Goal: Task Accomplishment & Management: Manage account settings

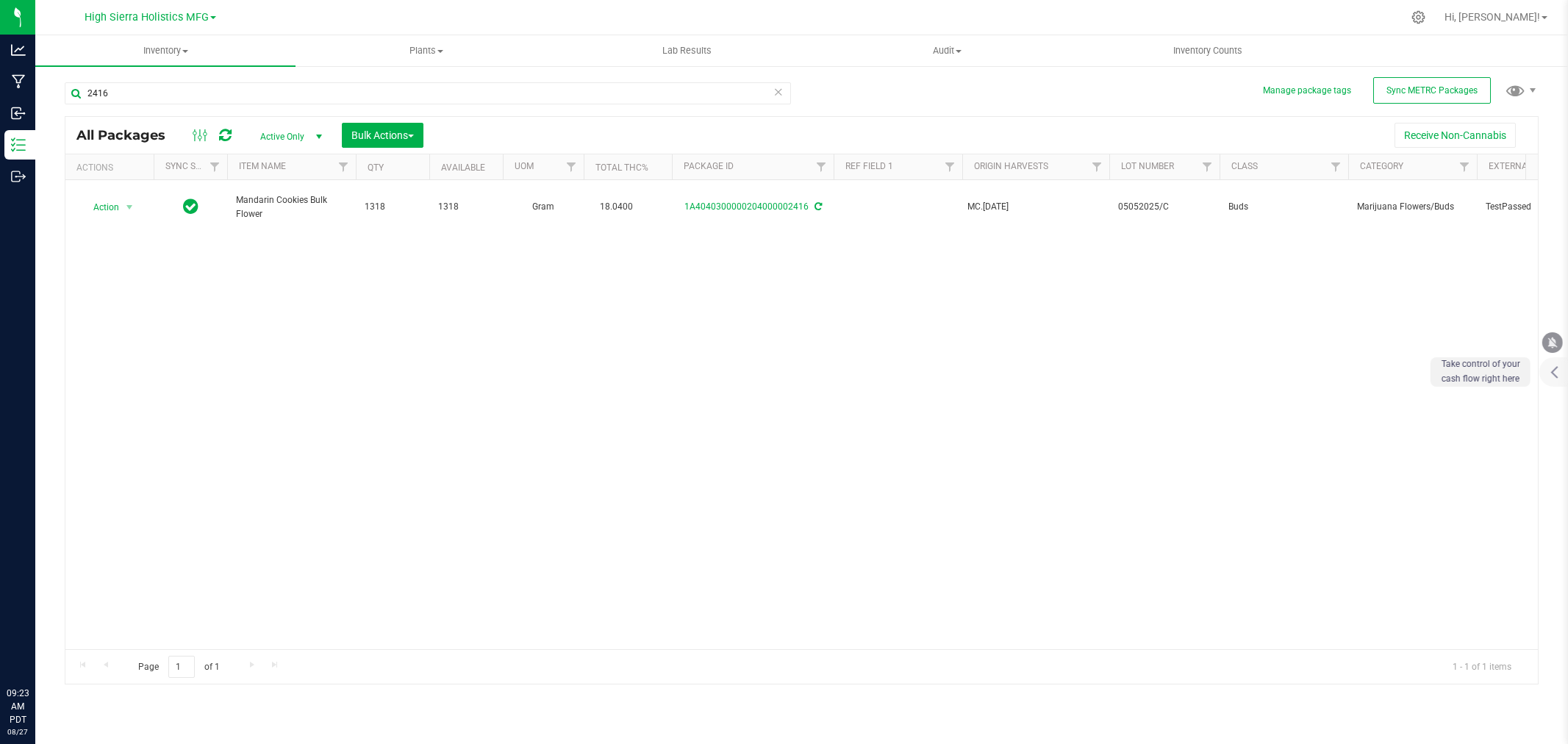
click at [44, 100] on div "Manage package tags Sync METRC Packages 2416 All Packages Active Only Active On…" at bounding box center [802, 289] width 1532 height 448
click at [405, 380] on div "Action Action Adjust qty Create package Edit attributes Global inventory Locate…" at bounding box center [802, 415] width 1472 height 469
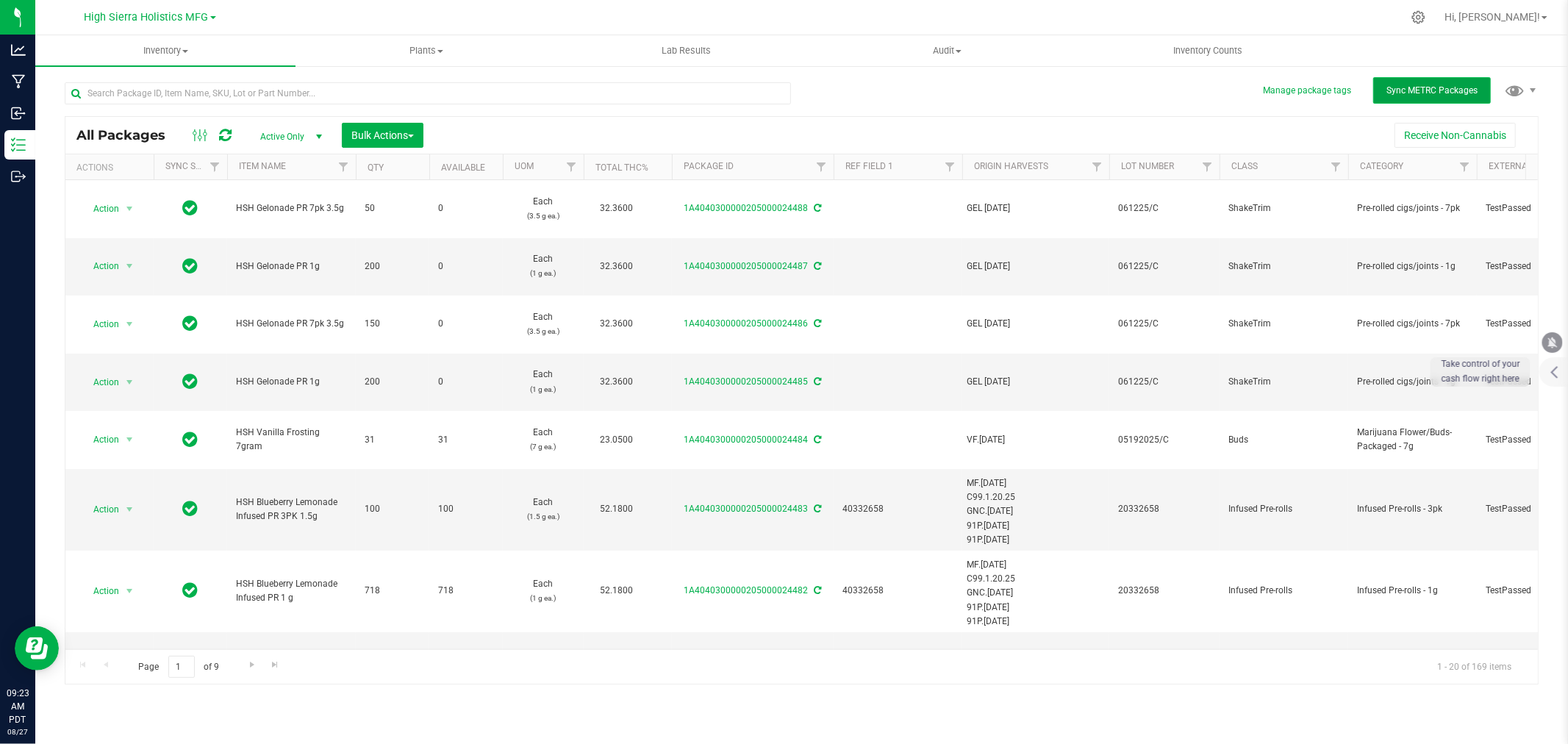
click at [1486, 90] on button "Sync METRC Packages" at bounding box center [1432, 91] width 117 height 27
click at [396, 8] on div at bounding box center [832, 17] width 1139 height 28
click at [1073, 16] on div at bounding box center [832, 17] width 1139 height 28
click at [1425, 19] on icon at bounding box center [1419, 18] width 14 height 14
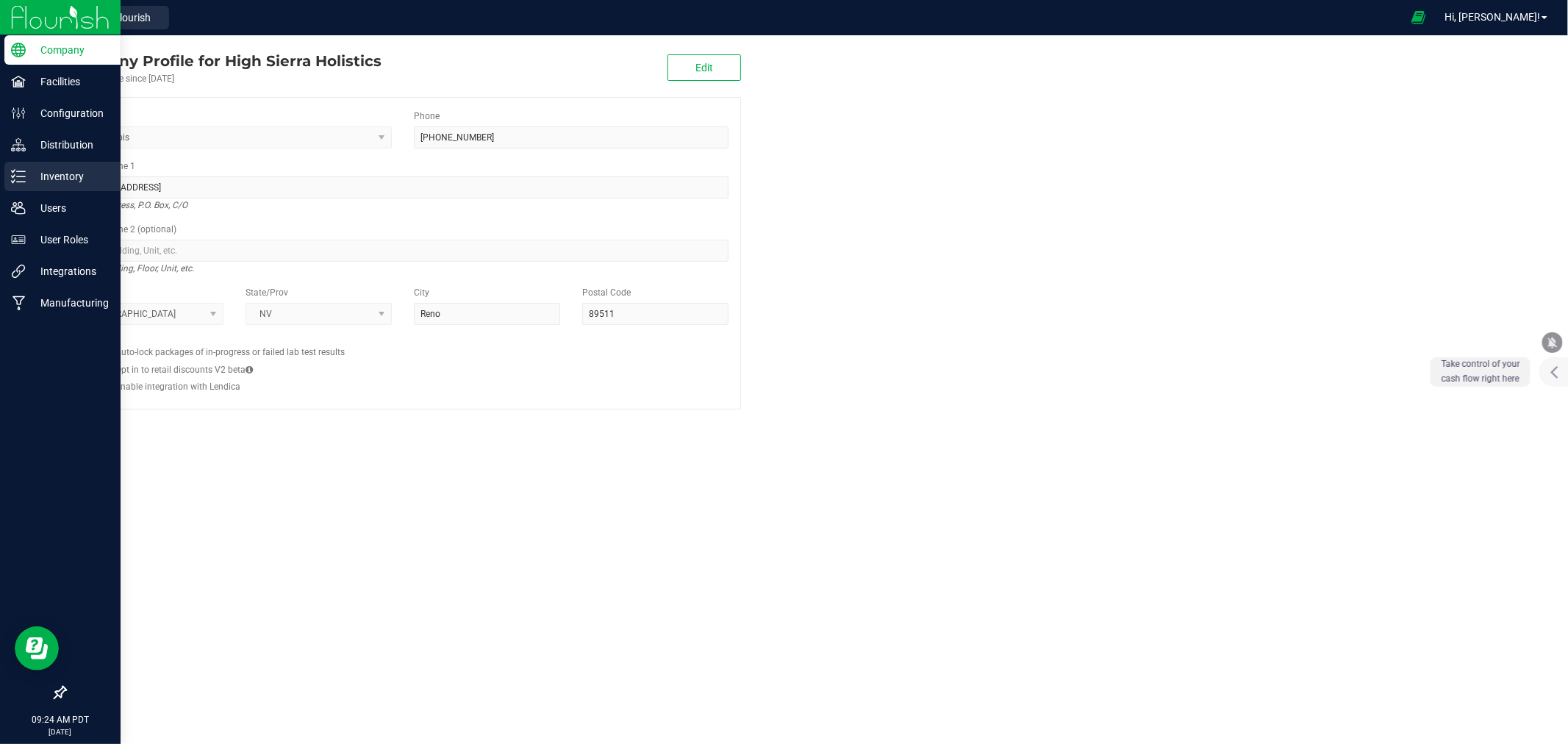
click at [56, 188] on div "Inventory" at bounding box center [62, 176] width 116 height 29
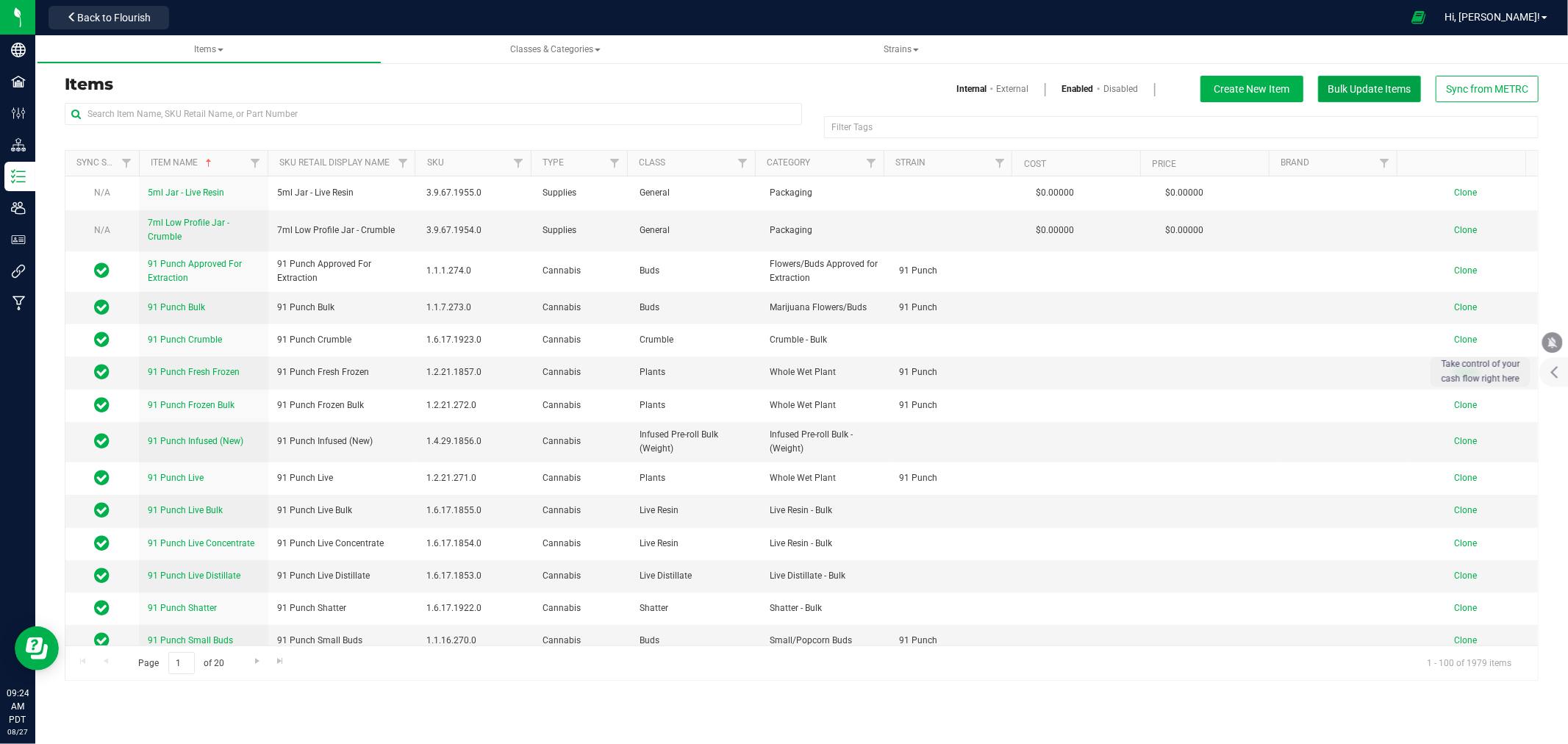
click at [1400, 85] on span "Bulk Update Items" at bounding box center [1369, 88] width 83 height 12
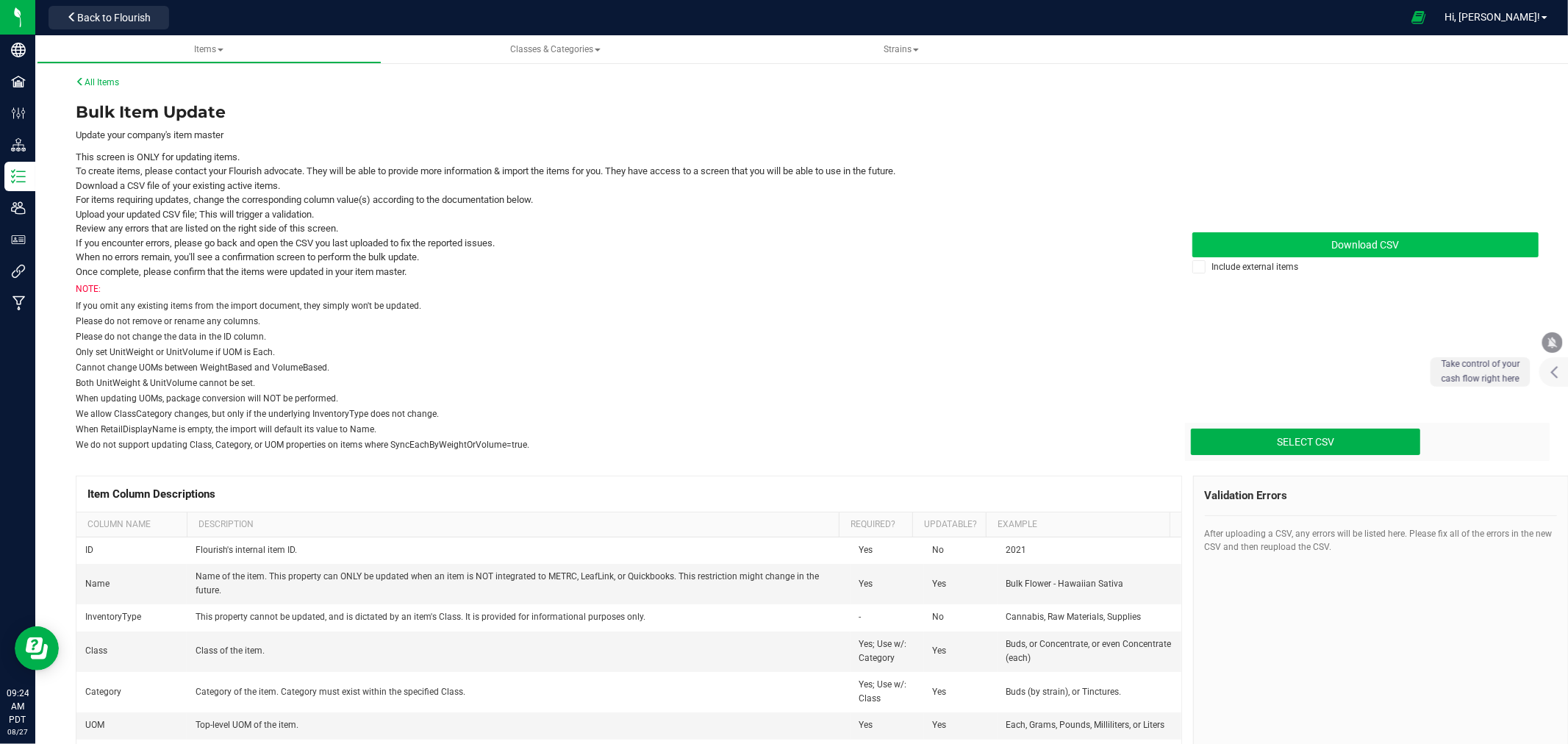
click at [1391, 252] on link "Download CSV" at bounding box center [1365, 244] width 347 height 25
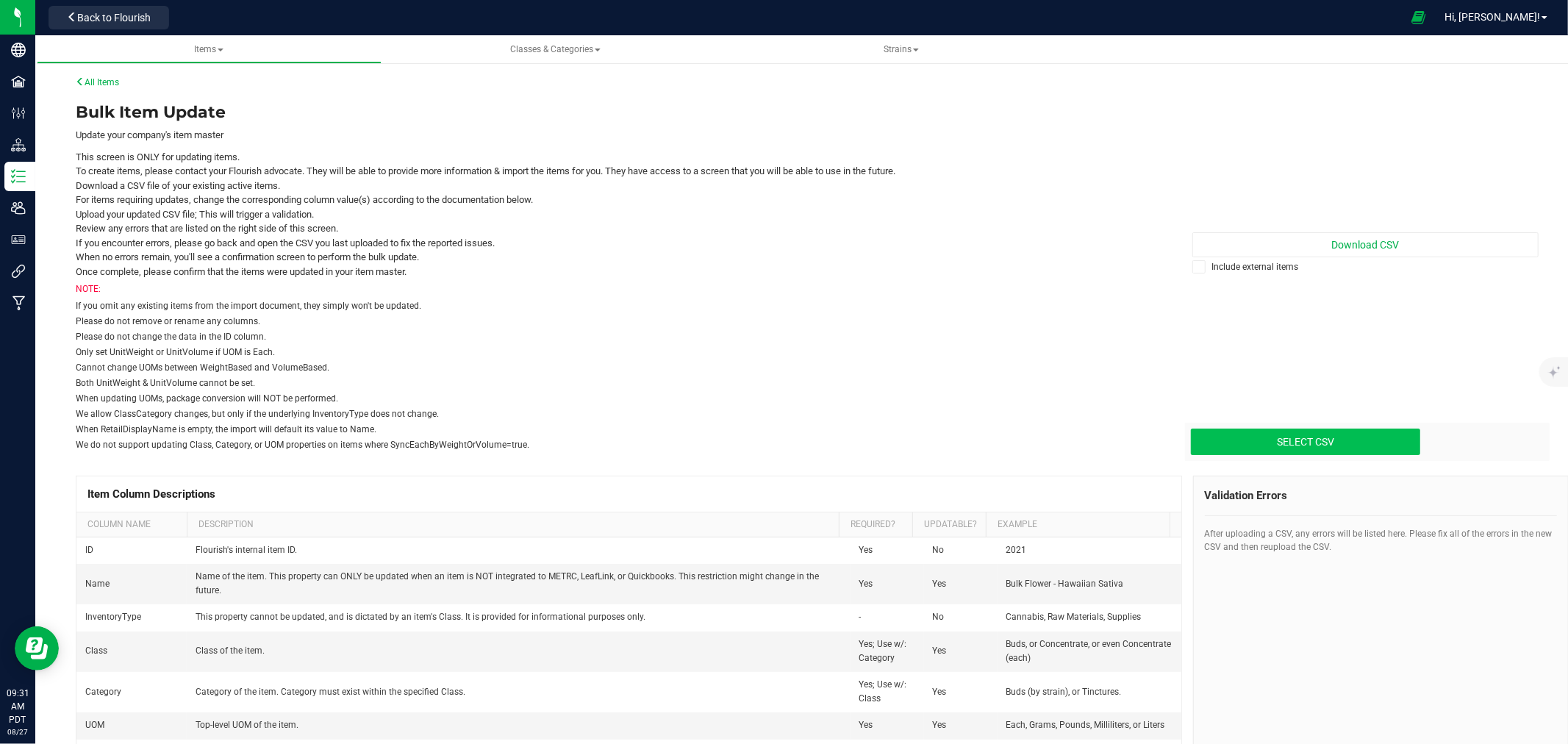
click at [1286, 439] on input "Select CSV" at bounding box center [140, 379] width 2558 height 150
type input "C:\fakepath\update-items_2025-07-21 (1).csv"
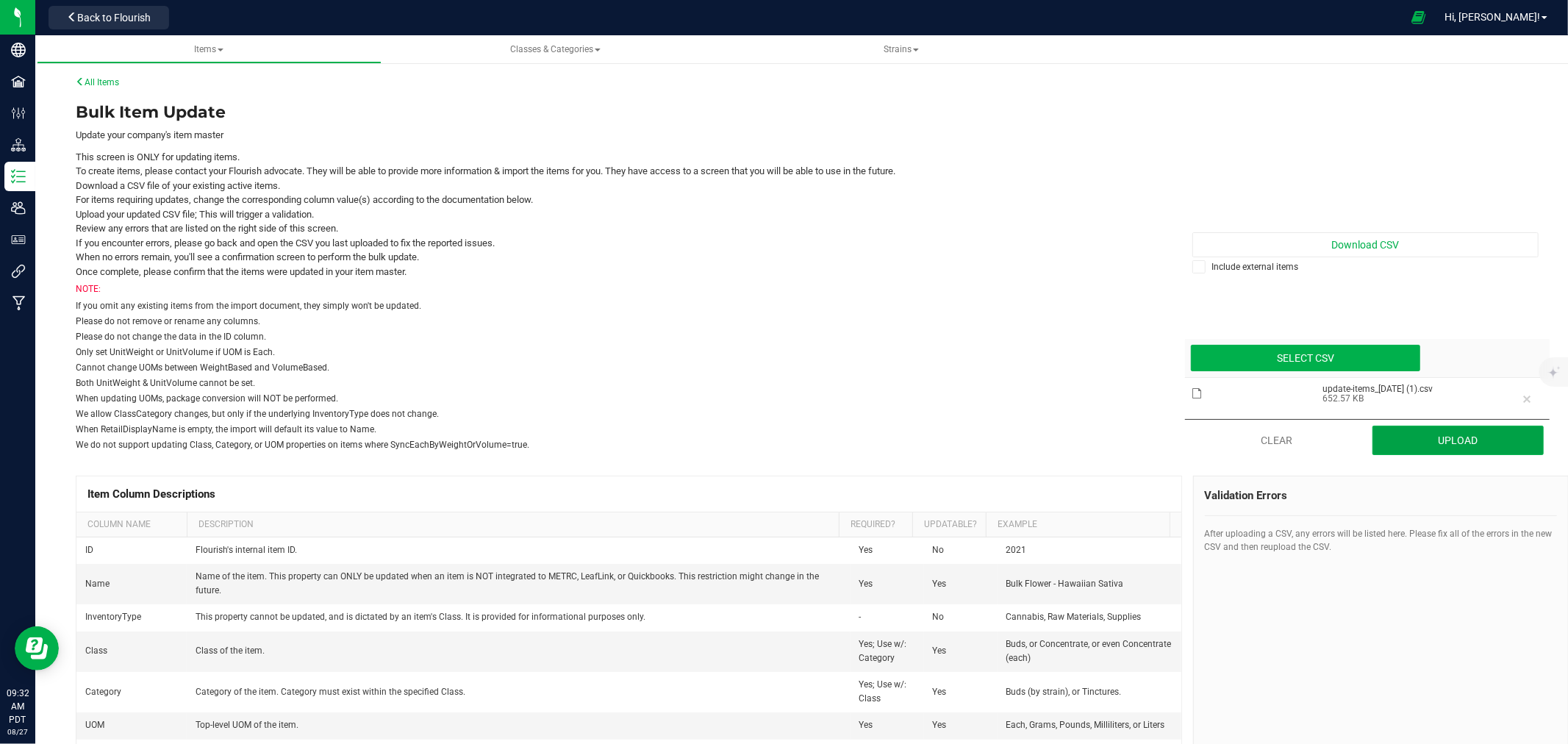
click at [1452, 442] on button "Upload" at bounding box center [1458, 440] width 172 height 29
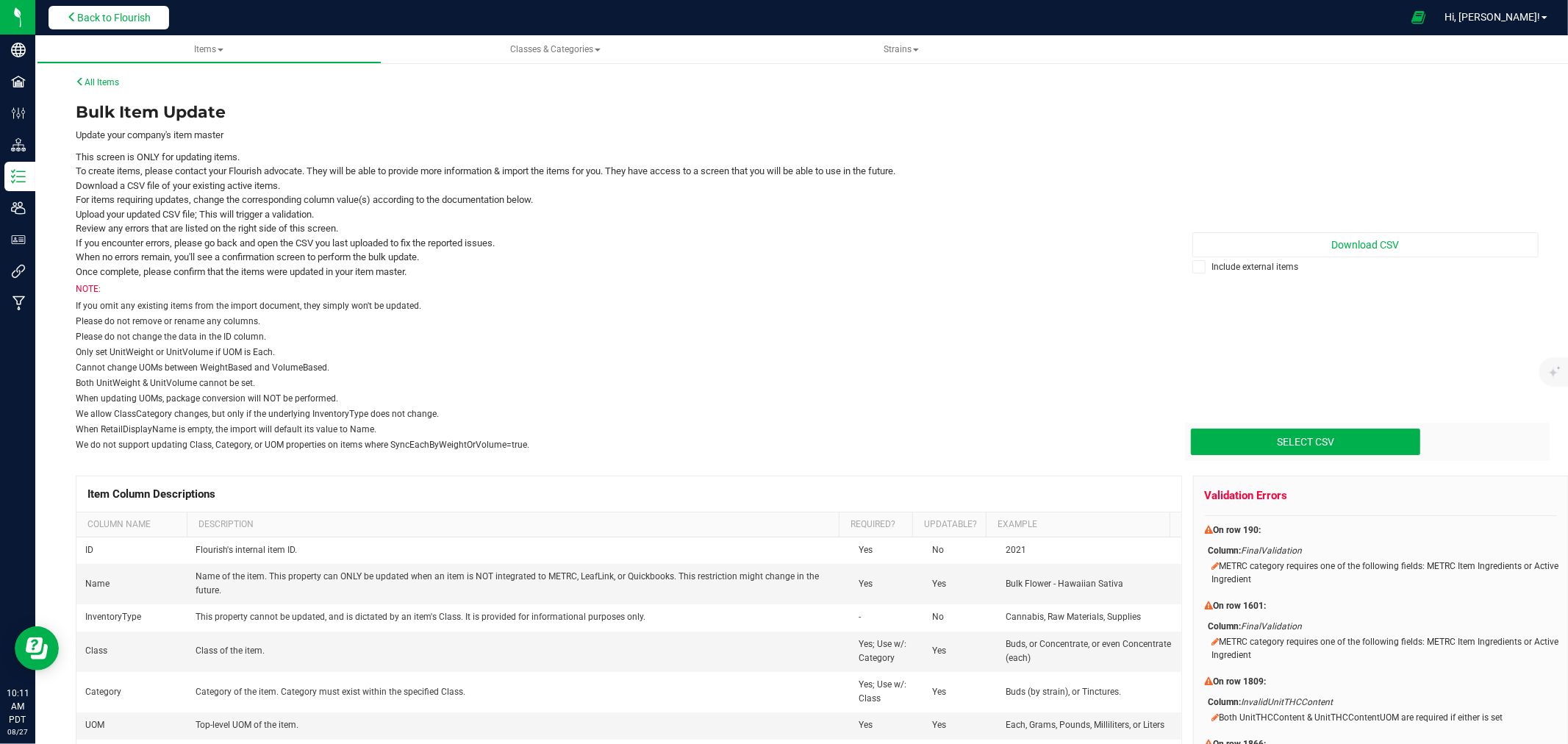
click at [136, 26] on button "Back to Flourish" at bounding box center [109, 18] width 121 height 23
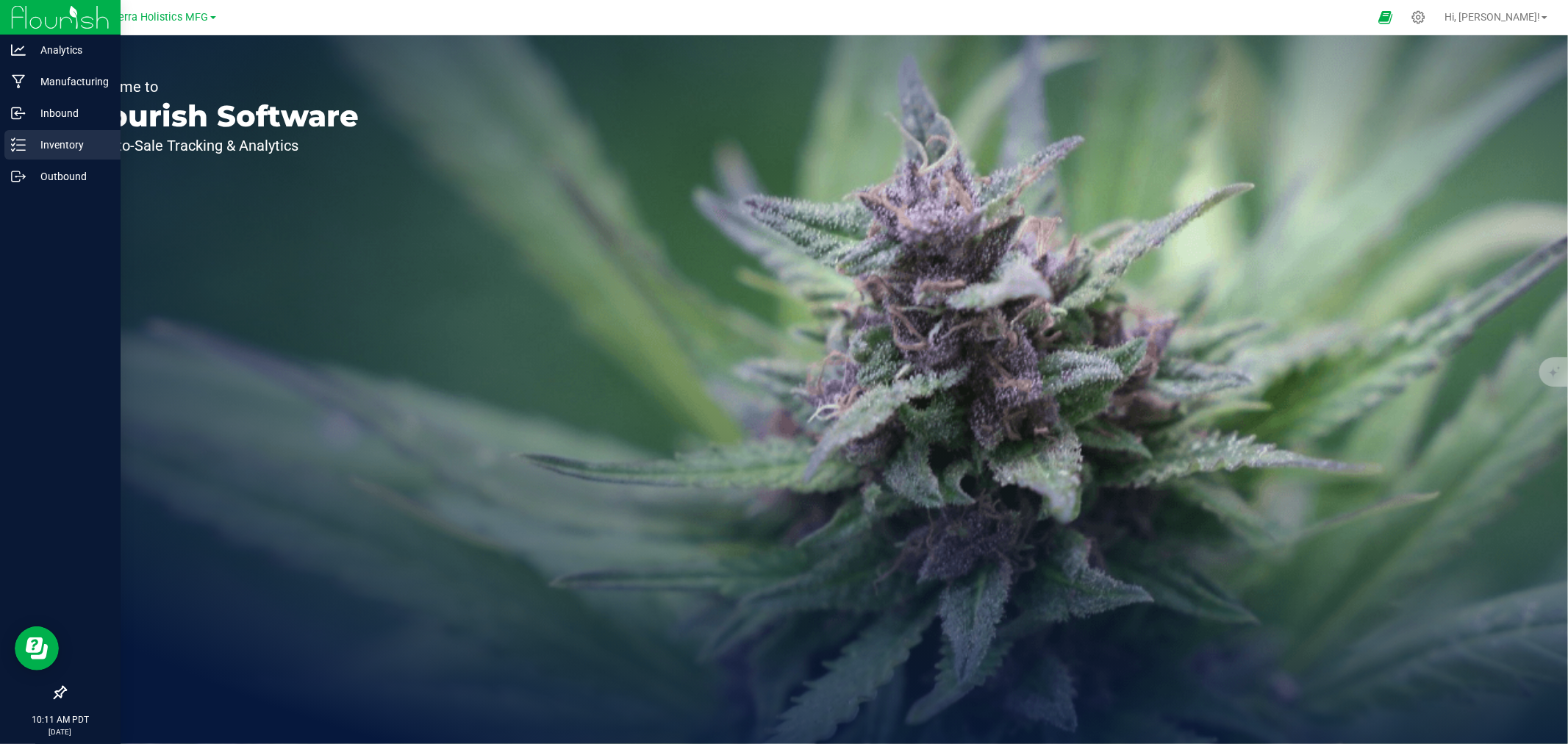
click at [49, 134] on div "Inventory" at bounding box center [62, 144] width 116 height 29
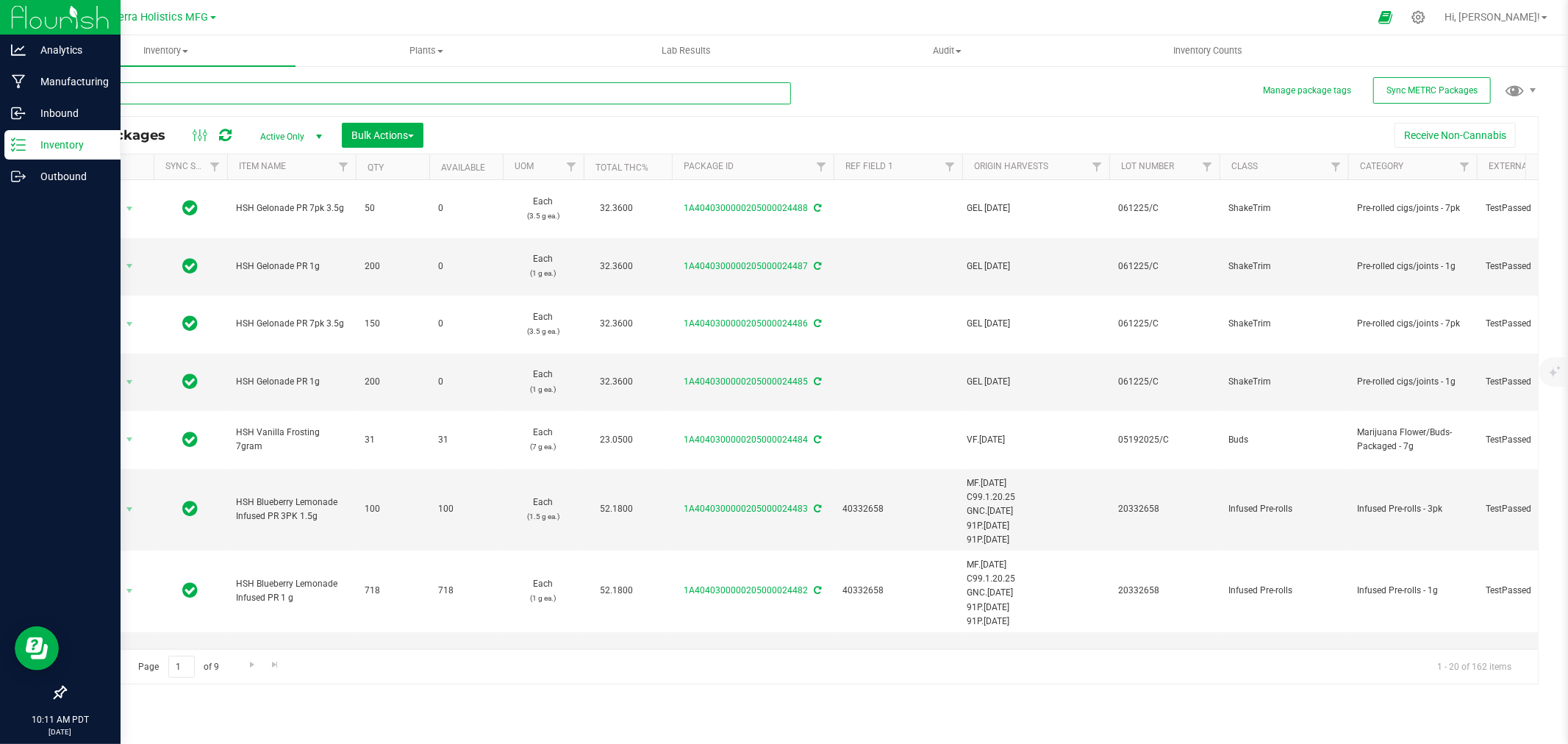
click at [206, 92] on input "text" at bounding box center [428, 93] width 726 height 22
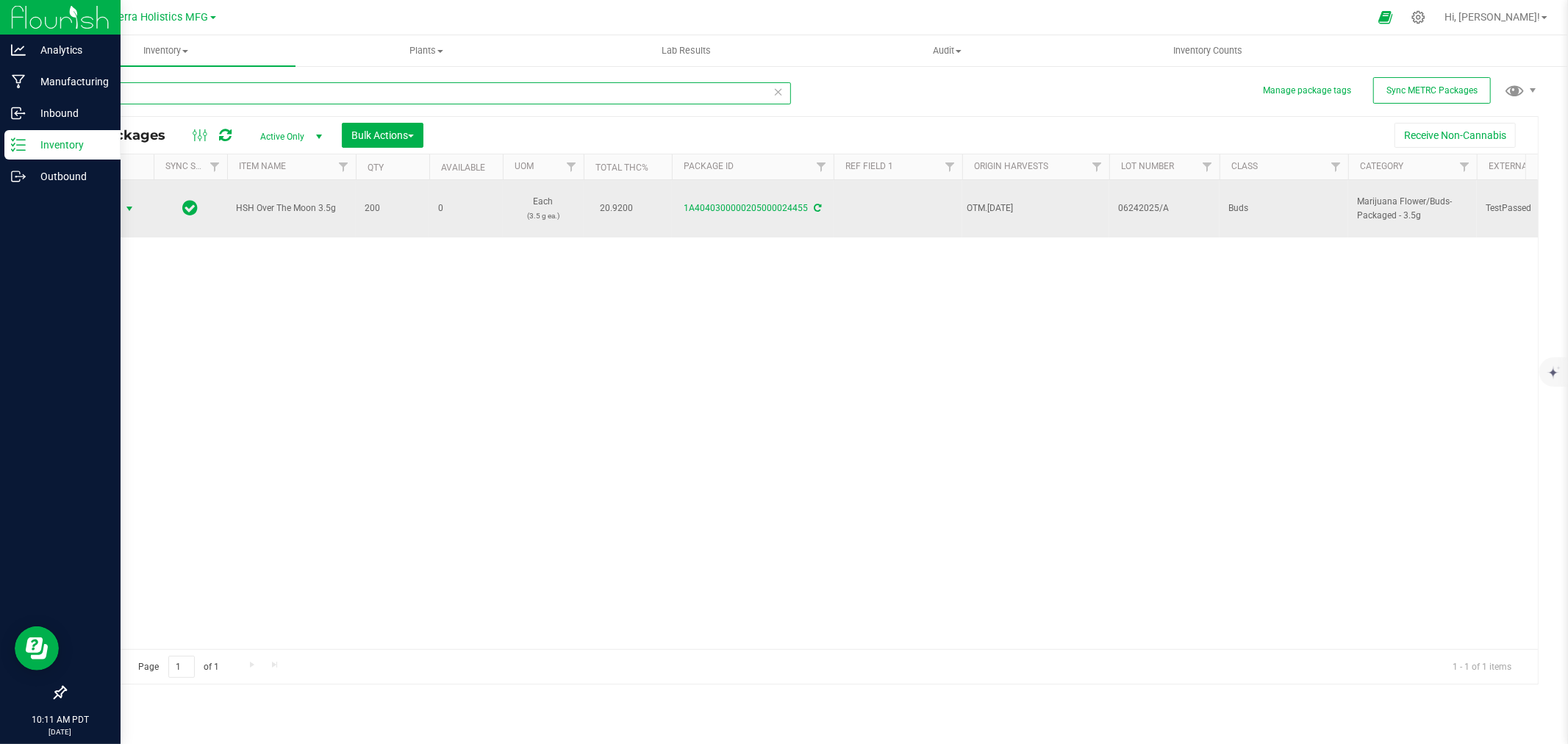
type input "24455"
click at [134, 207] on span "select" at bounding box center [129, 208] width 12 height 12
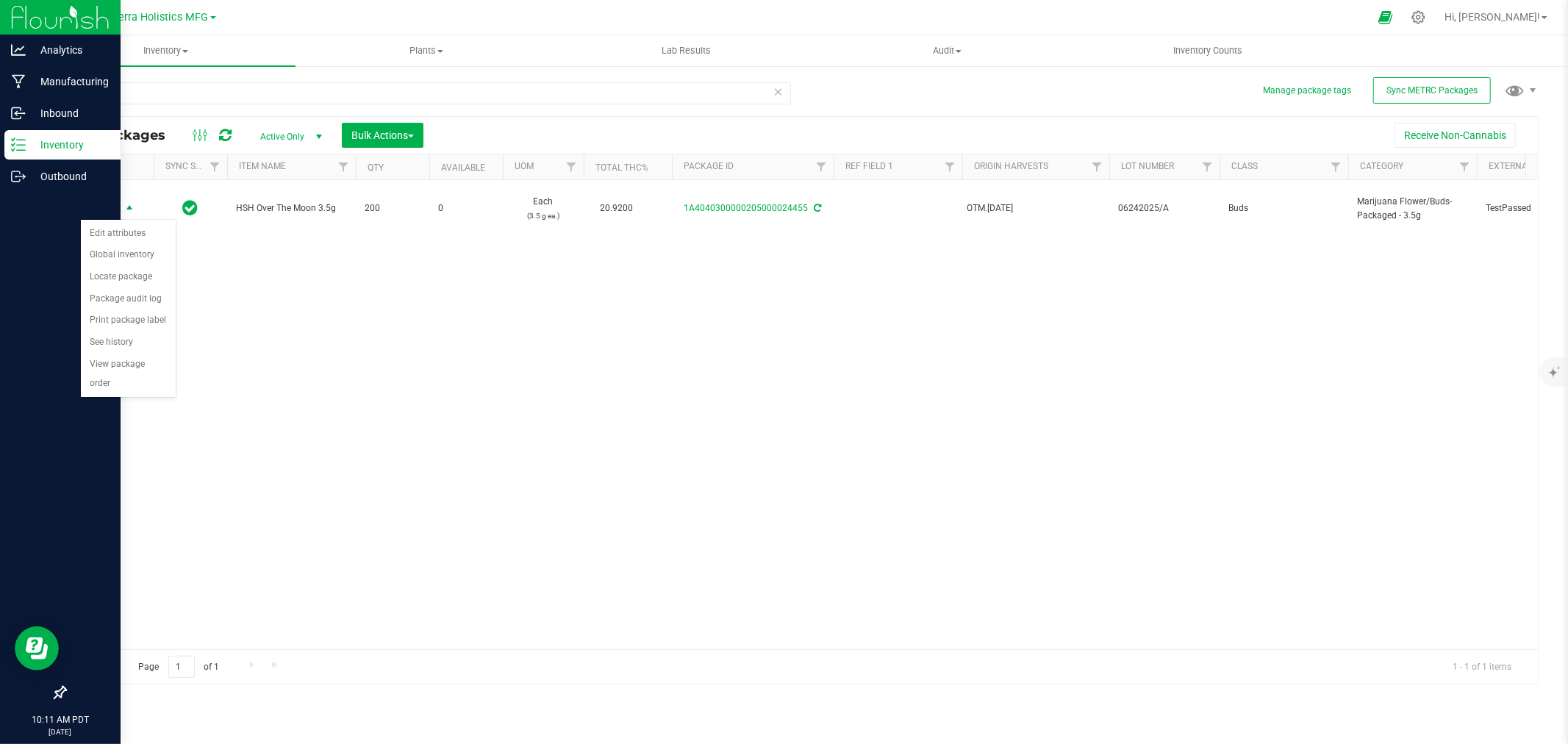
click at [421, 301] on div "Action Action Edit attributes Global inventory Locate package Package audit log…" at bounding box center [802, 415] width 1472 height 469
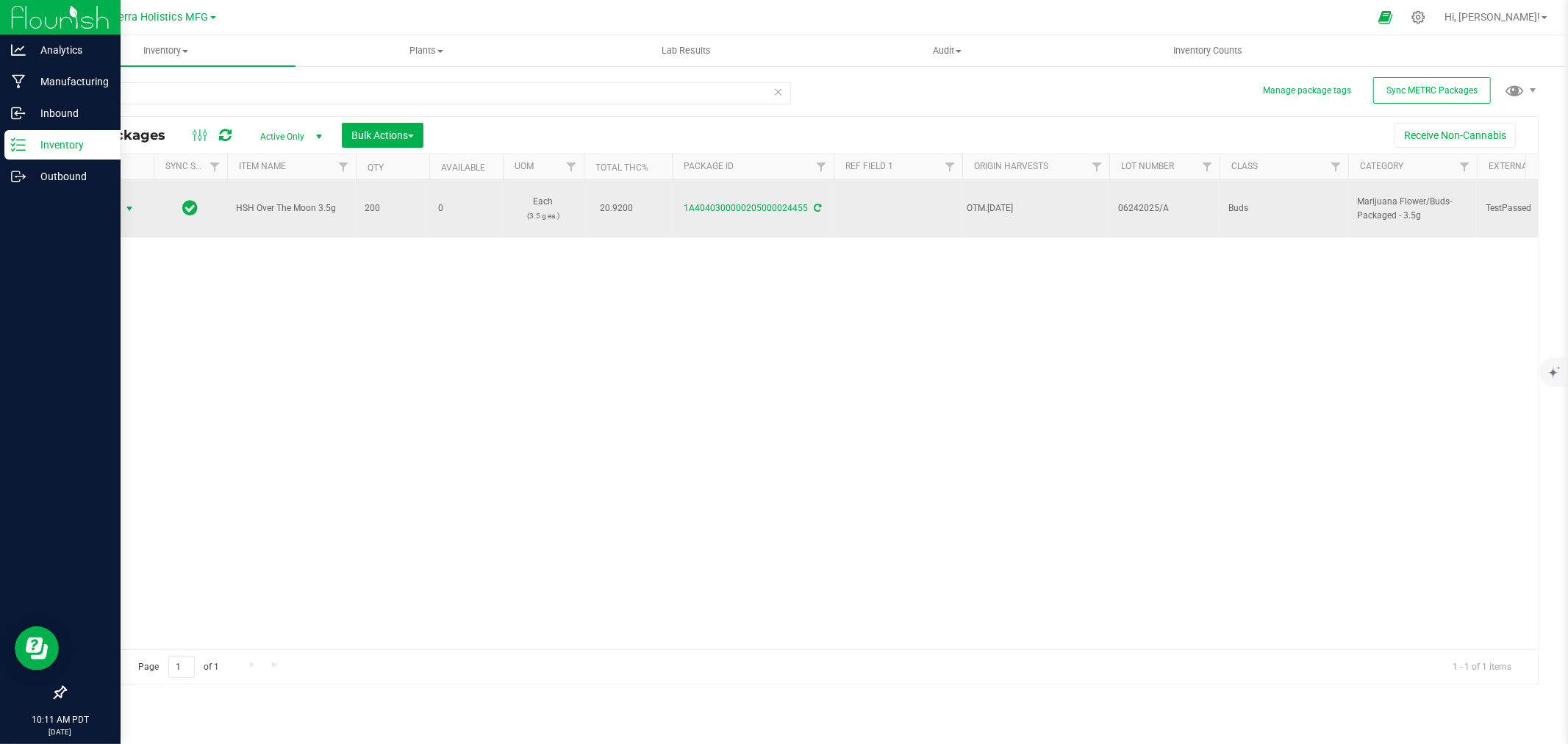
click at [118, 202] on span "Action" at bounding box center [100, 208] width 40 height 20
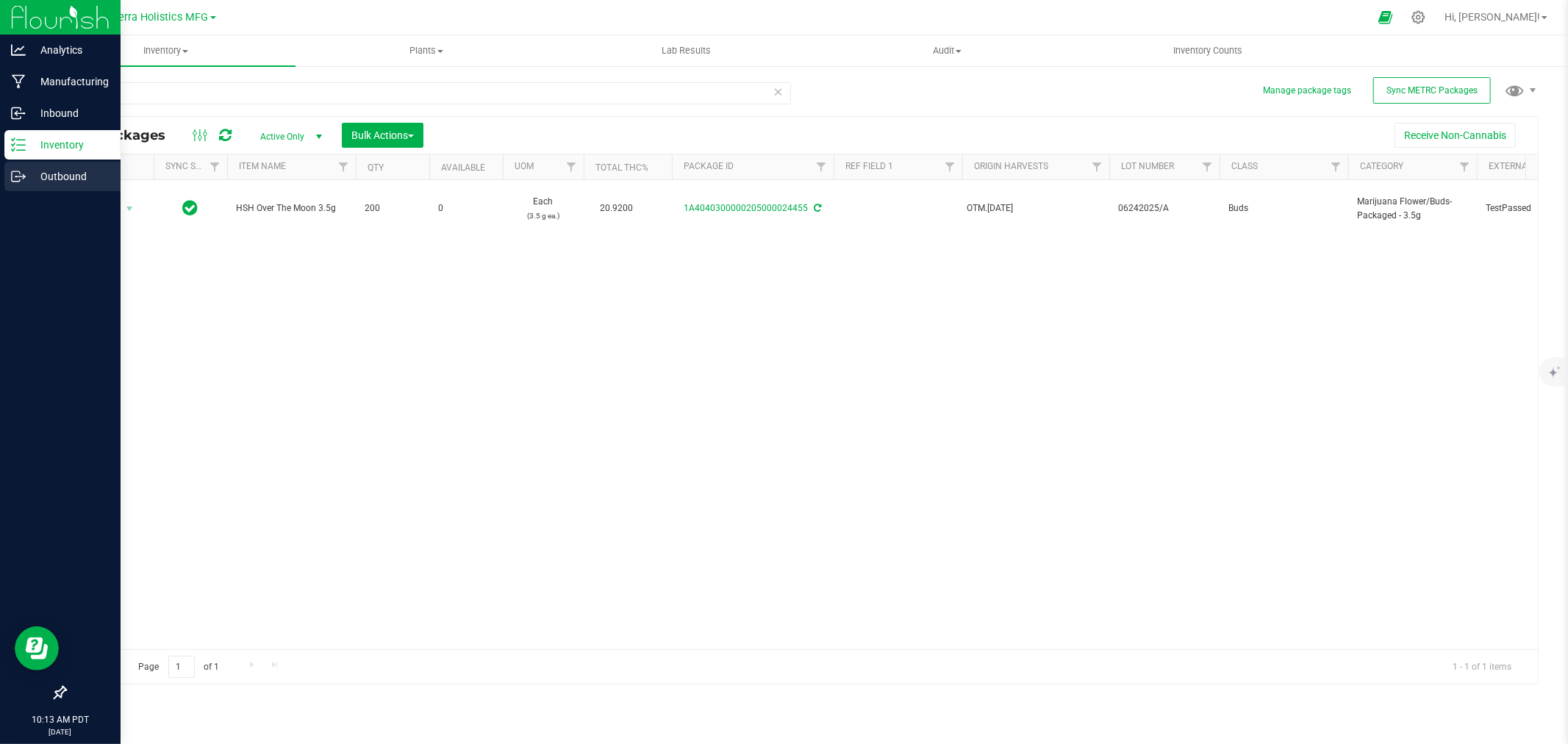
click at [52, 176] on p "Outbound" at bounding box center [69, 177] width 88 height 18
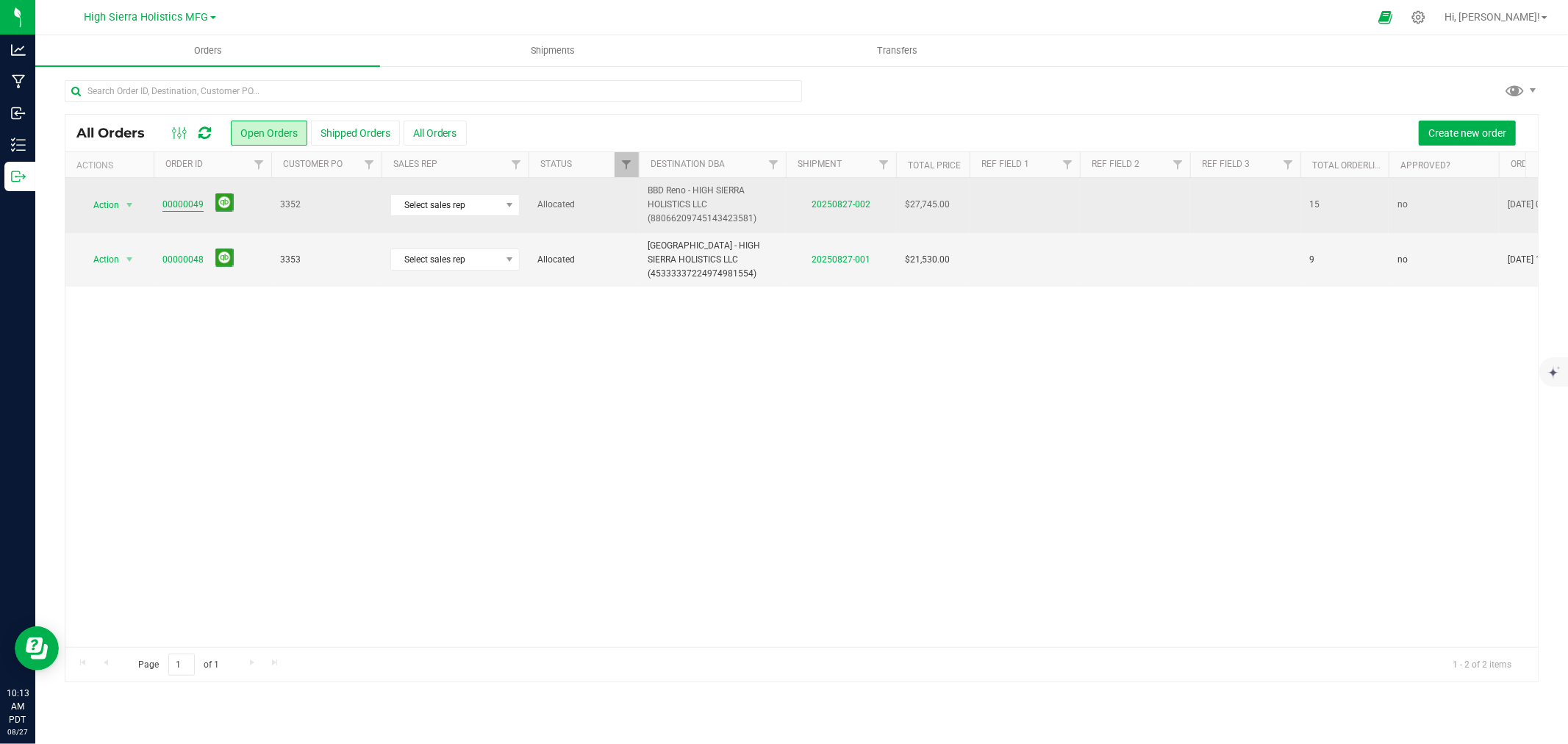
click at [187, 204] on link "00000049" at bounding box center [183, 204] width 41 height 14
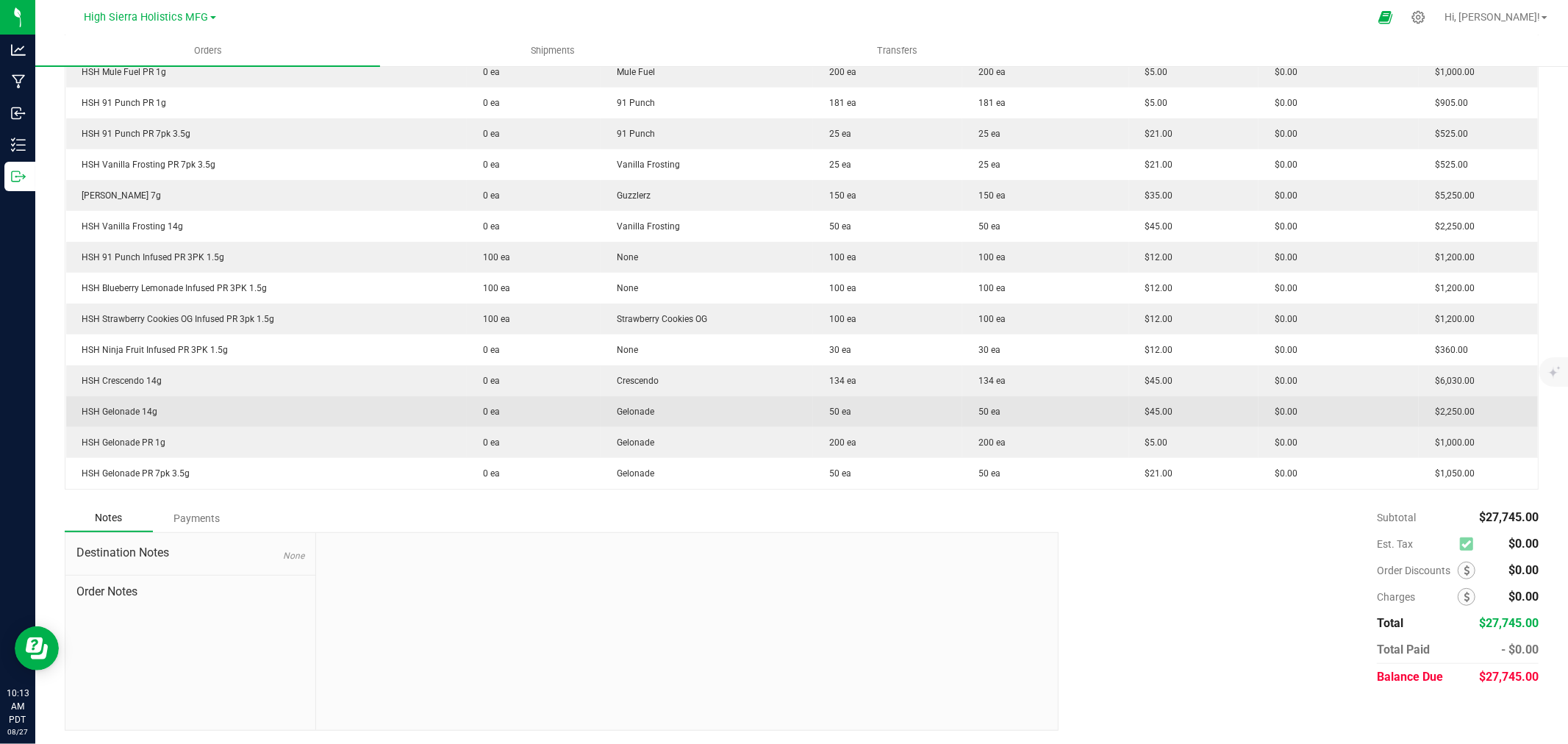
scroll to position [44, 0]
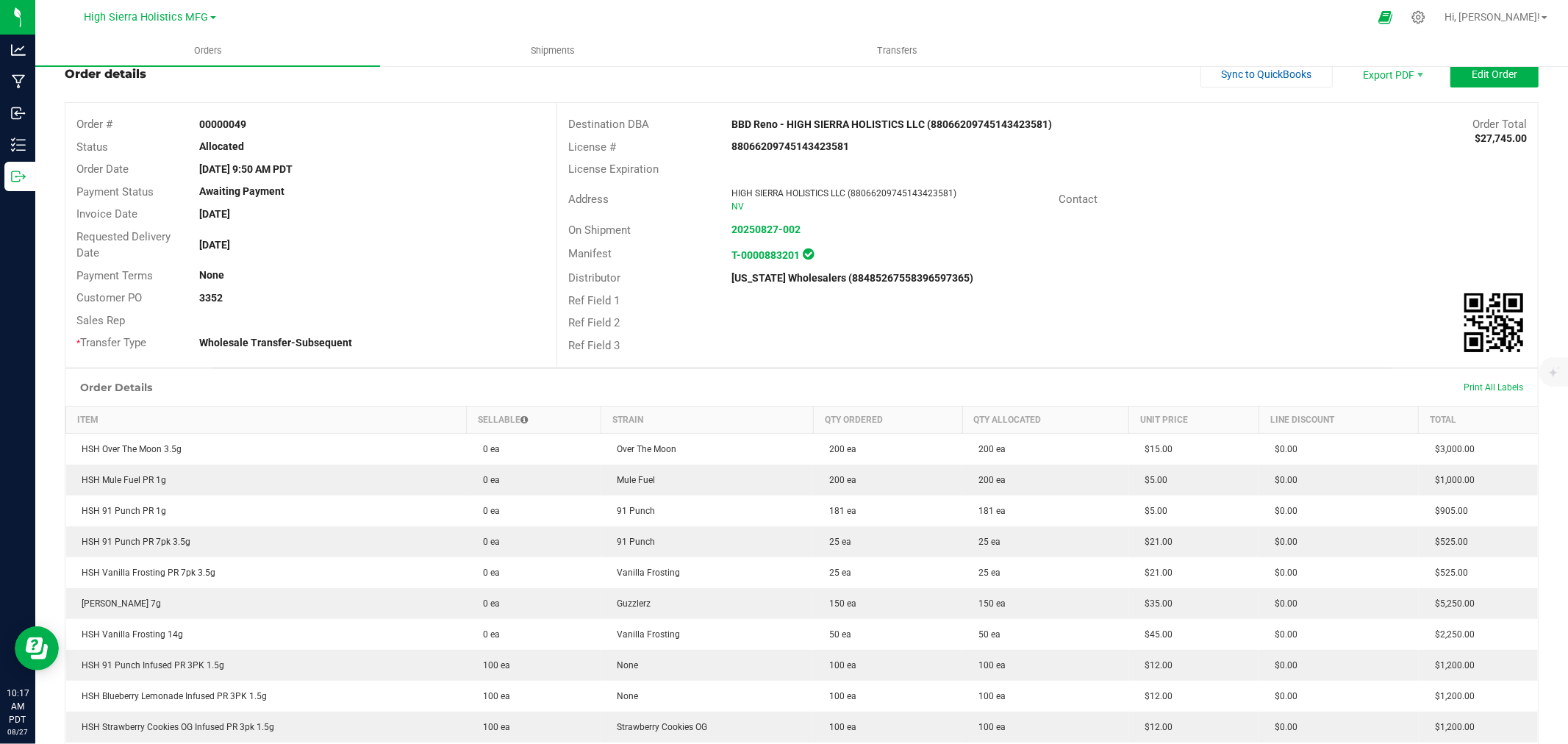
click at [746, 387] on div "Order Details Print All Labels" at bounding box center [802, 387] width 1472 height 36
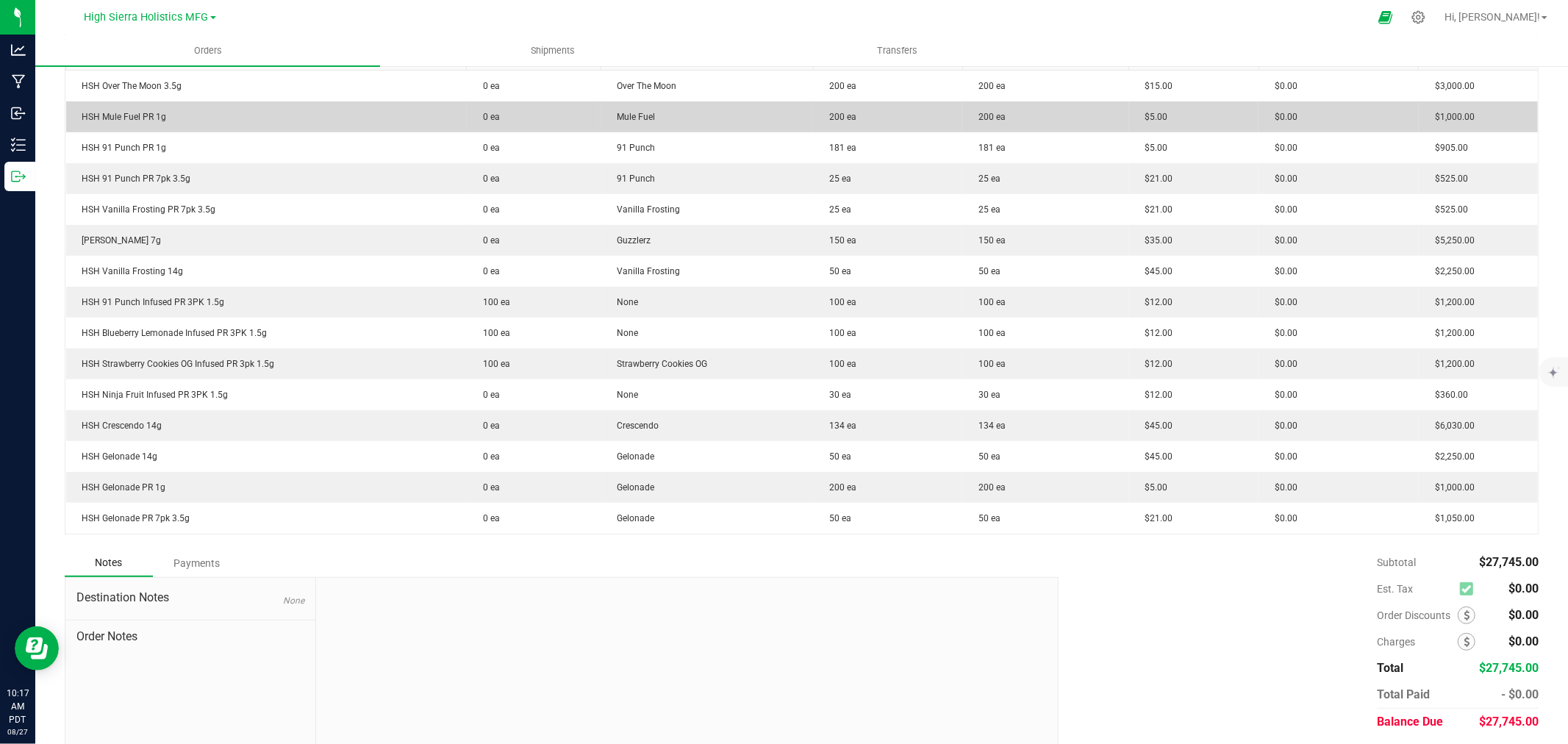
scroll to position [0, 0]
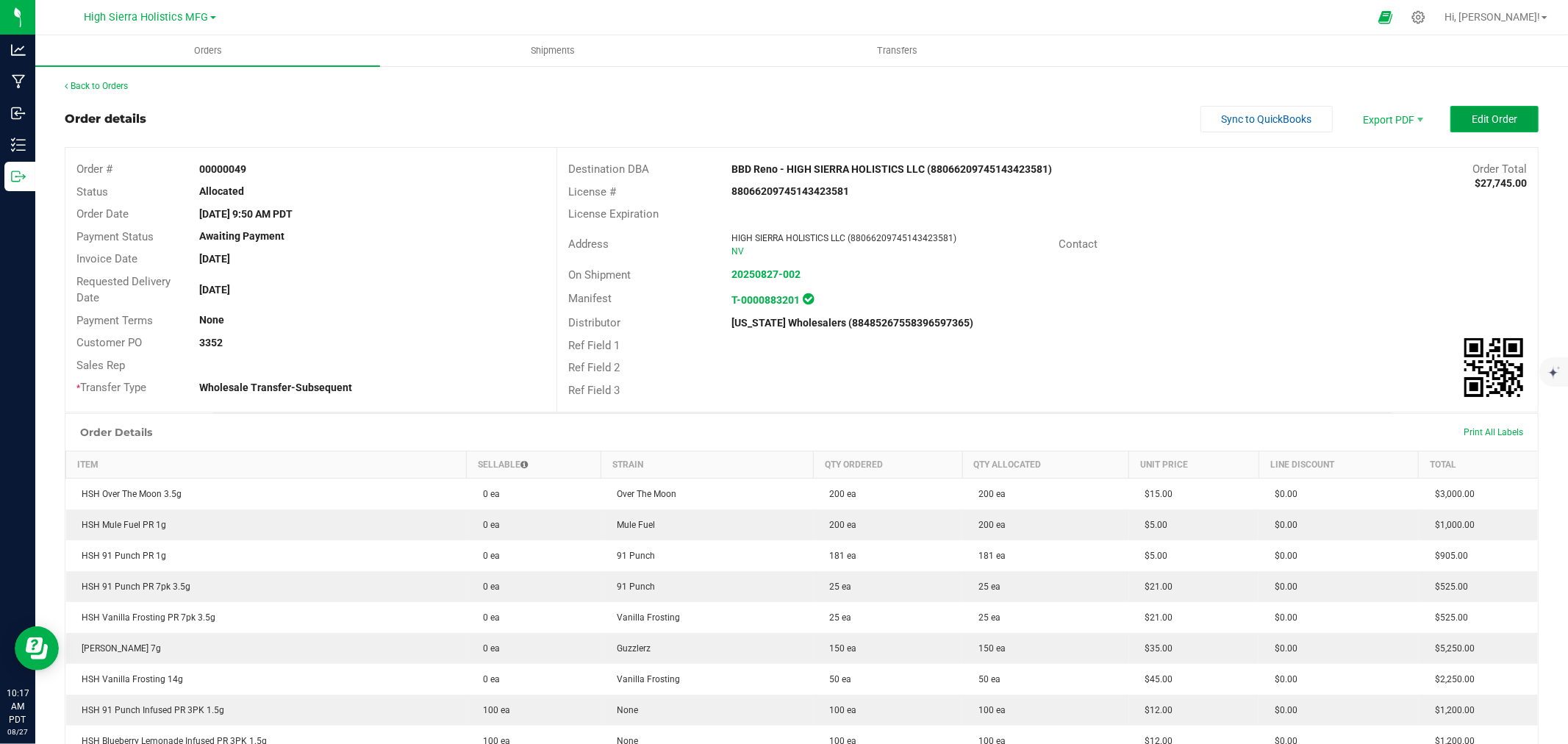
click at [1494, 113] on span "Edit Order" at bounding box center [1494, 118] width 45 height 12
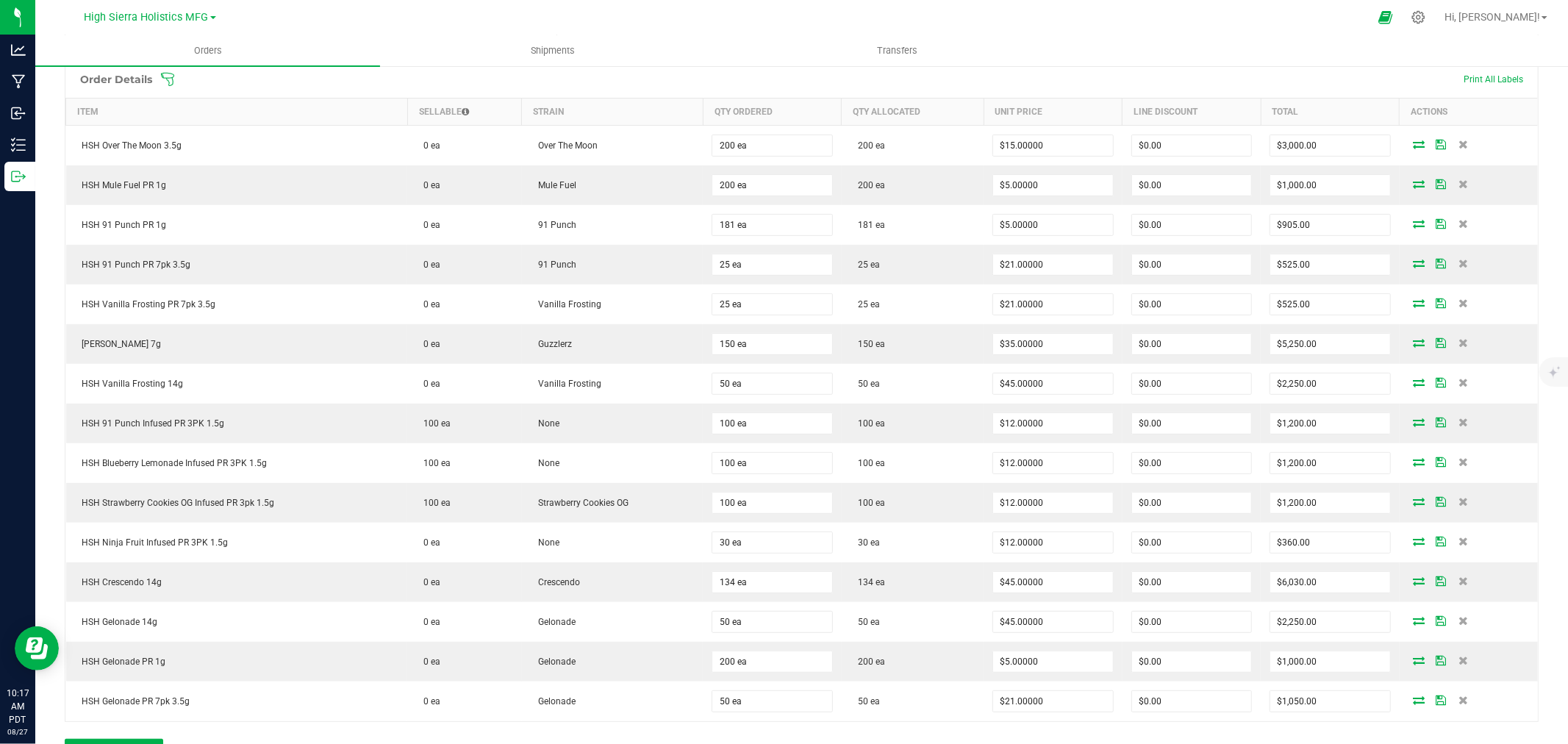
scroll to position [326, 0]
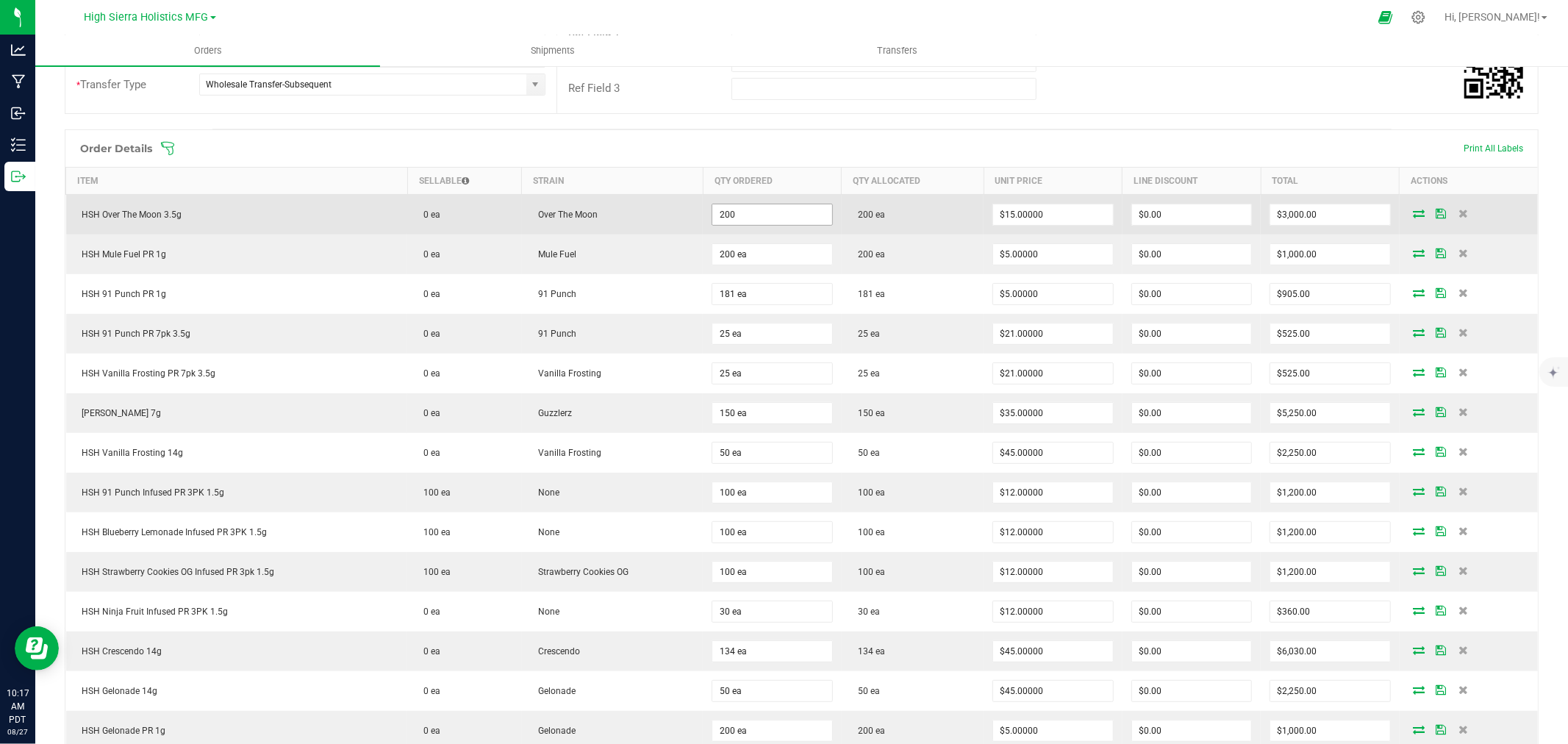
click at [724, 213] on input "200" at bounding box center [772, 214] width 119 height 20
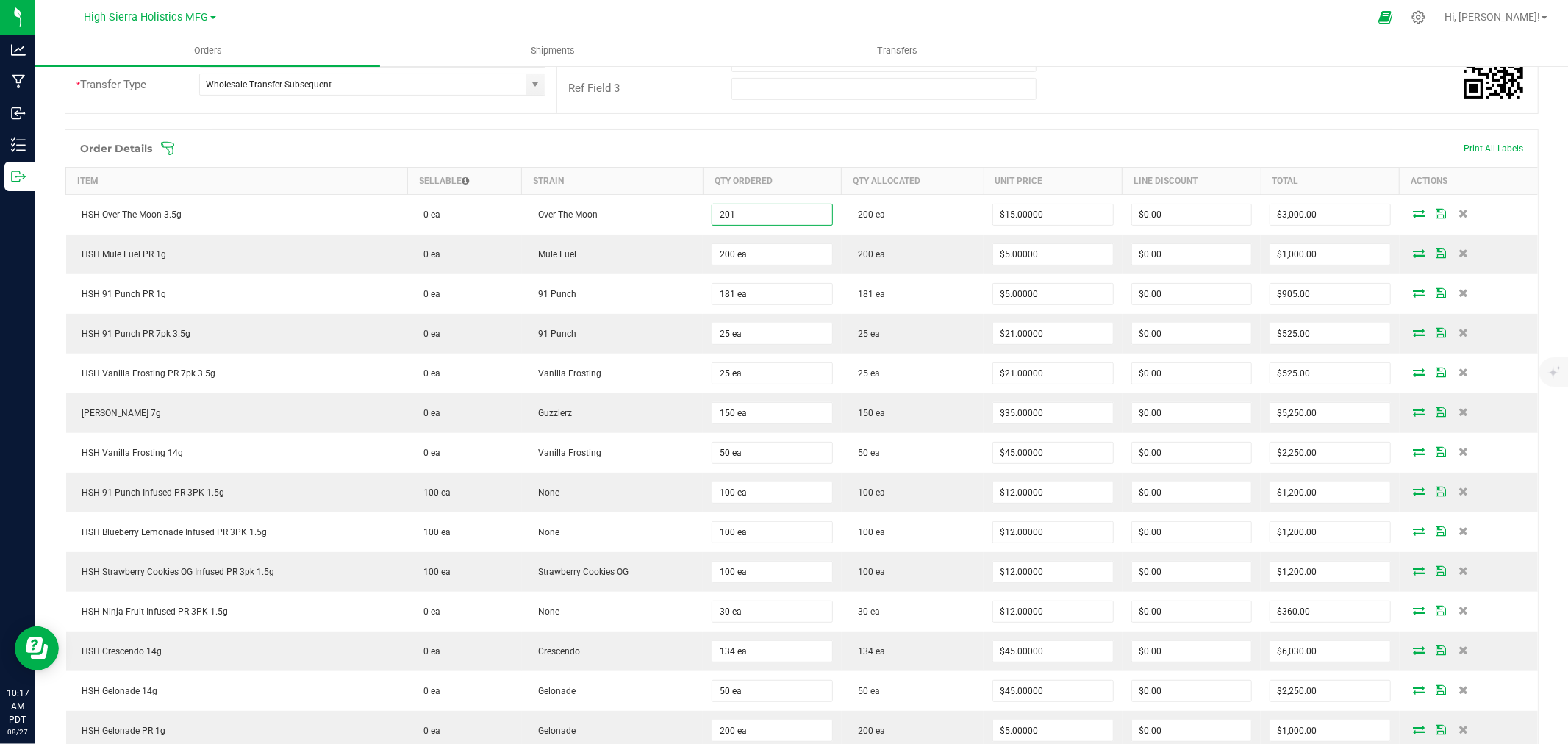
type input "201 ea"
type input "$3,015.00"
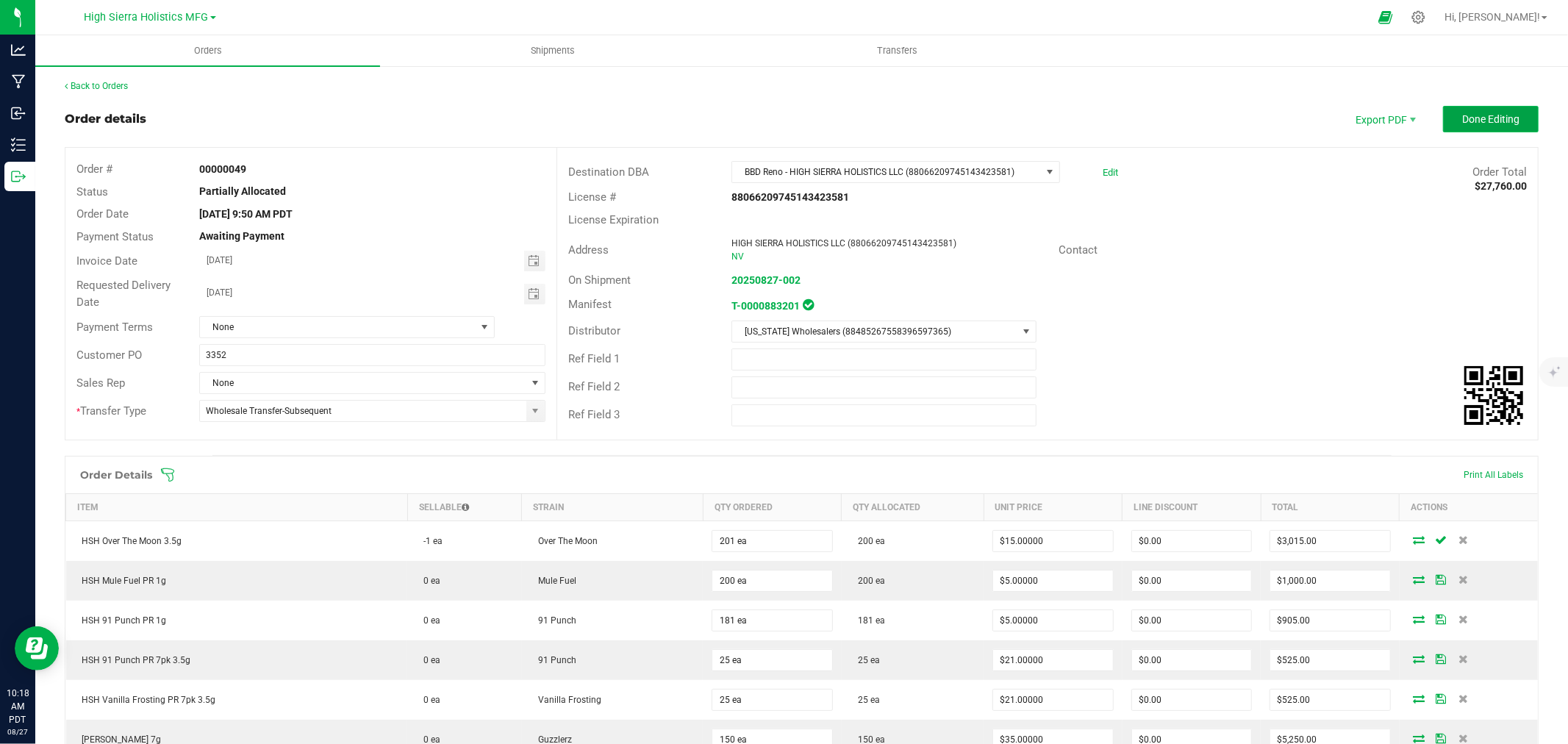
click at [1492, 116] on span "Done Editing" at bounding box center [1491, 118] width 58 height 12
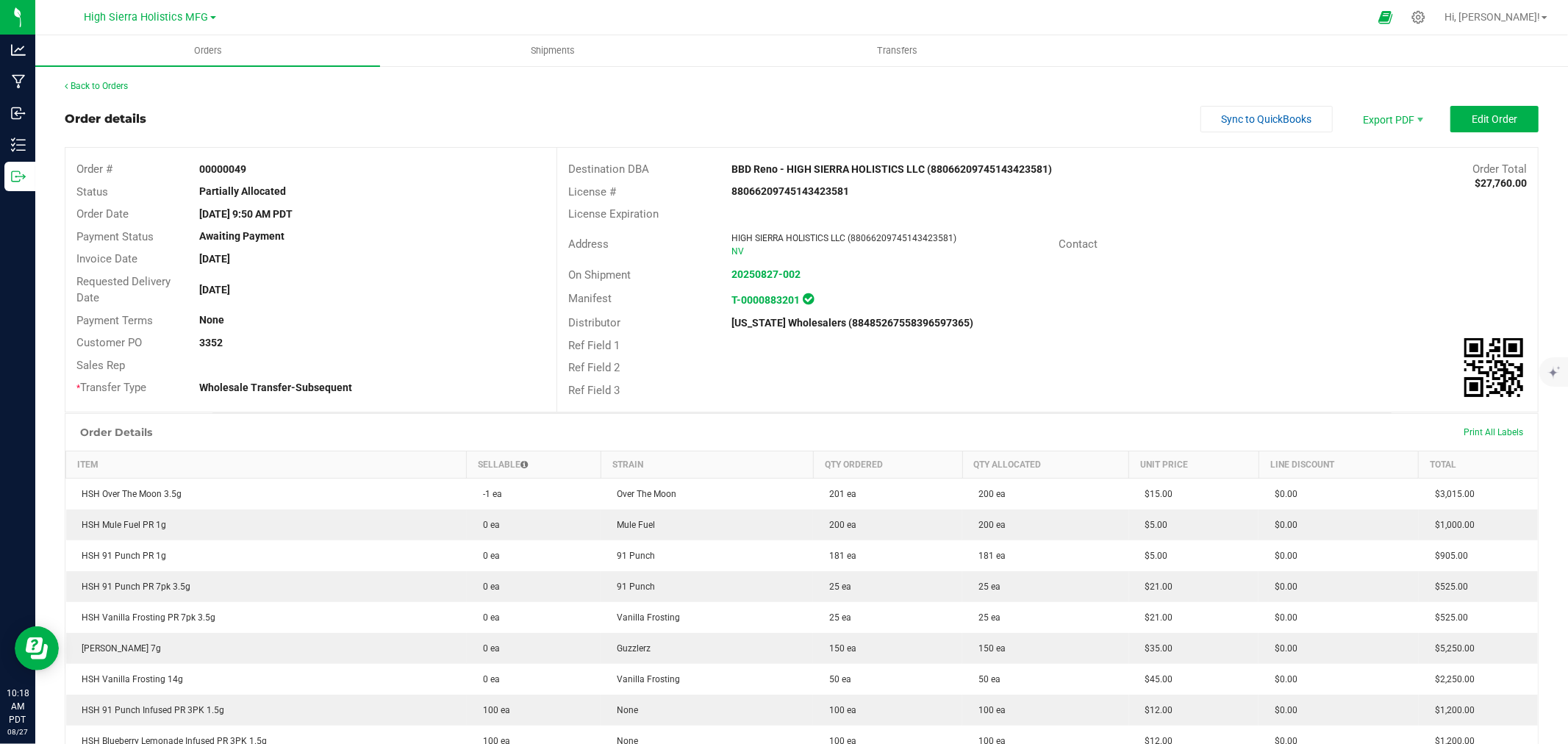
click at [877, 96] on div "Back to Orders Order details Sync to QuickBooks Export PDF Edit Order Order # 0…" at bounding box center [802, 631] width 1474 height 1104
click at [533, 49] on span "Shipments" at bounding box center [553, 51] width 84 height 13
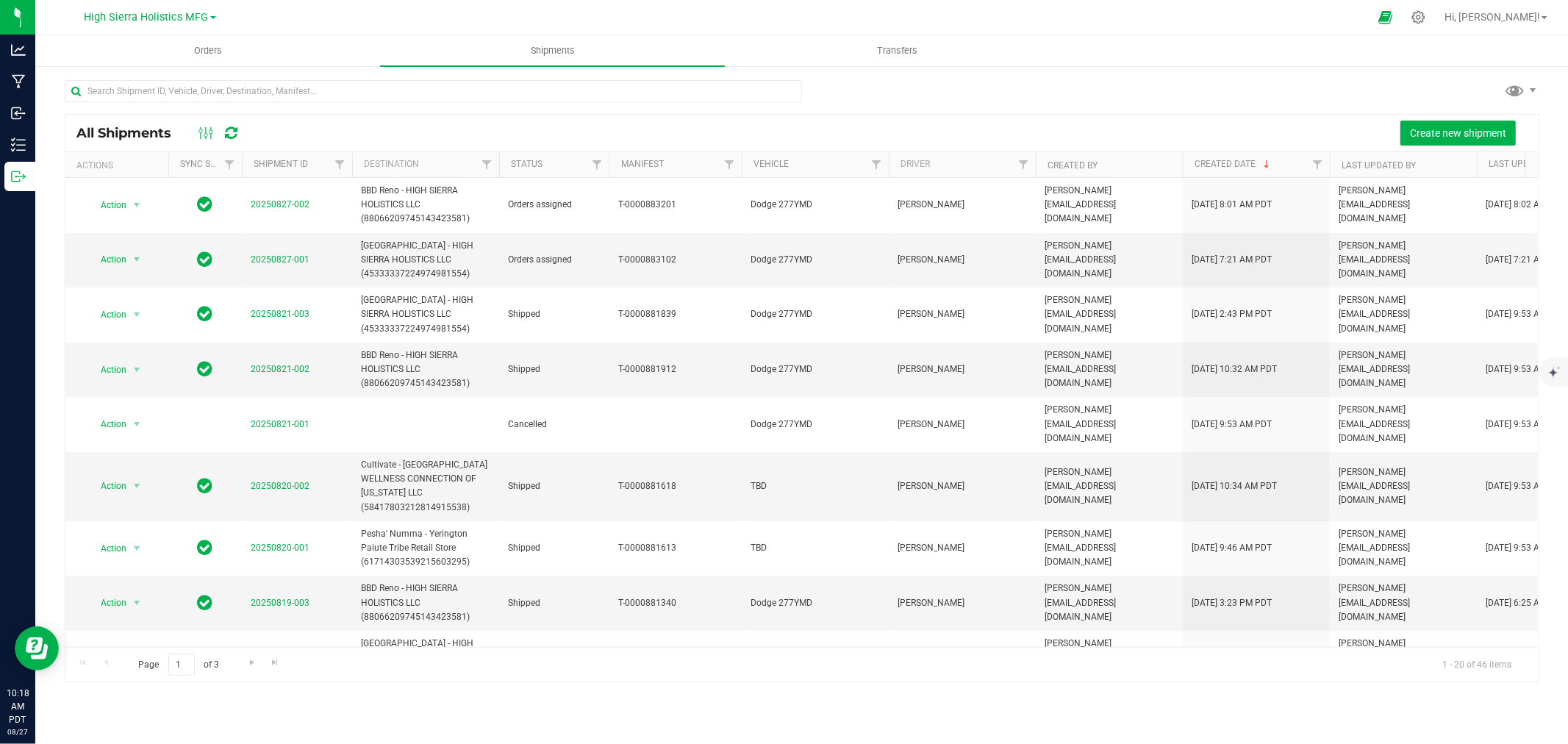
click at [661, 17] on div at bounding box center [816, 17] width 1106 height 28
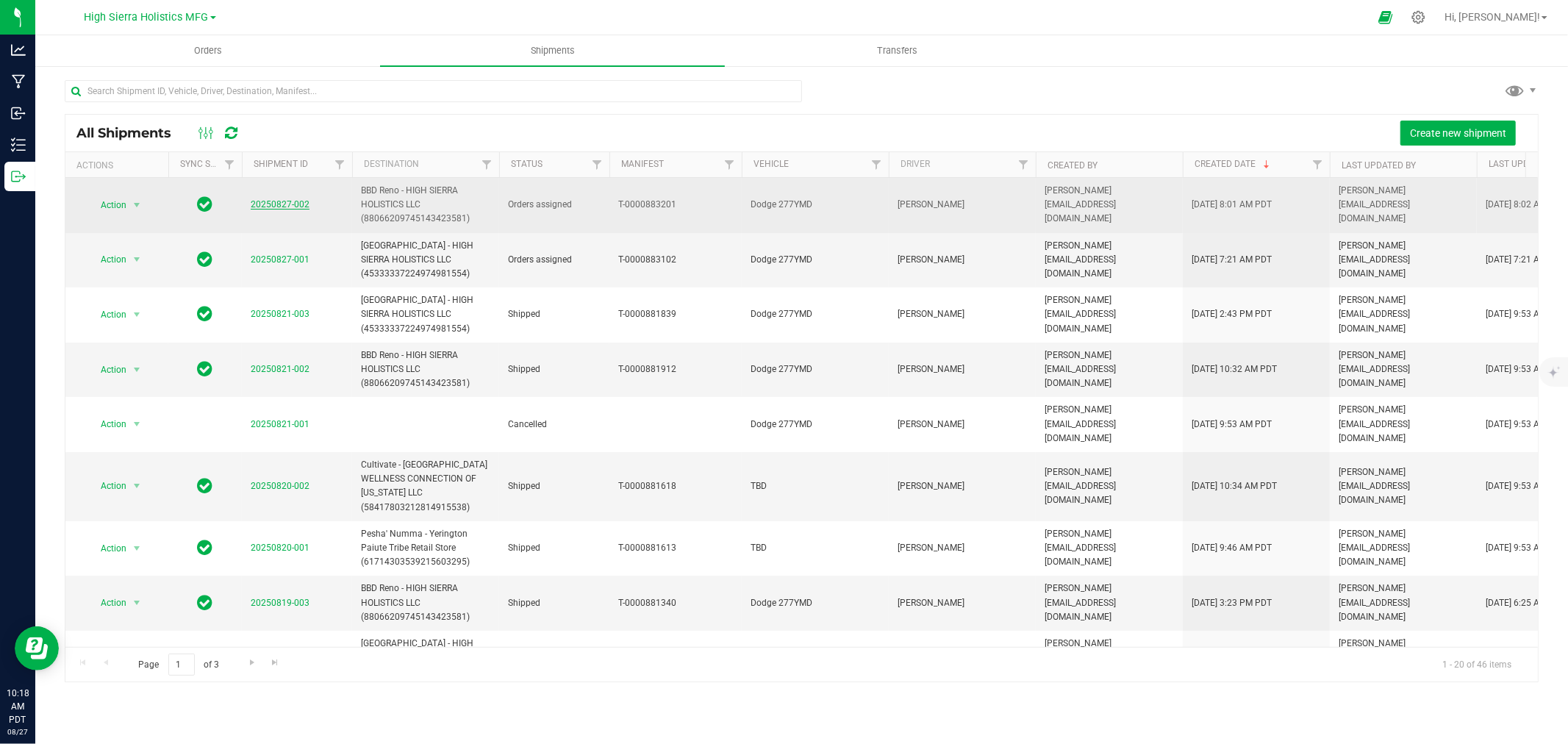
click at [288, 202] on link "20250827-002" at bounding box center [280, 204] width 59 height 11
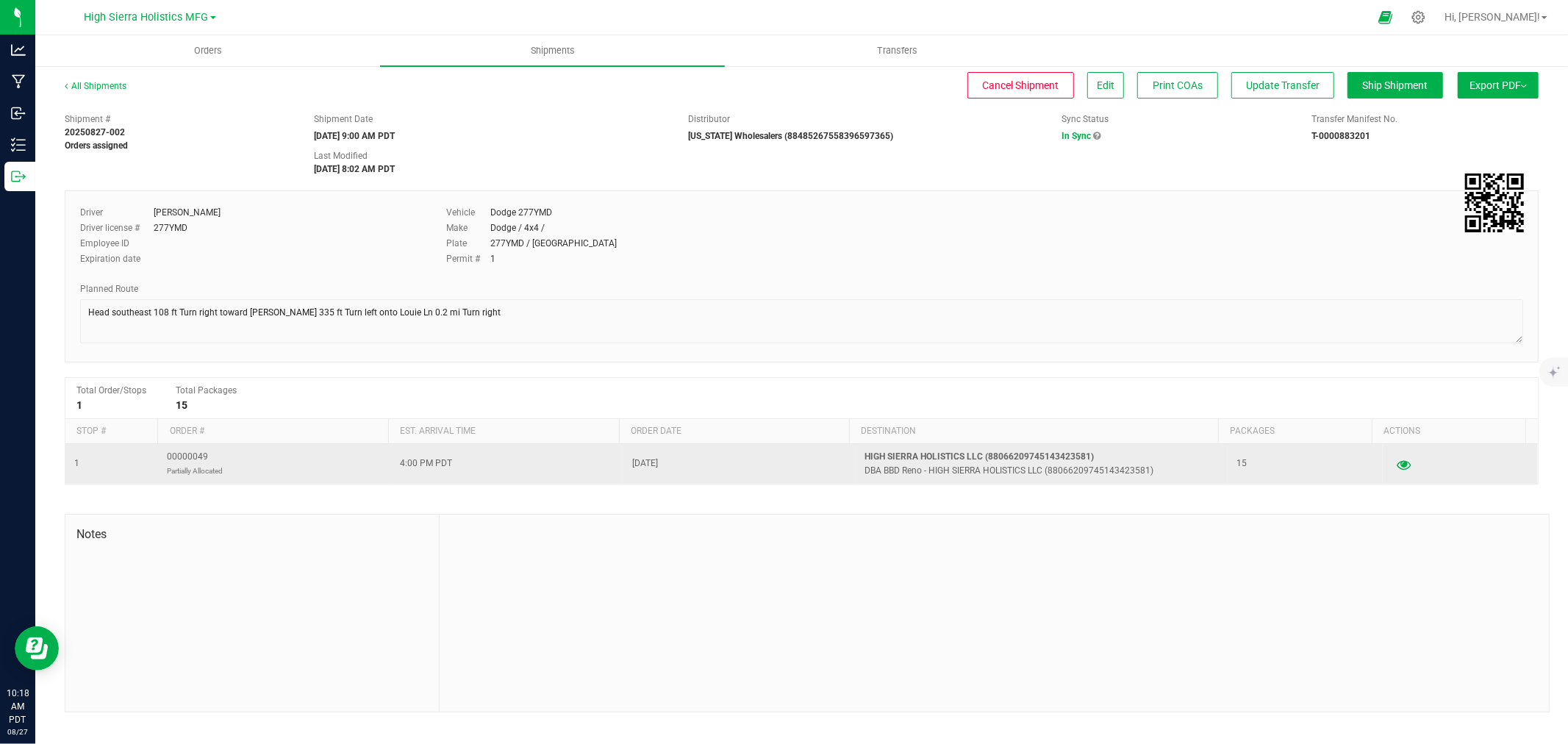
click at [1396, 468] on icon "button" at bounding box center [1404, 464] width 14 height 11
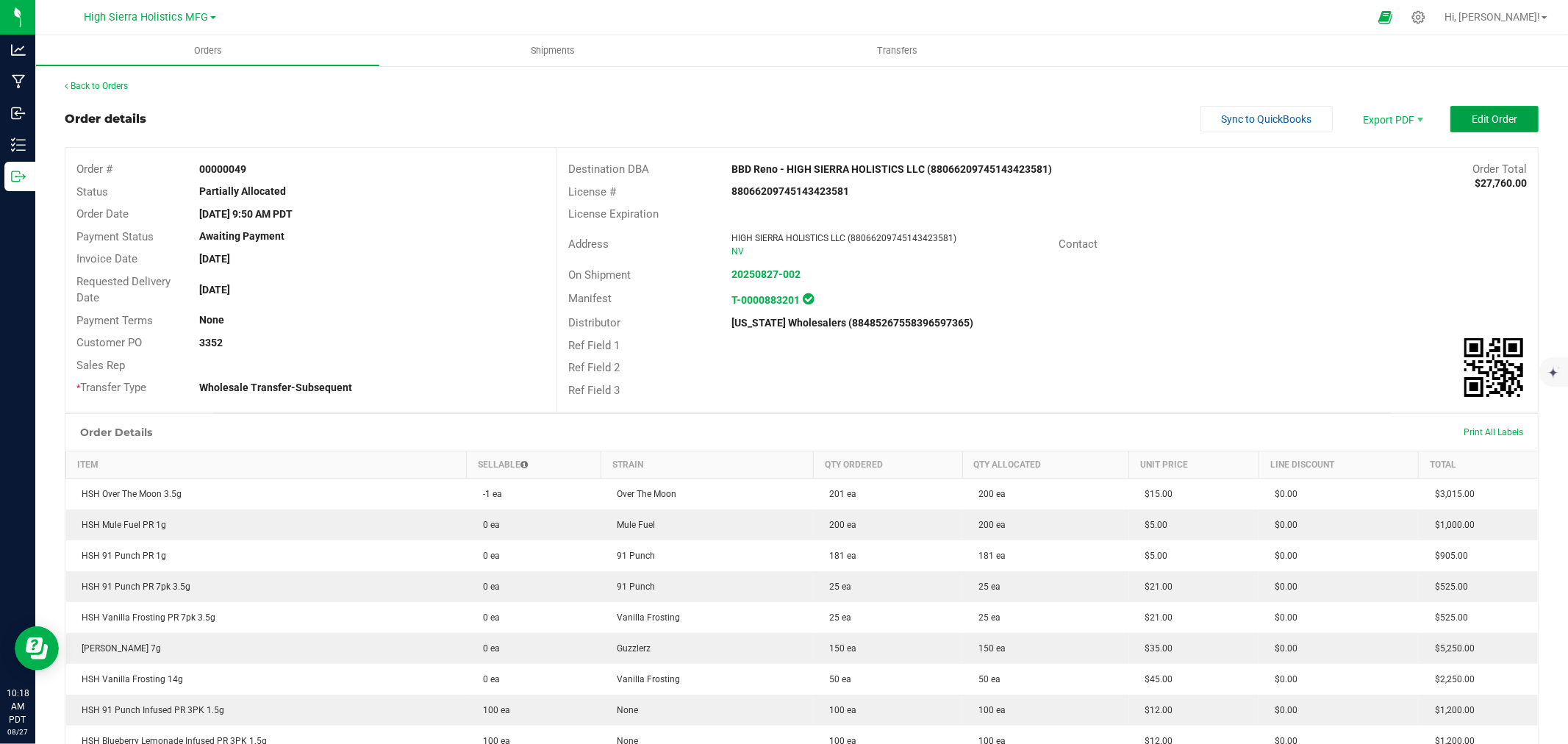
click at [1461, 128] on button "Edit Order" at bounding box center [1494, 119] width 88 height 27
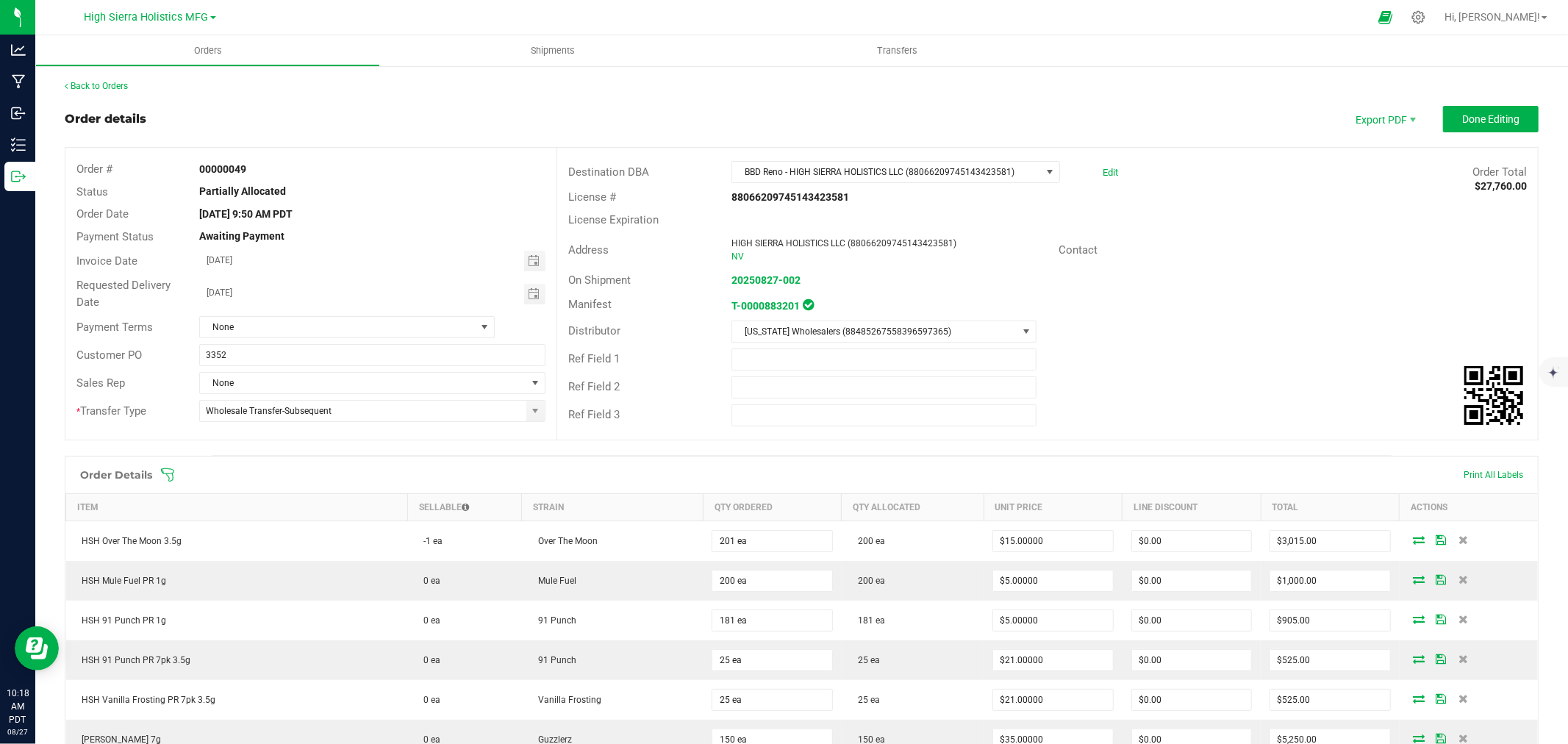
click at [1516, 81] on div "Back to Orders" at bounding box center [802, 85] width 1474 height 13
click at [1500, 114] on span "Done Editing" at bounding box center [1491, 118] width 58 height 12
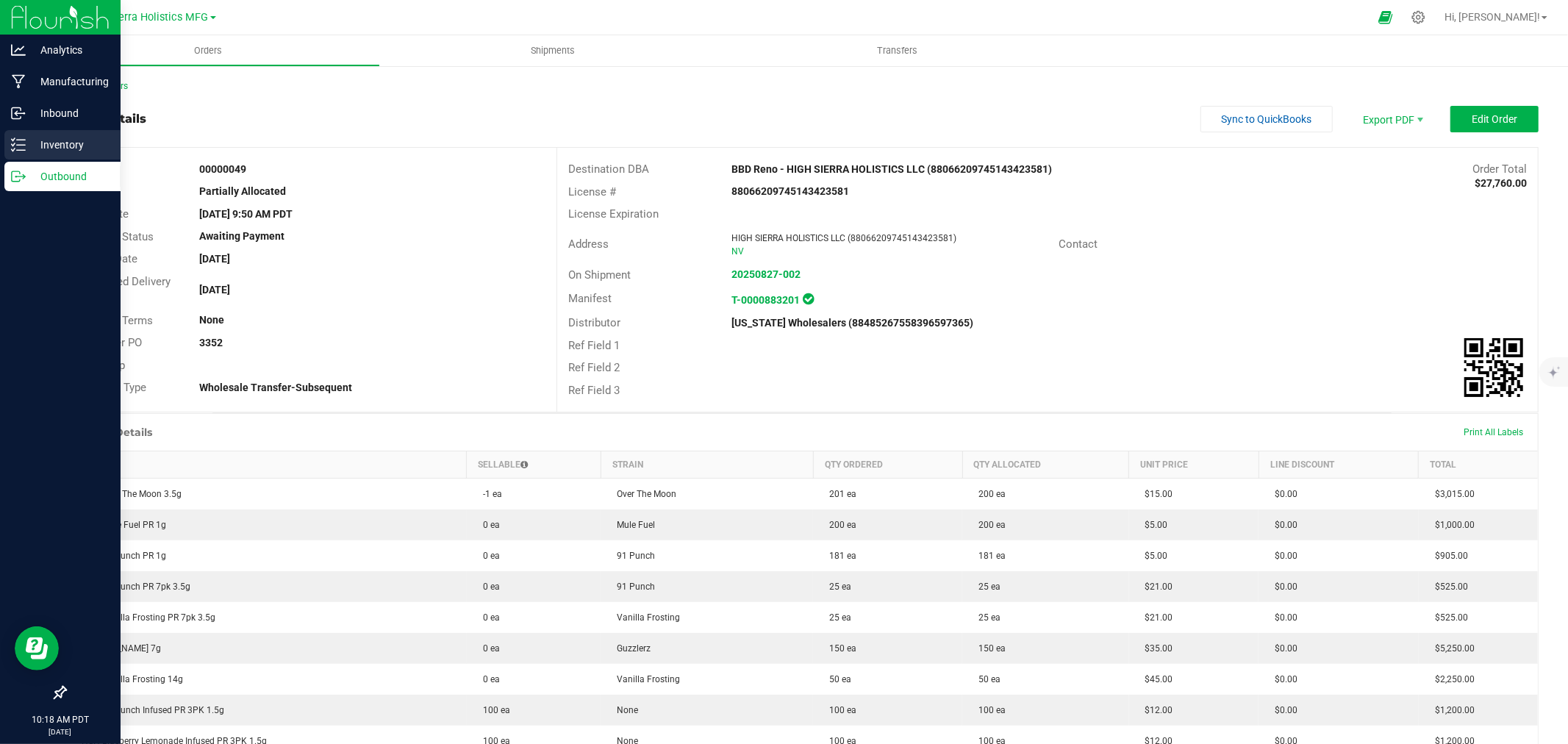
click at [61, 142] on p "Inventory" at bounding box center [69, 145] width 88 height 18
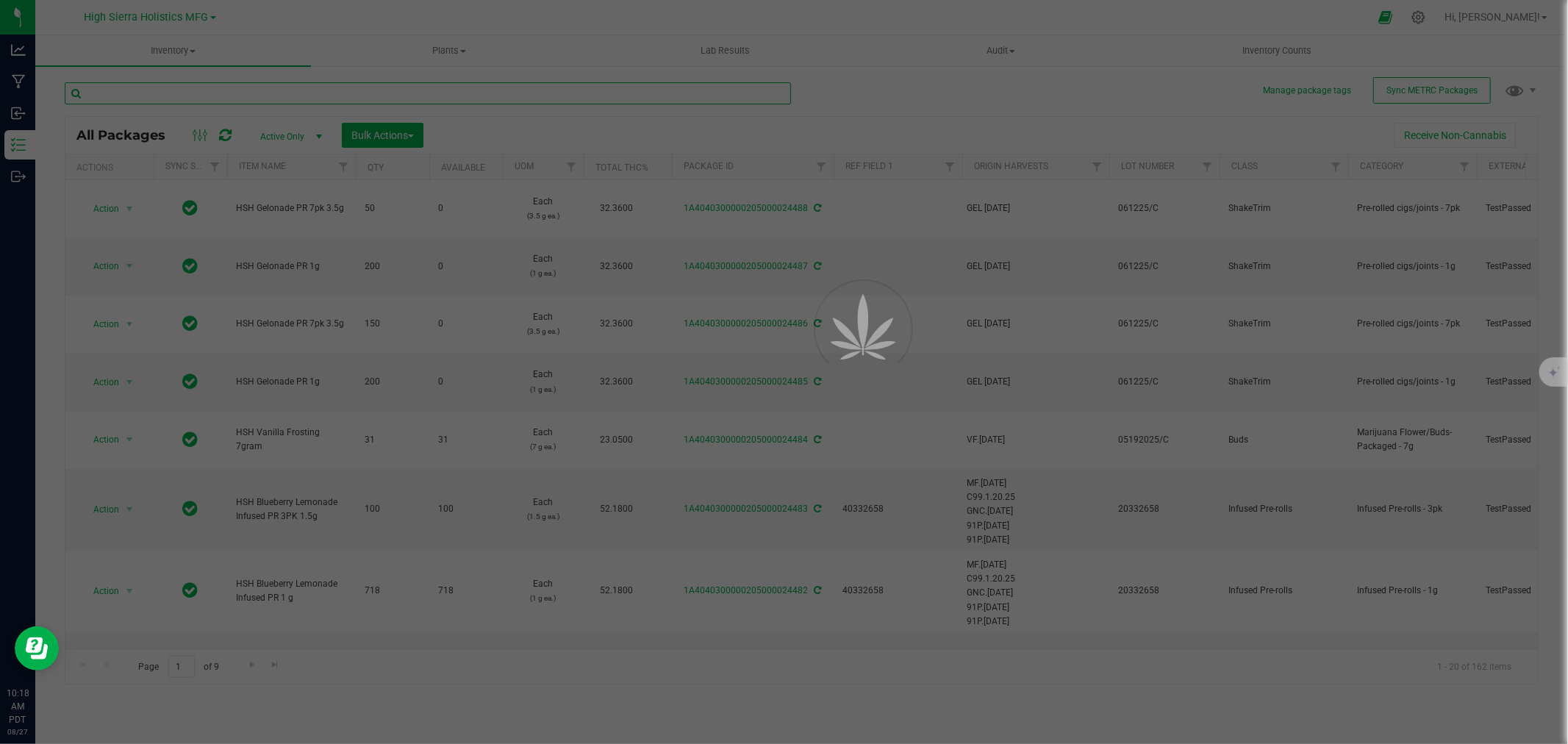
click at [196, 92] on input "text" at bounding box center [428, 93] width 726 height 22
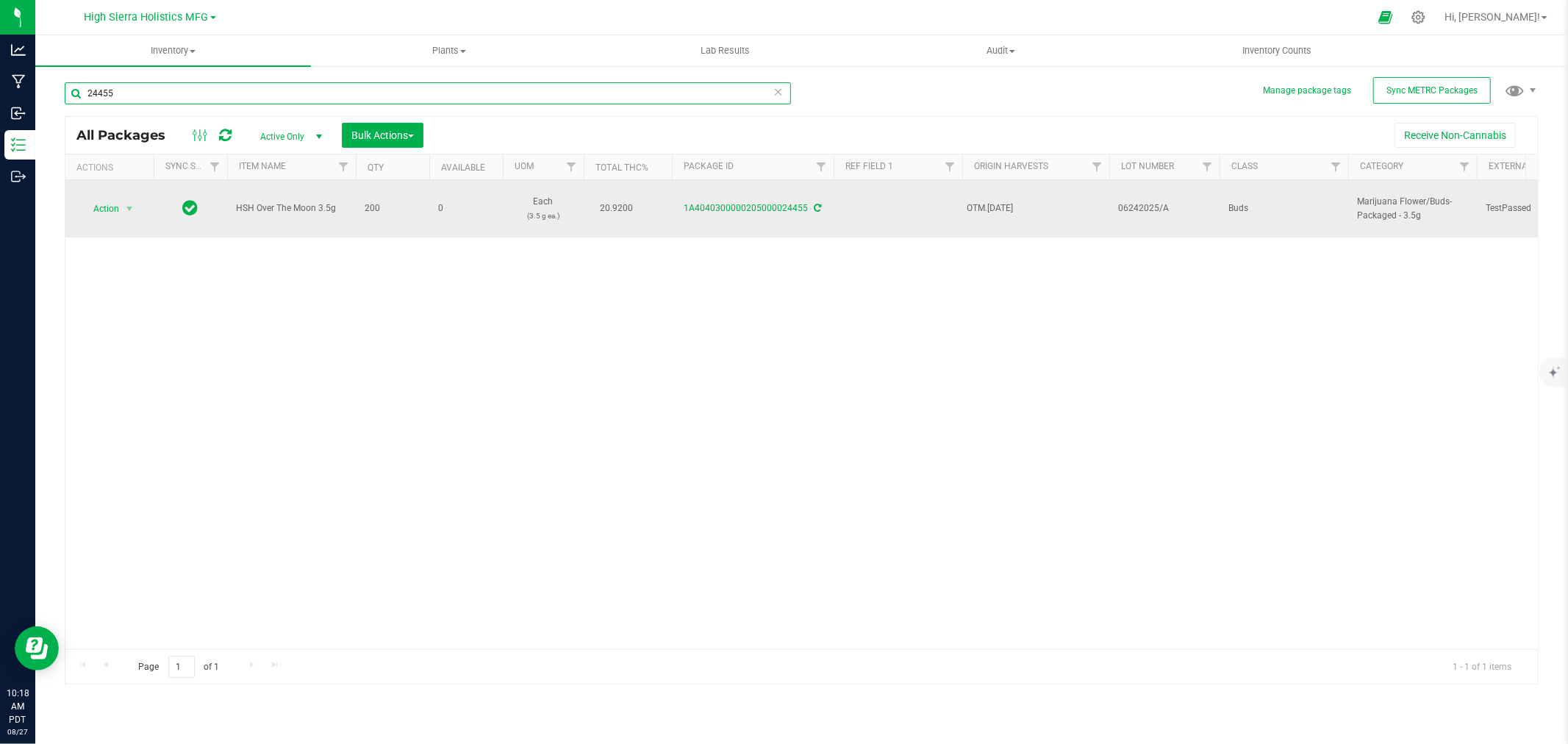
type input "24455"
click at [817, 207] on icon at bounding box center [818, 208] width 7 height 9
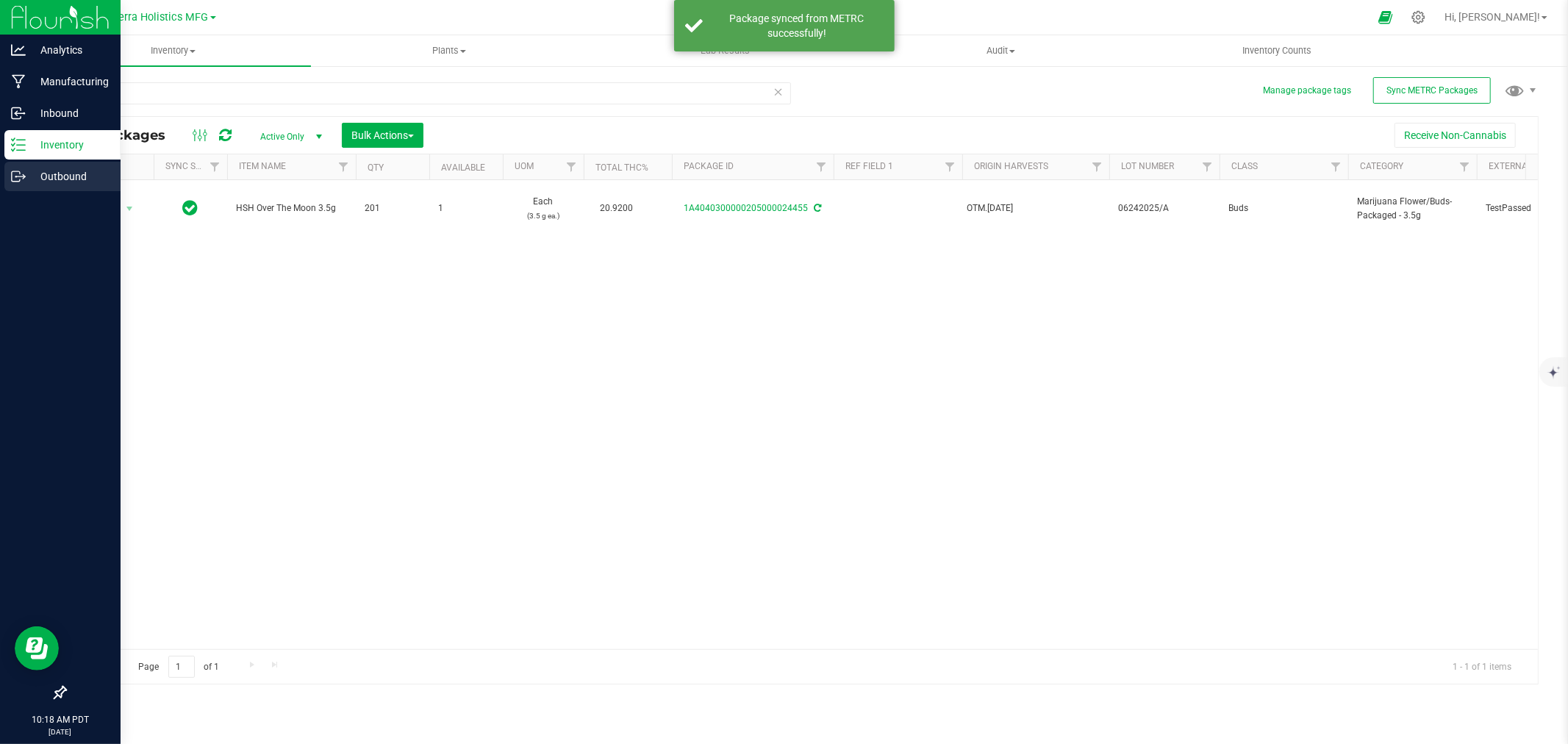
click at [66, 176] on p "Outbound" at bounding box center [69, 177] width 88 height 18
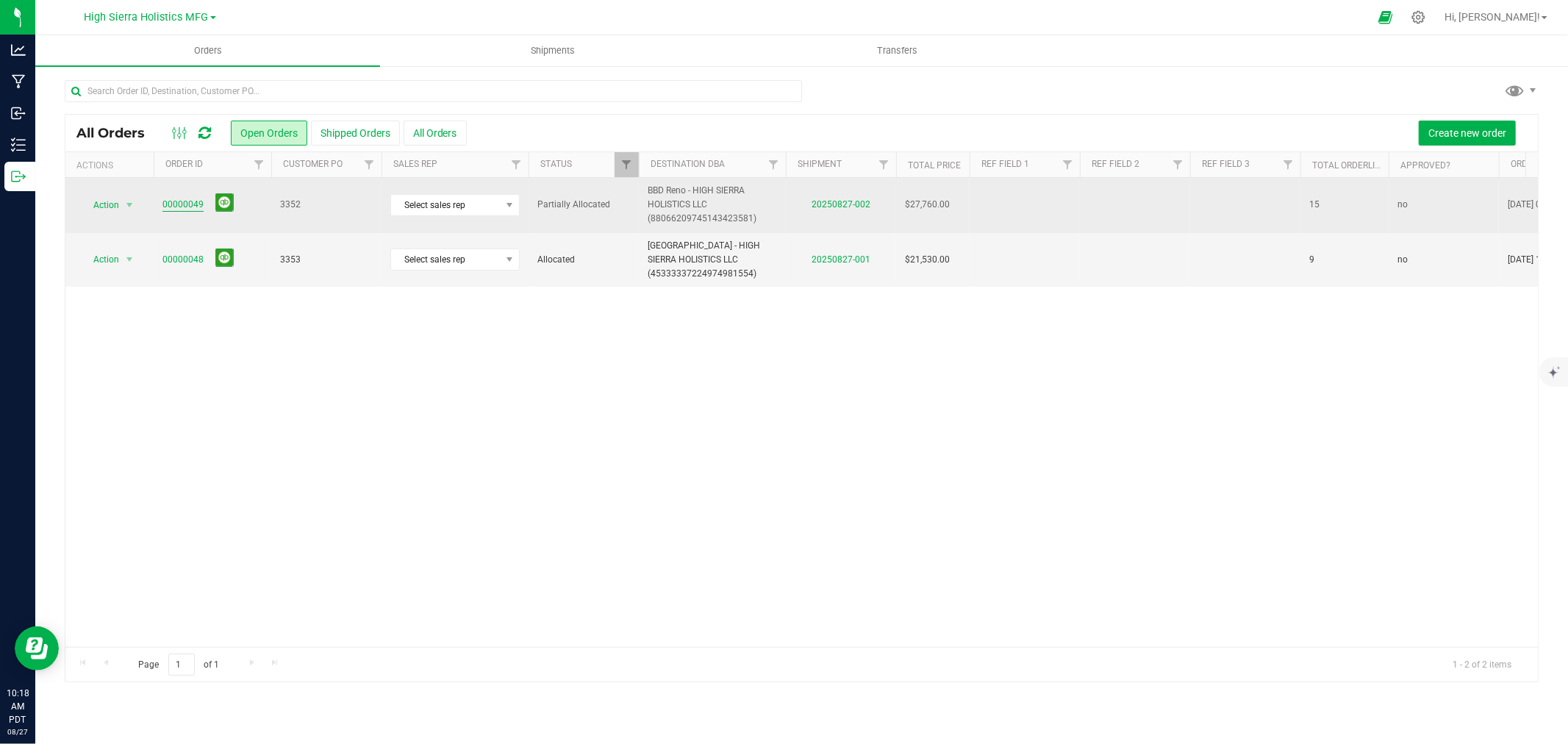
click at [180, 203] on link "00000049" at bounding box center [183, 204] width 41 height 14
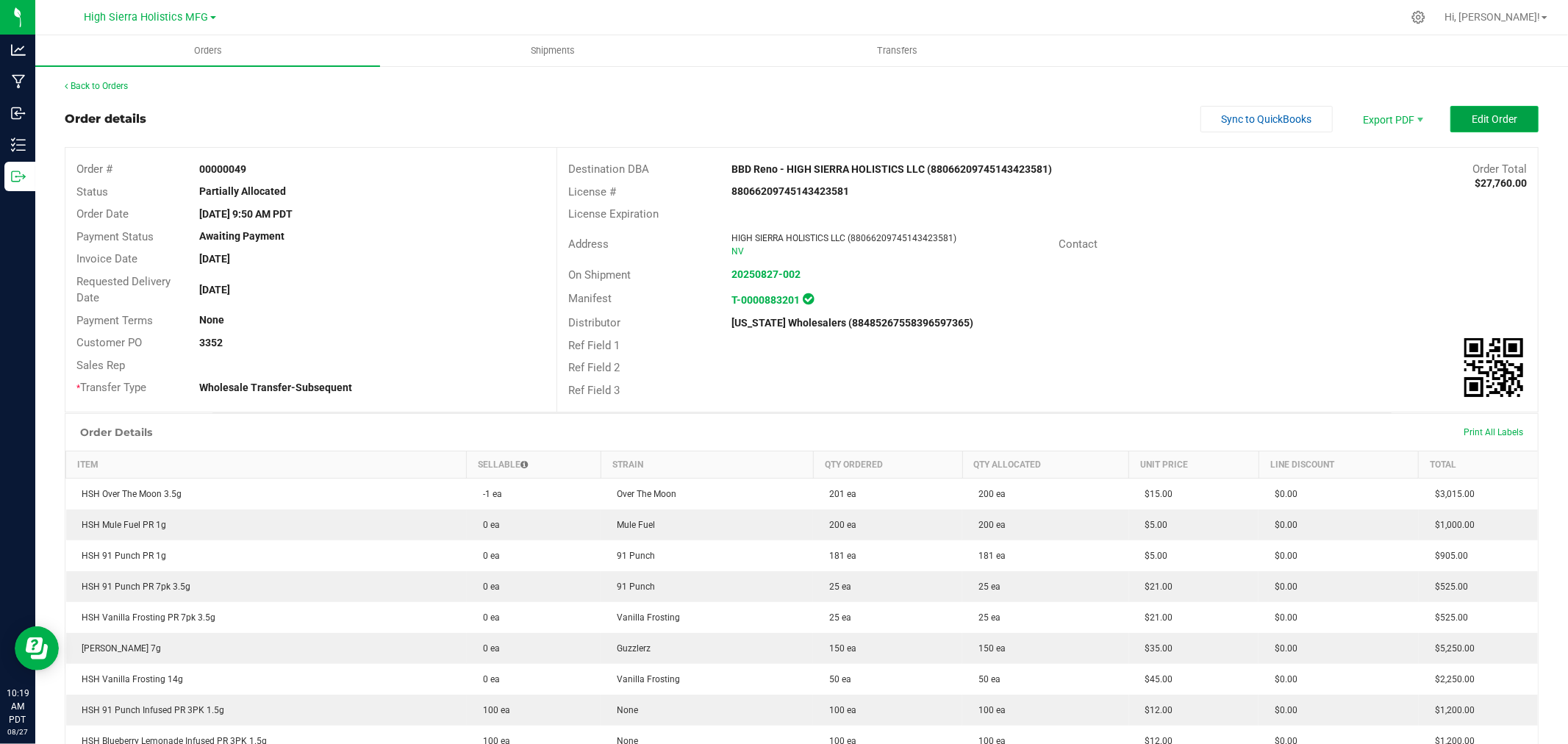
click at [1492, 115] on span "Edit Order" at bounding box center [1494, 118] width 45 height 12
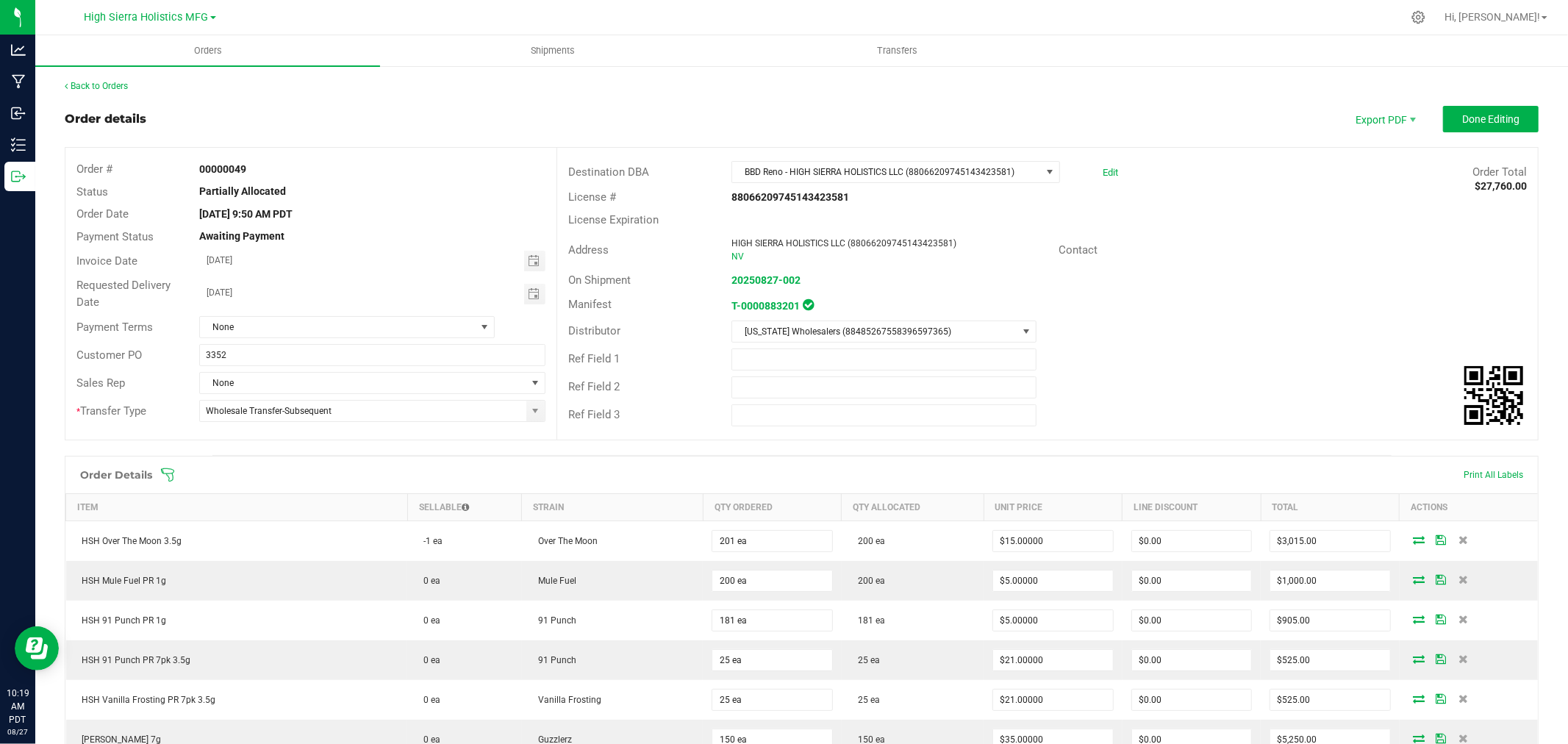
scroll to position [164, 0]
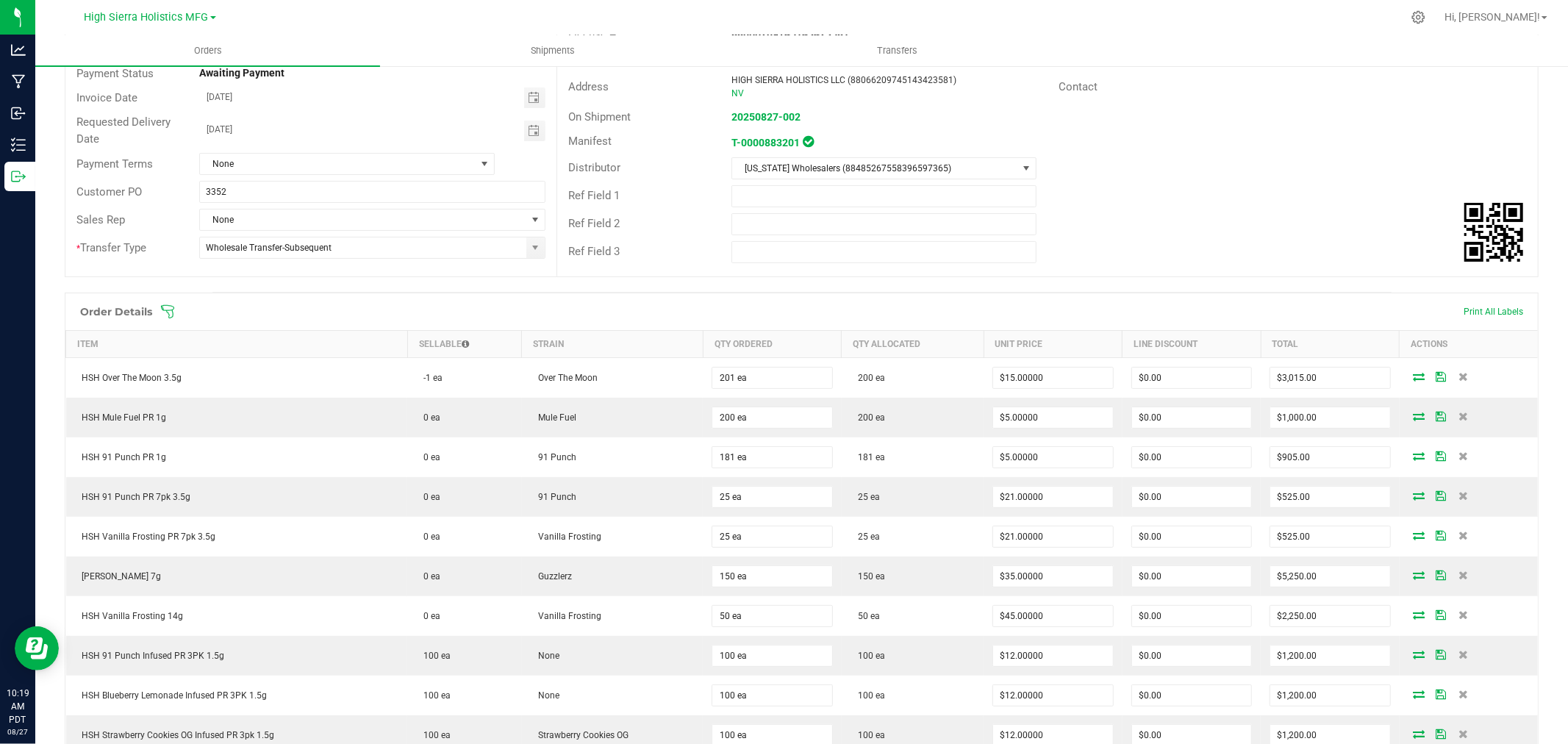
click at [884, 299] on div "Order Details Print All Labels" at bounding box center [802, 311] width 1472 height 36
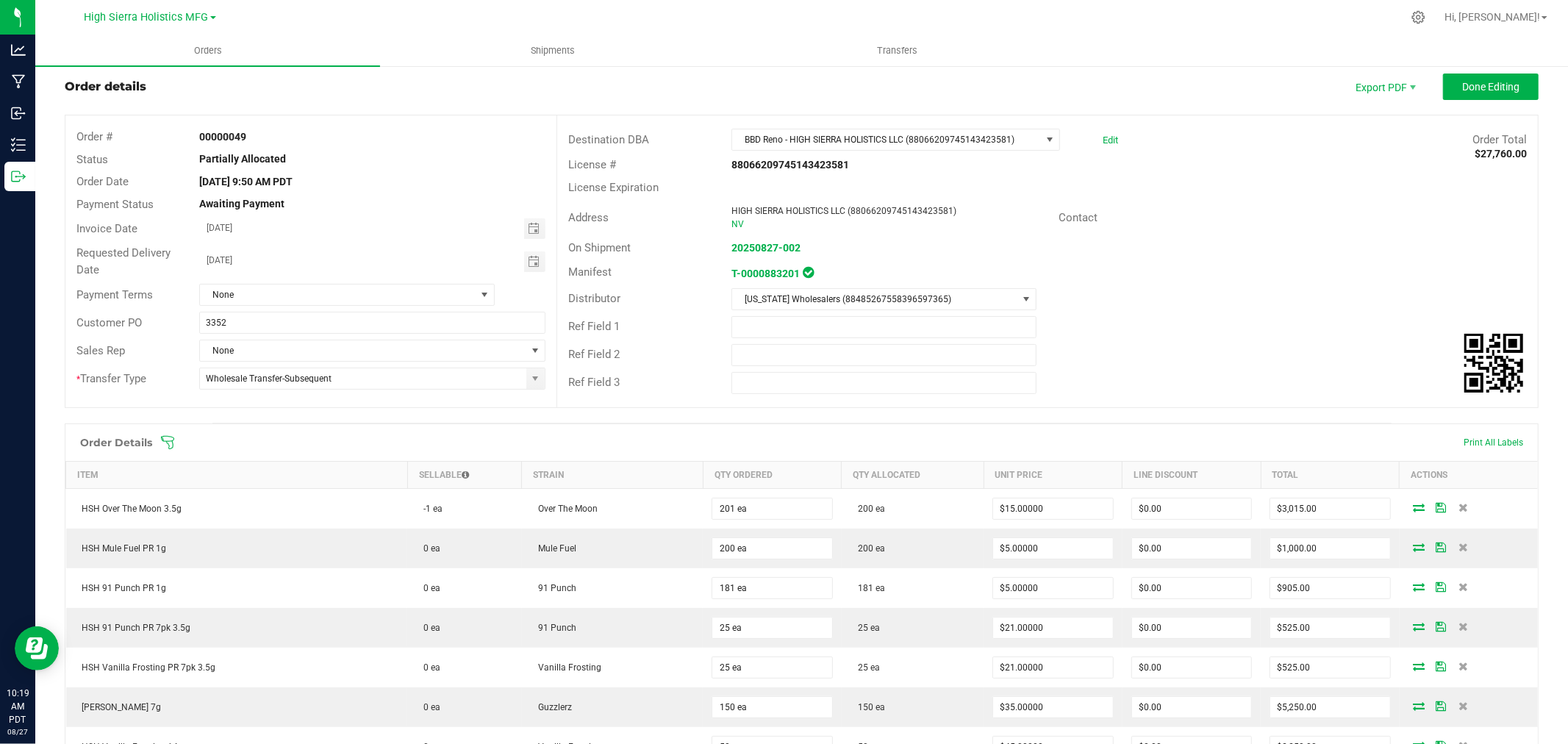
scroll to position [0, 0]
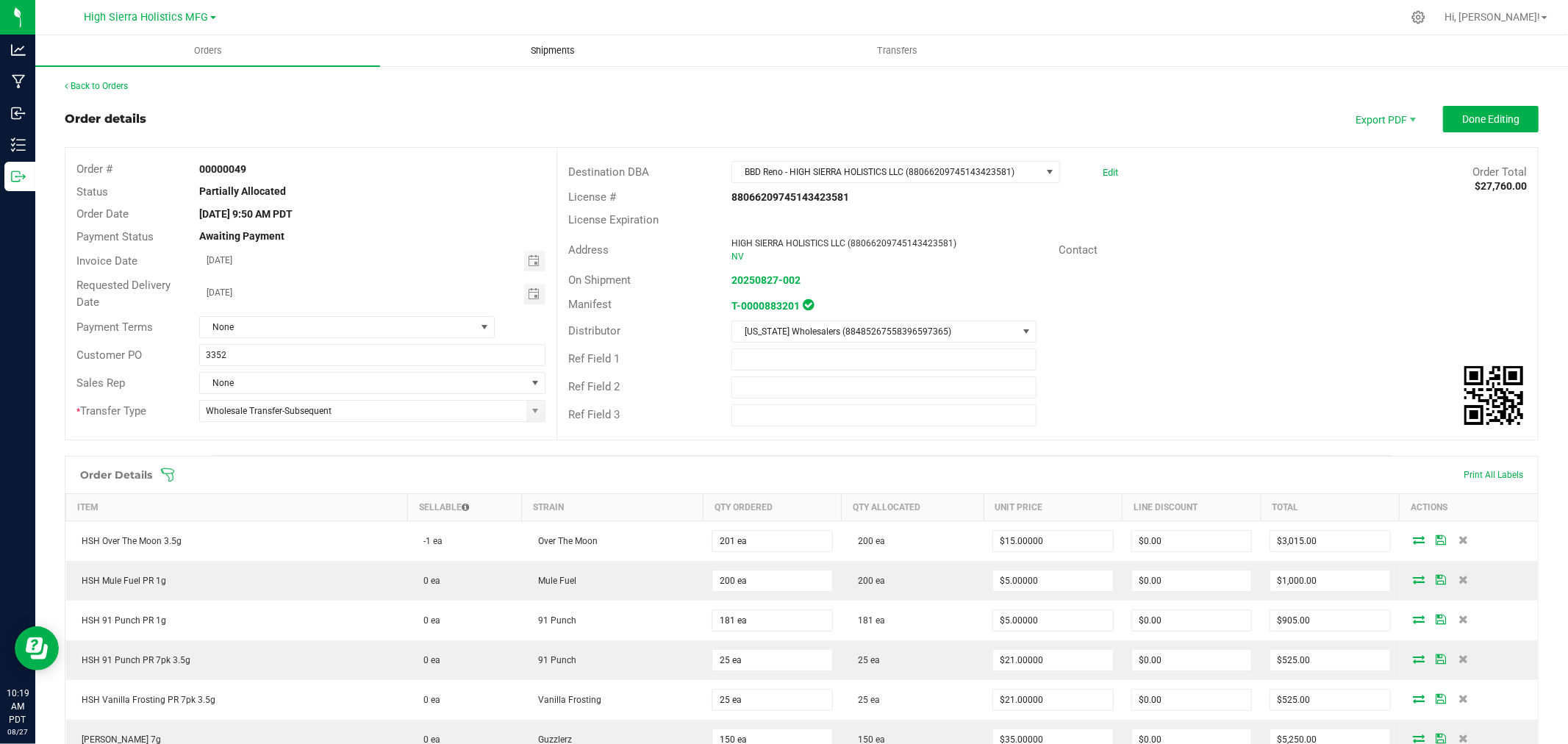
click at [571, 49] on span "Shipments" at bounding box center [553, 51] width 84 height 13
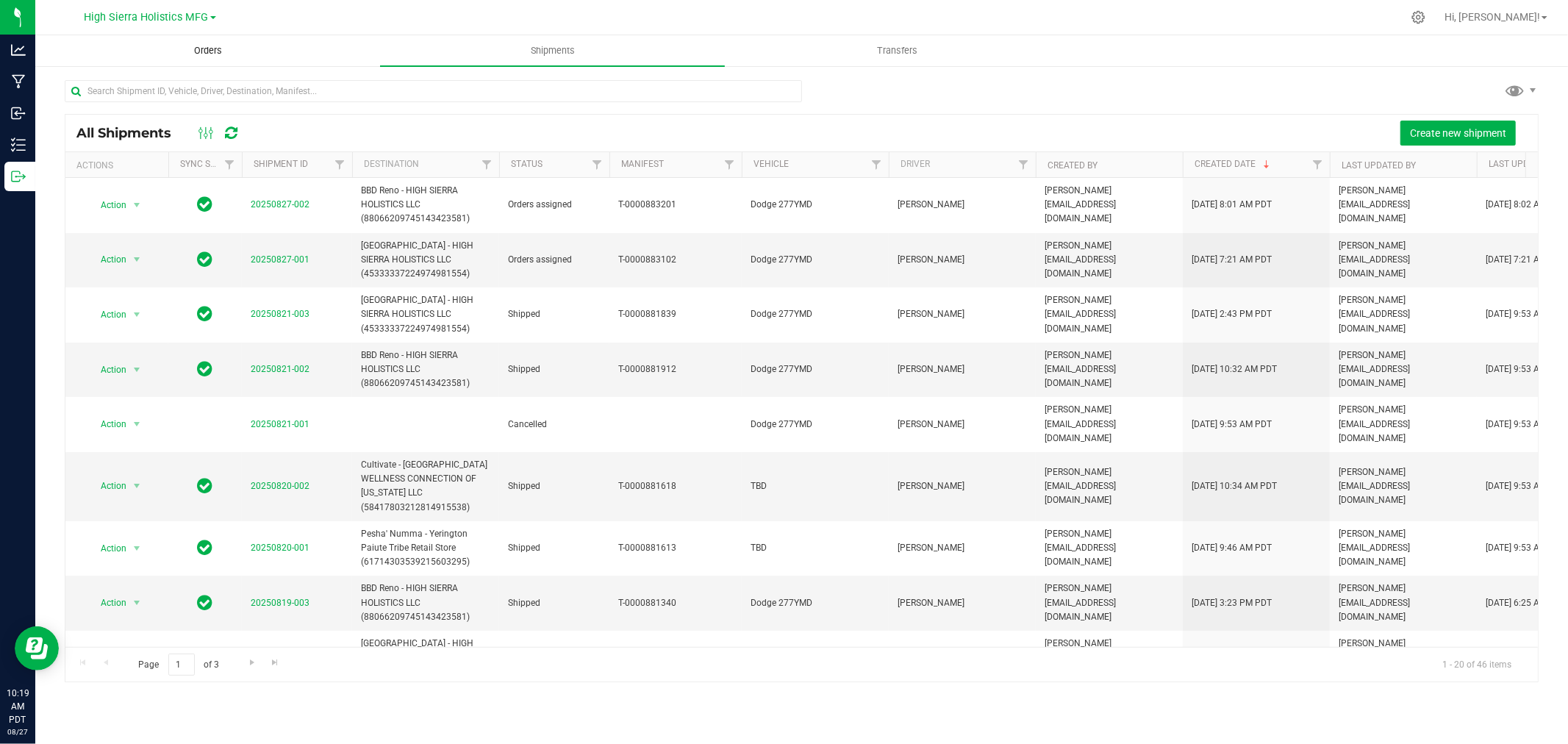
click at [226, 47] on span "Orders" at bounding box center [208, 51] width 68 height 13
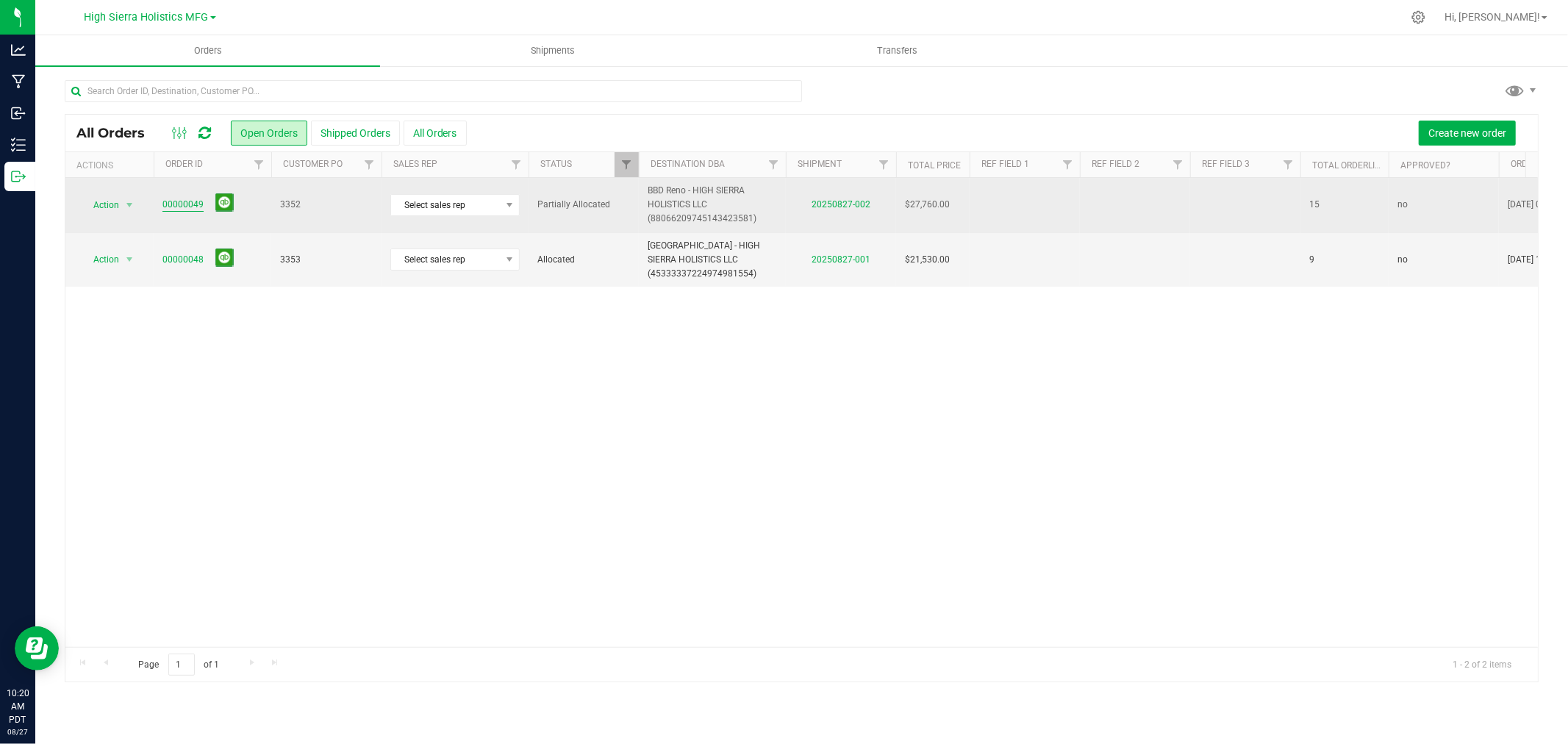
click at [184, 208] on link "00000049" at bounding box center [183, 204] width 41 height 14
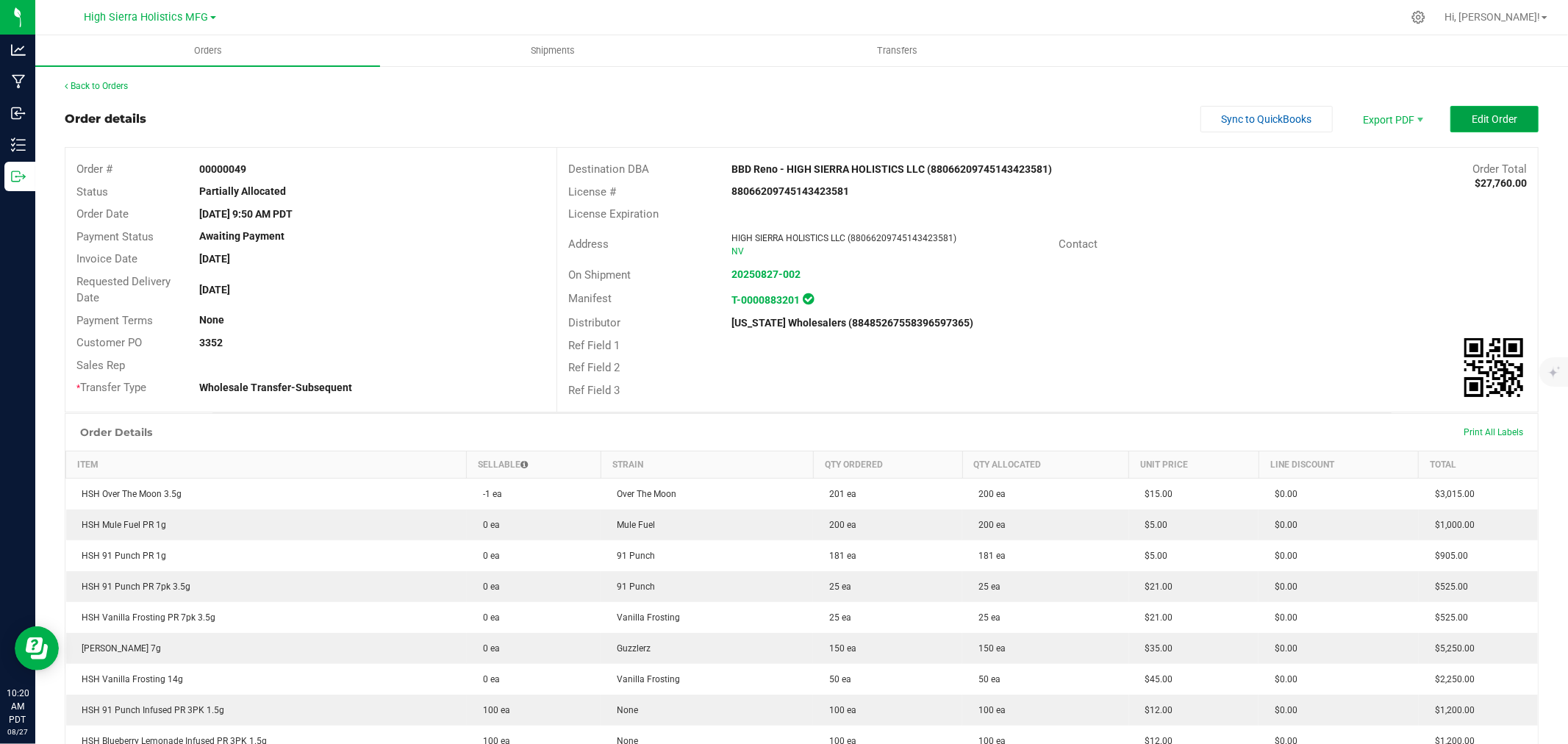
click at [1513, 111] on button "Edit Order" at bounding box center [1494, 119] width 88 height 27
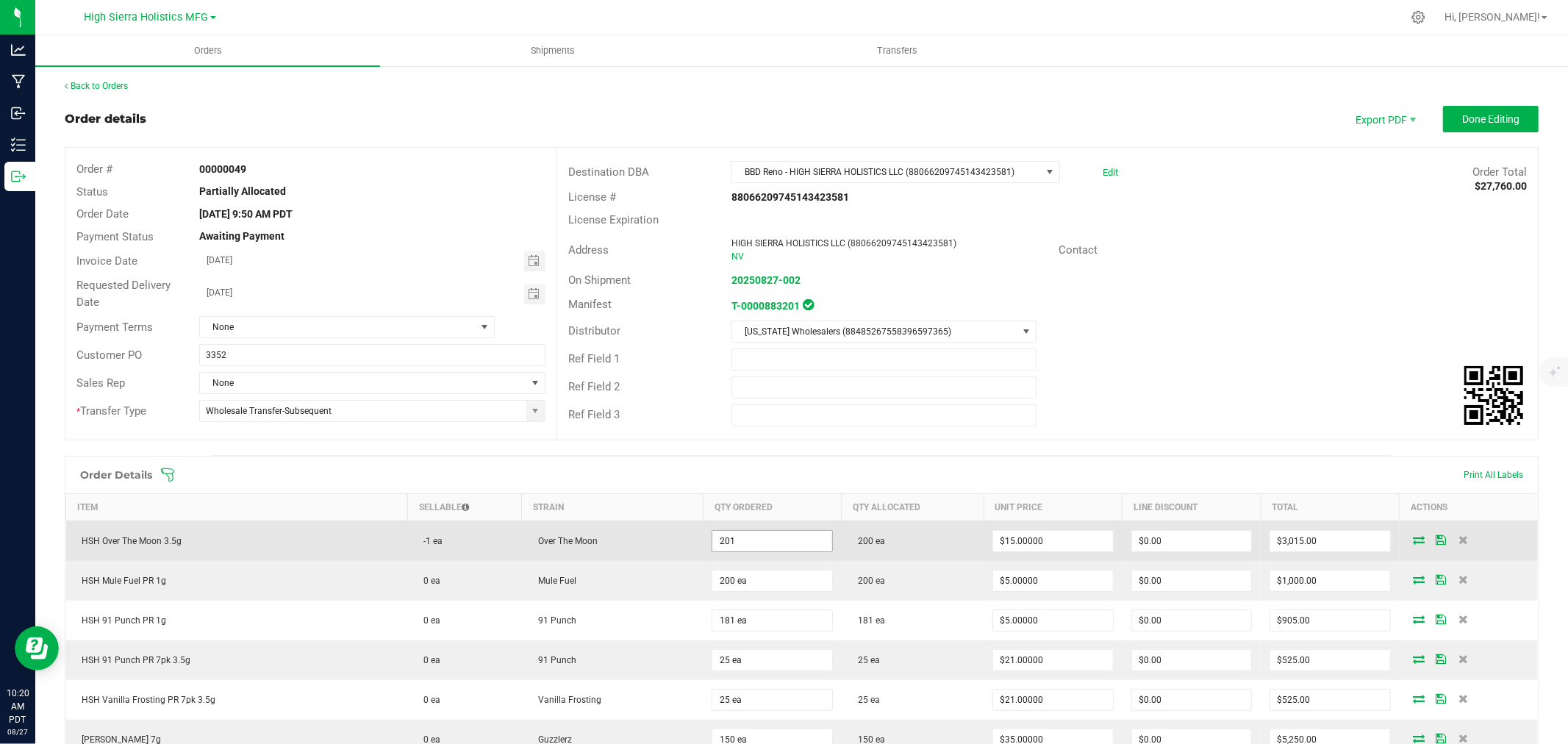
click at [729, 541] on input "201" at bounding box center [772, 540] width 119 height 20
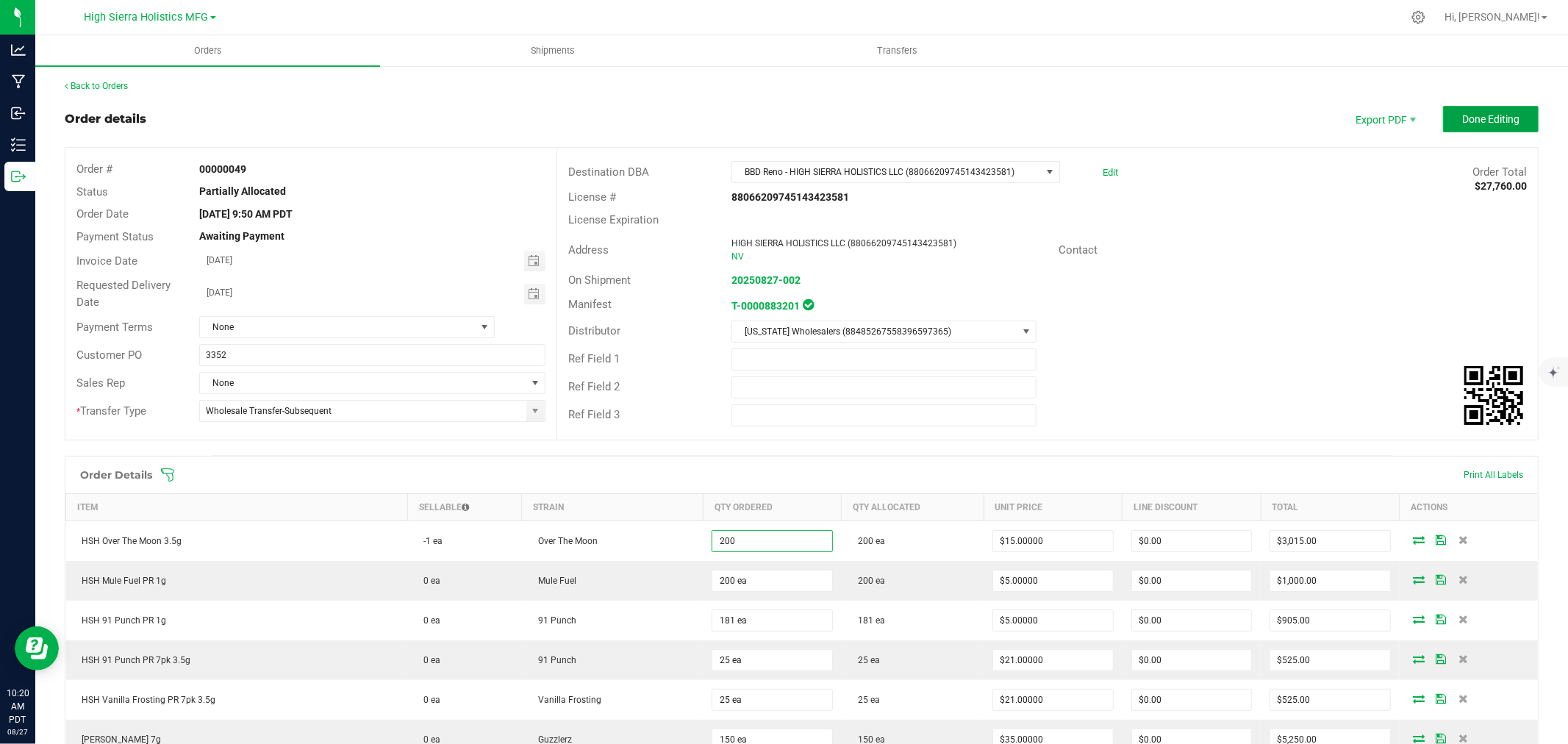
type input "200 ea"
type input "$3,000.00"
click at [1443, 115] on button "Done Editing" at bounding box center [1491, 119] width 96 height 27
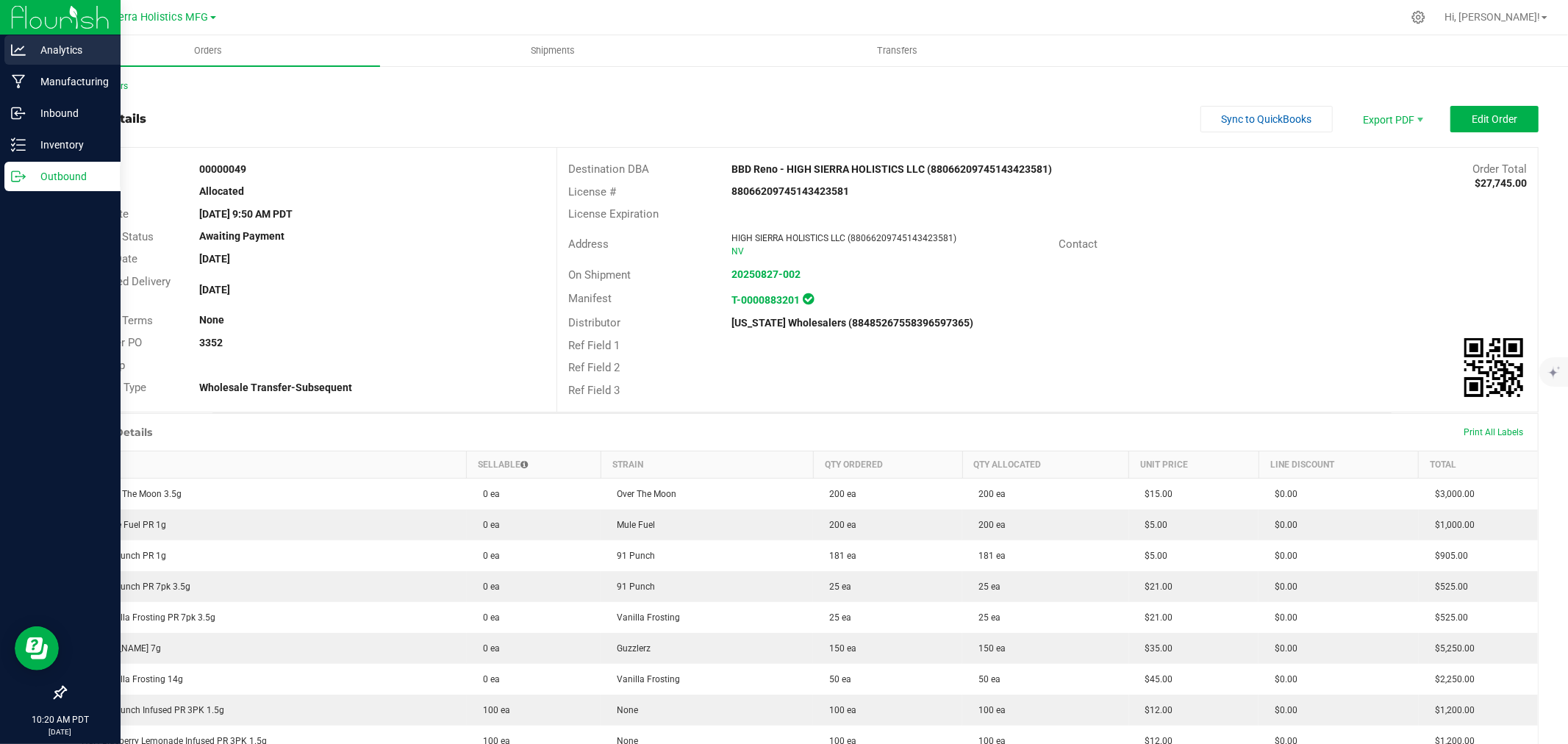
click at [84, 64] on div "Analytics" at bounding box center [62, 50] width 116 height 29
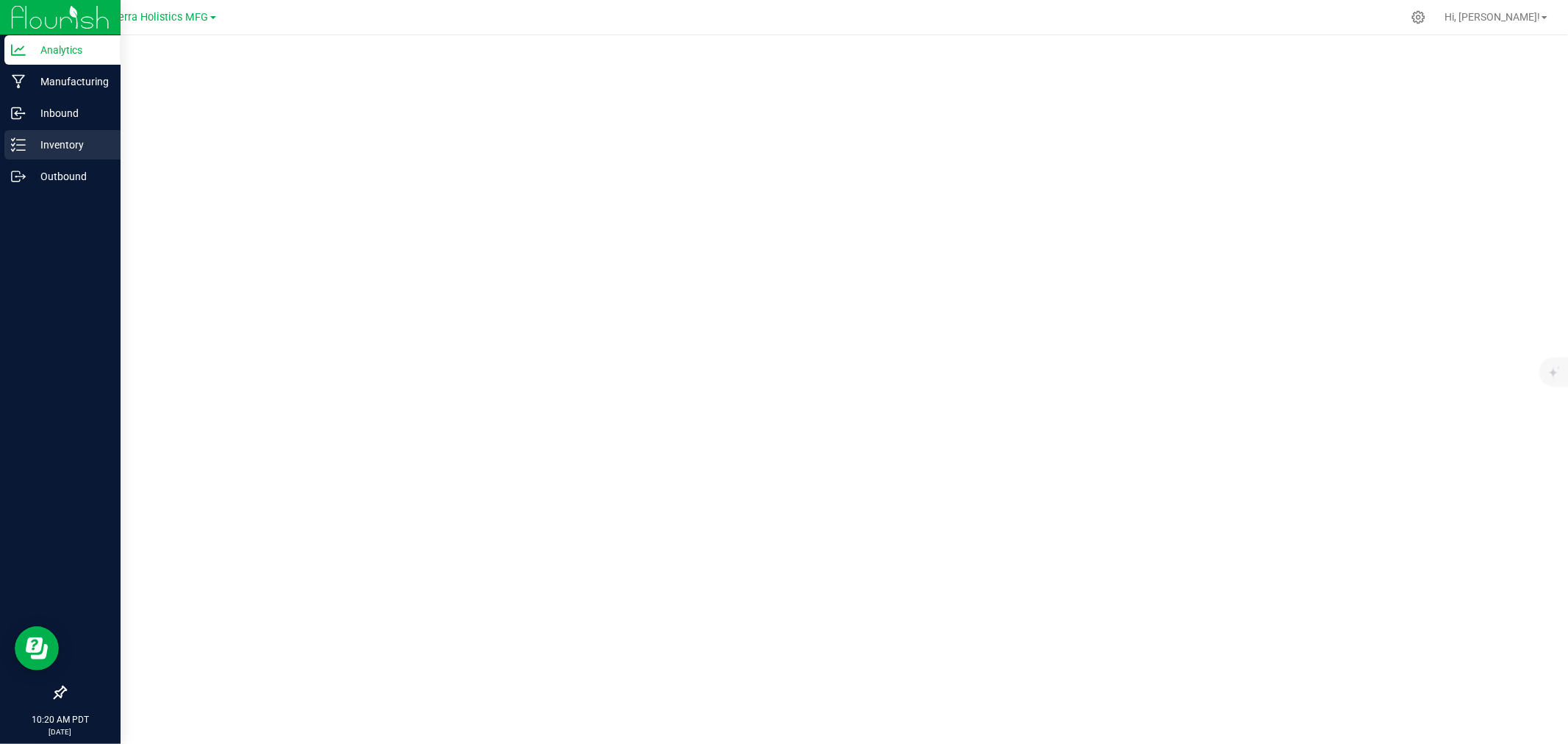
click at [65, 145] on p "Inventory" at bounding box center [69, 145] width 88 height 18
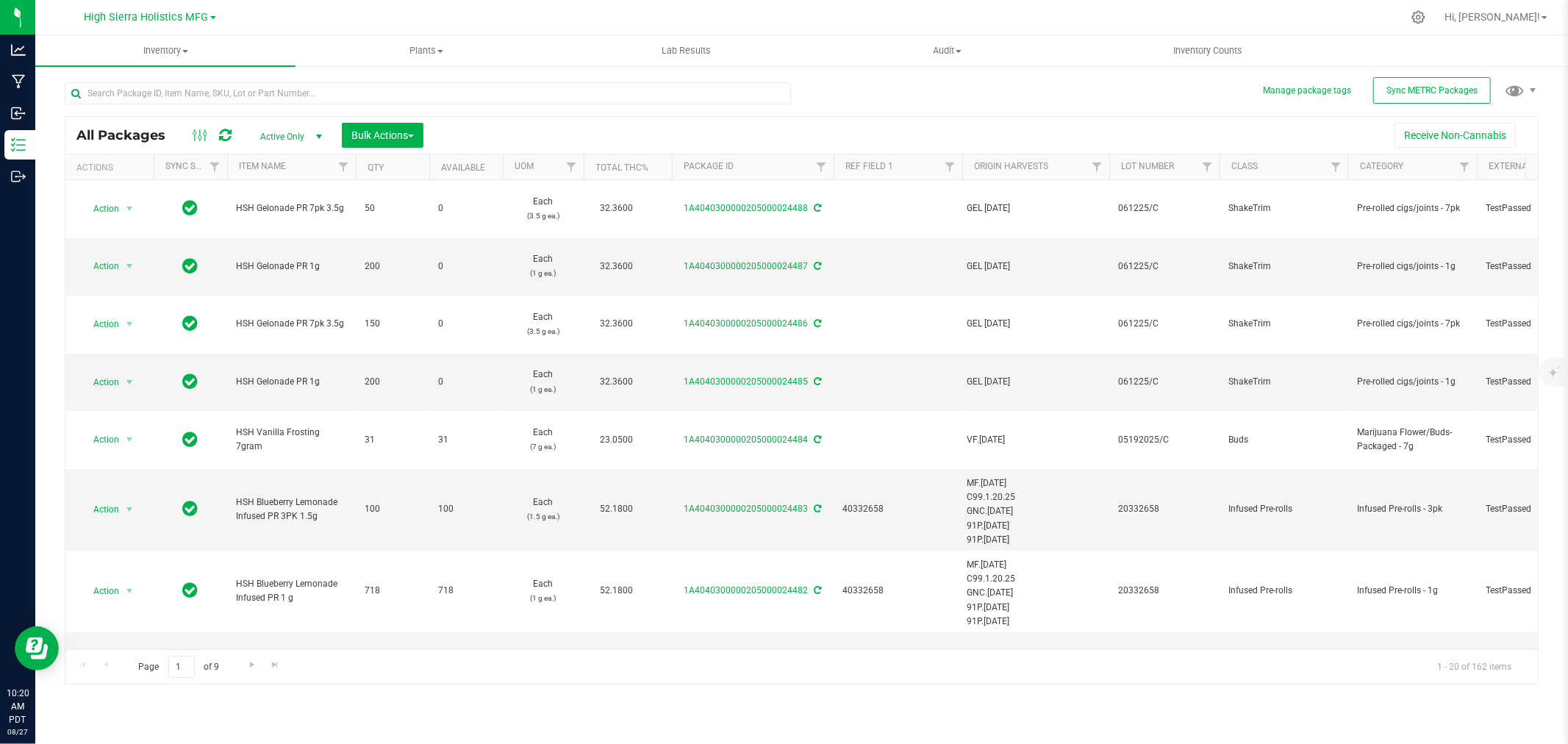
click at [418, 7] on div at bounding box center [832, 17] width 1139 height 28
click at [968, 86] on div "All Packages Active Only Active Only Lab Samples Locked All External Internal B…" at bounding box center [802, 376] width 1474 height 616
click at [156, 96] on input "text" at bounding box center [428, 93] width 726 height 22
type input "over the moon"
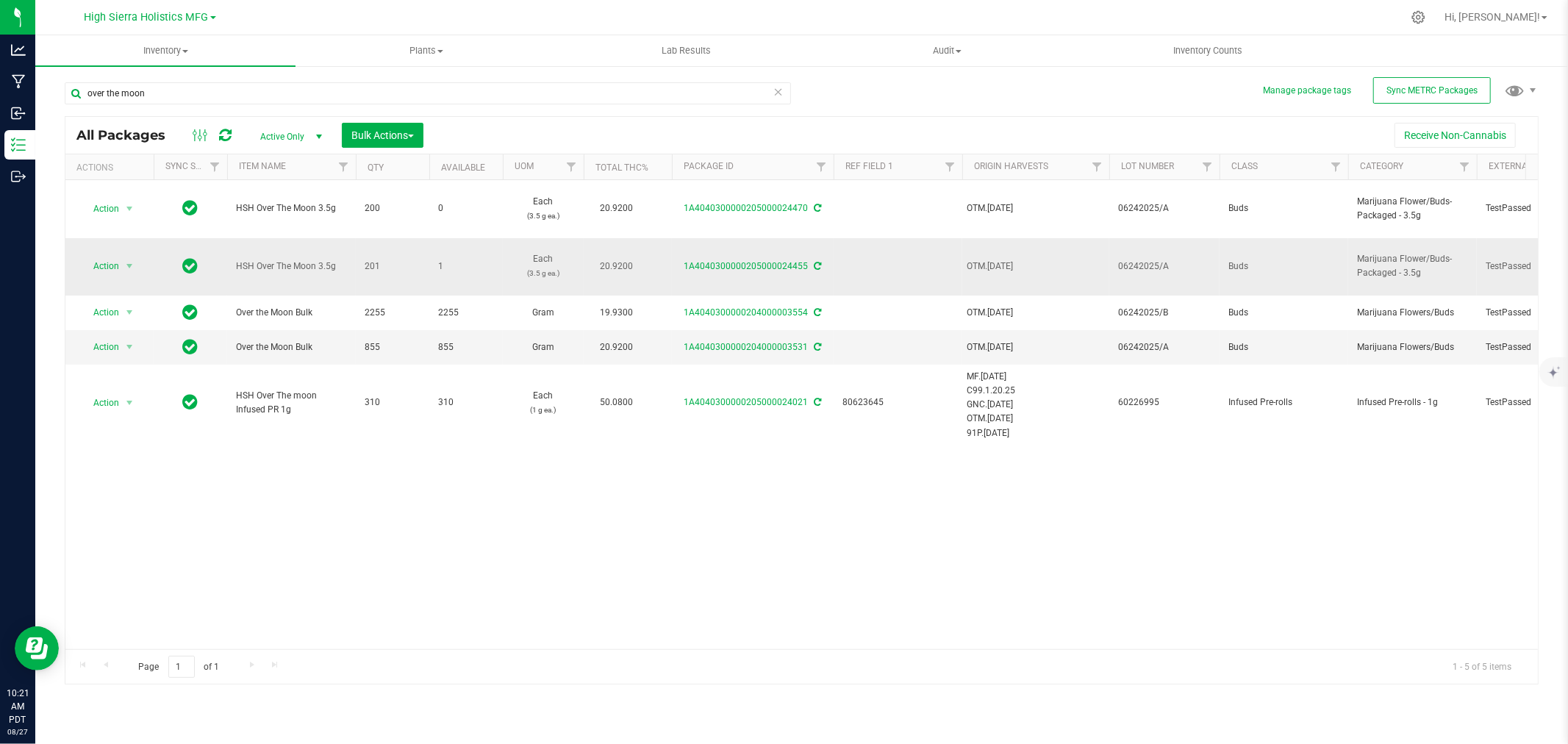
click at [814, 266] on icon at bounding box center [818, 266] width 7 height 9
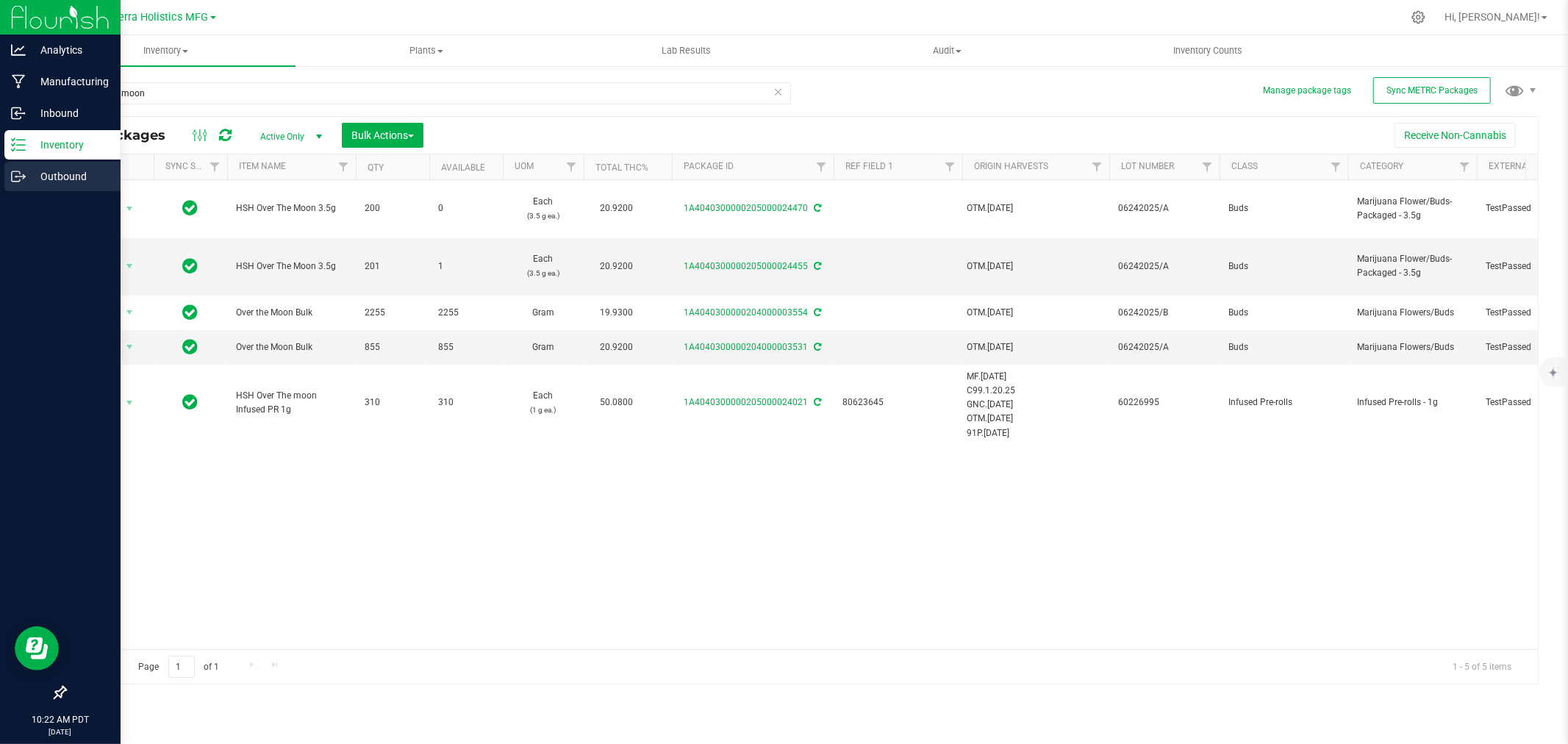
click at [59, 175] on p "Outbound" at bounding box center [69, 177] width 88 height 18
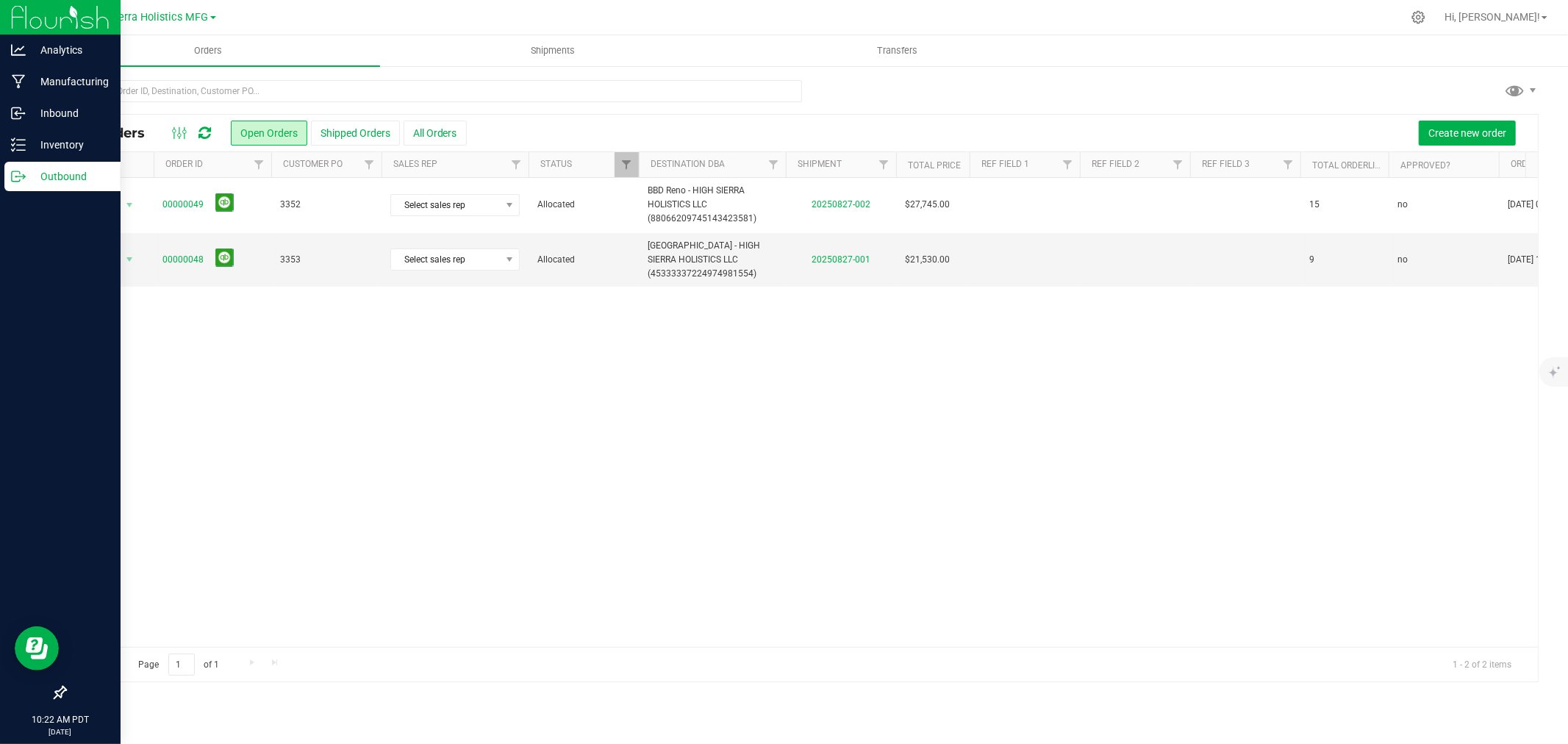
click at [599, 15] on div at bounding box center [832, 17] width 1139 height 28
click at [634, 5] on div at bounding box center [832, 17] width 1139 height 28
drag, startPoint x: 919, startPoint y: 89, endPoint x: 954, endPoint y: 81, distance: 35.9
click at [919, 89] on div at bounding box center [802, 97] width 1474 height 34
click at [956, 80] on div at bounding box center [802, 97] width 1474 height 34
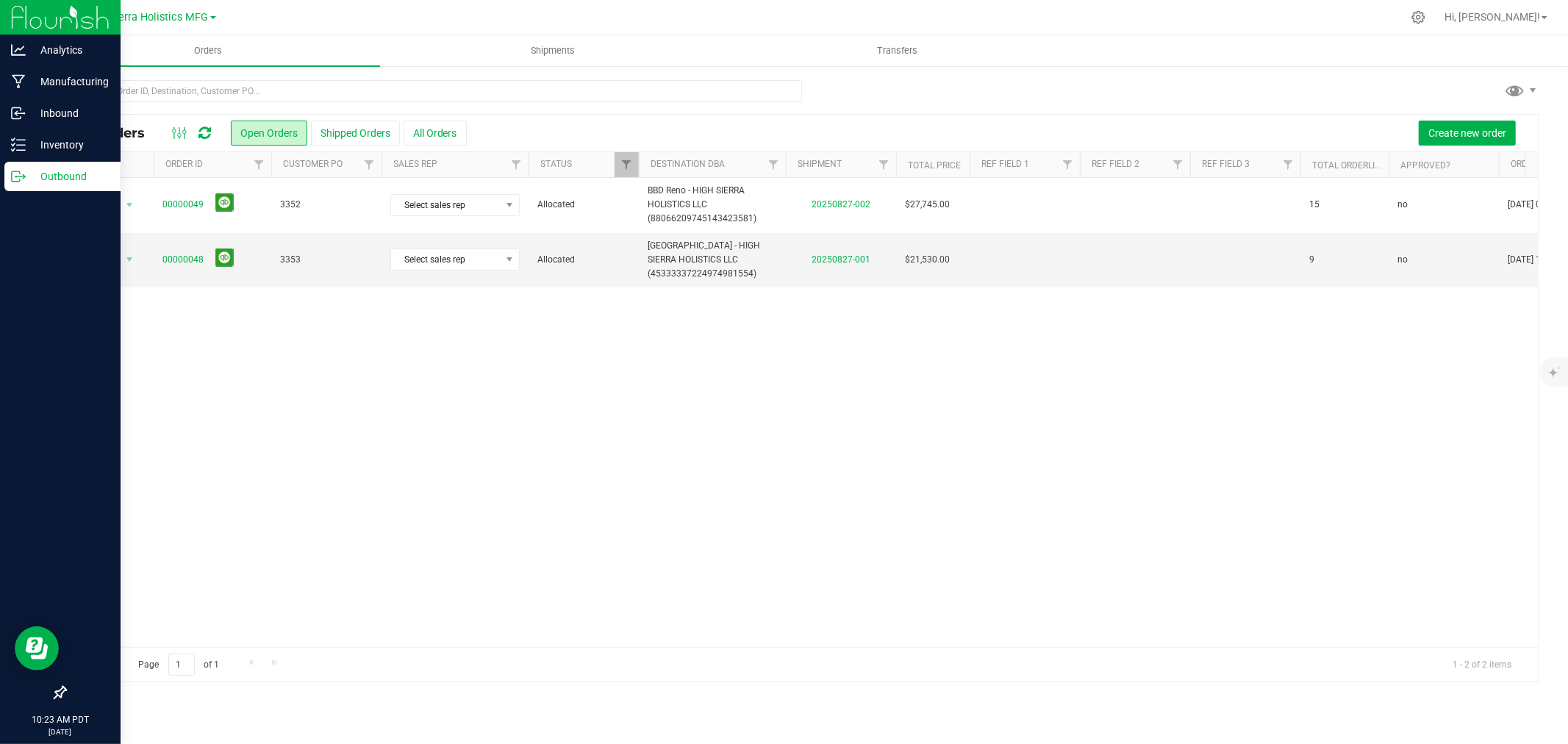
click at [1181, 96] on div at bounding box center [802, 97] width 1474 height 34
click at [1204, 92] on div at bounding box center [802, 97] width 1474 height 34
click at [556, 53] on span "Shipments" at bounding box center [553, 51] width 84 height 13
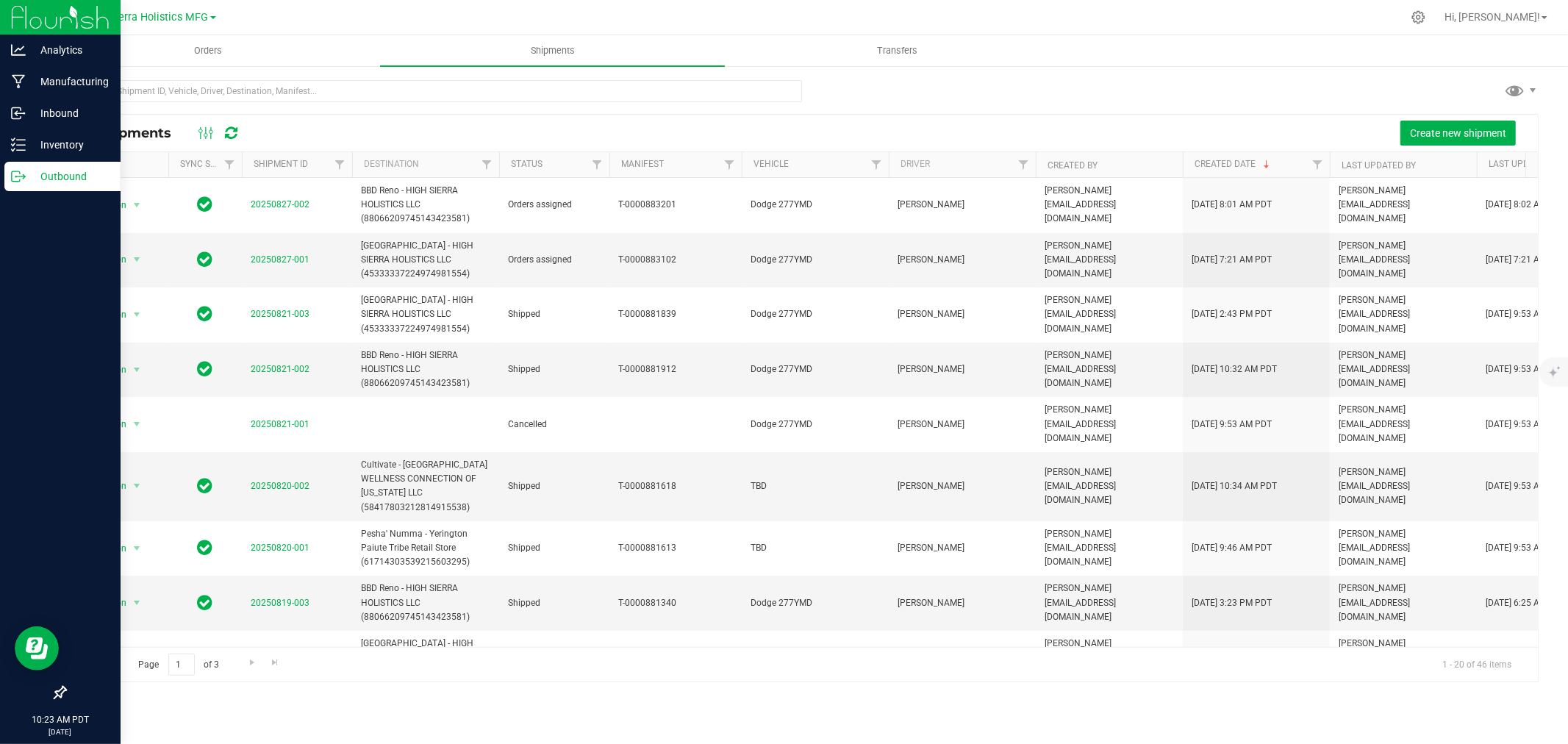
click at [818, 12] on div at bounding box center [832, 17] width 1139 height 28
click at [532, 20] on div at bounding box center [832, 17] width 1139 height 28
click at [204, 47] on span "Orders" at bounding box center [208, 51] width 68 height 13
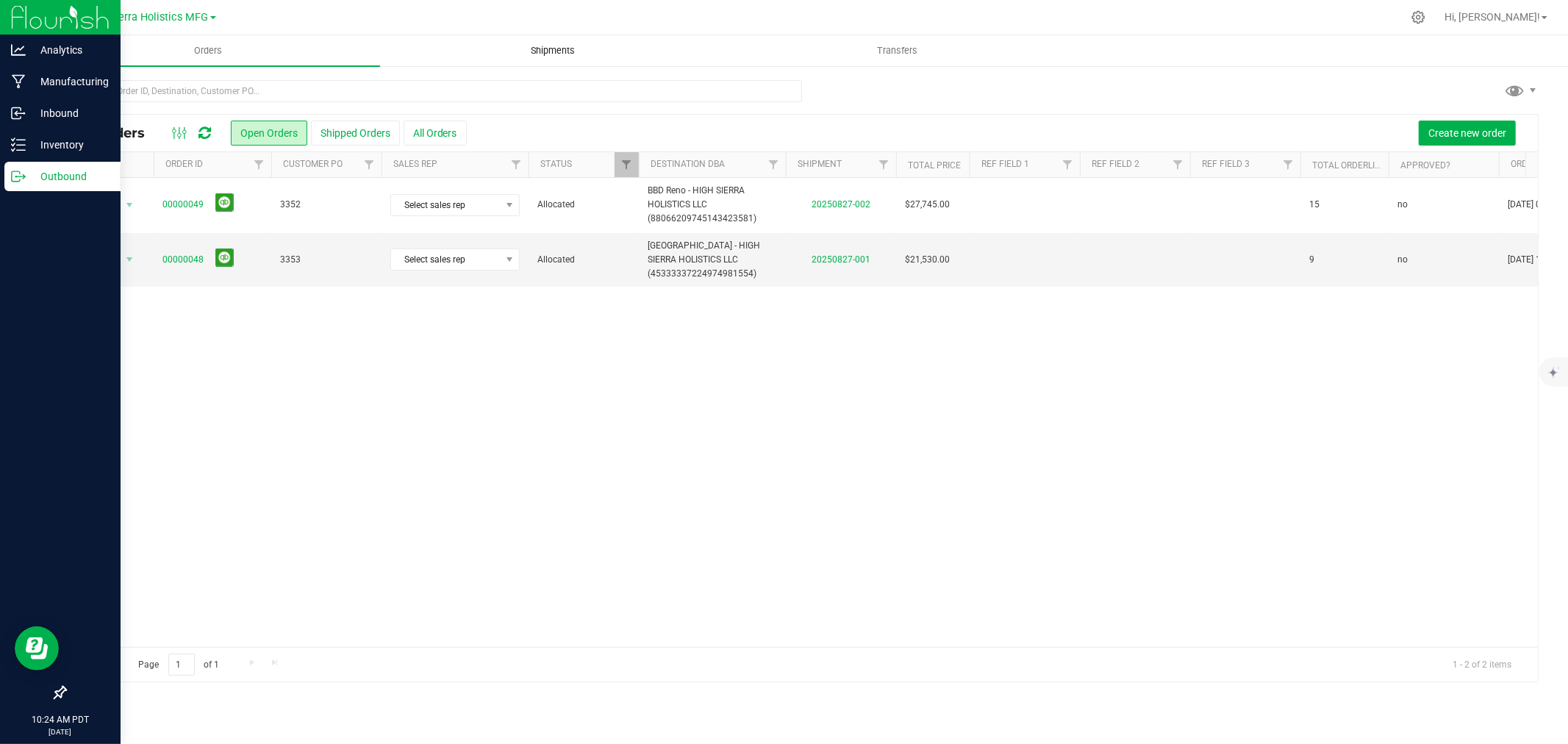
click at [562, 49] on span "Shipments" at bounding box center [553, 51] width 84 height 13
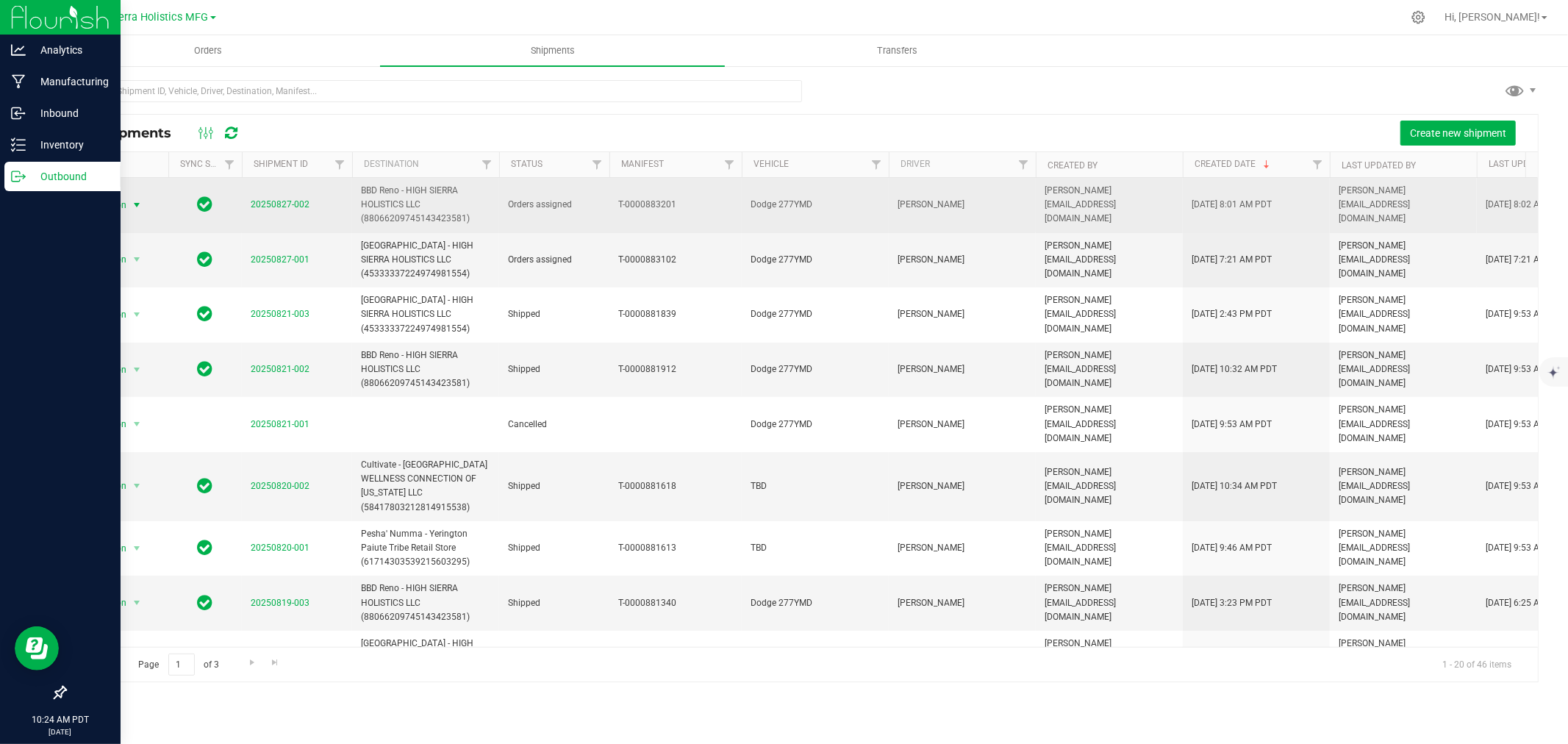
click at [131, 206] on span "select" at bounding box center [136, 204] width 12 height 12
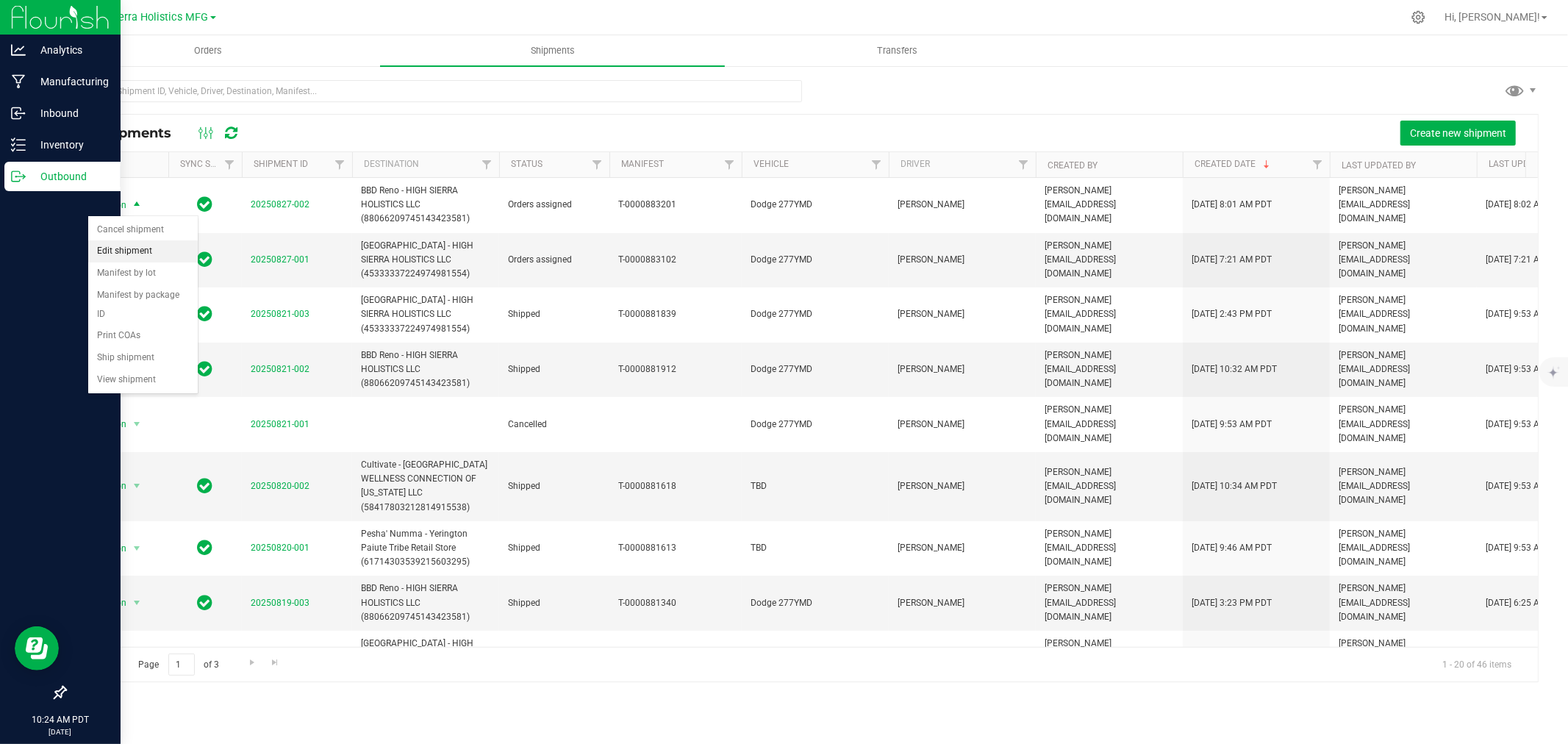
click at [132, 250] on li "Edit shipment" at bounding box center [142, 251] width 109 height 22
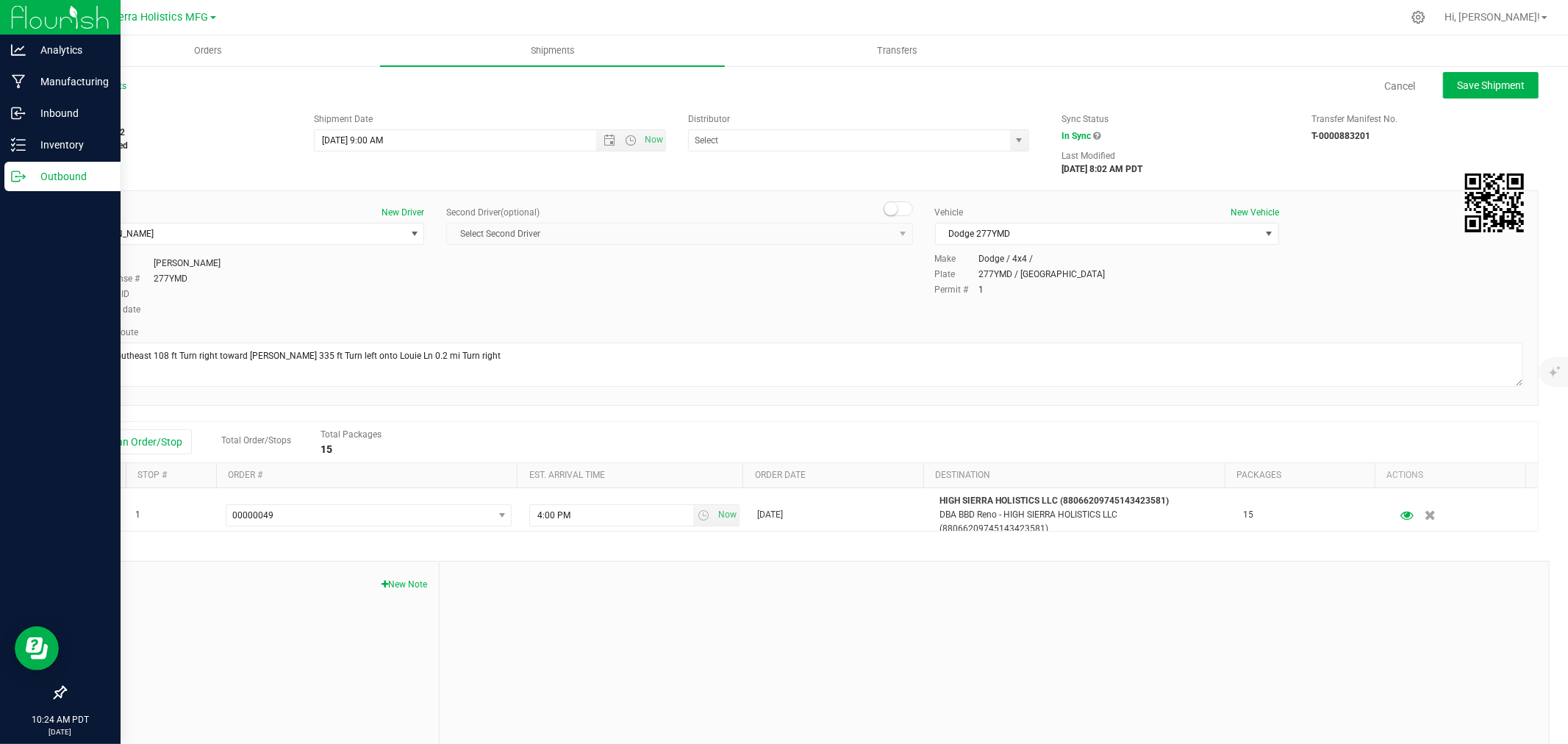
type input "[US_STATE] Wholesalers (88485267558396597365)"
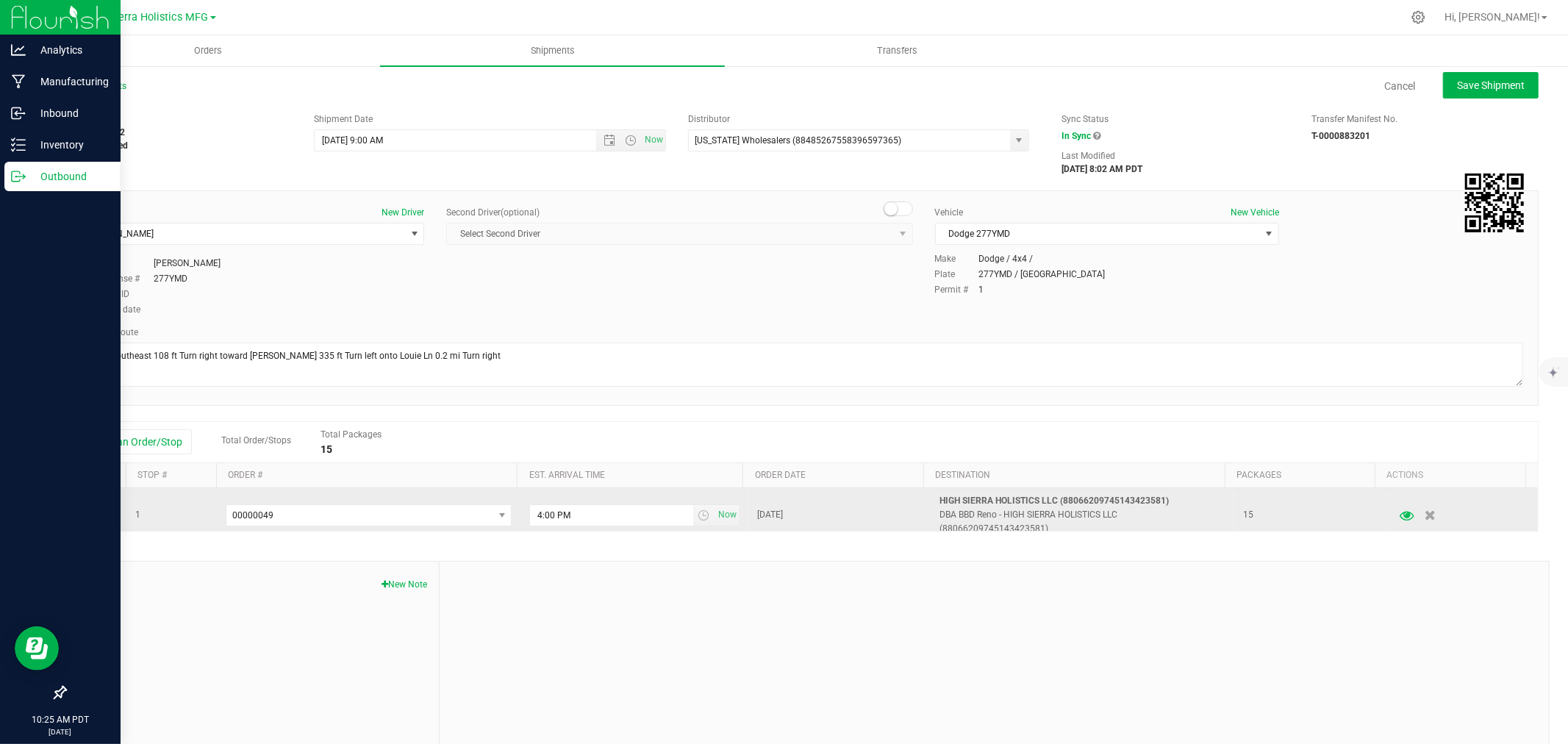
click at [1400, 512] on icon "button" at bounding box center [1407, 515] width 14 height 11
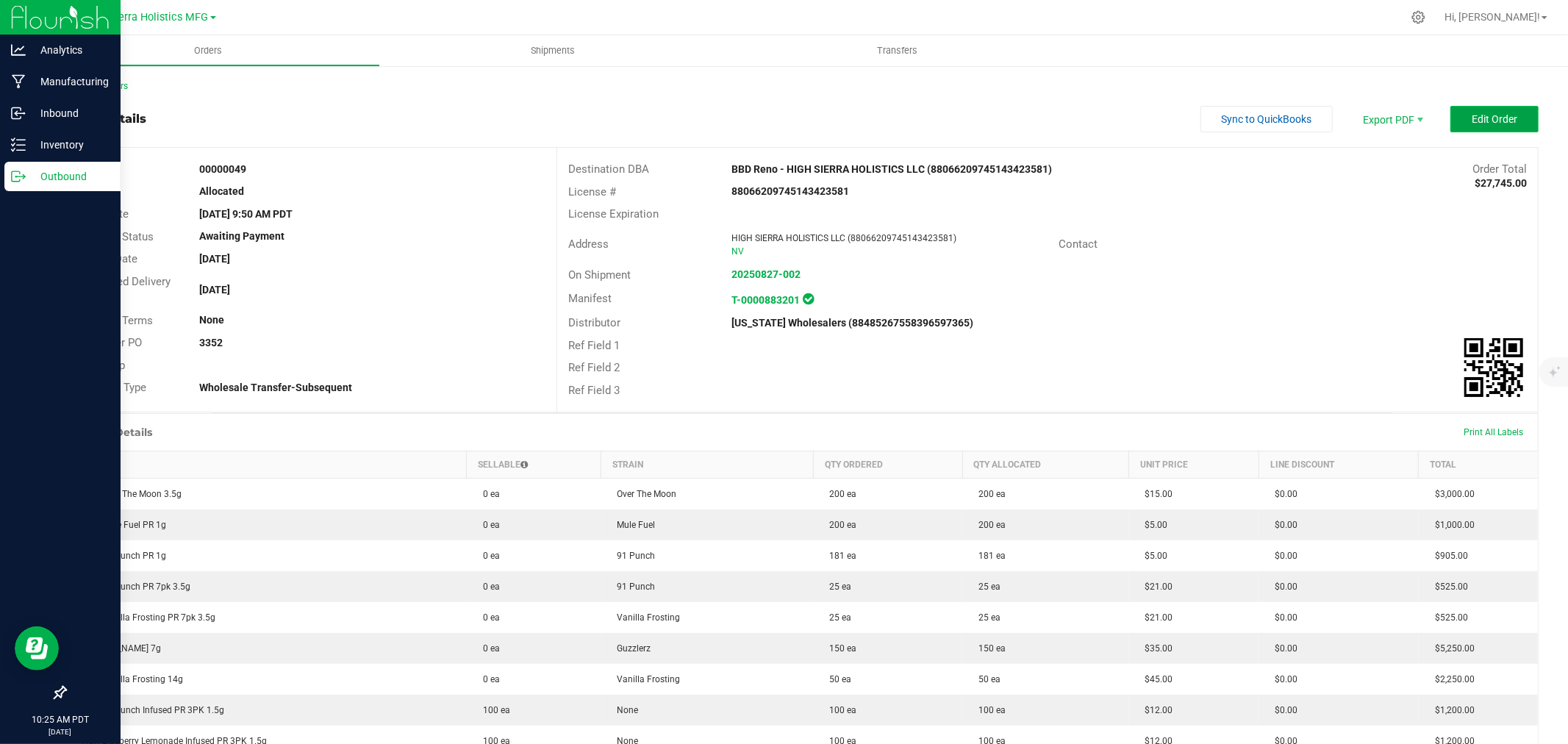
click at [1472, 121] on span "Edit Order" at bounding box center [1494, 118] width 45 height 12
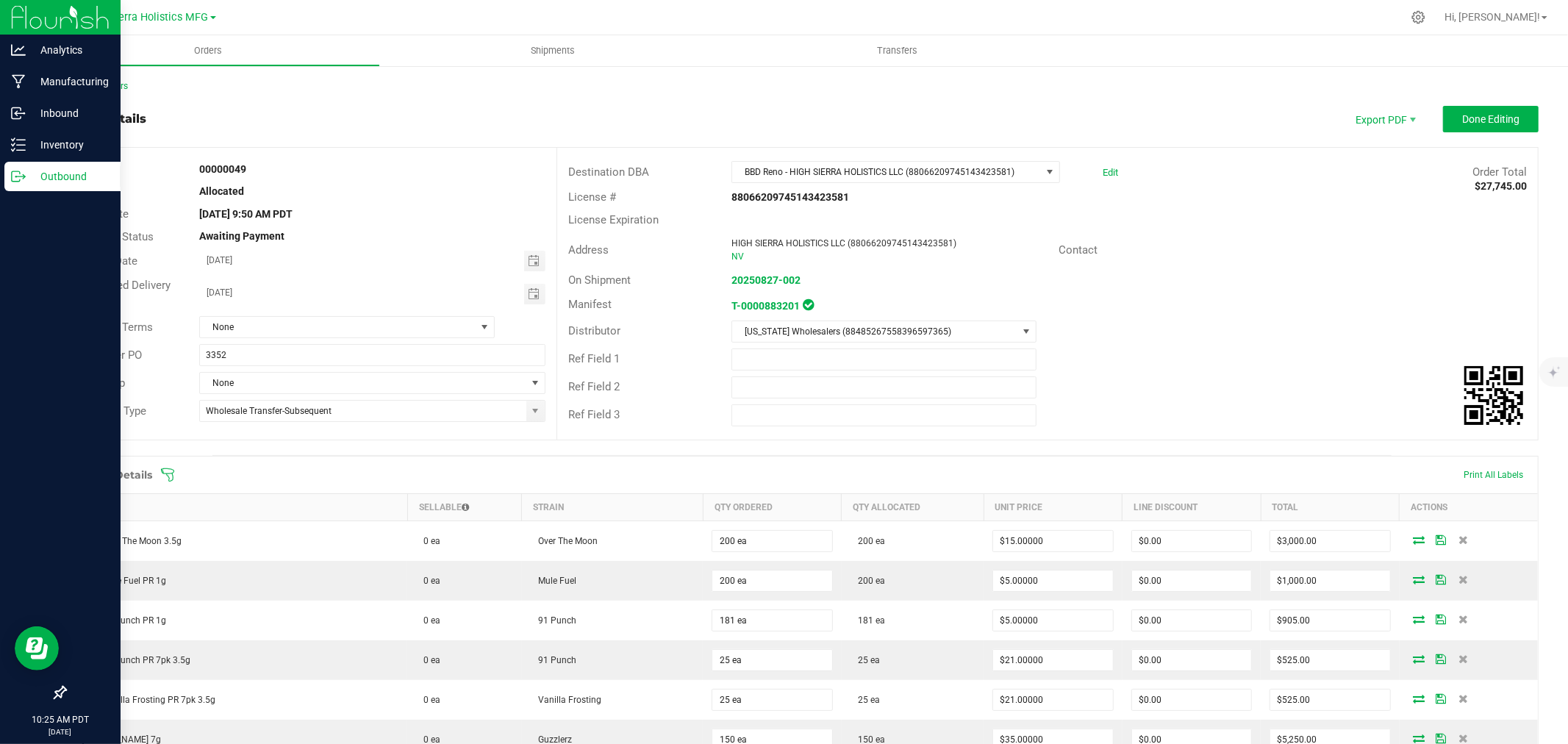
click at [740, 94] on div "Back to Orders Order details Export PDF Done Editing Order # 00000049 Status Al…" at bounding box center [802, 740] width 1474 height 1321
click at [739, 98] on div "Back to Orders Order details Export PDF Done Editing Order # 00000049 Status Al…" at bounding box center [802, 740] width 1474 height 1321
click at [122, 83] on link "Back to Orders" at bounding box center [96, 86] width 63 height 11
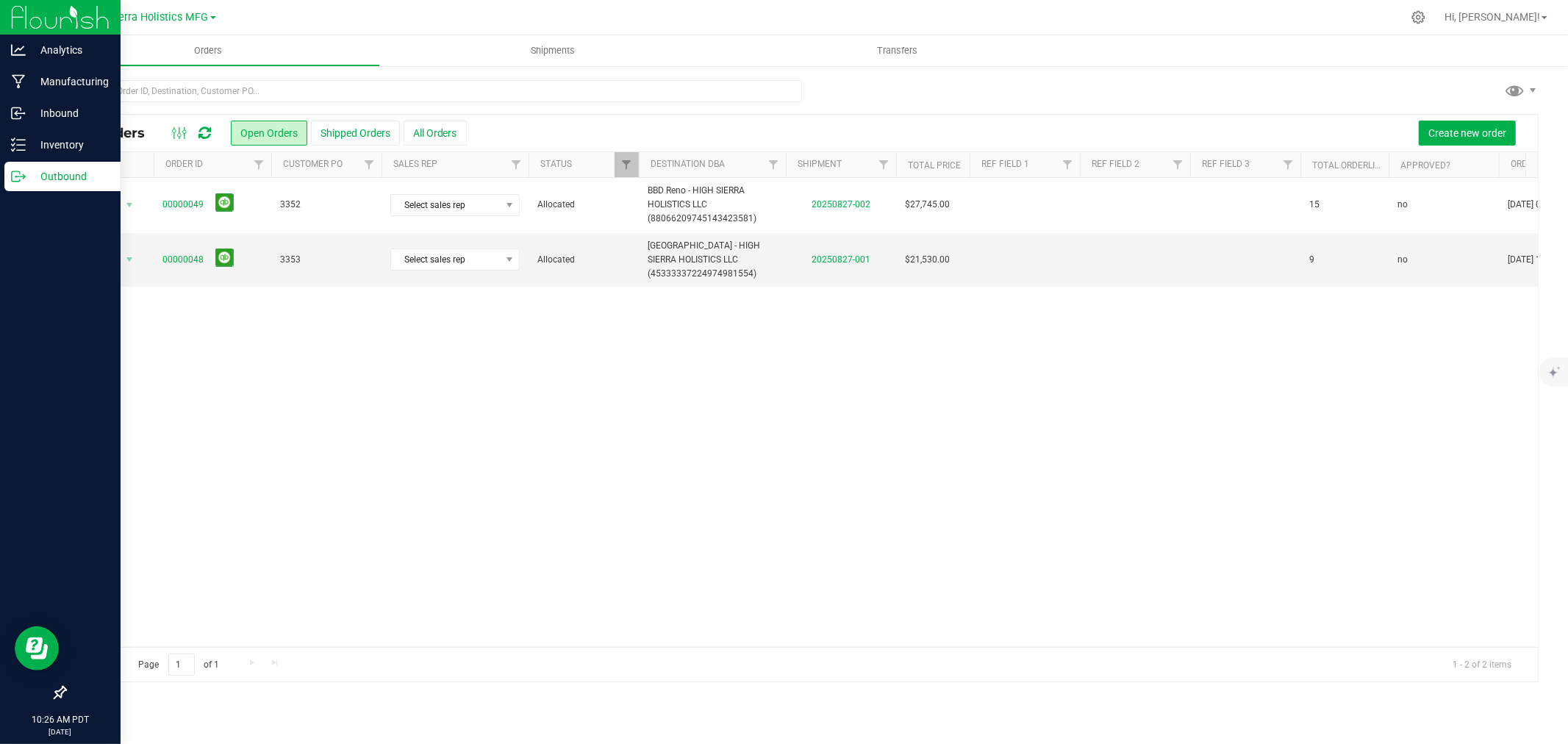
click at [872, 4] on div at bounding box center [832, 17] width 1139 height 28
click at [932, 12] on div at bounding box center [832, 17] width 1139 height 28
click at [42, 143] on p "Inventory" at bounding box center [69, 145] width 88 height 18
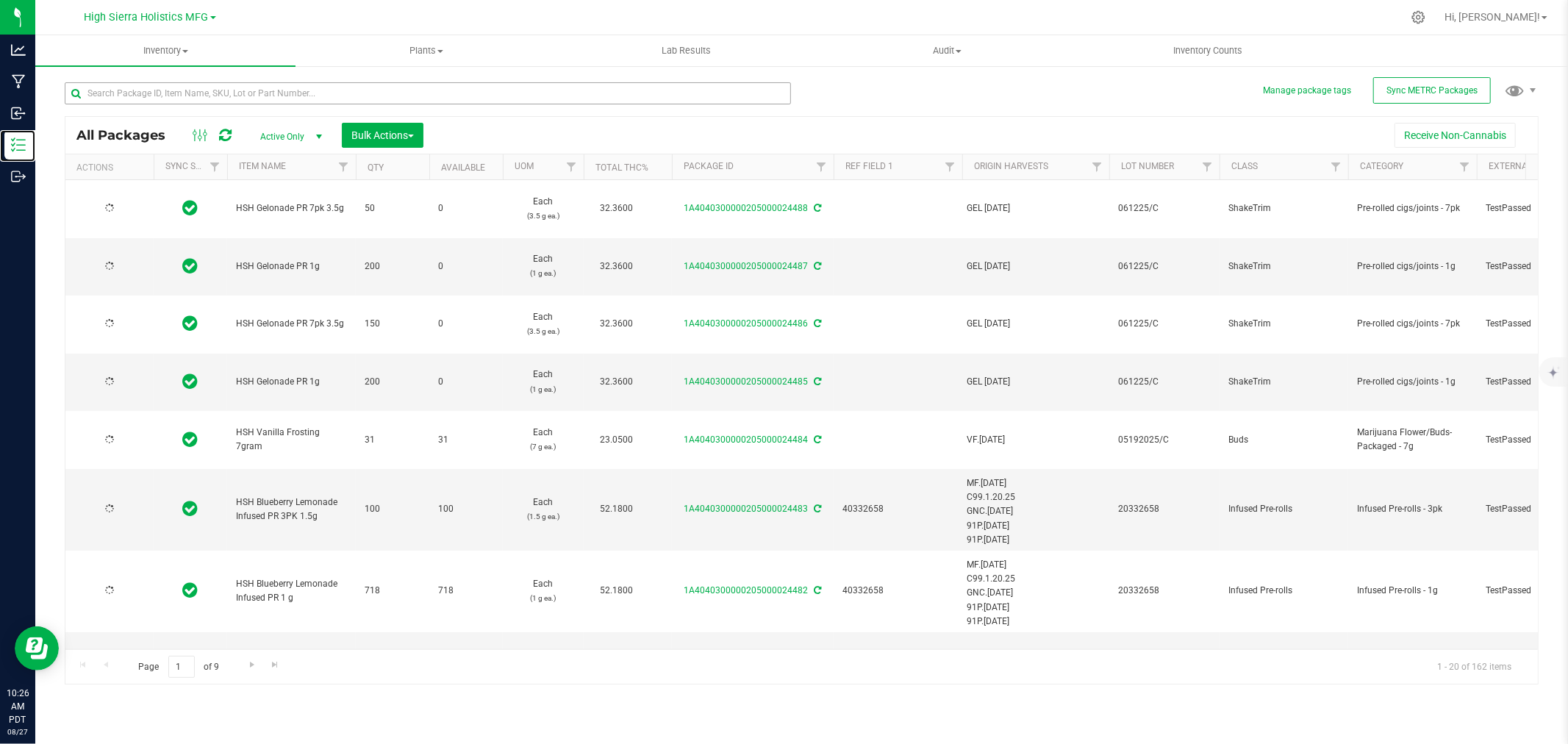
type input "[DATE]"
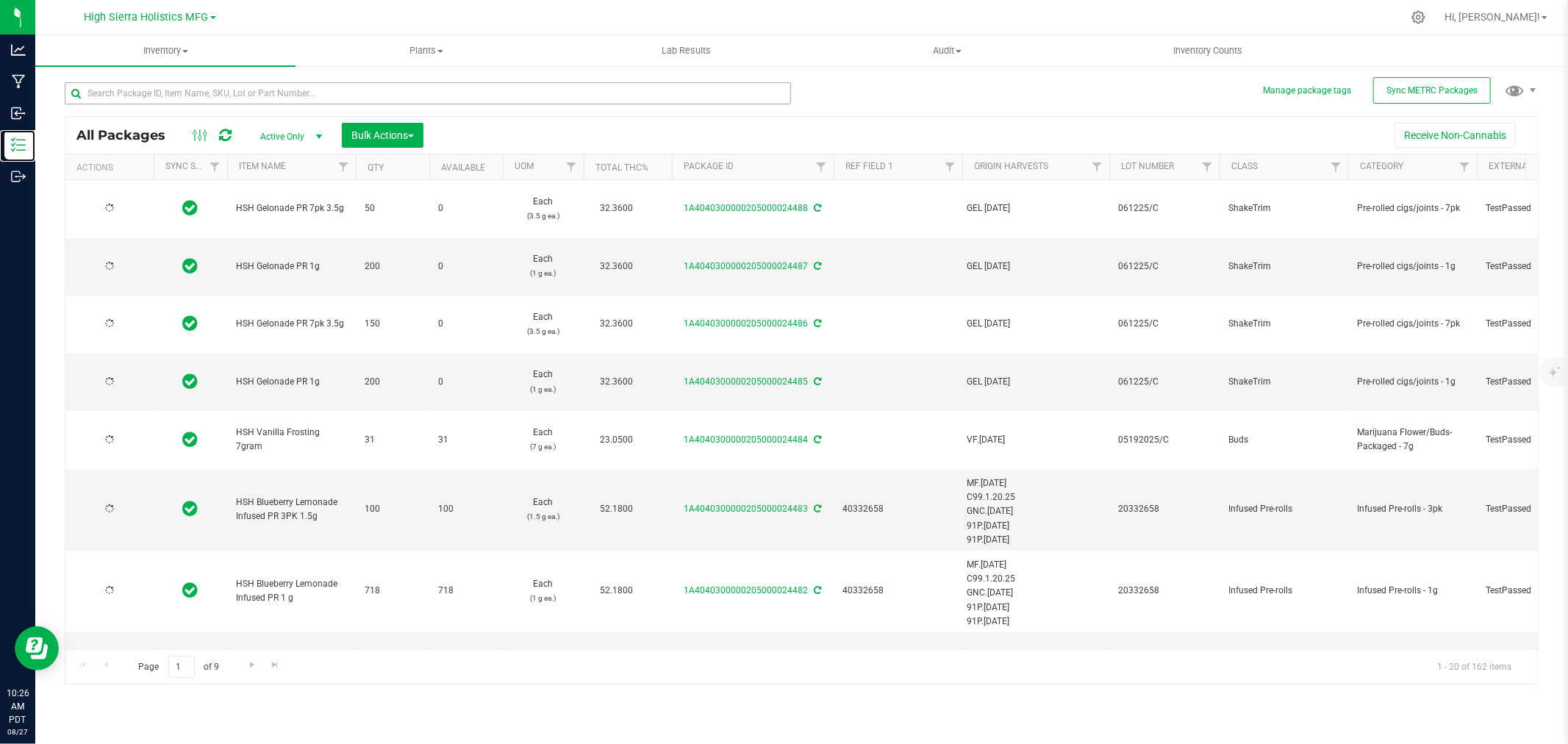
type input "[DATE]"
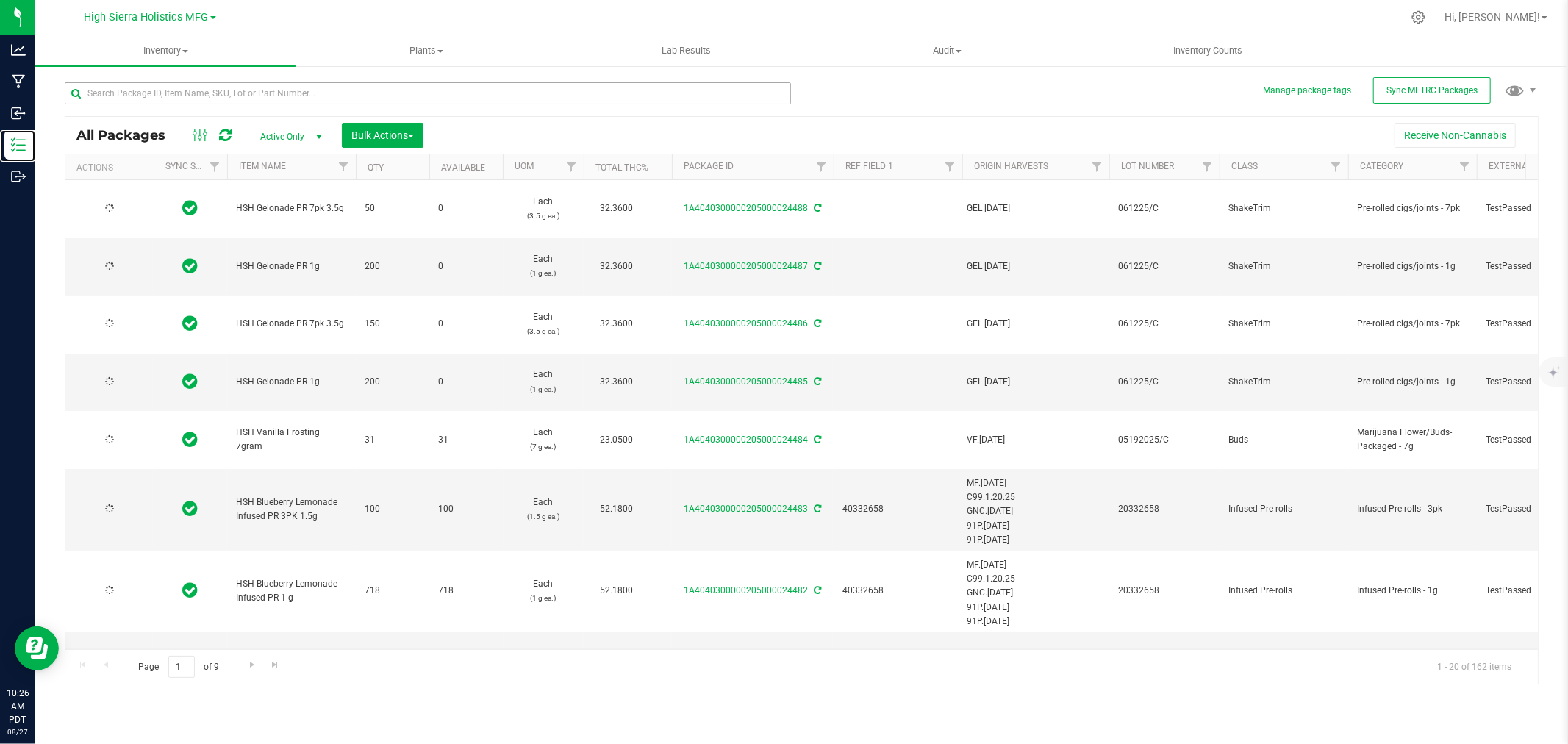
type input "[DATE]"
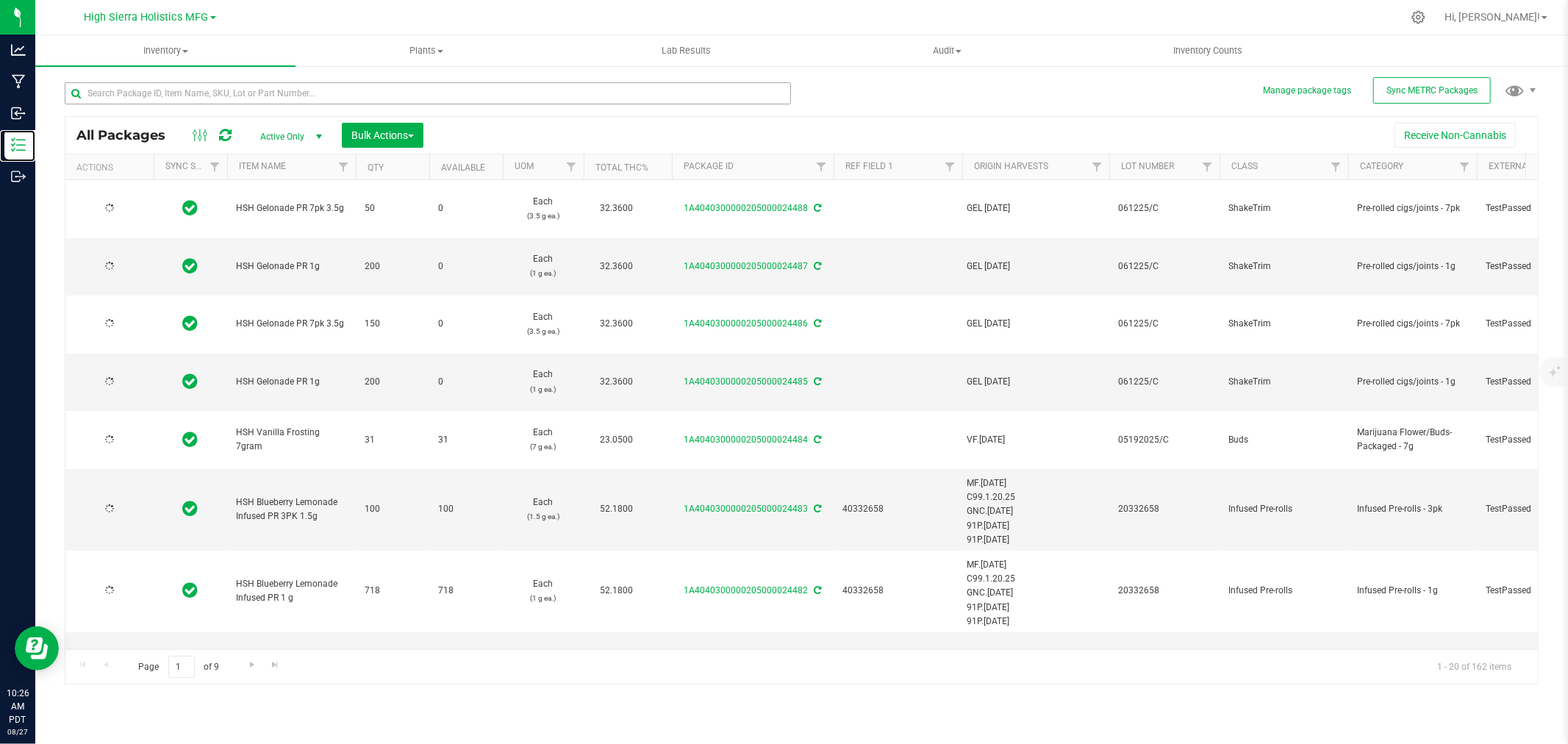
type input "[DATE]"
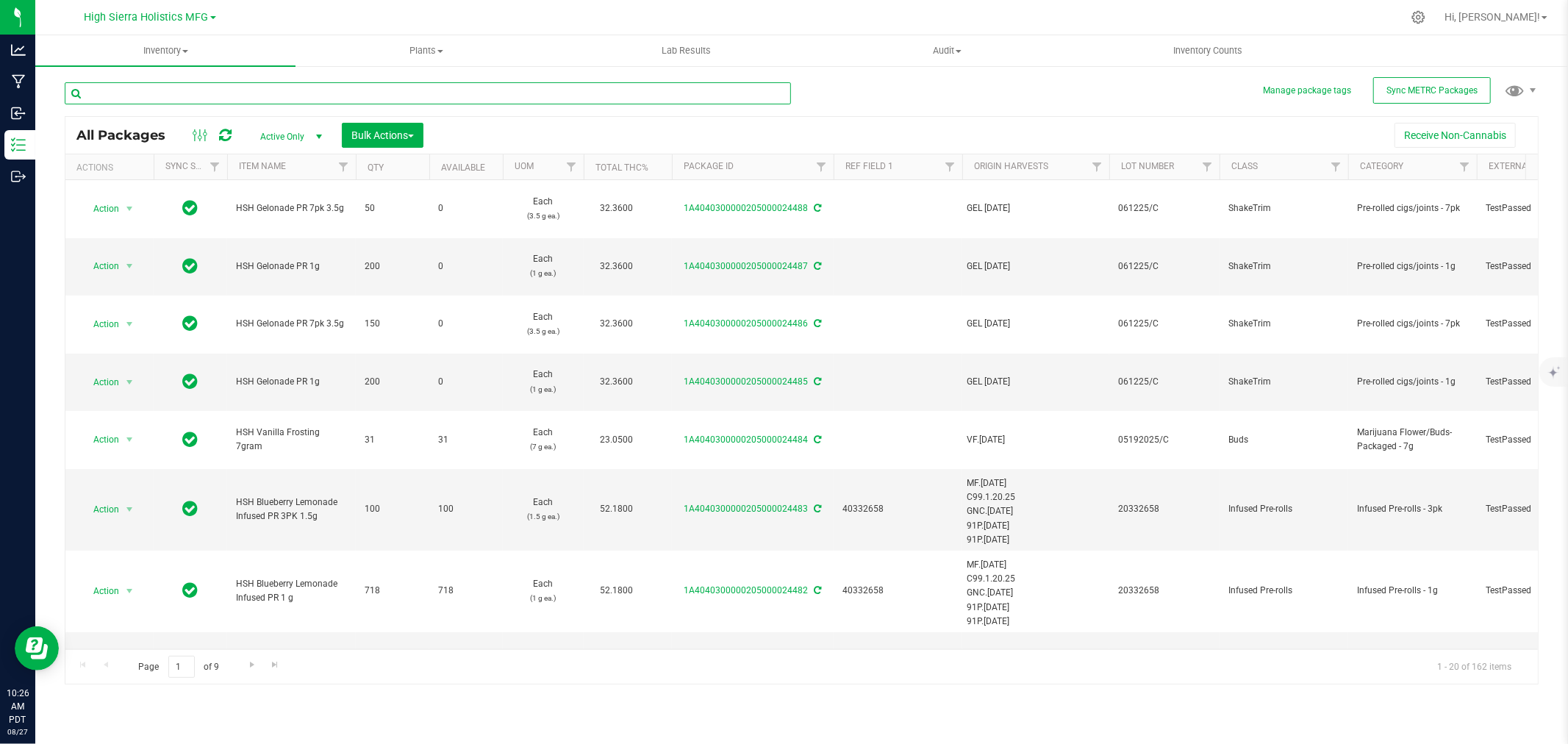
click at [211, 93] on input "text" at bounding box center [428, 93] width 726 height 22
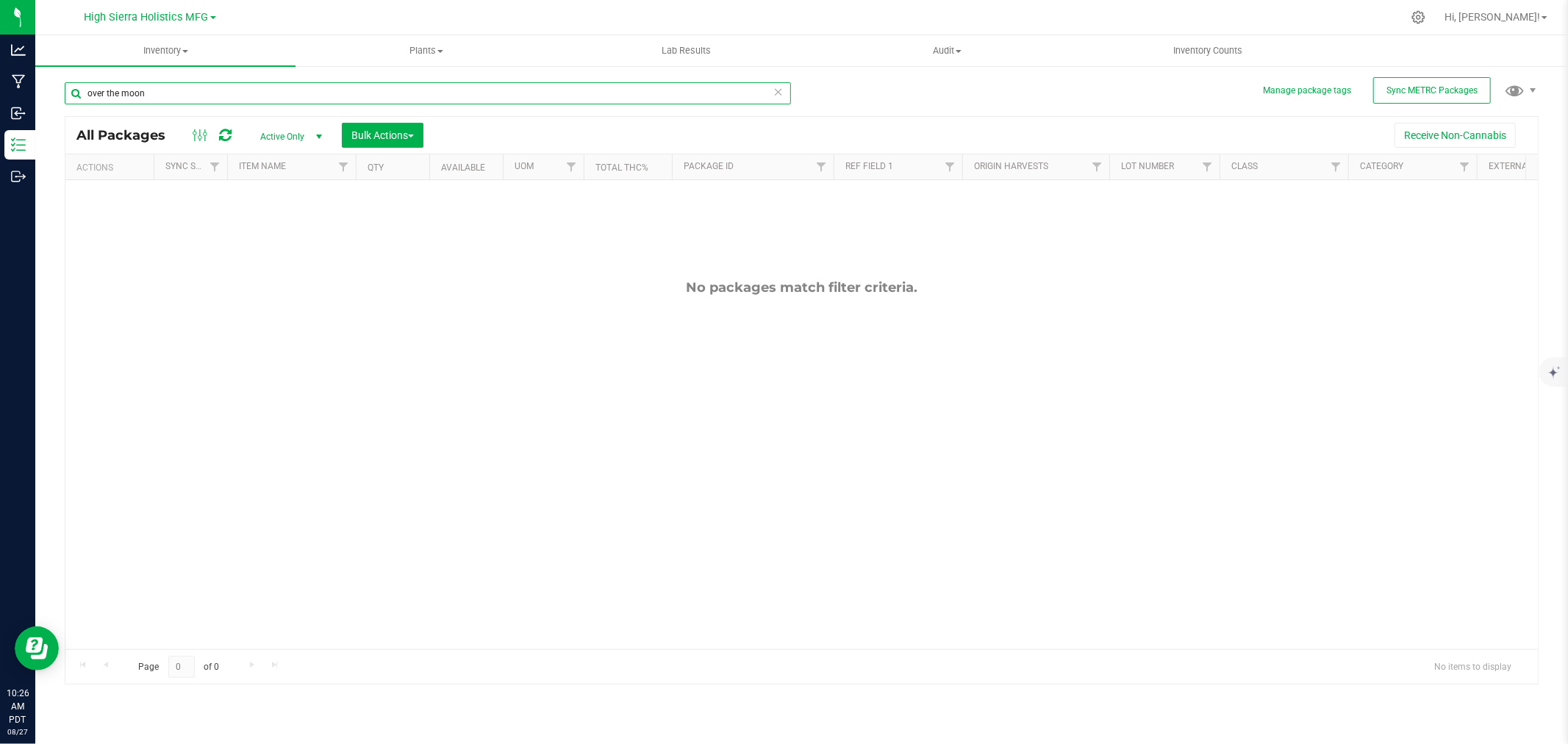
type input "over the moon"
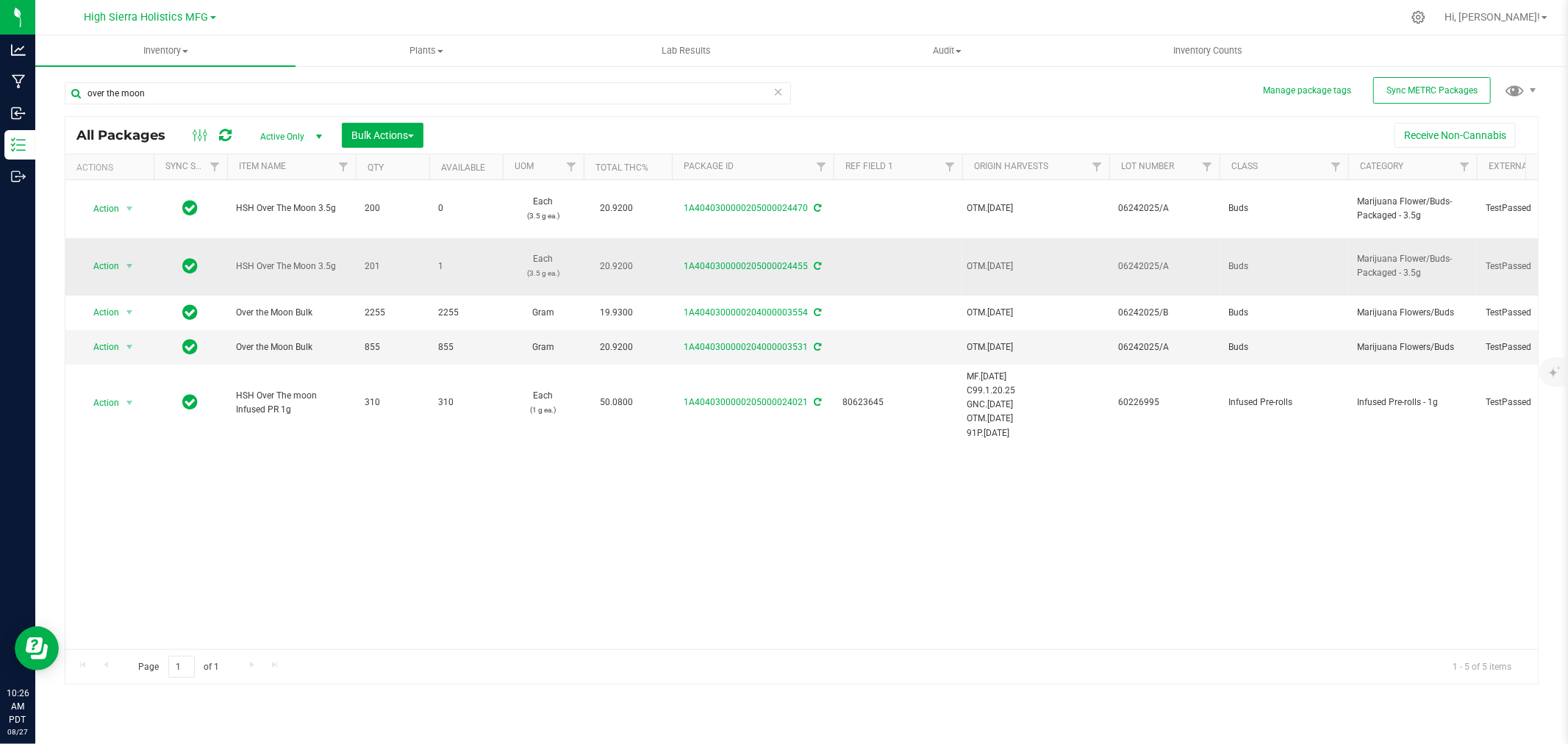
click at [819, 269] on icon at bounding box center [818, 266] width 7 height 9
click at [437, 7] on div at bounding box center [832, 17] width 1139 height 28
click at [1005, 13] on div at bounding box center [832, 17] width 1139 height 28
click at [1020, 15] on div at bounding box center [832, 17] width 1139 height 28
click at [1126, 7] on div at bounding box center [832, 17] width 1139 height 28
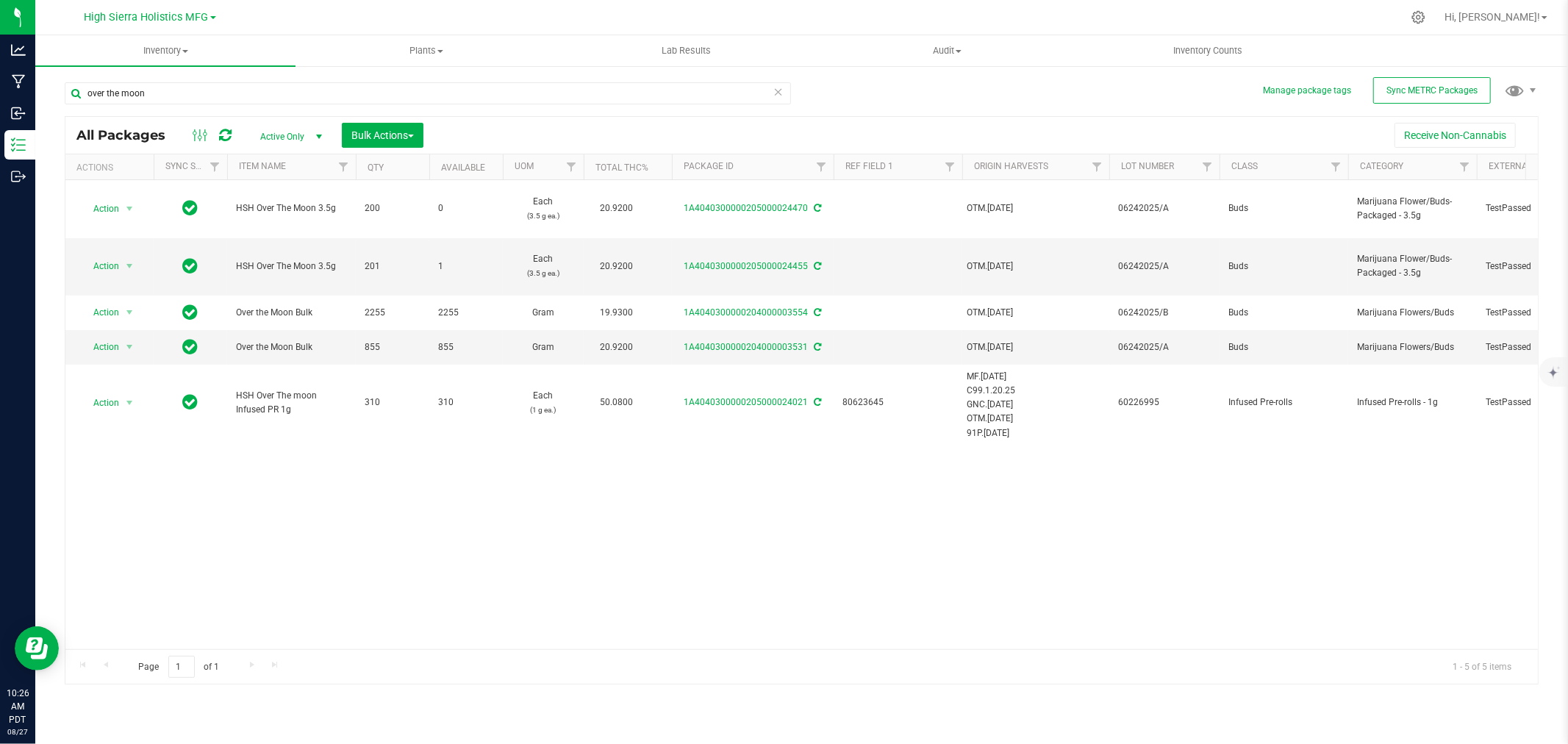
click at [1375, 18] on div at bounding box center [832, 17] width 1139 height 28
click at [474, 22] on div at bounding box center [832, 17] width 1139 height 28
click at [622, 23] on div at bounding box center [832, 17] width 1139 height 28
click at [348, 7] on div at bounding box center [832, 17] width 1139 height 28
click at [585, 136] on div "Receive Non-Cannabis" at bounding box center [980, 135] width 1092 height 25
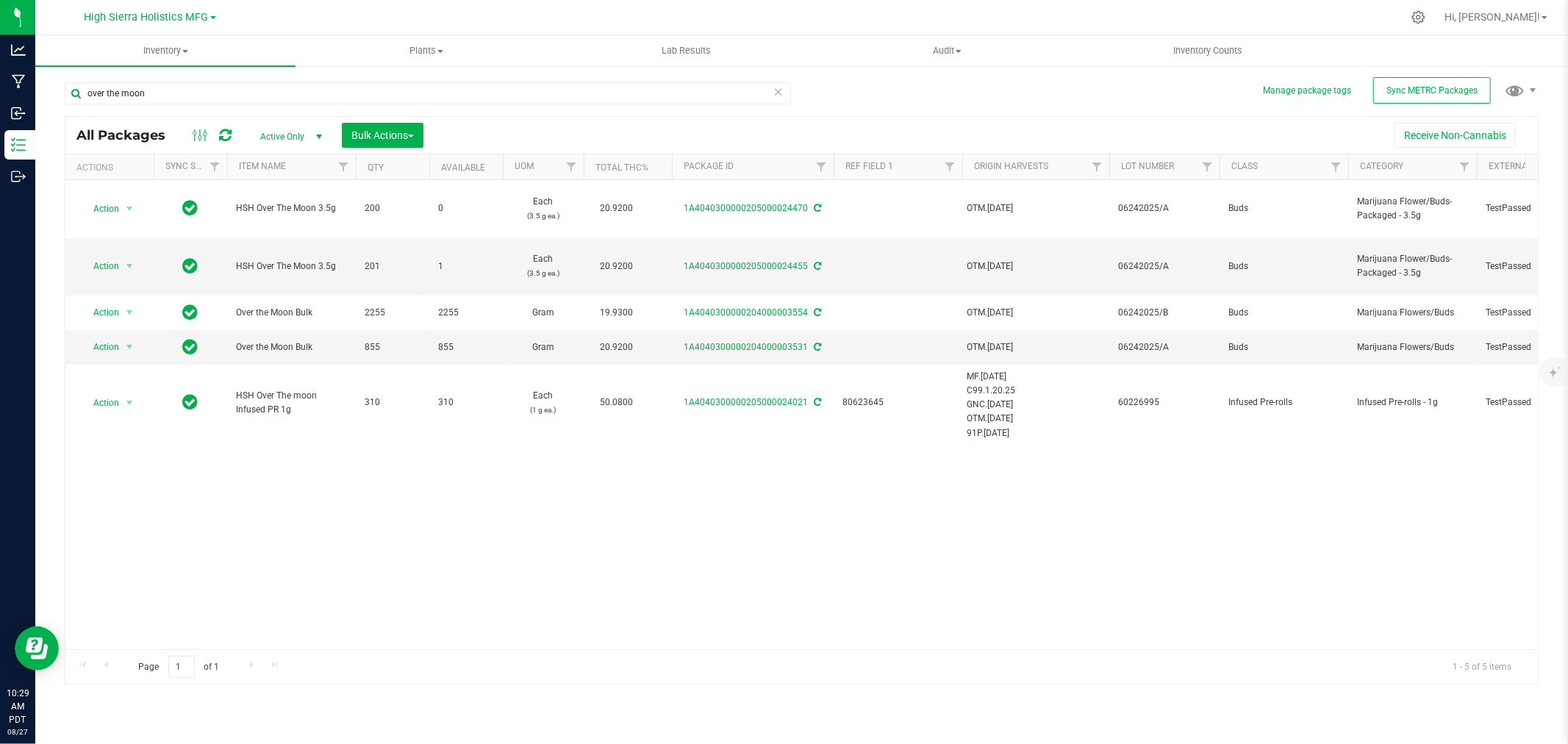
click at [621, 13] on div at bounding box center [832, 17] width 1139 height 28
click at [814, 266] on icon at bounding box center [818, 266] width 7 height 9
click at [1090, 89] on div "over the moon All Packages Active Only Active Only Lab Samples Locked All Exter…" at bounding box center [802, 376] width 1474 height 616
click at [891, 74] on div "over the moon All Packages Active Only Active Only Lab Samples Locked All Exter…" at bounding box center [802, 376] width 1474 height 616
click at [905, 26] on div at bounding box center [832, 17] width 1139 height 28
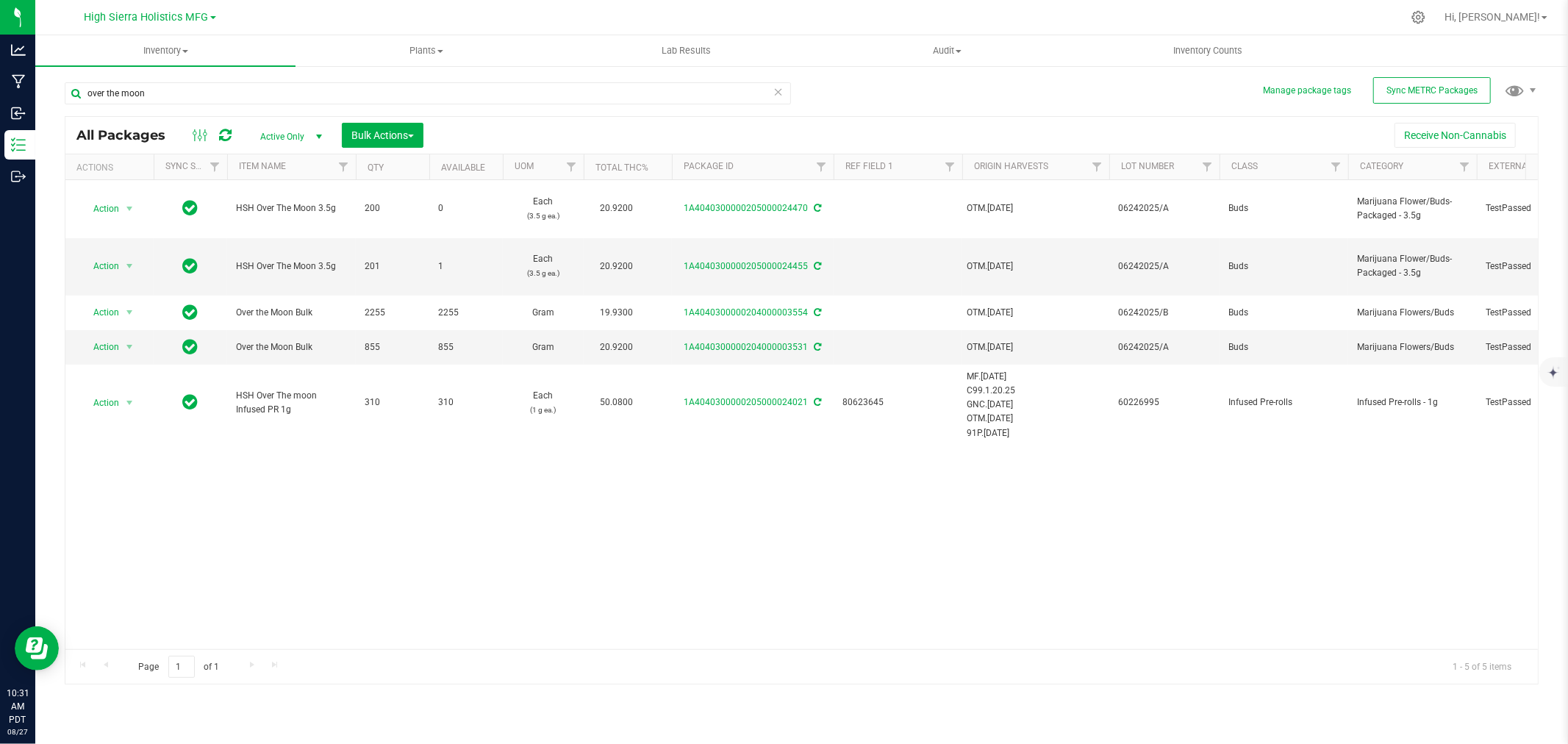
click at [419, 20] on div at bounding box center [832, 17] width 1139 height 28
click at [450, 17] on div at bounding box center [832, 17] width 1139 height 28
click at [818, 265] on icon at bounding box center [818, 266] width 7 height 9
click at [610, 28] on div at bounding box center [832, 17] width 1139 height 28
click at [1039, 113] on div "over the moon All Packages Active Only Active Only Lab Samples Locked All Exter…" at bounding box center [802, 376] width 1474 height 616
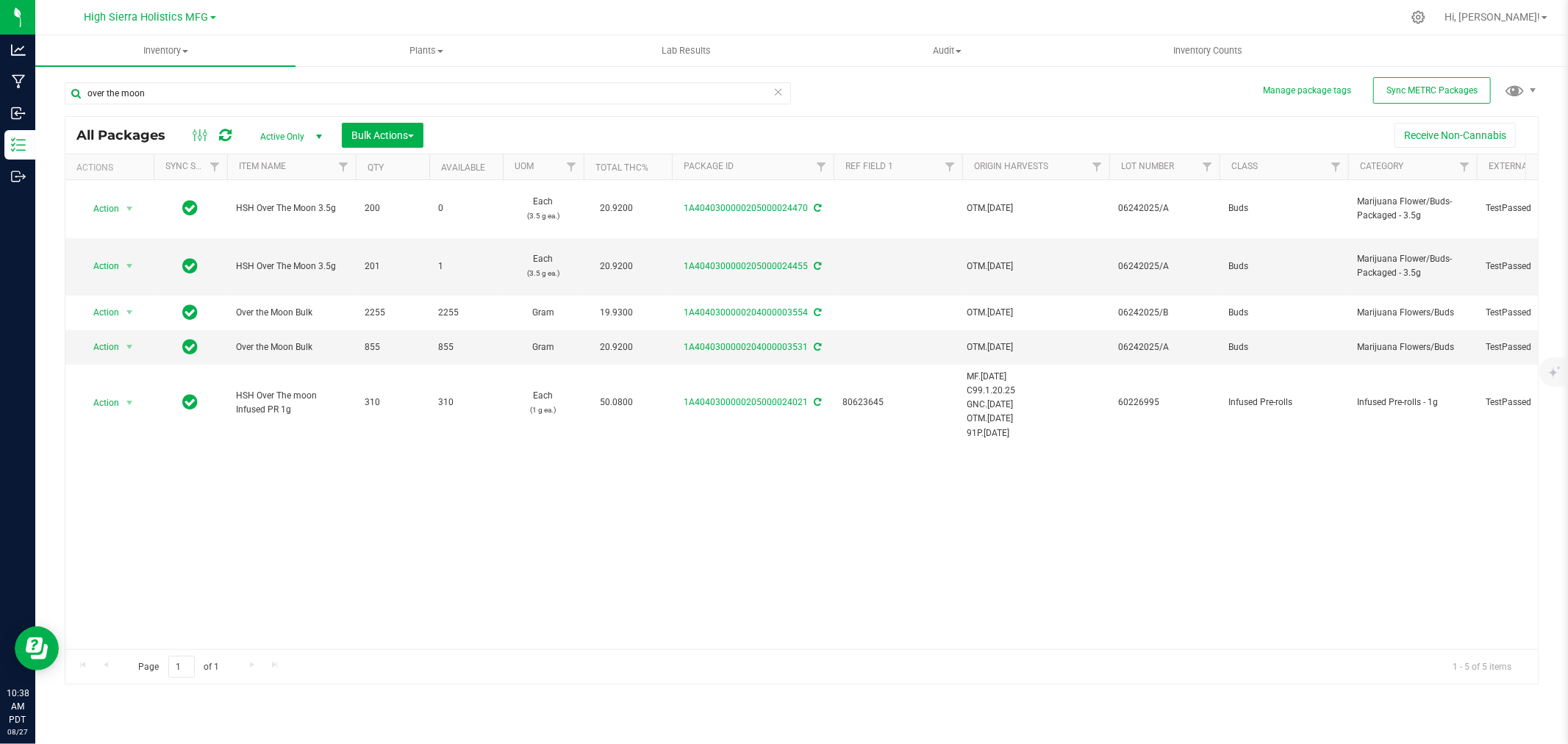
click at [367, 17] on div at bounding box center [832, 17] width 1139 height 28
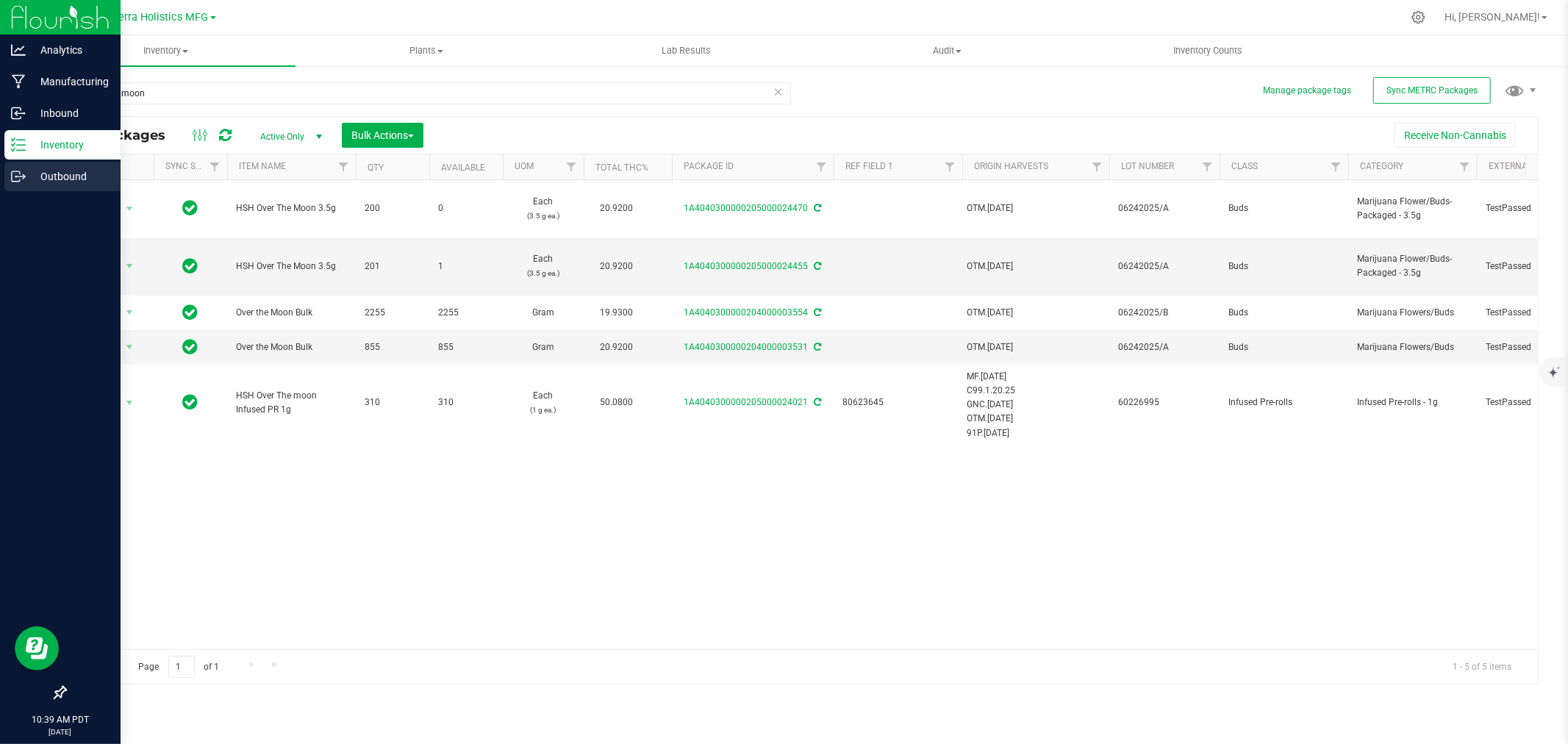
click at [54, 170] on p "Outbound" at bounding box center [69, 177] width 88 height 18
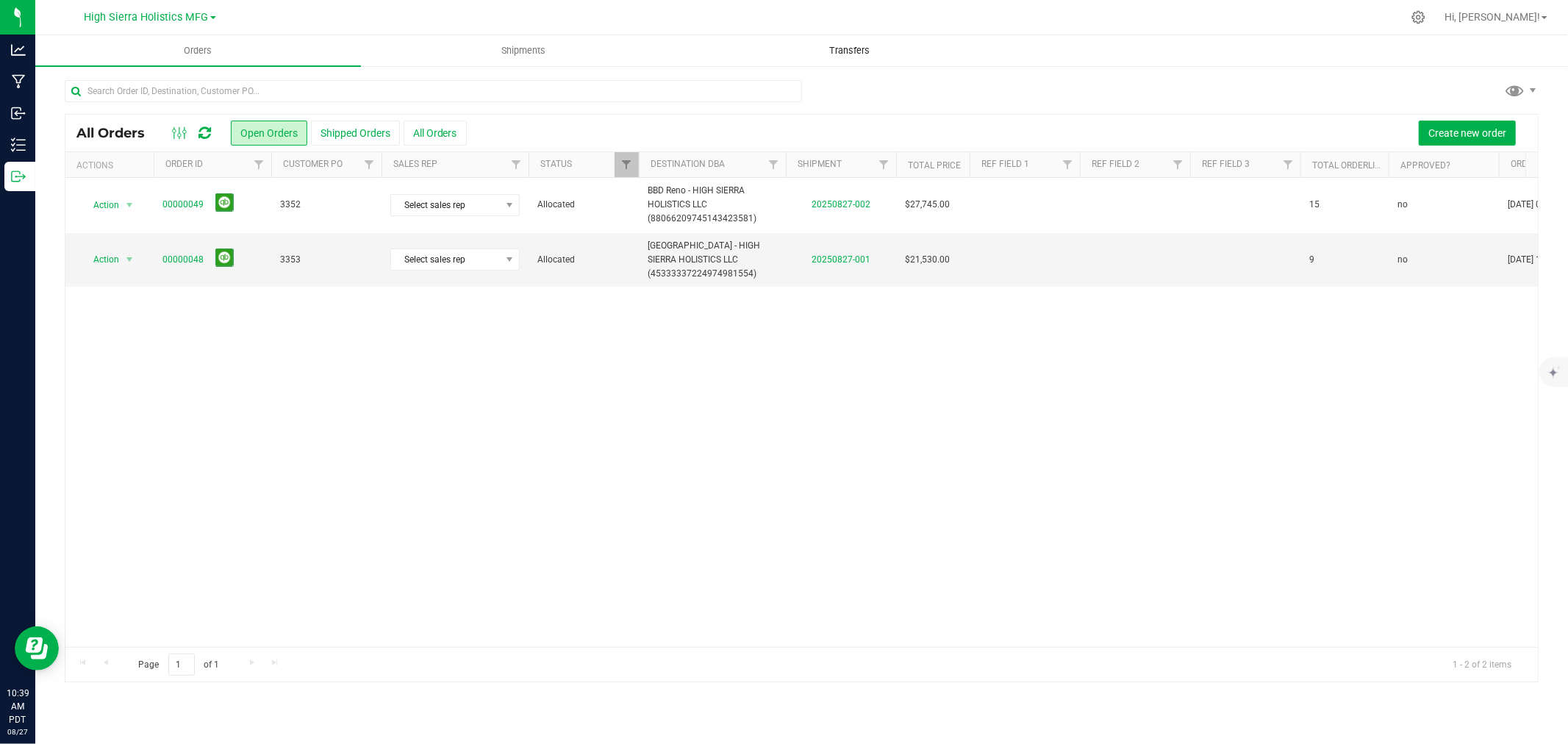
click at [809, 52] on uib-tab-heading "Transfers" at bounding box center [849, 51] width 324 height 29
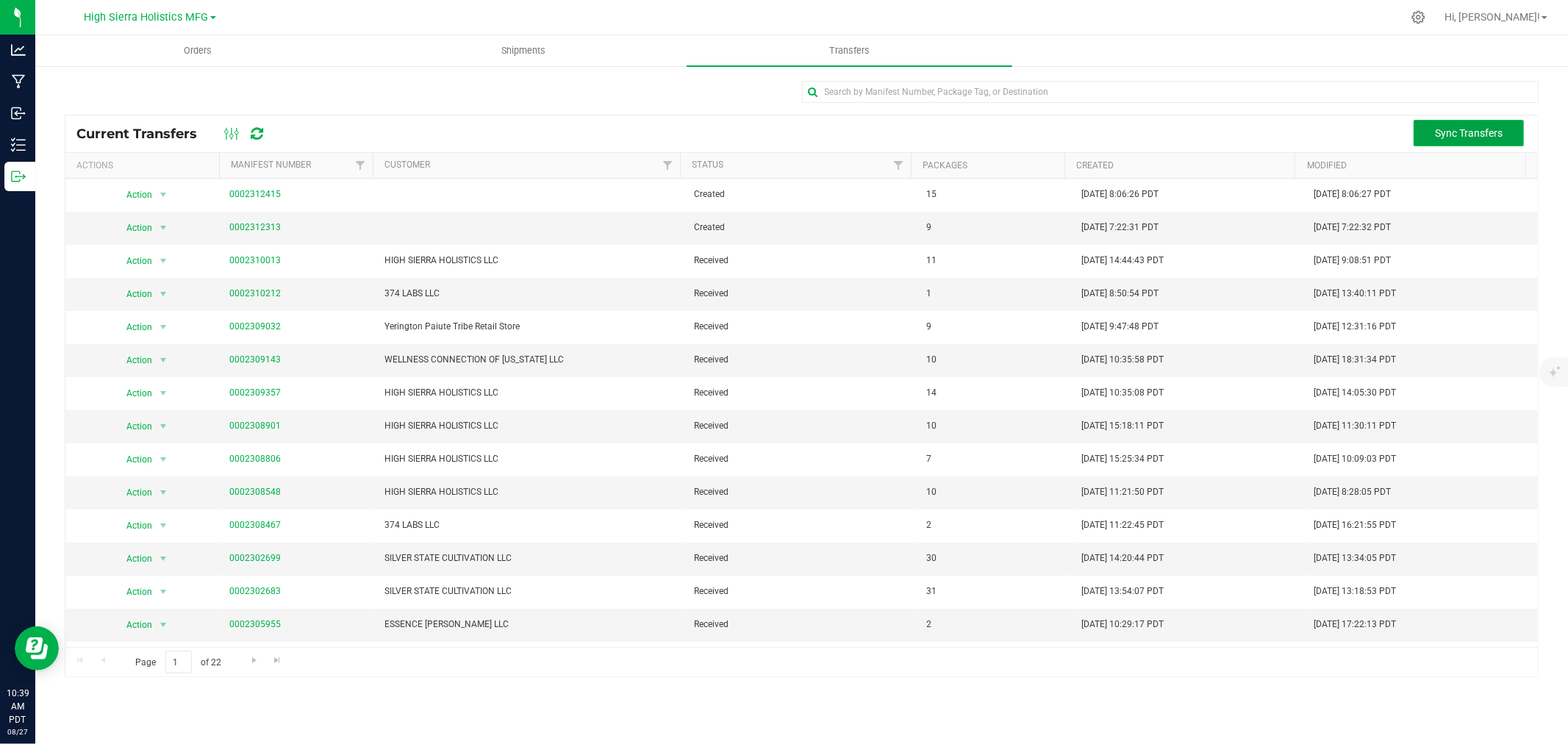
click at [1461, 136] on span "Sync Transfers" at bounding box center [1468, 132] width 68 height 12
click at [500, 48] on span "Shipments" at bounding box center [524, 51] width 84 height 13
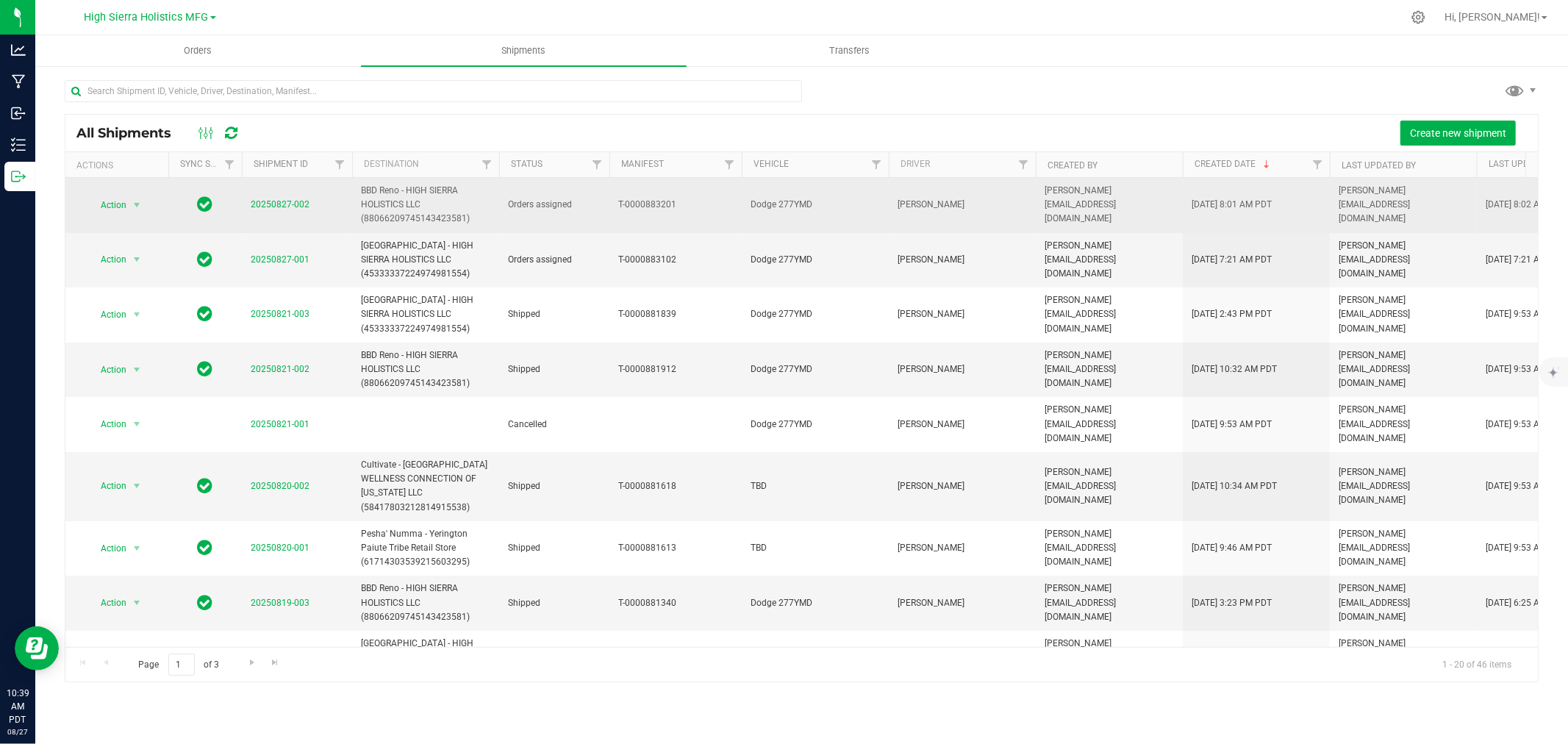
click at [283, 195] on td "20250827-002" at bounding box center [297, 205] width 110 height 55
click at [283, 202] on link "20250827-002" at bounding box center [280, 204] width 59 height 11
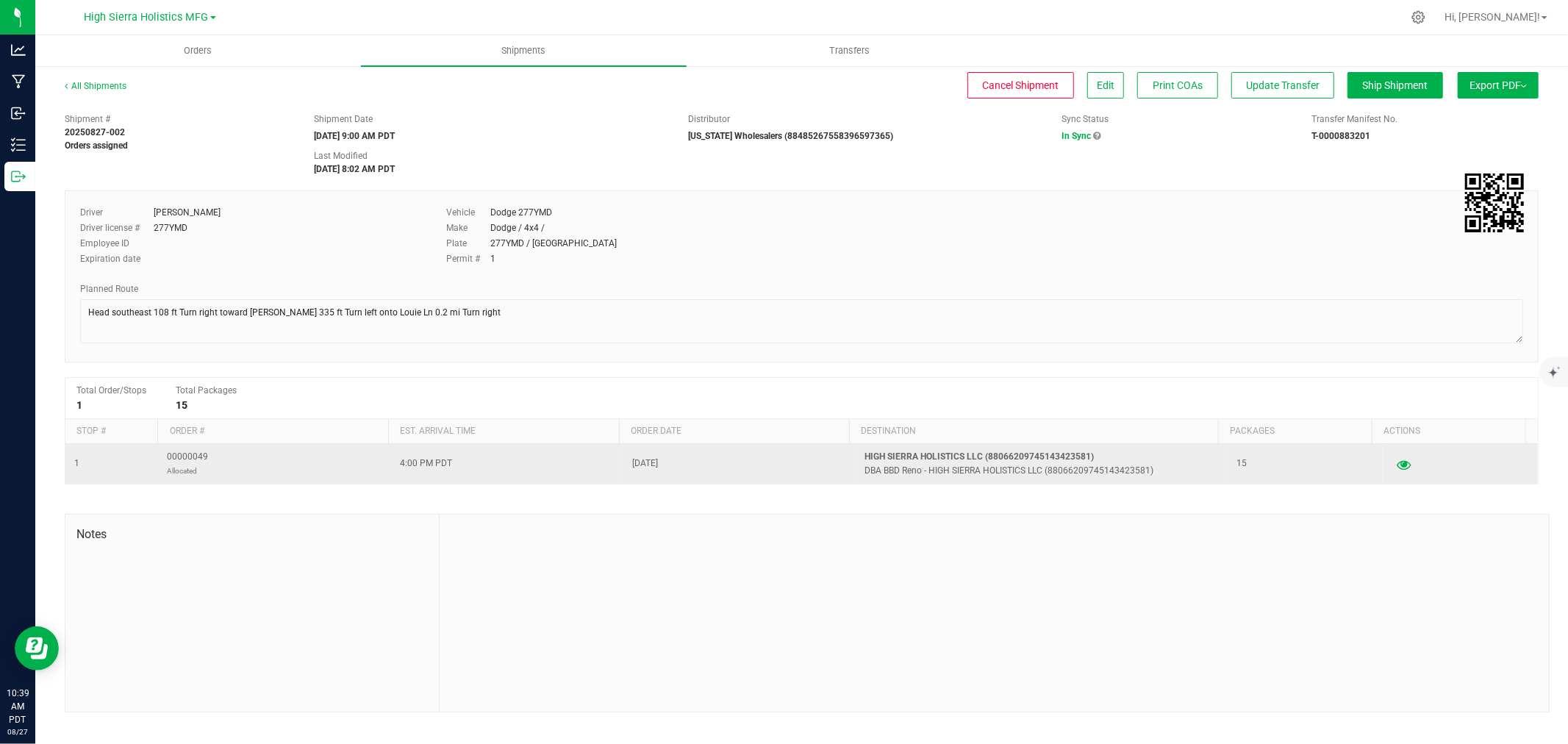
click at [1398, 464] on icon "button" at bounding box center [1404, 464] width 14 height 11
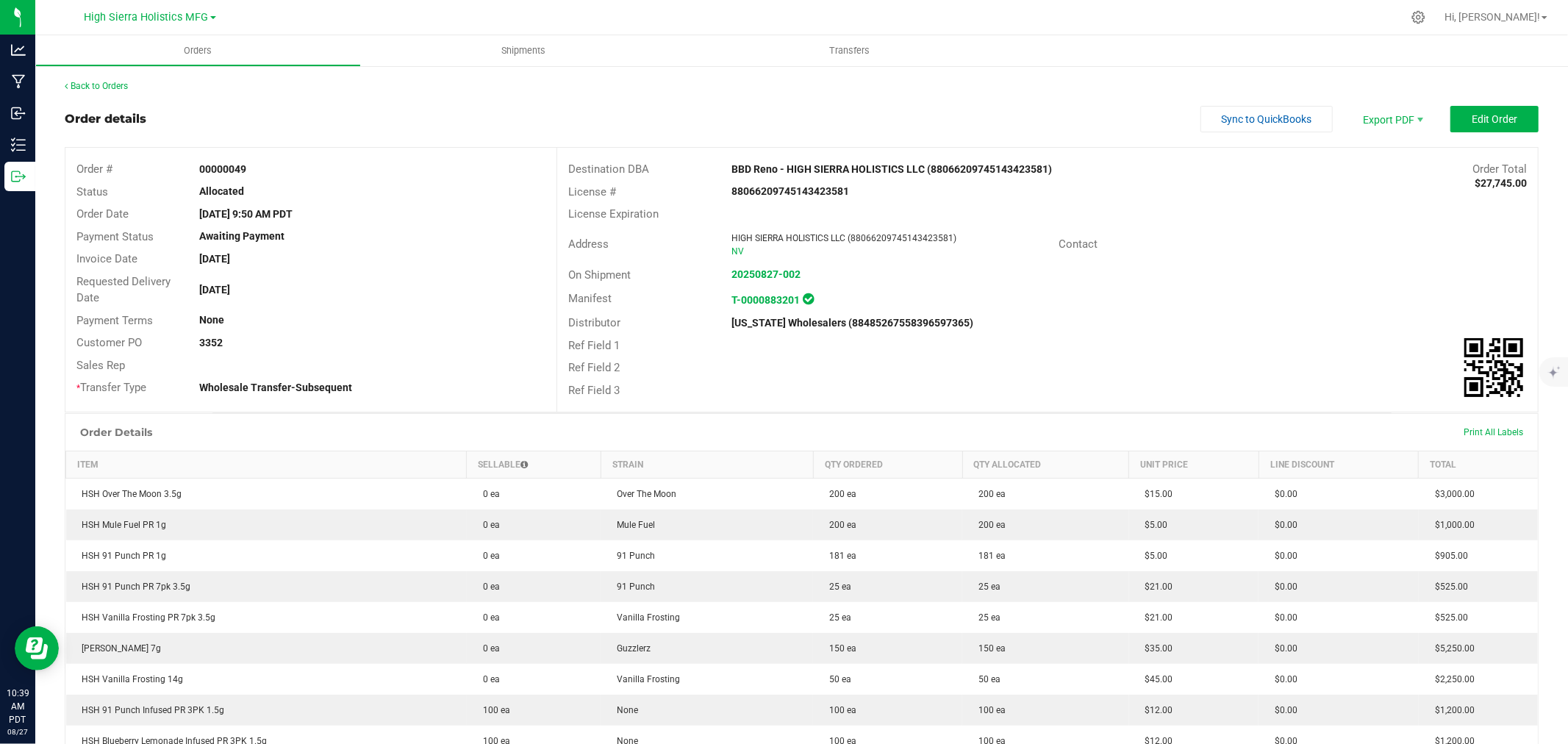
click at [435, 17] on div at bounding box center [832, 17] width 1139 height 28
click at [604, 111] on div "Order details Sync to QuickBooks Export PDF Edit Order" at bounding box center [802, 119] width 1474 height 27
click at [618, 12] on div at bounding box center [832, 17] width 1139 height 28
click at [627, 12] on div at bounding box center [832, 17] width 1139 height 28
click at [740, 20] on div at bounding box center [832, 17] width 1139 height 28
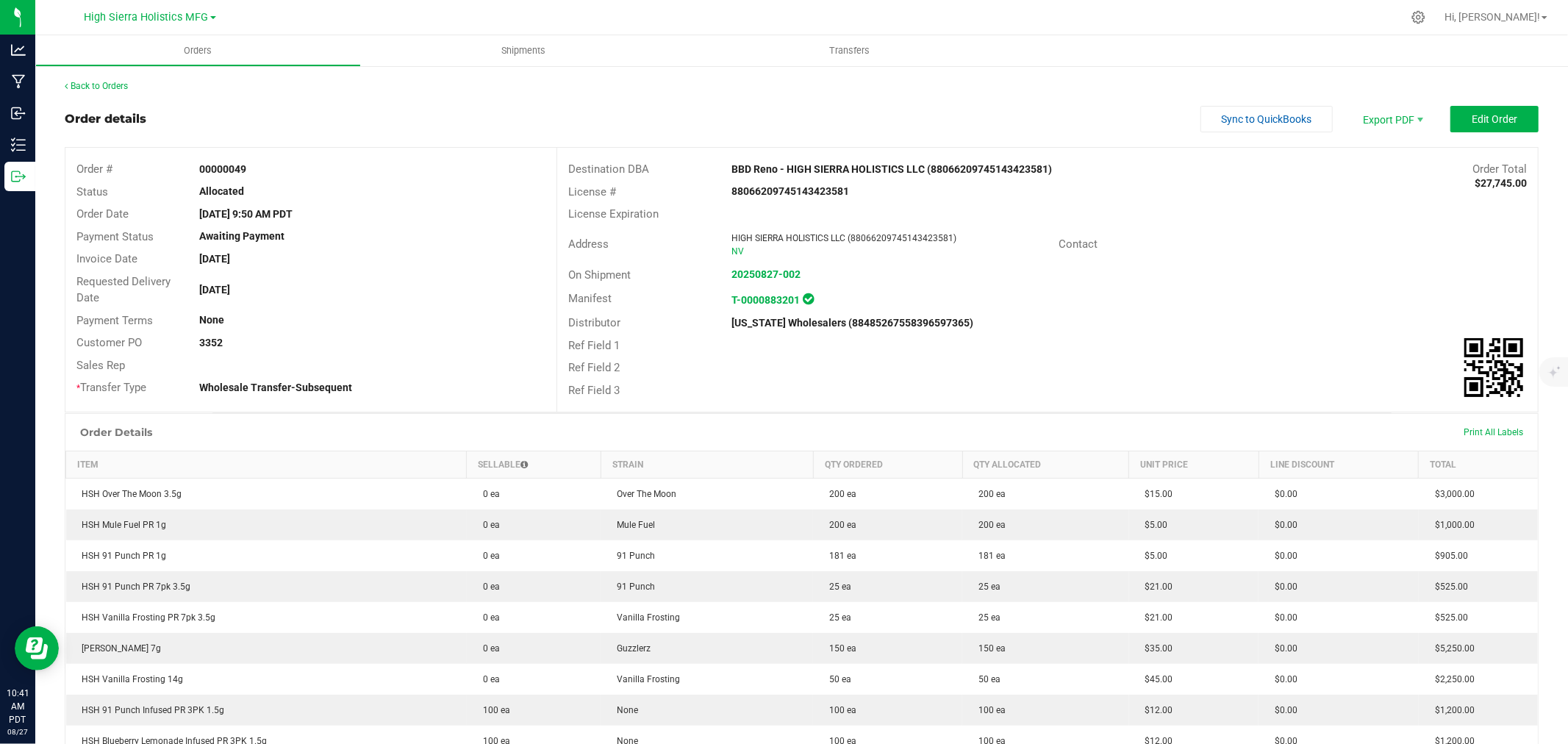
click at [697, 18] on div at bounding box center [832, 17] width 1139 height 28
click at [459, 9] on div at bounding box center [832, 17] width 1139 height 28
click at [758, 93] on div "Back to Orders Order details Sync to QuickBooks Export PDF Edit Order Order # 0…" at bounding box center [802, 631] width 1474 height 1104
click at [763, 9] on div at bounding box center [832, 17] width 1139 height 28
click at [316, 9] on div at bounding box center [832, 17] width 1139 height 28
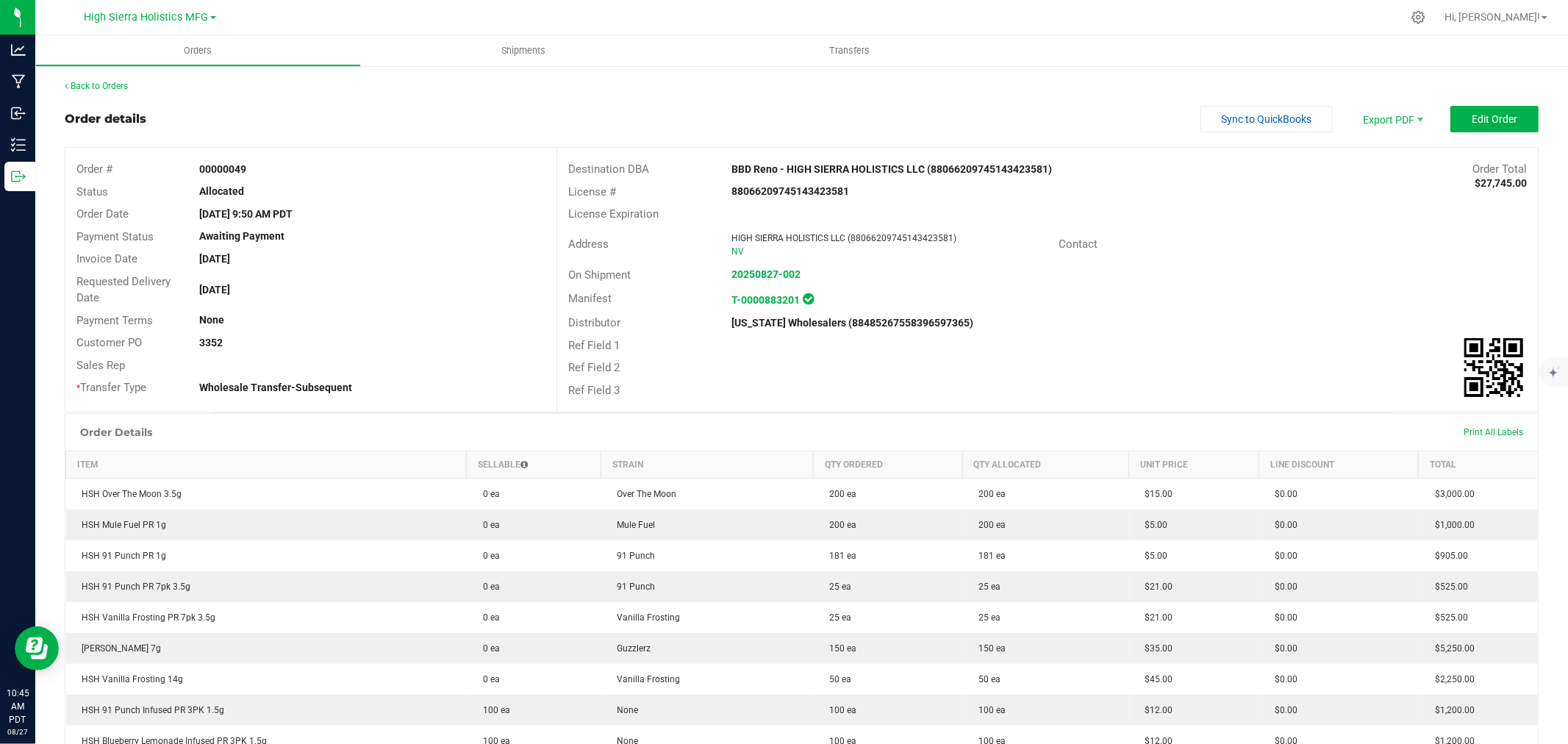
click at [316, 9] on div at bounding box center [832, 17] width 1139 height 28
click at [195, 48] on span "Orders" at bounding box center [198, 51] width 68 height 13
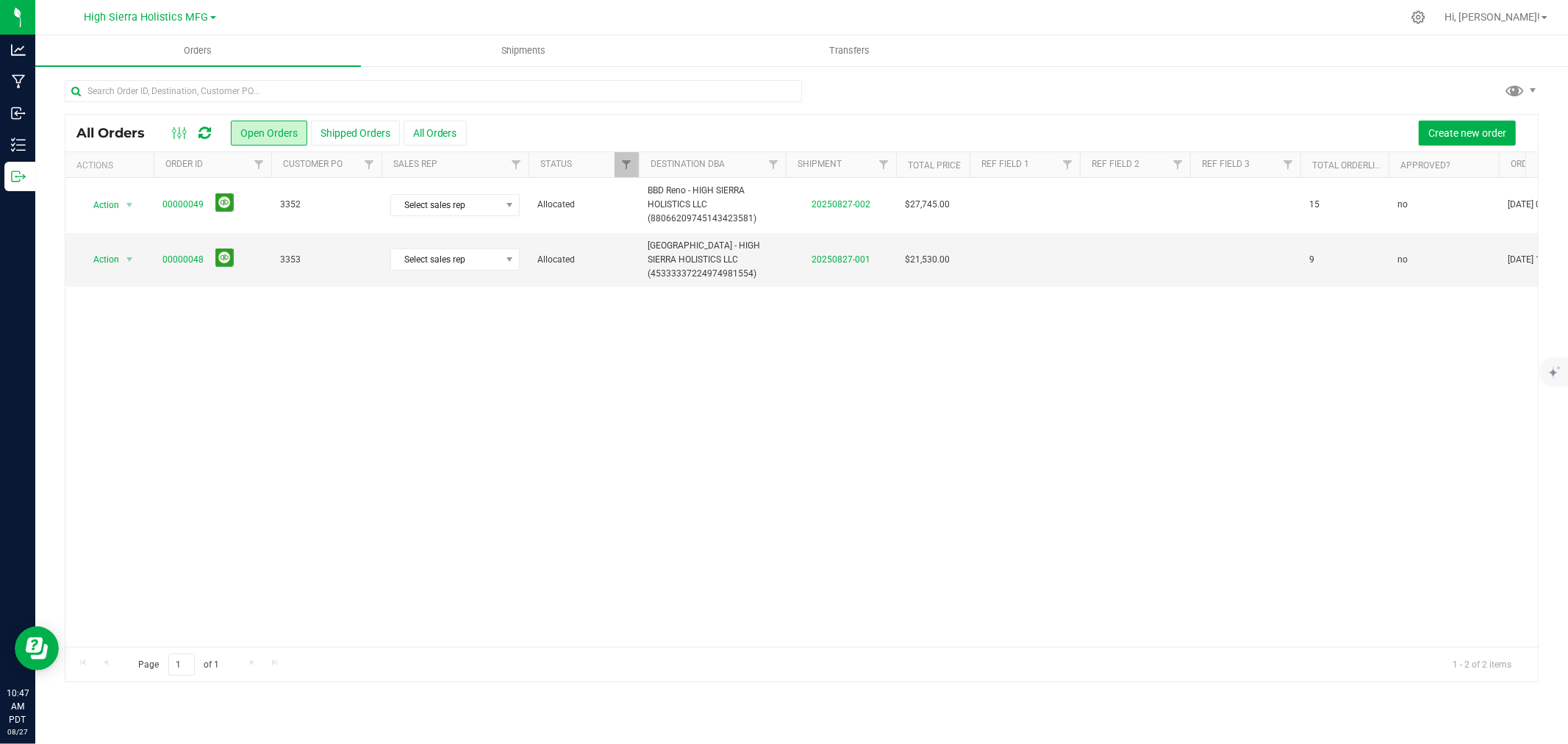
click at [476, 6] on div at bounding box center [832, 17] width 1139 height 28
click at [329, 15] on div at bounding box center [832, 17] width 1139 height 28
click at [524, 12] on div at bounding box center [832, 17] width 1139 height 28
click at [262, 23] on div "High Sierra Holistics MFG" at bounding box center [153, 17] width 220 height 28
click at [252, 92] on input "text" at bounding box center [433, 91] width 737 height 22
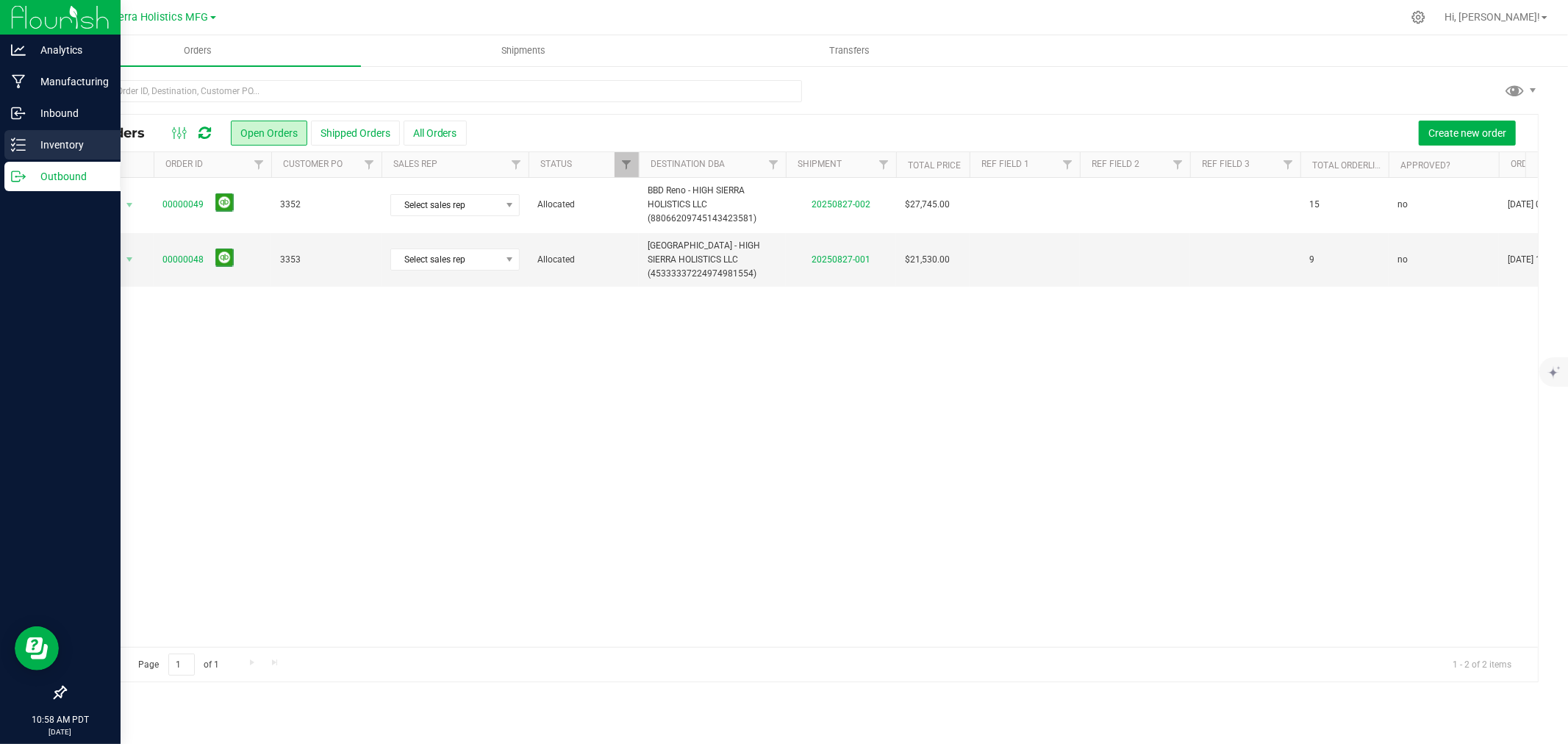
click at [50, 140] on p "Inventory" at bounding box center [69, 145] width 88 height 18
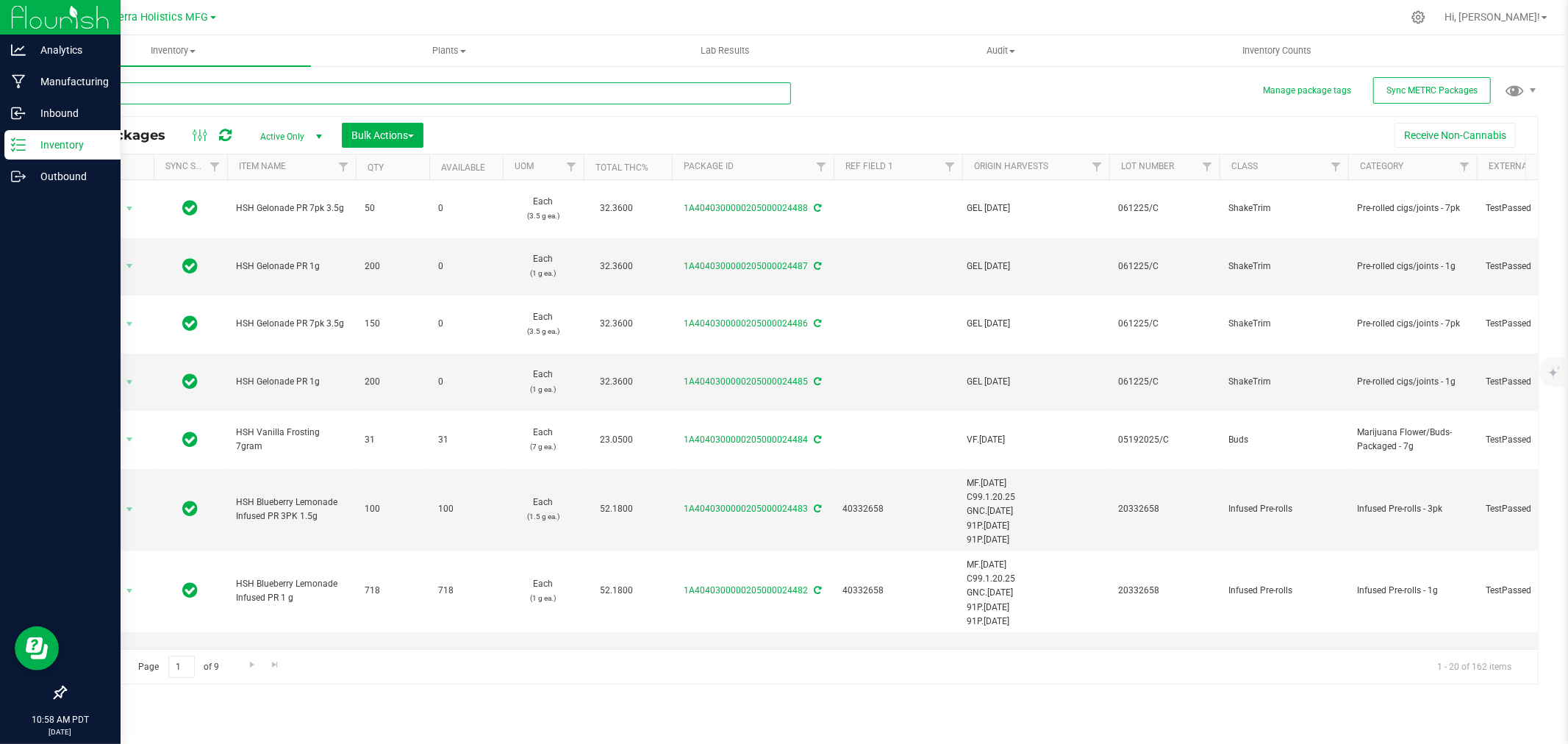
click at [214, 96] on input "text" at bounding box center [428, 93] width 726 height 22
type input "gelonade"
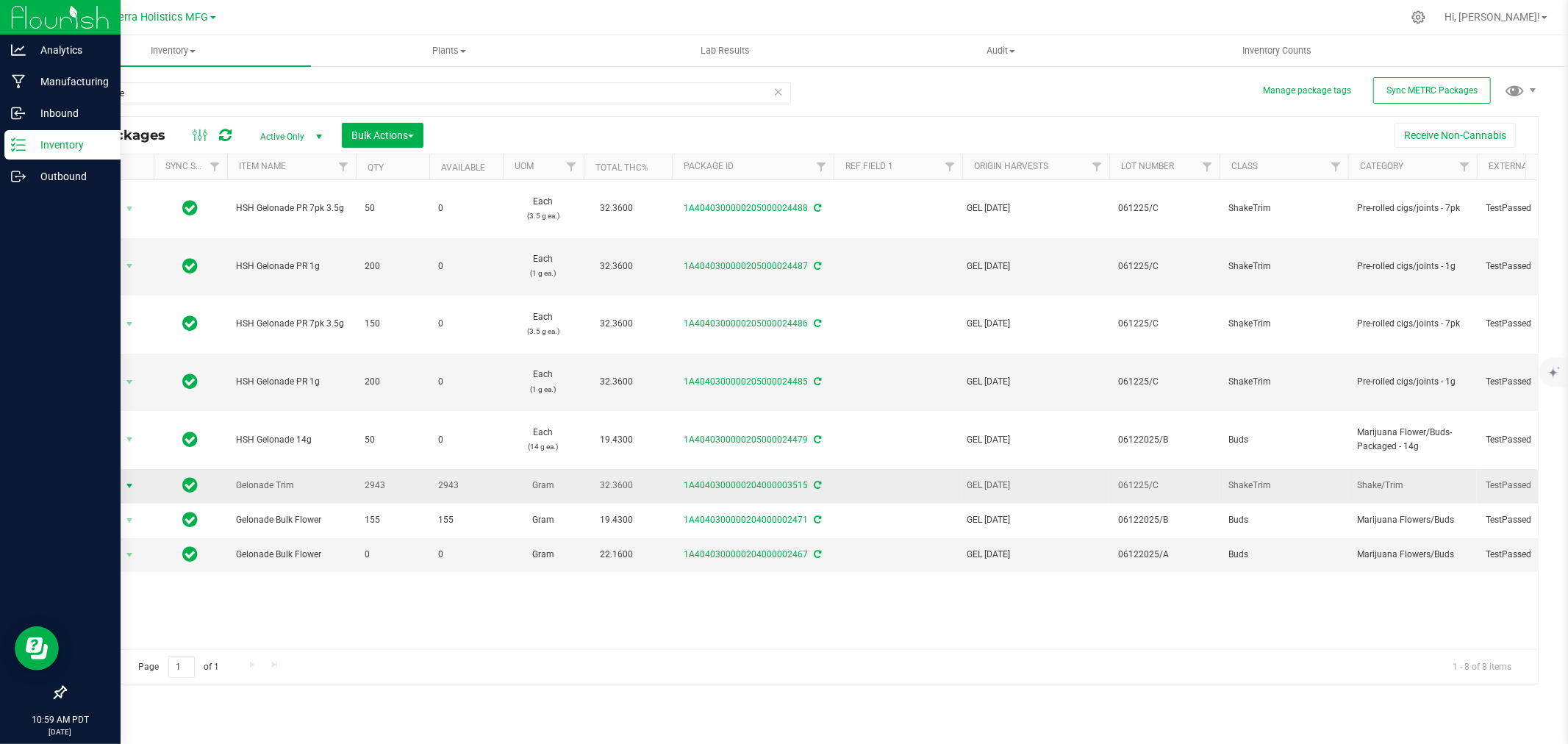
click at [118, 491] on span "Action" at bounding box center [100, 485] width 40 height 20
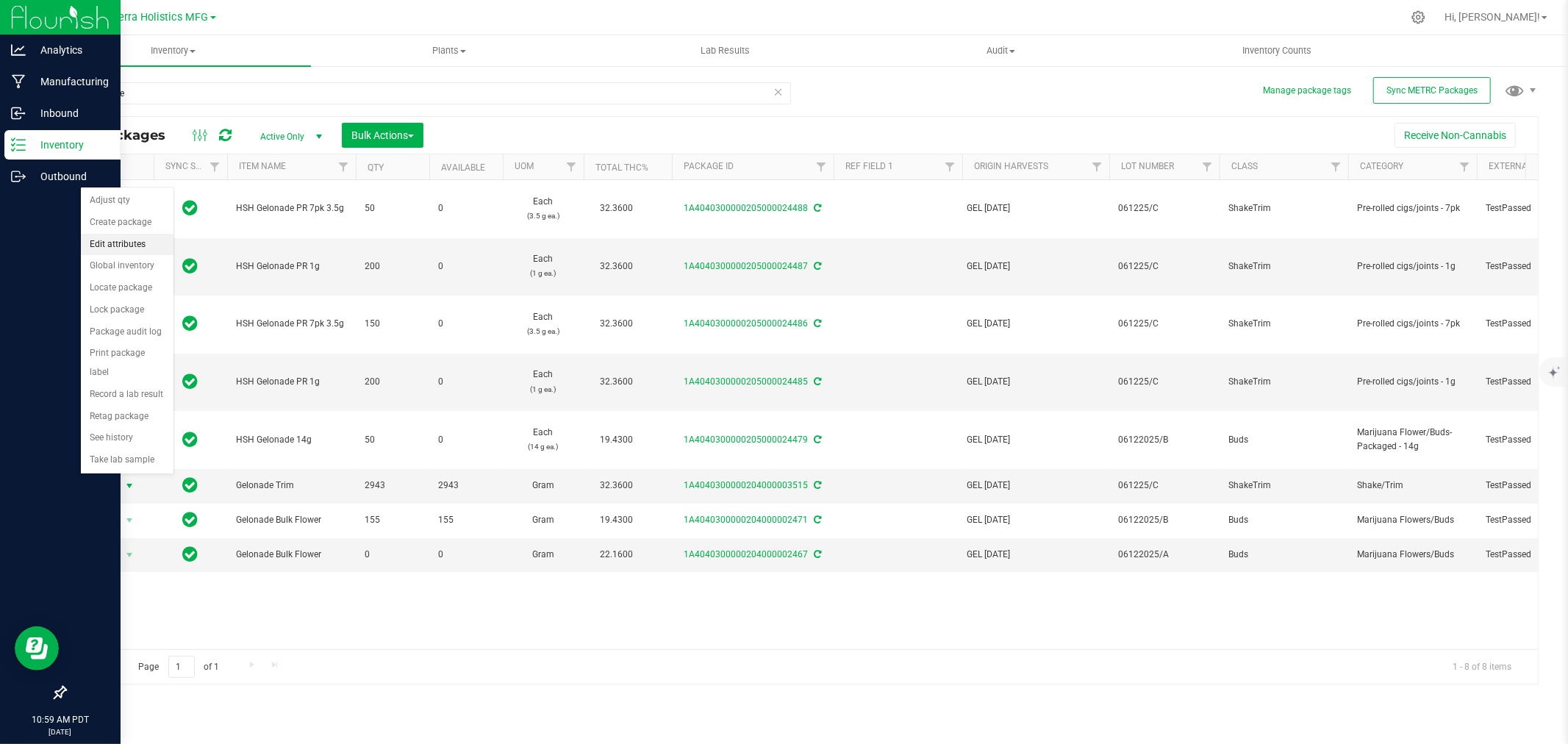
click at [119, 244] on li "Edit attributes" at bounding box center [127, 244] width 92 height 22
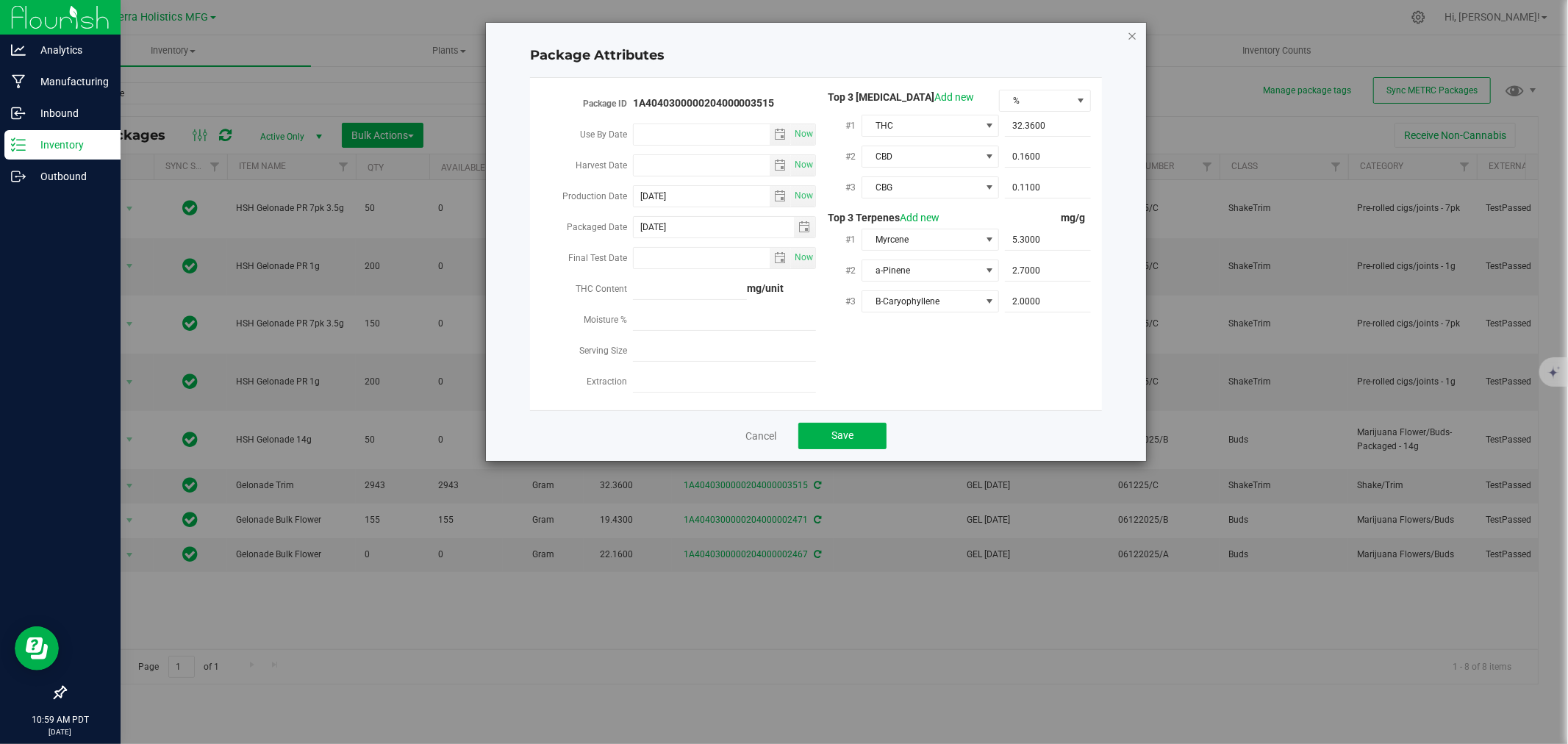
click at [1134, 29] on icon "Close modal" at bounding box center [1132, 36] width 11 height 18
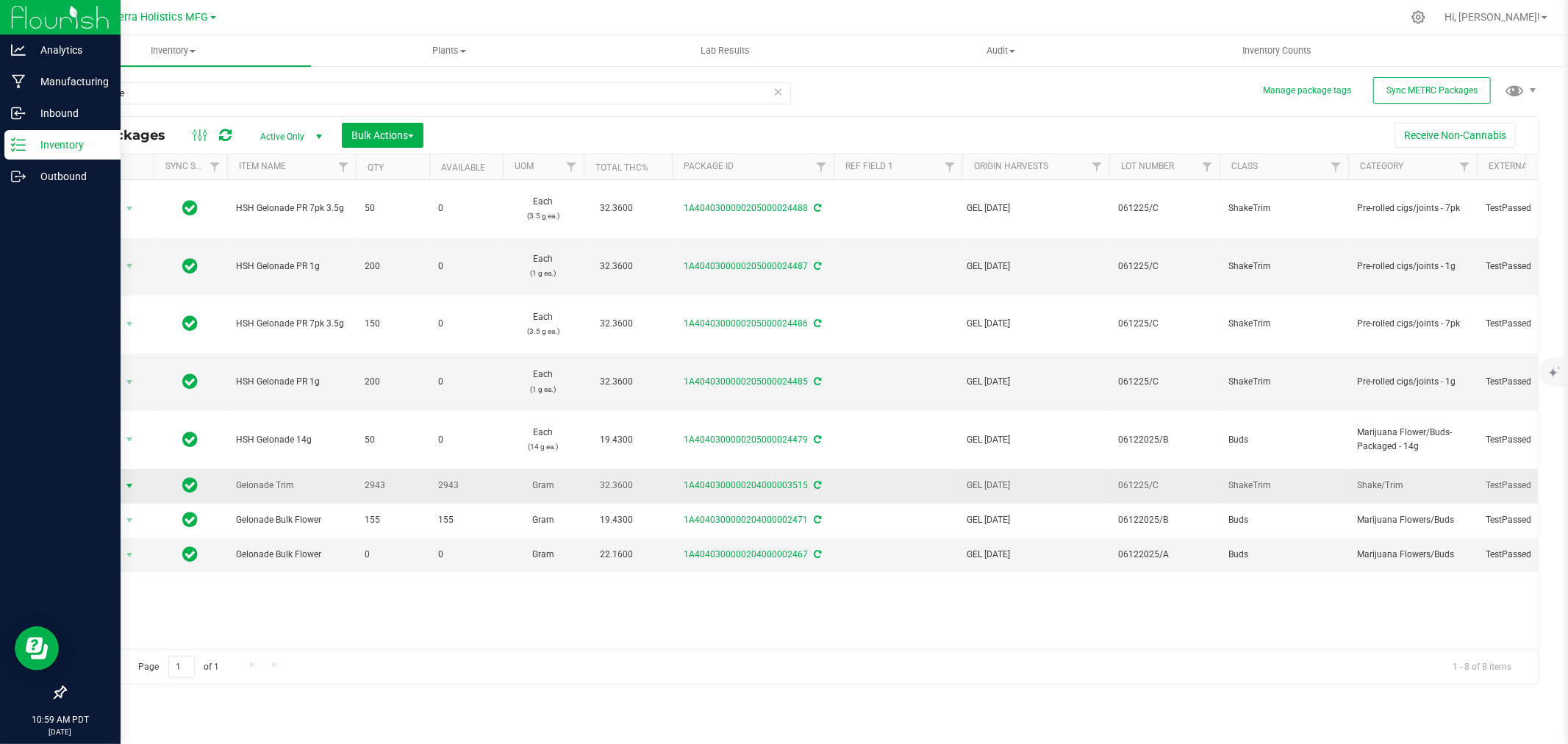
click at [130, 491] on span "select" at bounding box center [129, 485] width 12 height 12
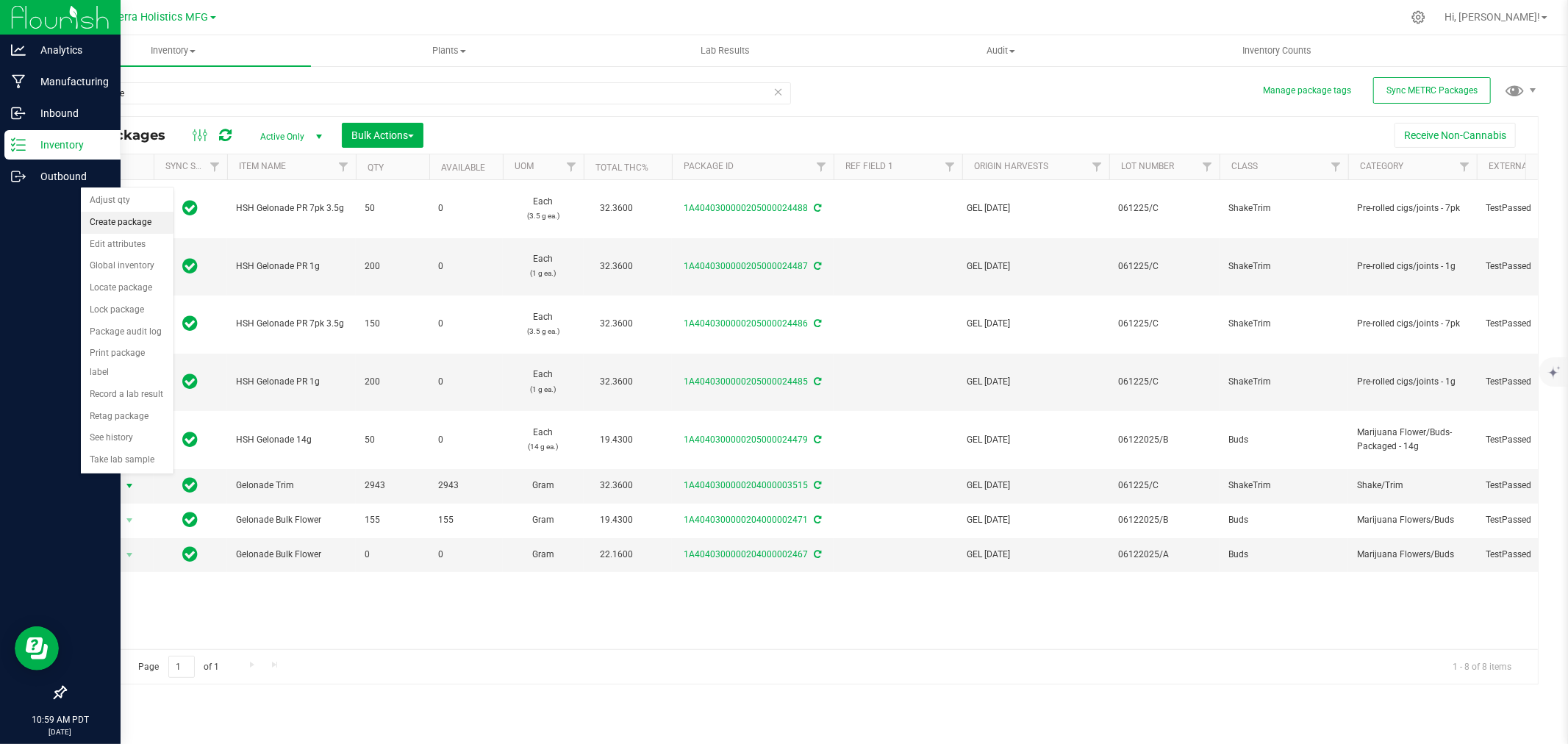
click at [124, 221] on li "Create package" at bounding box center [127, 222] width 92 height 22
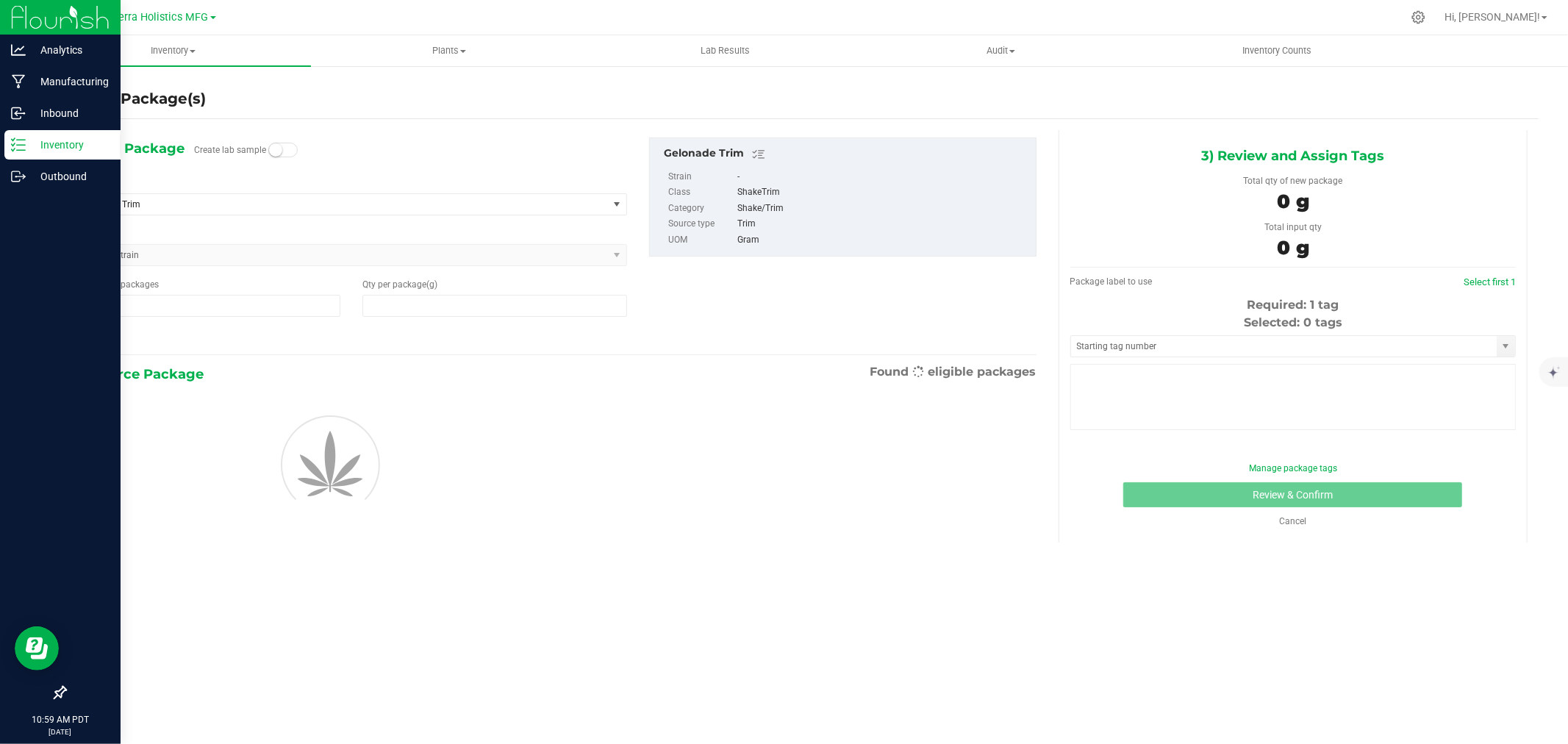
type input "1"
type input "0.0000"
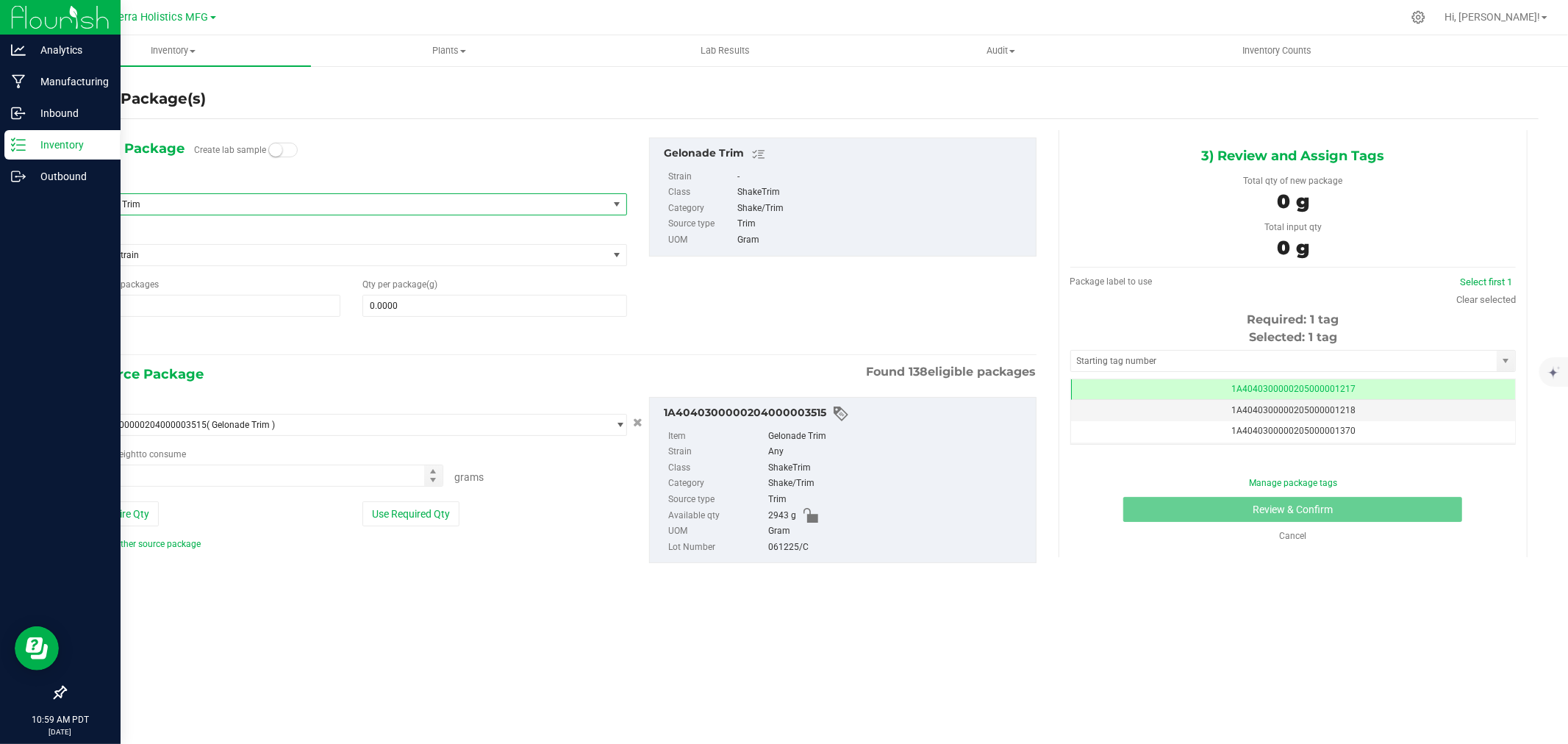
click at [147, 203] on span "Gelonade Trim" at bounding box center [332, 204] width 499 height 11
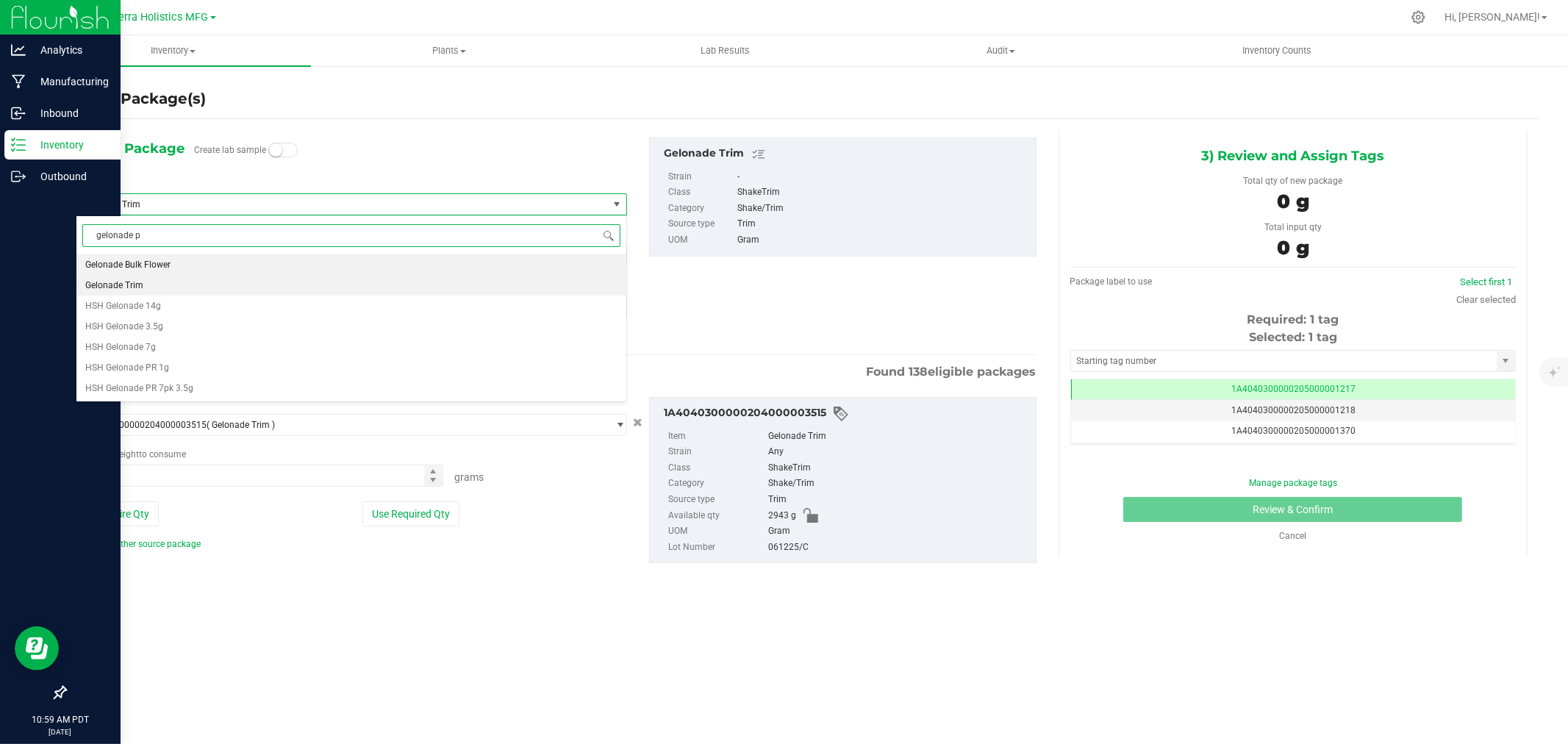
type input "gelonade pr"
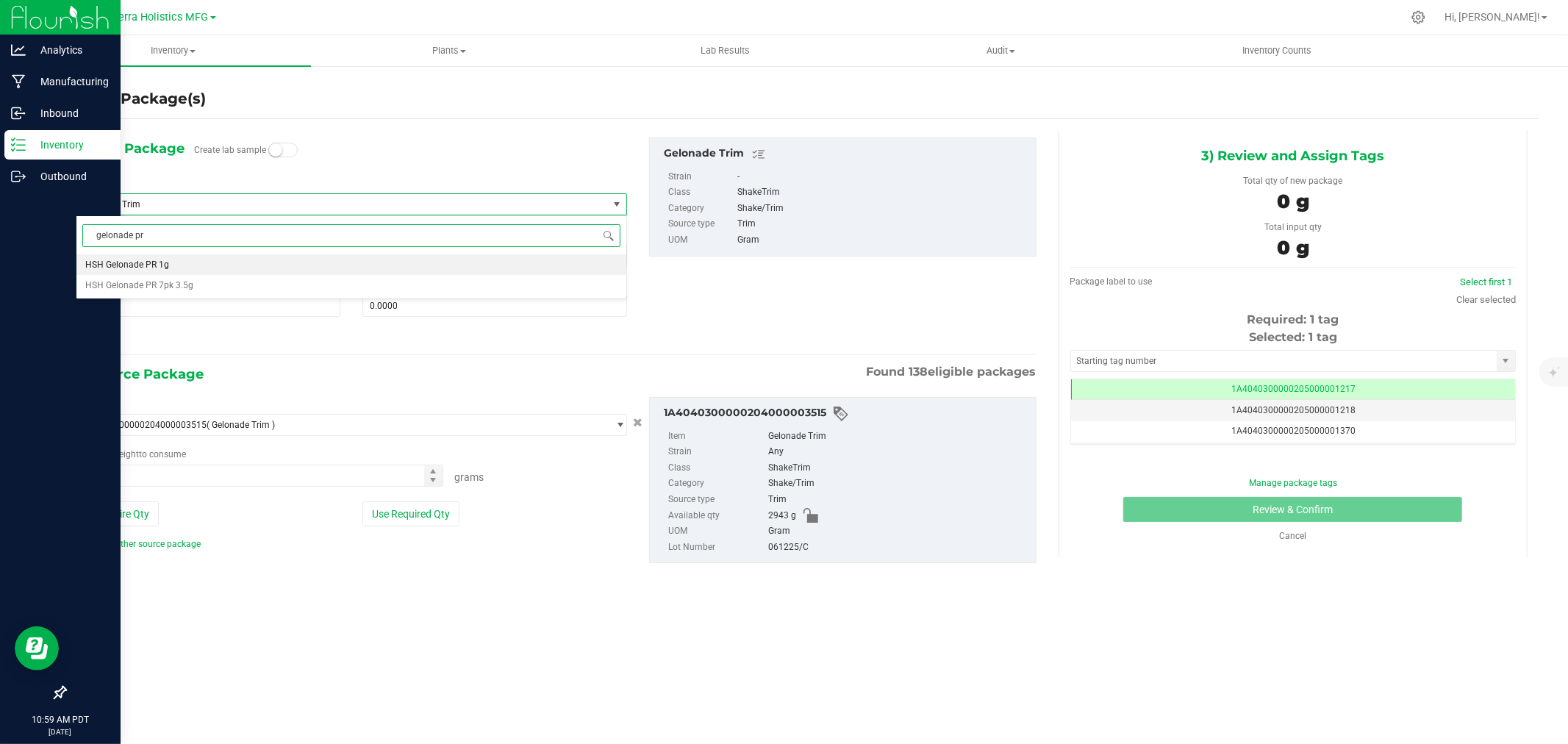
click at [206, 252] on span "gelonade pr" at bounding box center [351, 236] width 550 height 35
click at [209, 260] on li "HSH Gelonade PR 1g" at bounding box center [351, 264] width 550 height 20
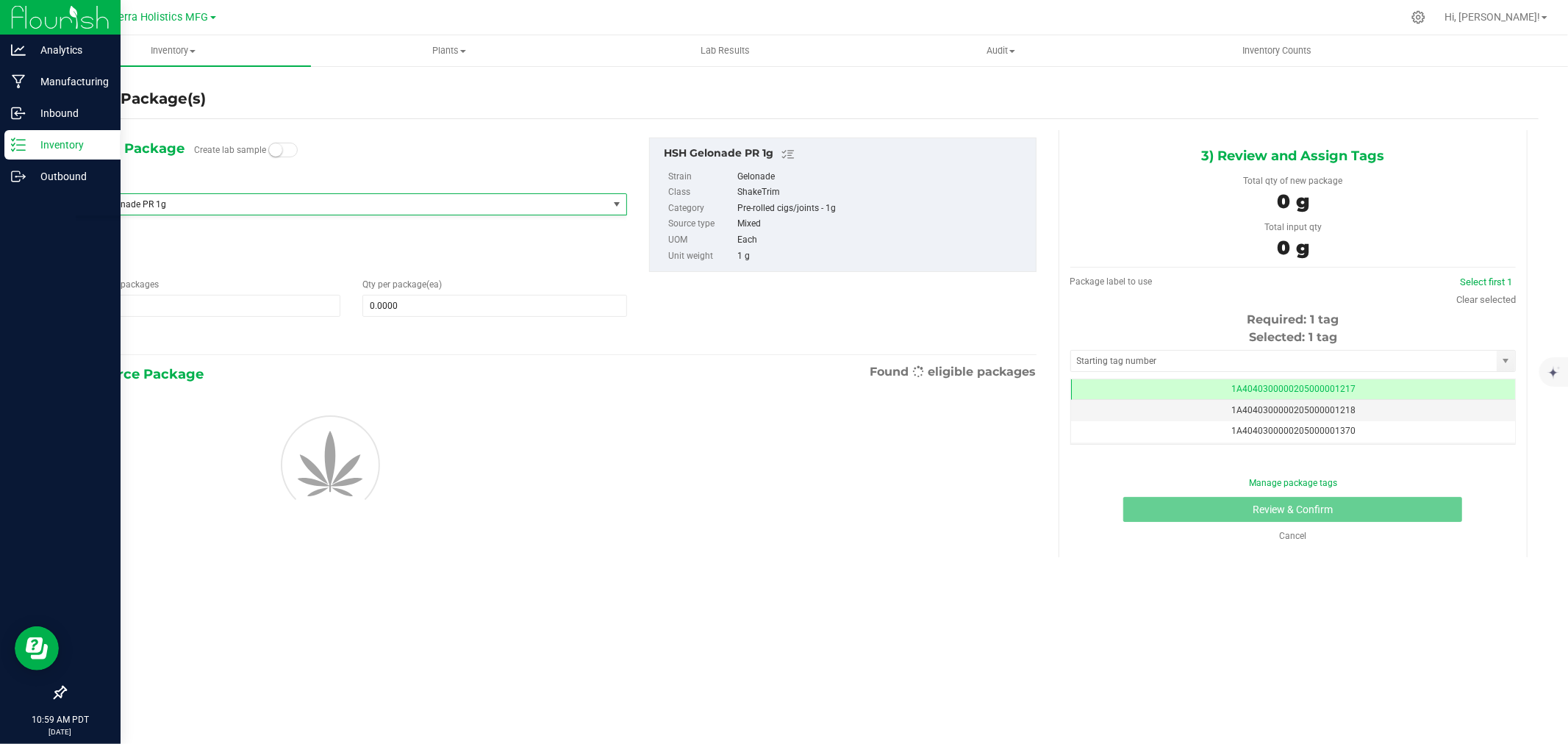
type input "0"
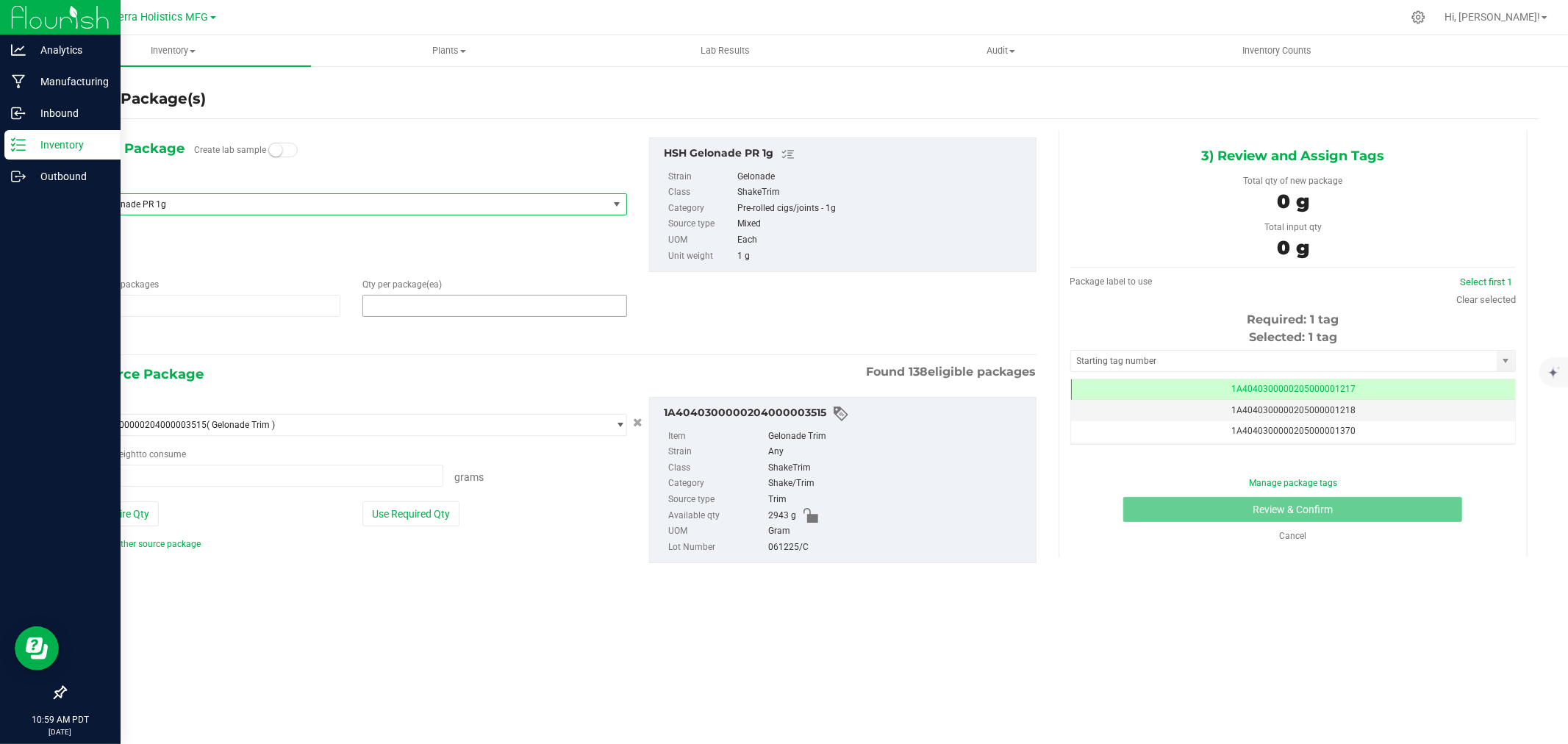
click at [400, 306] on span at bounding box center [495, 306] width 265 height 22
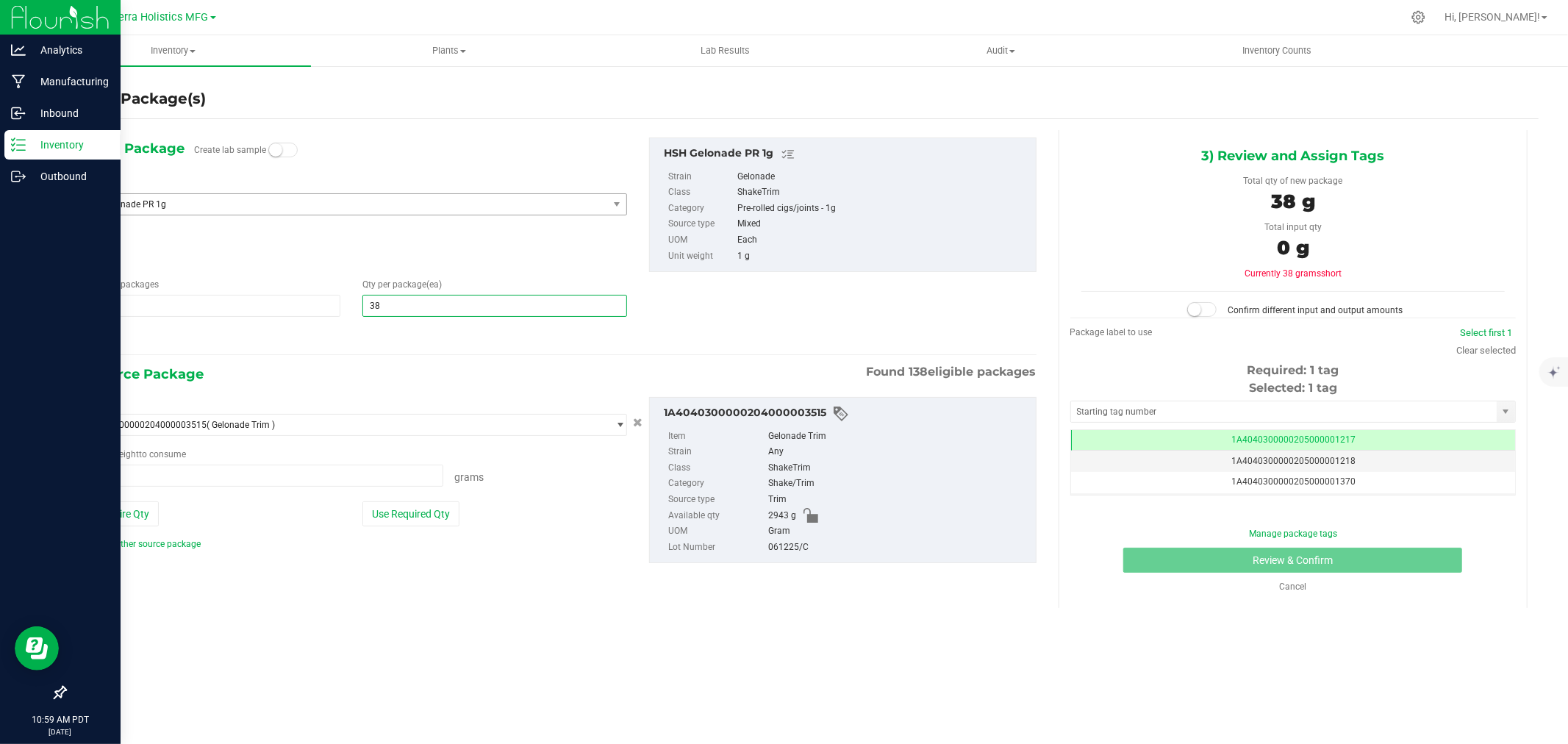
type input "383"
click at [406, 355] on hr at bounding box center [556, 356] width 961 height 2
click at [393, 515] on button "Use Required Qty" at bounding box center [411, 514] width 97 height 25
type input "383.0000 g"
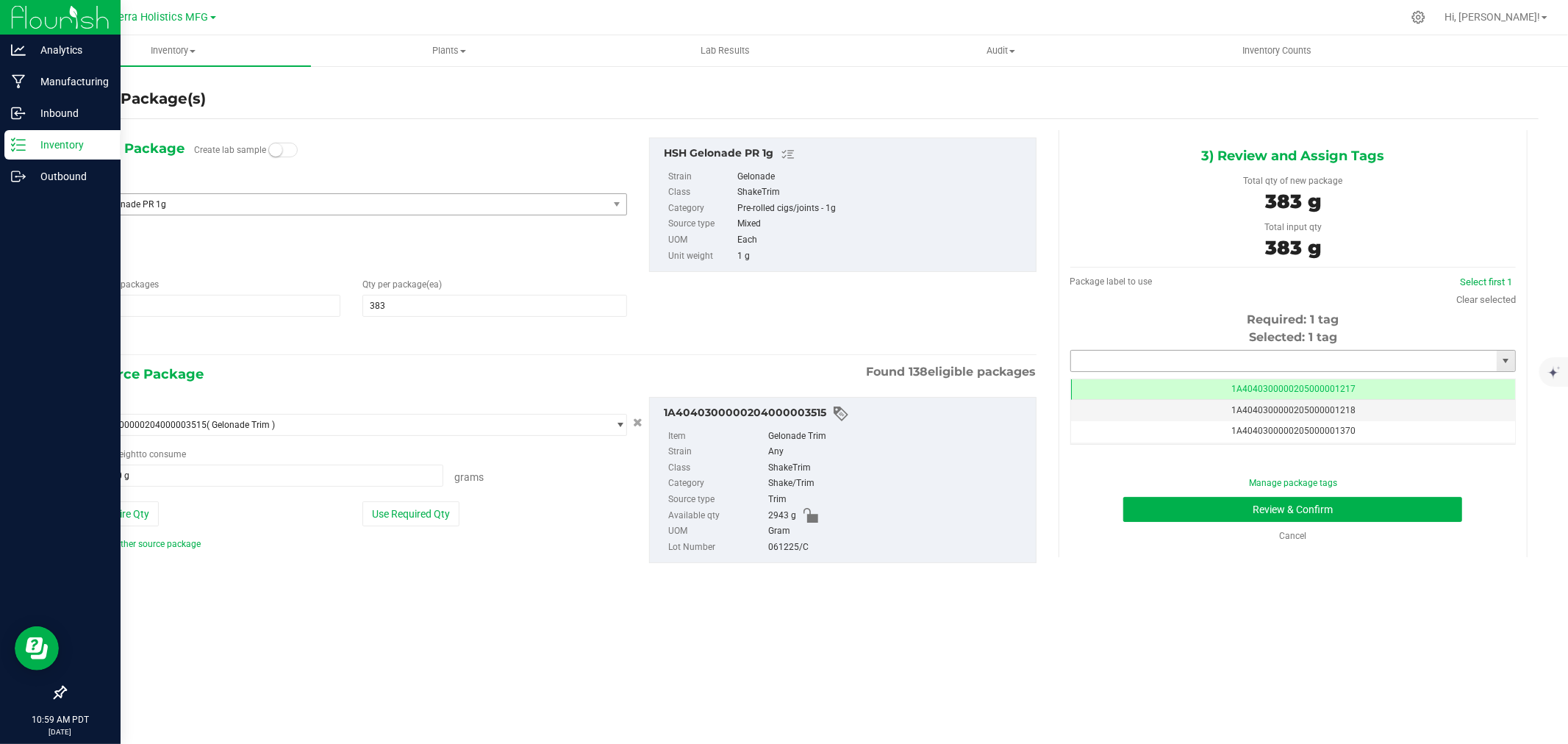
click at [1286, 350] on input "text" at bounding box center [1284, 360] width 426 height 20
click at [1226, 388] on li "1A4040300000205000024489" at bounding box center [1292, 386] width 444 height 22
type input "1A4040300000205000024489"
click at [1206, 504] on button "Review & Confirm" at bounding box center [1292, 509] width 339 height 25
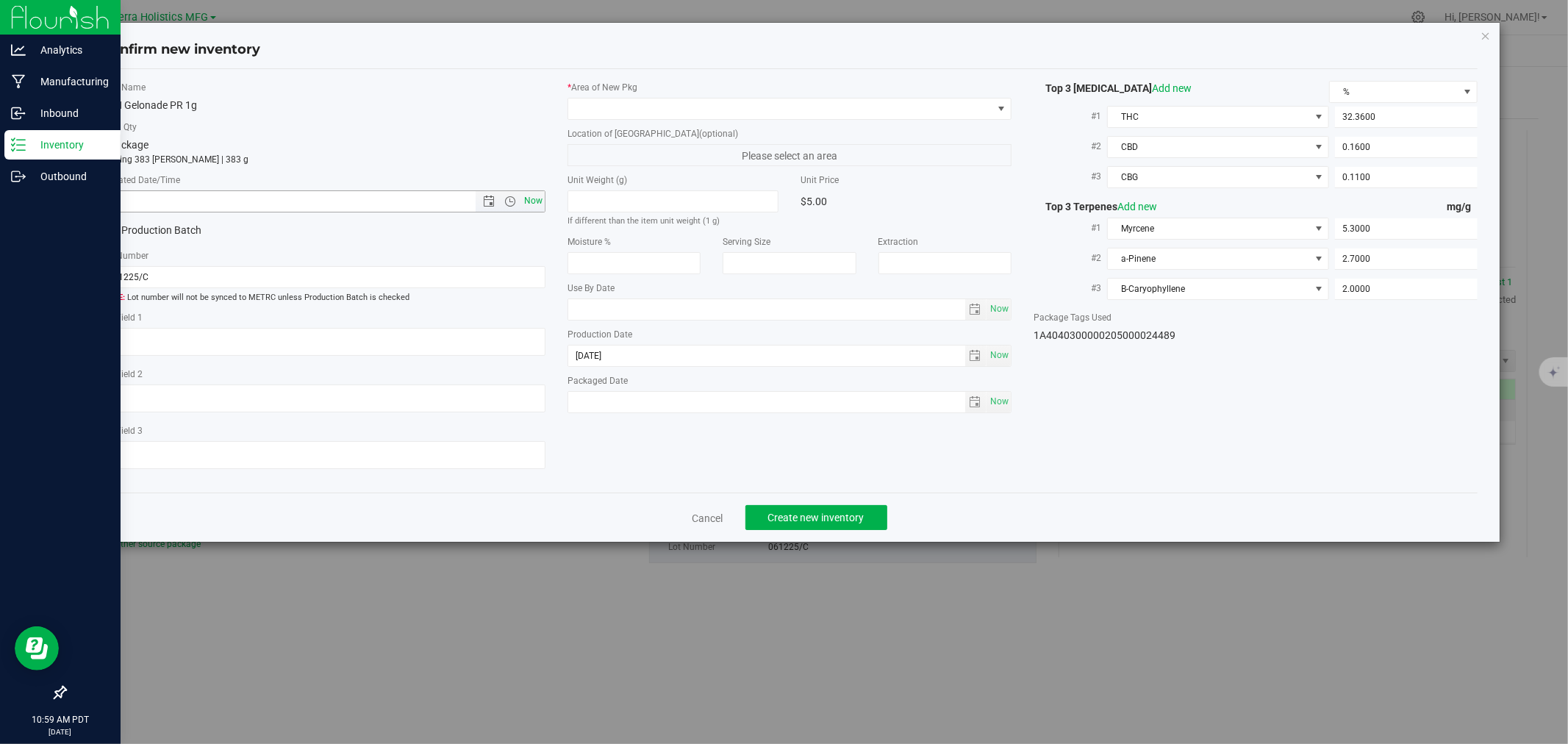
click at [529, 200] on span "Now" at bounding box center [533, 201] width 25 height 21
type input "[DATE] 10:59 AM"
click at [644, 99] on span at bounding box center [780, 108] width 424 height 20
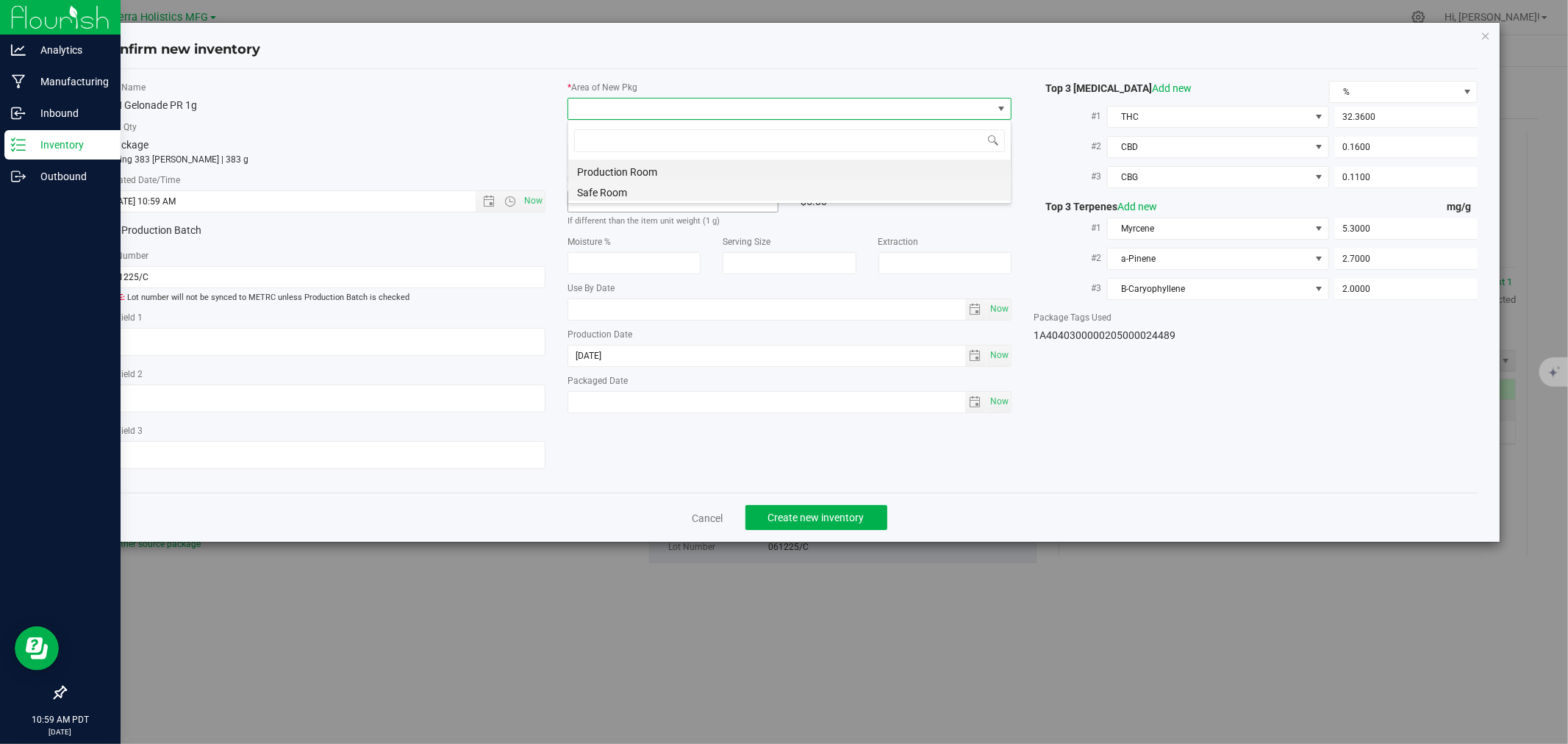
click at [612, 192] on li "Safe Room" at bounding box center [789, 190] width 443 height 20
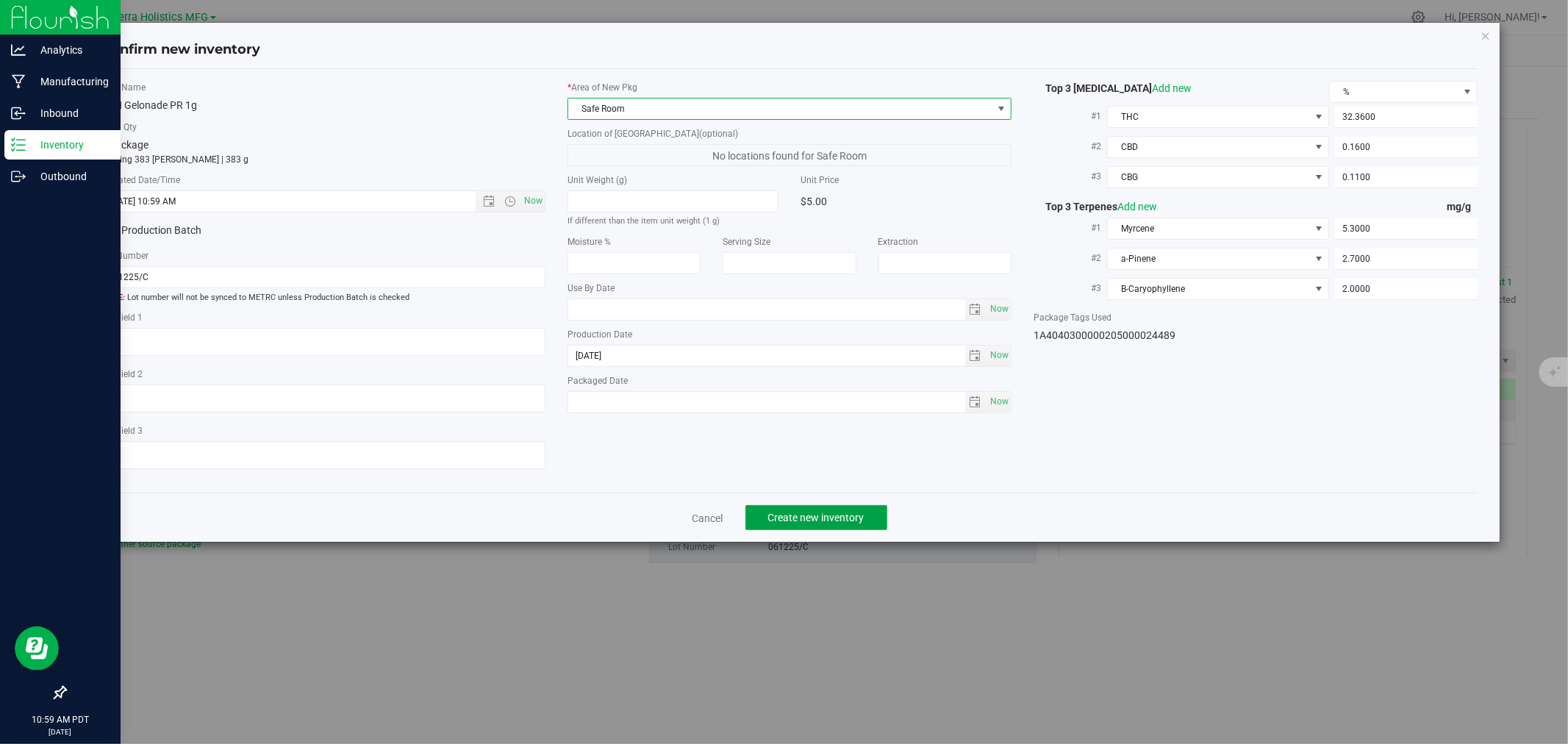
click at [849, 520] on span "Create new inventory" at bounding box center [816, 517] width 96 height 12
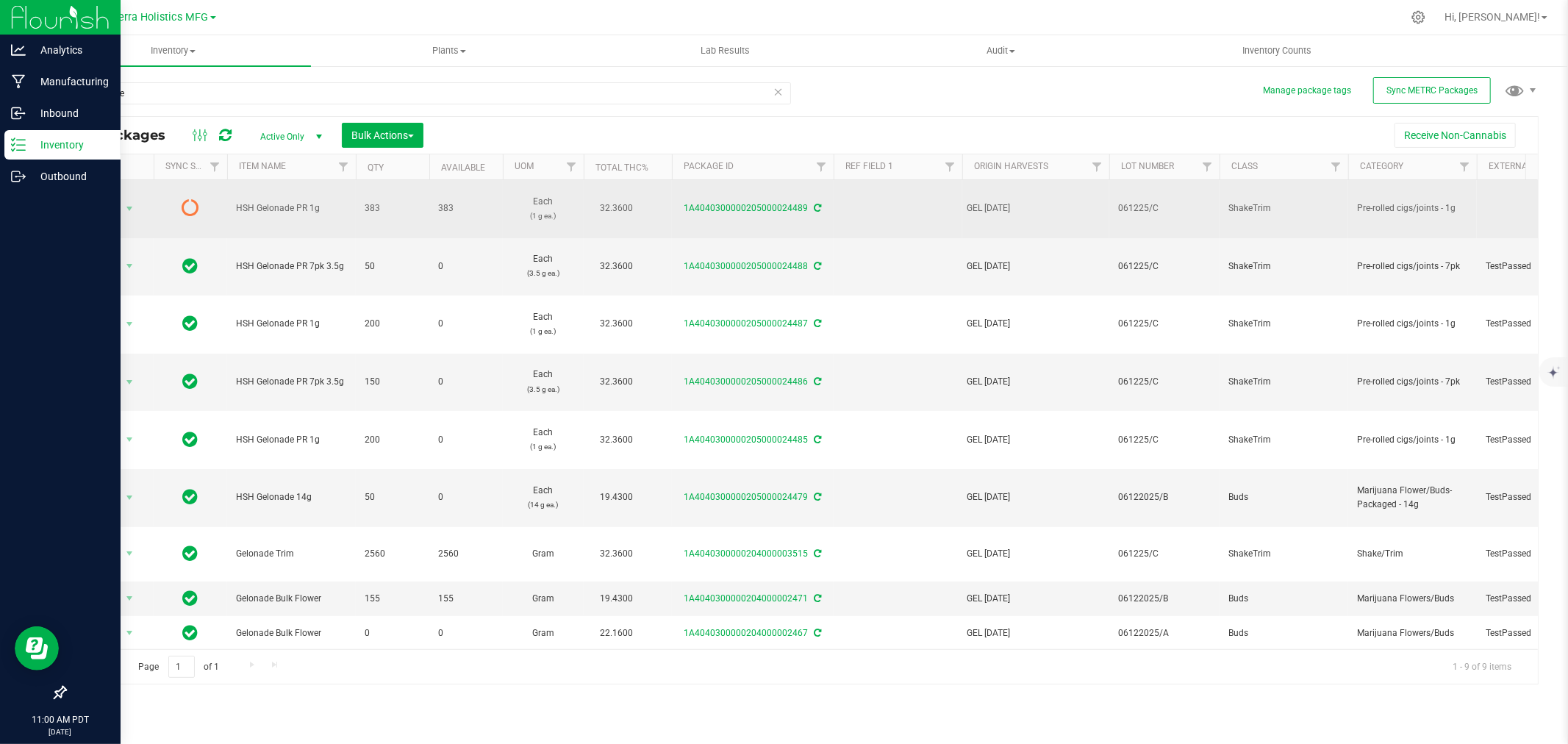
click at [818, 207] on icon at bounding box center [818, 208] width 7 height 9
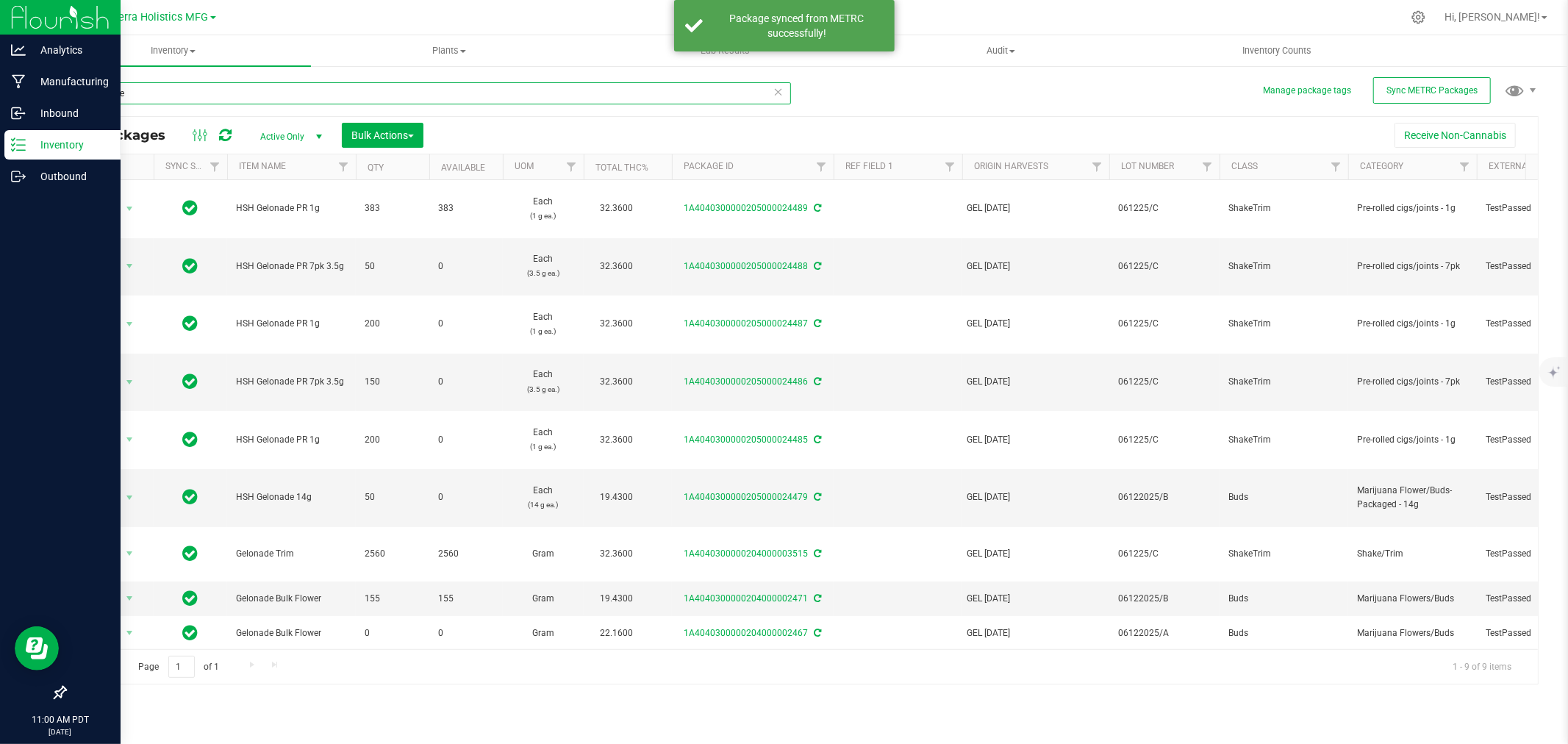
drag, startPoint x: 134, startPoint y: 96, endPoint x: 92, endPoint y: 100, distance: 42.2
click at [92, 100] on input "gelonade" at bounding box center [428, 93] width 726 height 22
type input "g"
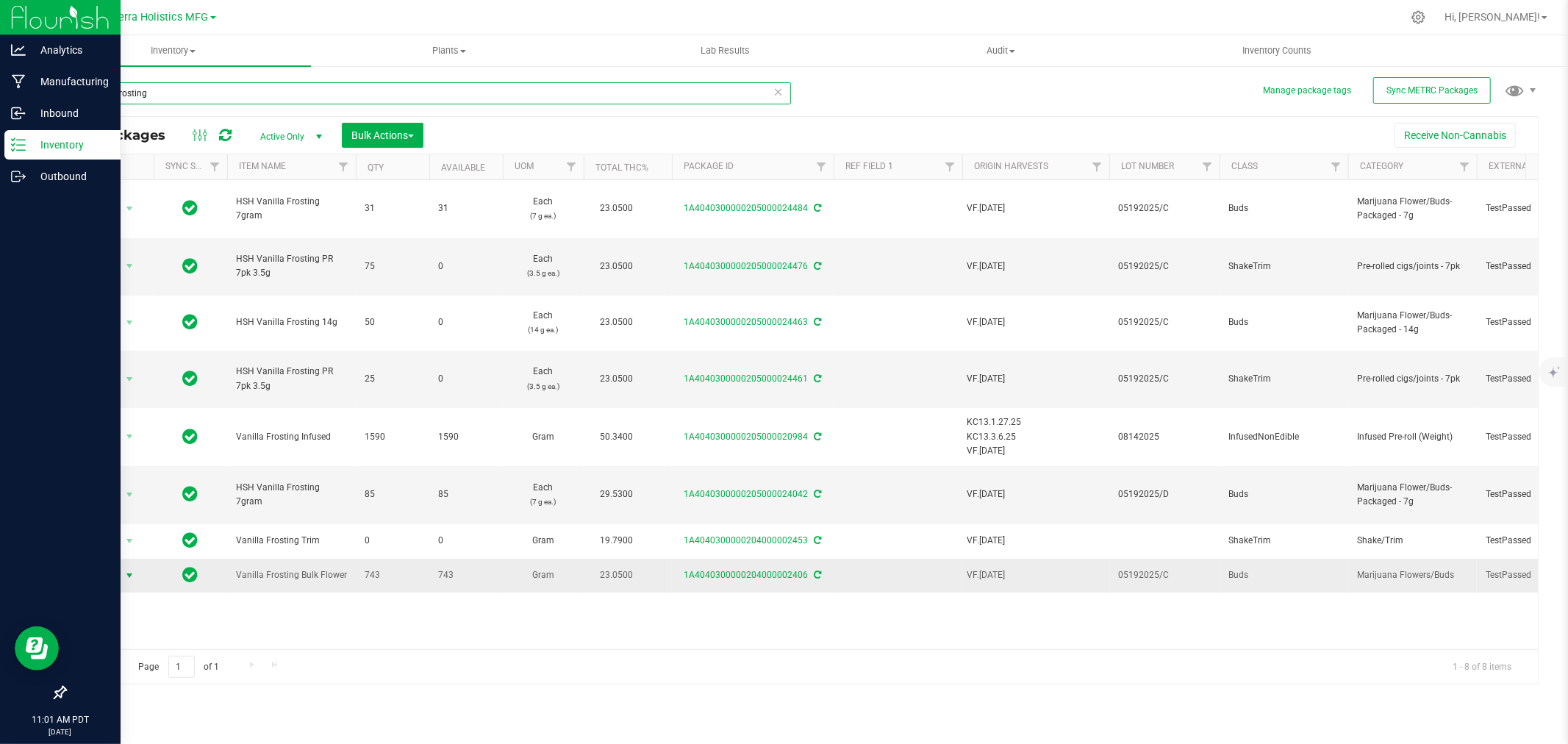
type input "vanilla frosting"
click at [131, 577] on span "select" at bounding box center [129, 575] width 12 height 12
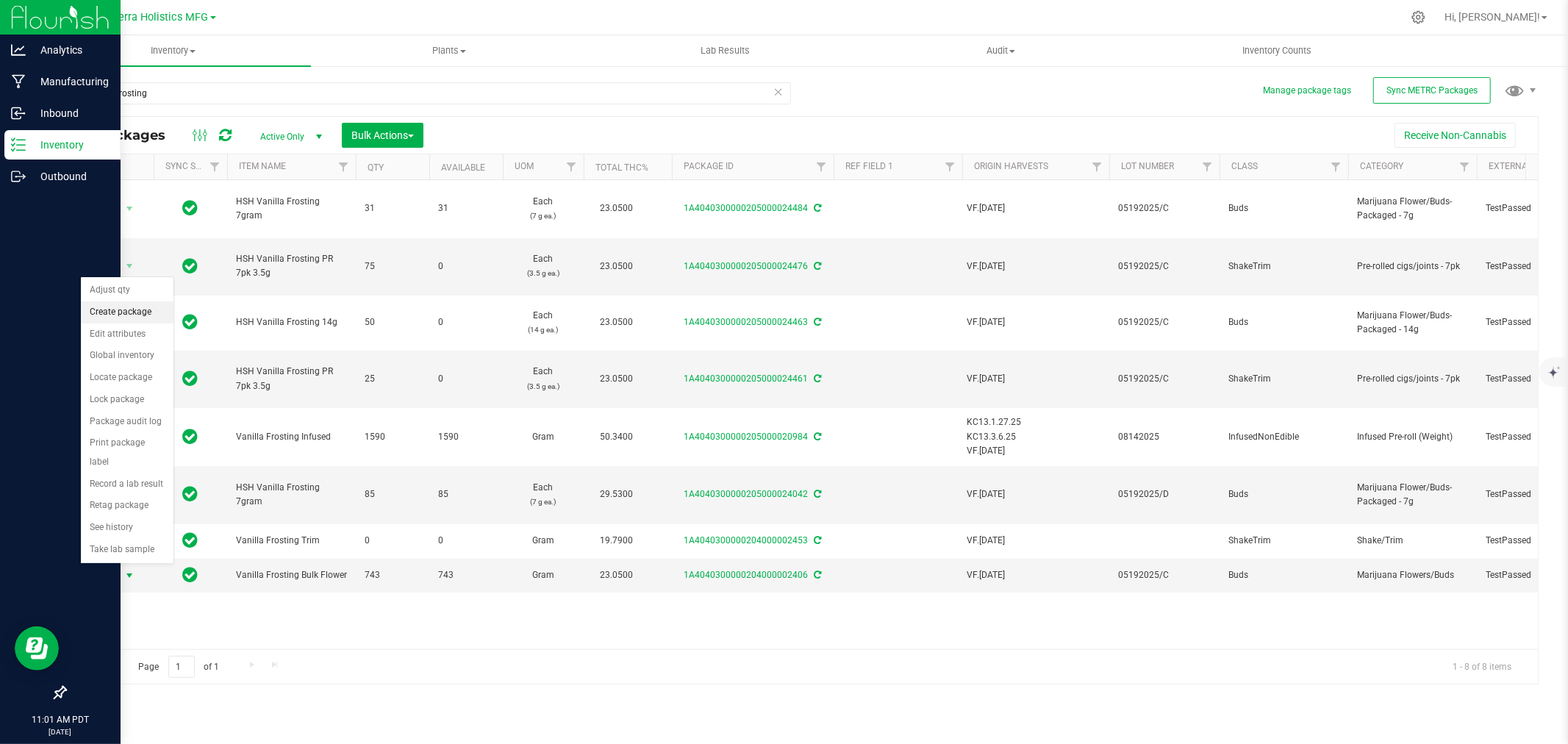
click at [127, 318] on li "Create package" at bounding box center [127, 312] width 92 height 22
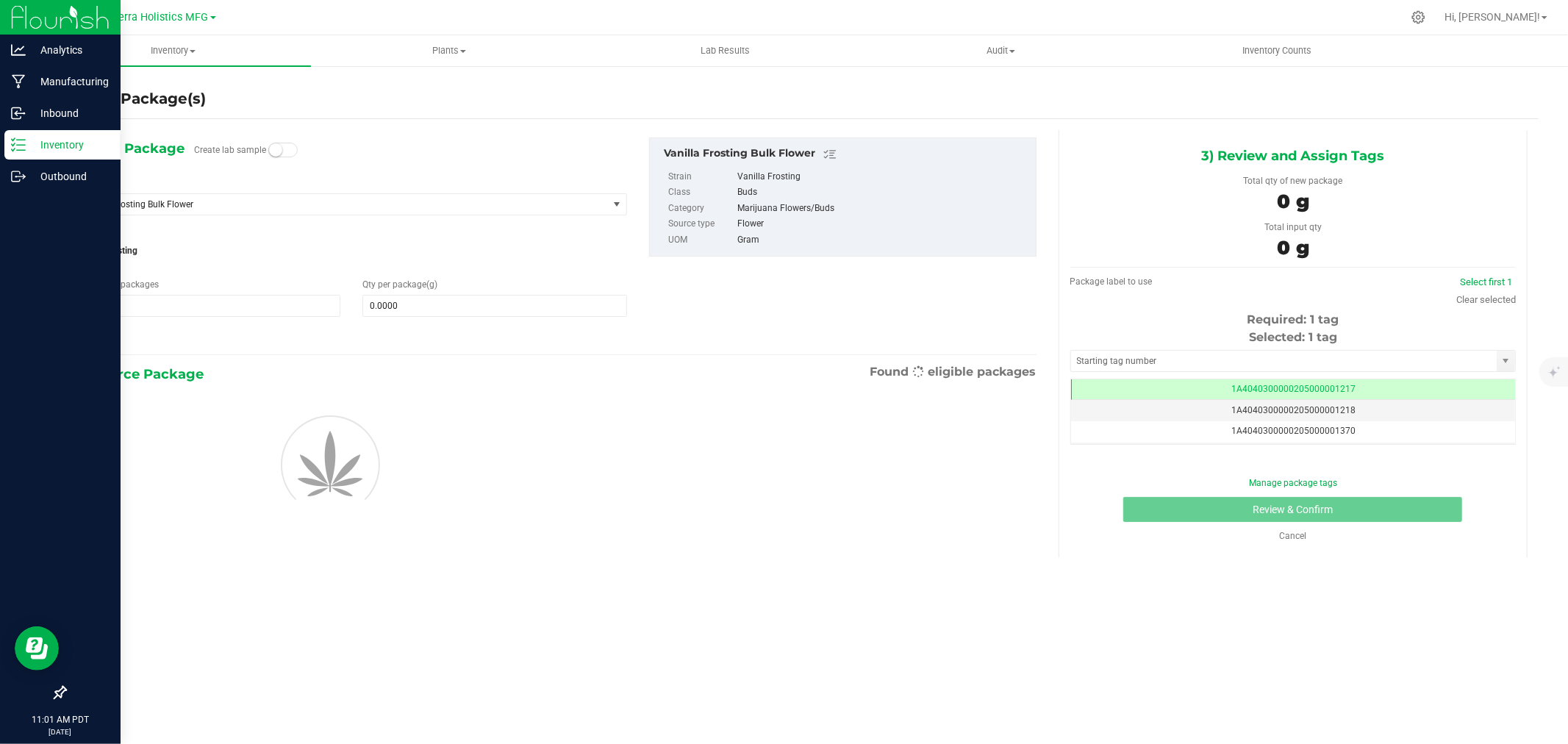
scroll to position [0, -1]
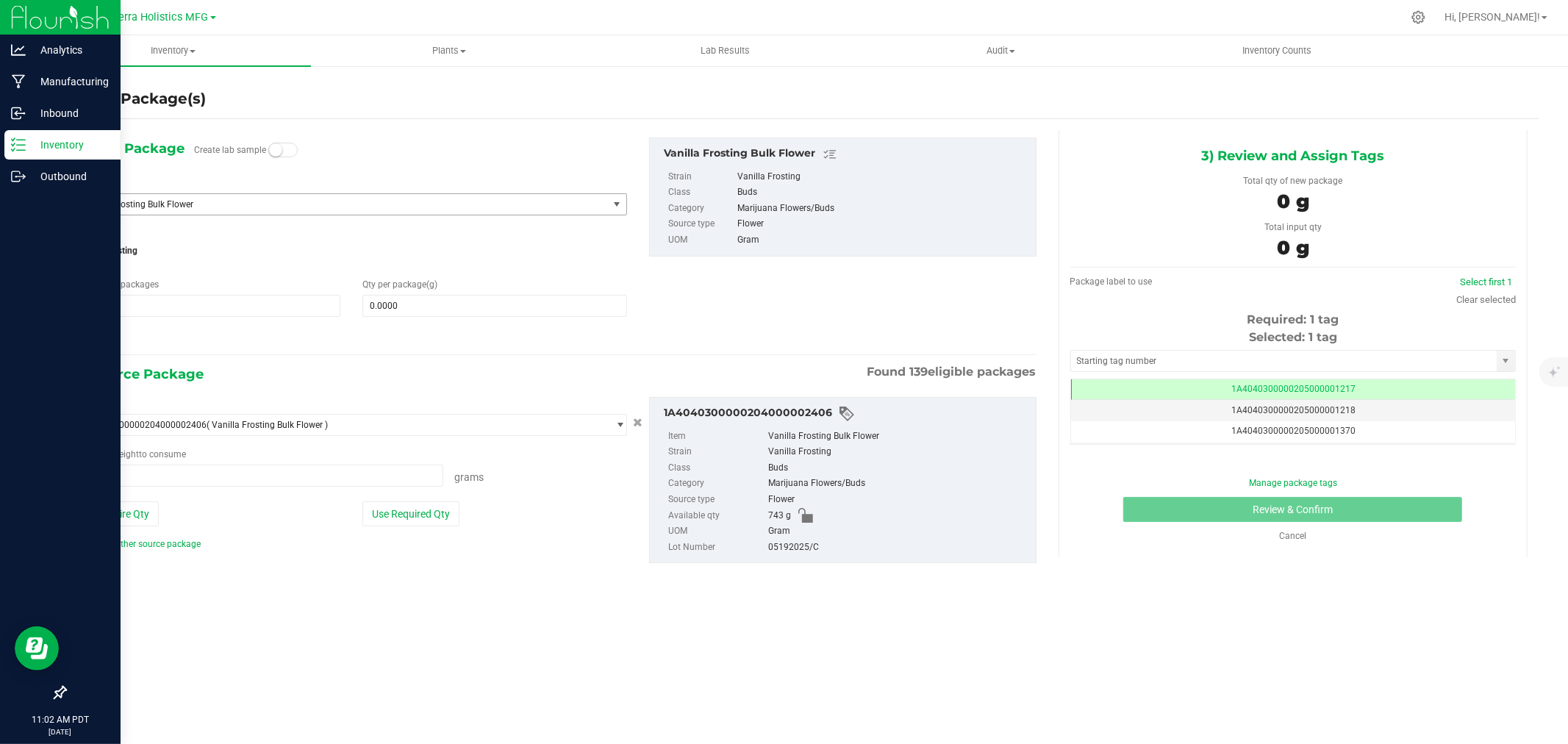
click at [171, 203] on span "Vanilla Frosting Bulk Flower" at bounding box center [332, 204] width 499 height 11
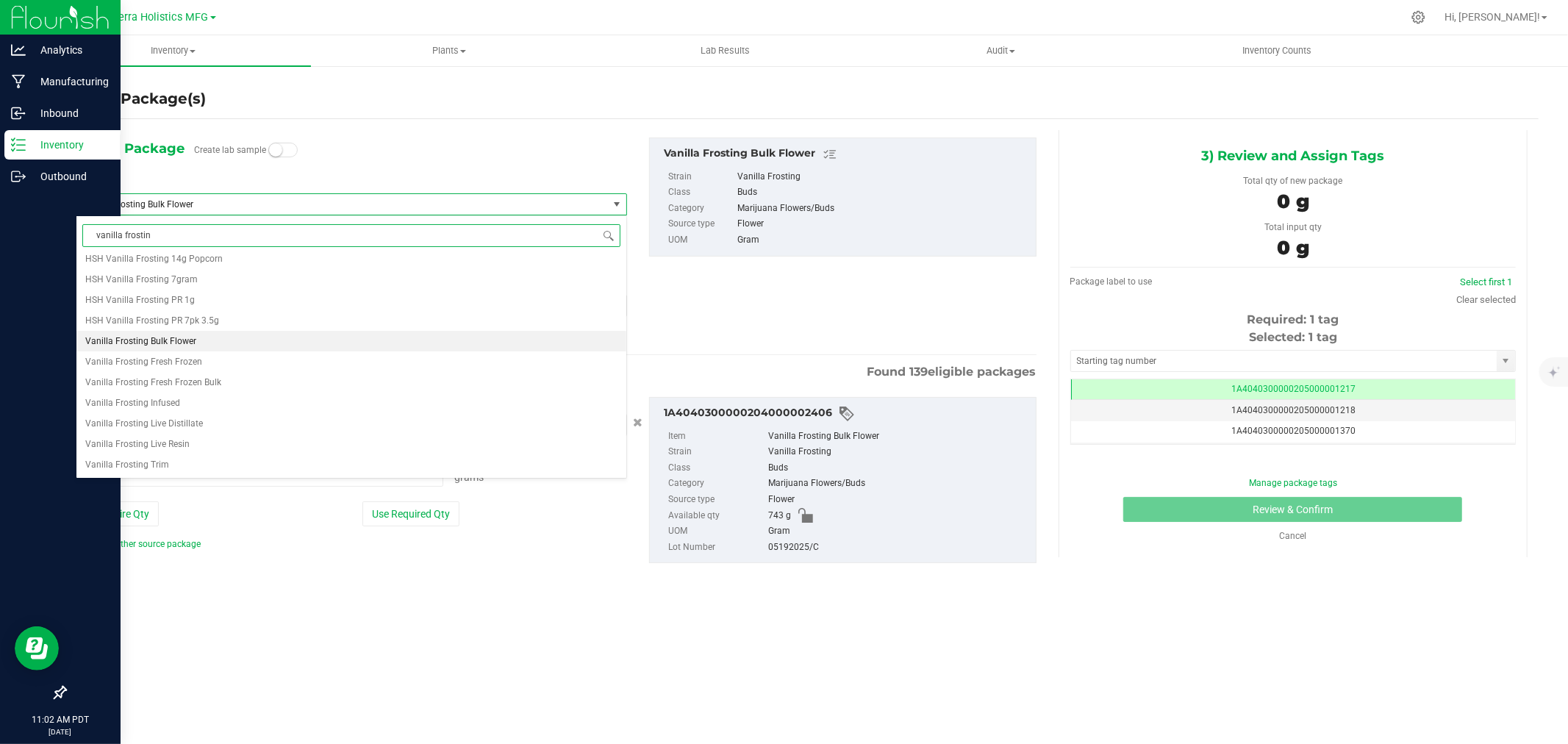
scroll to position [0, 0]
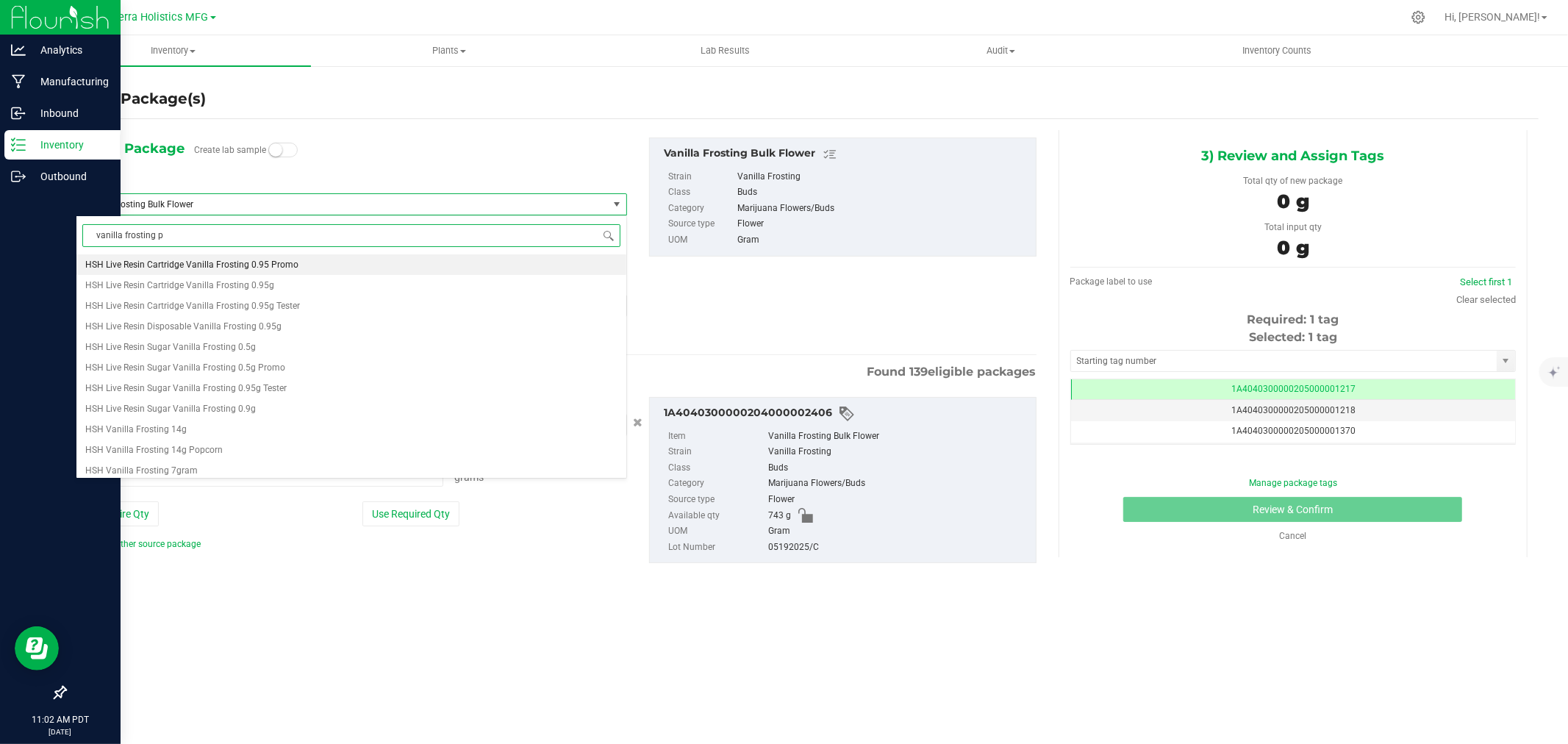
type input "vanilla frosting pr"
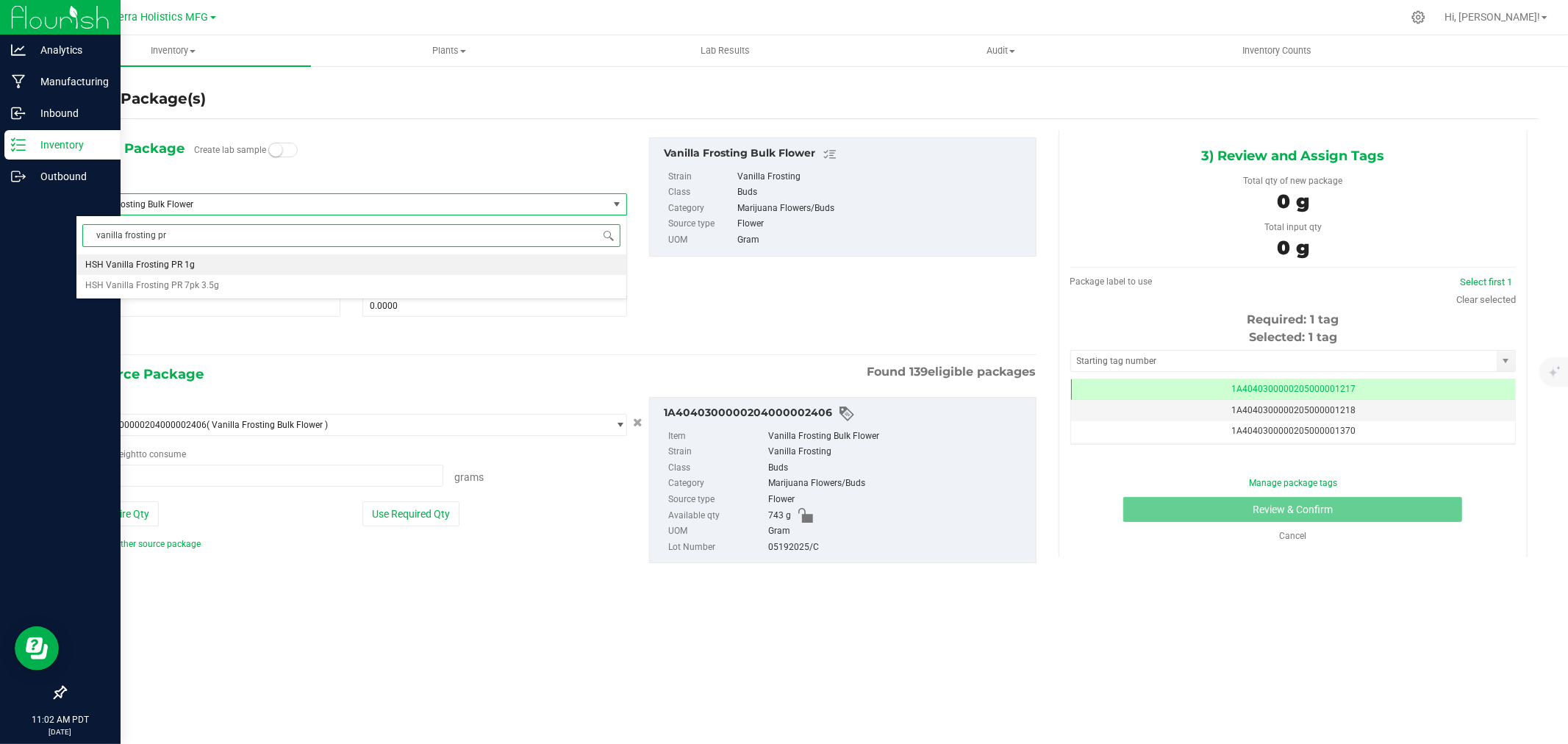
click at [204, 266] on li "HSH Vanilla Frosting PR 1g" at bounding box center [351, 264] width 550 height 20
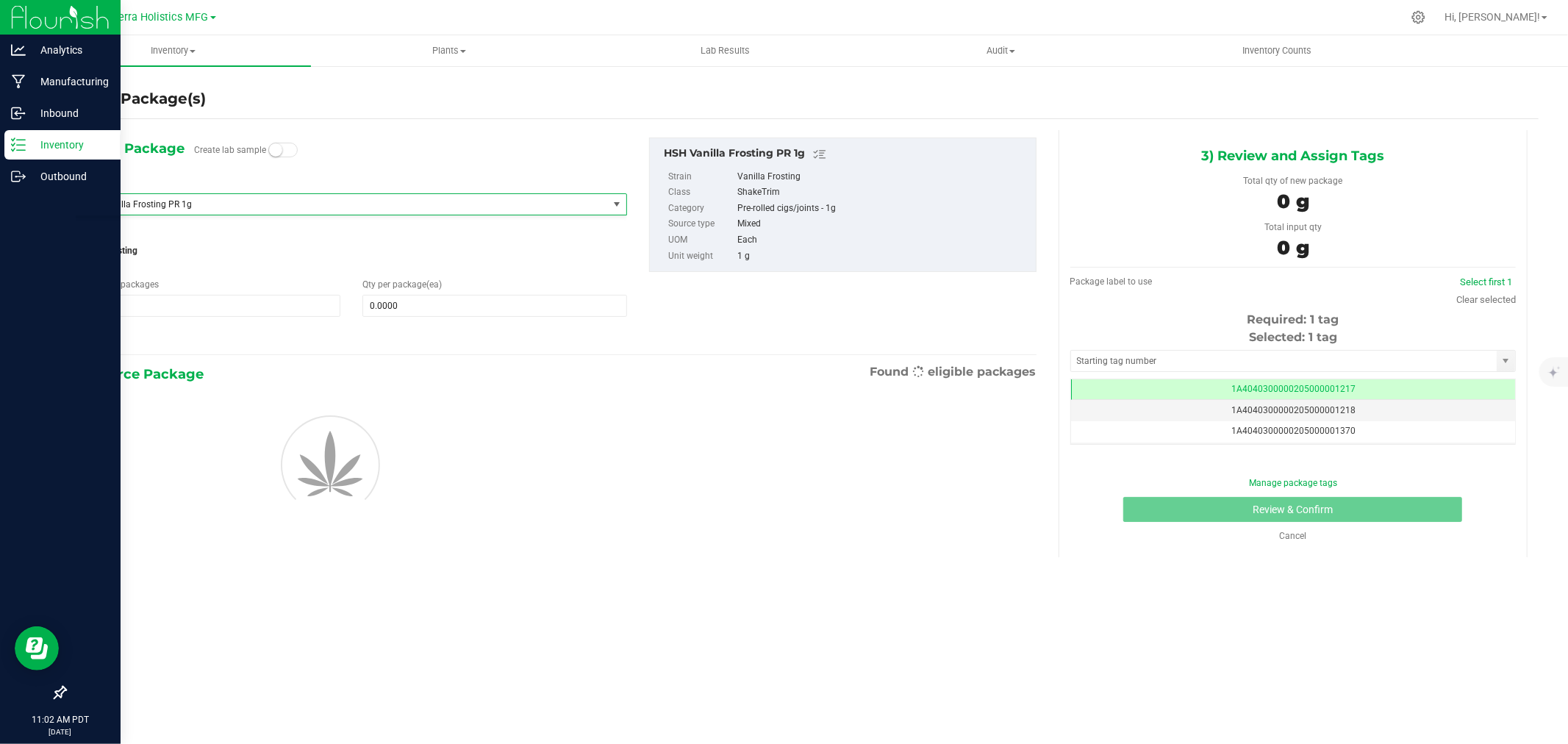
type input "0"
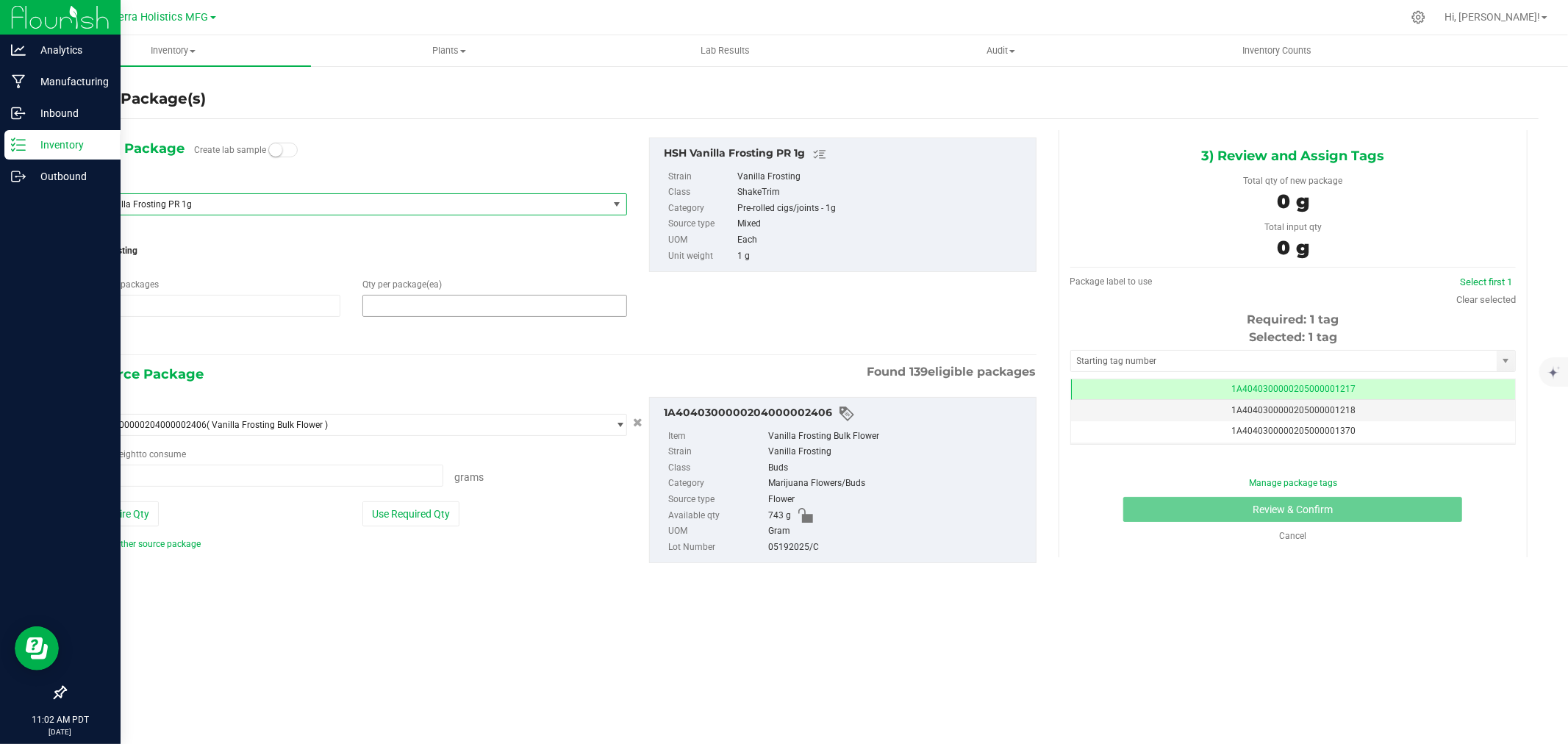
click at [405, 303] on span at bounding box center [495, 306] width 265 height 22
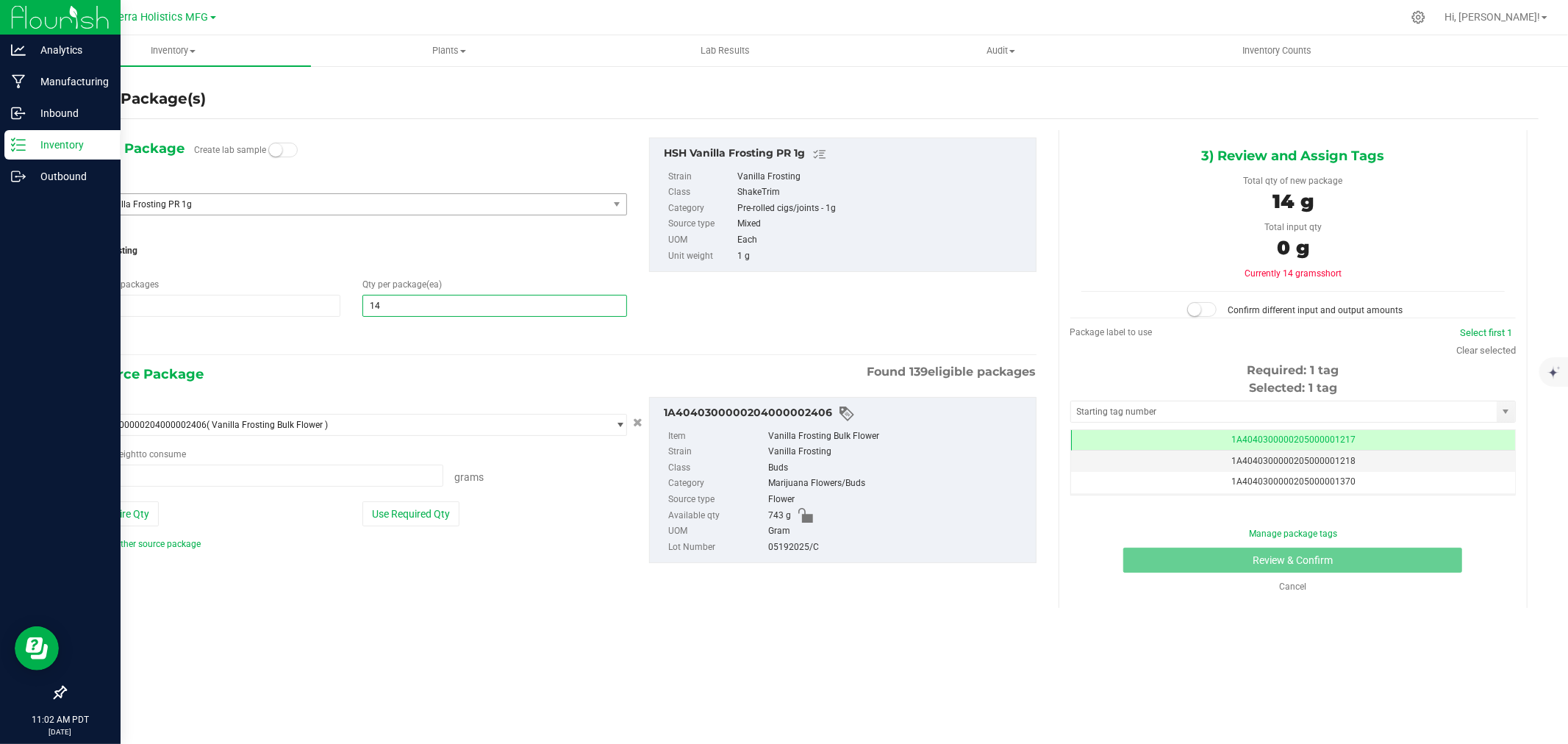
type input "146"
click at [415, 517] on button "Use Required Qty" at bounding box center [411, 514] width 97 height 25
type input "146.0000 g"
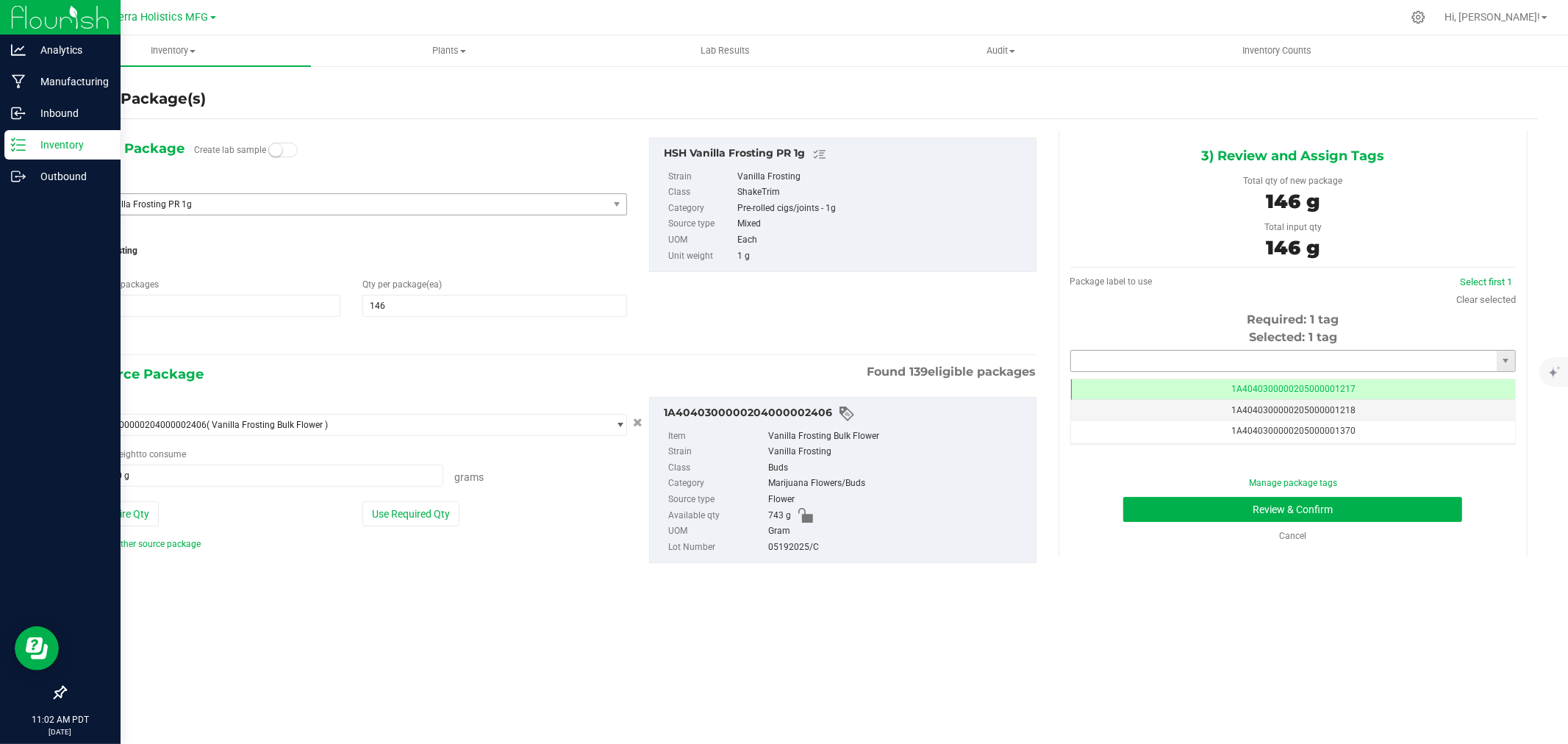
click at [1215, 369] on input "text" at bounding box center [1284, 360] width 426 height 20
click at [1222, 383] on li "1A4040300000205000024490" at bounding box center [1292, 386] width 444 height 22
type input "1A4040300000205000024490"
click at [1243, 515] on button "Review & Confirm" at bounding box center [1292, 509] width 339 height 25
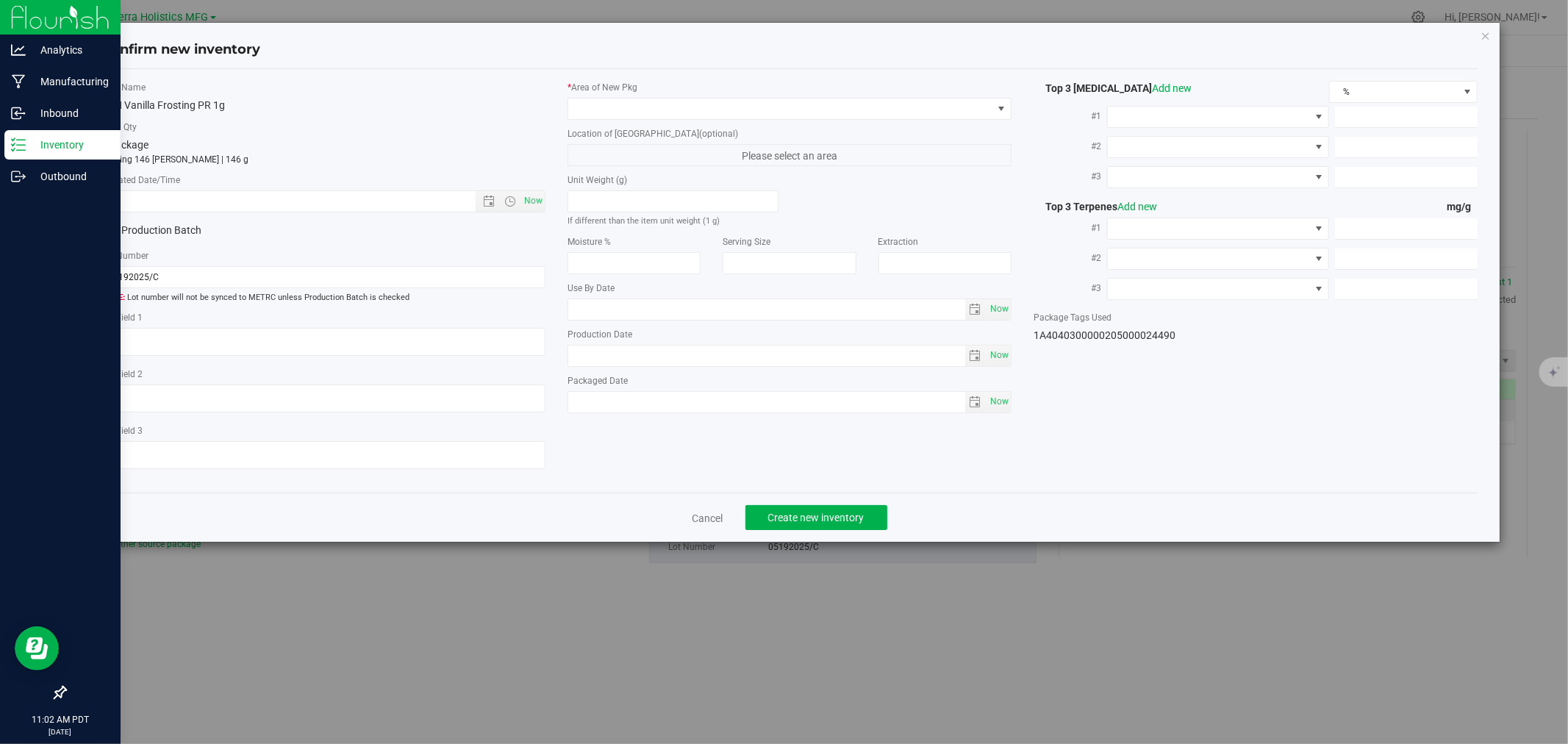
type input "[DATE]"
type input "23.0500"
type input "0.2000"
type input "0.0600"
type input "7.0000"
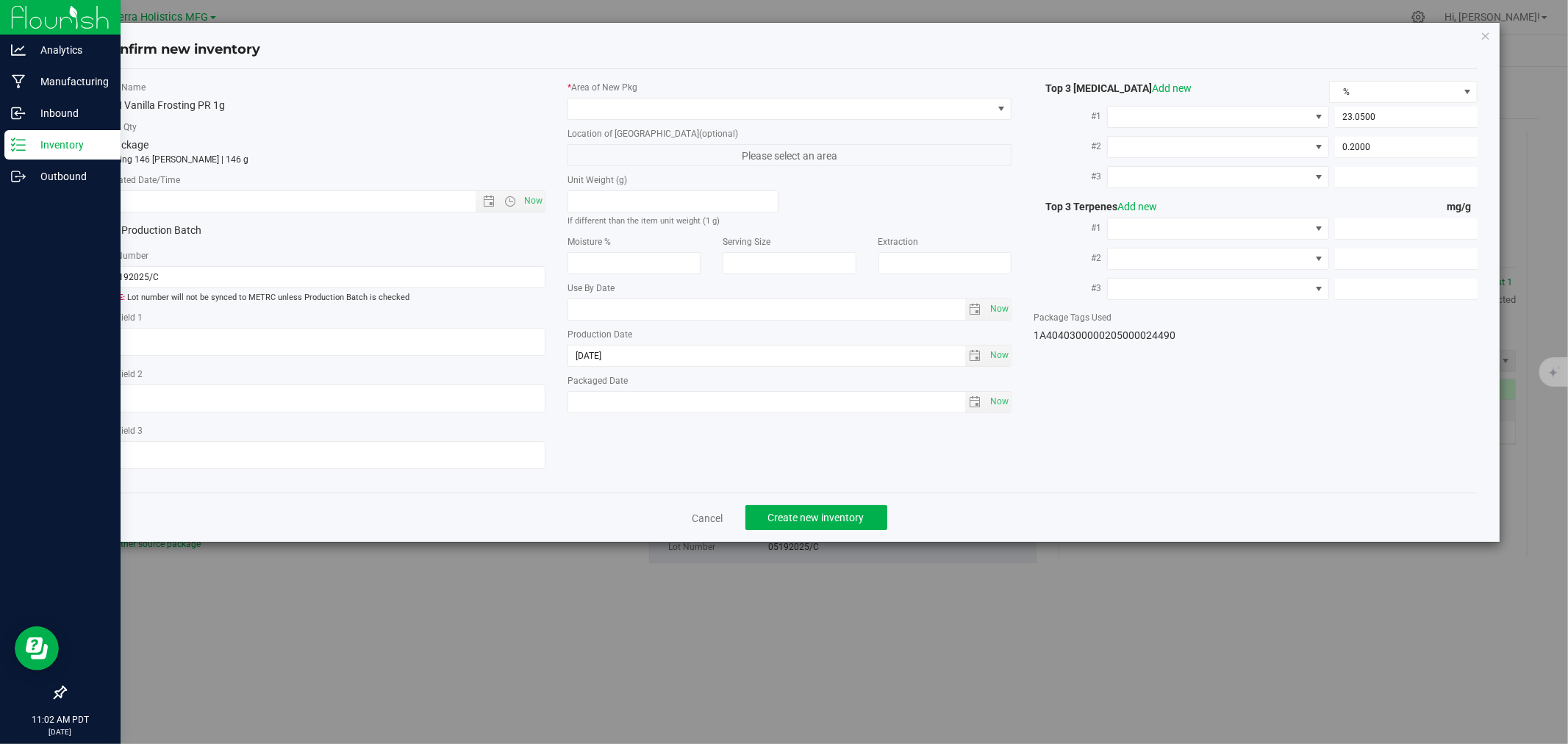
type input "2.0000"
type input "1.9000"
click at [524, 204] on span "Now" at bounding box center [533, 201] width 25 height 21
type input "[DATE] 11:02 AM"
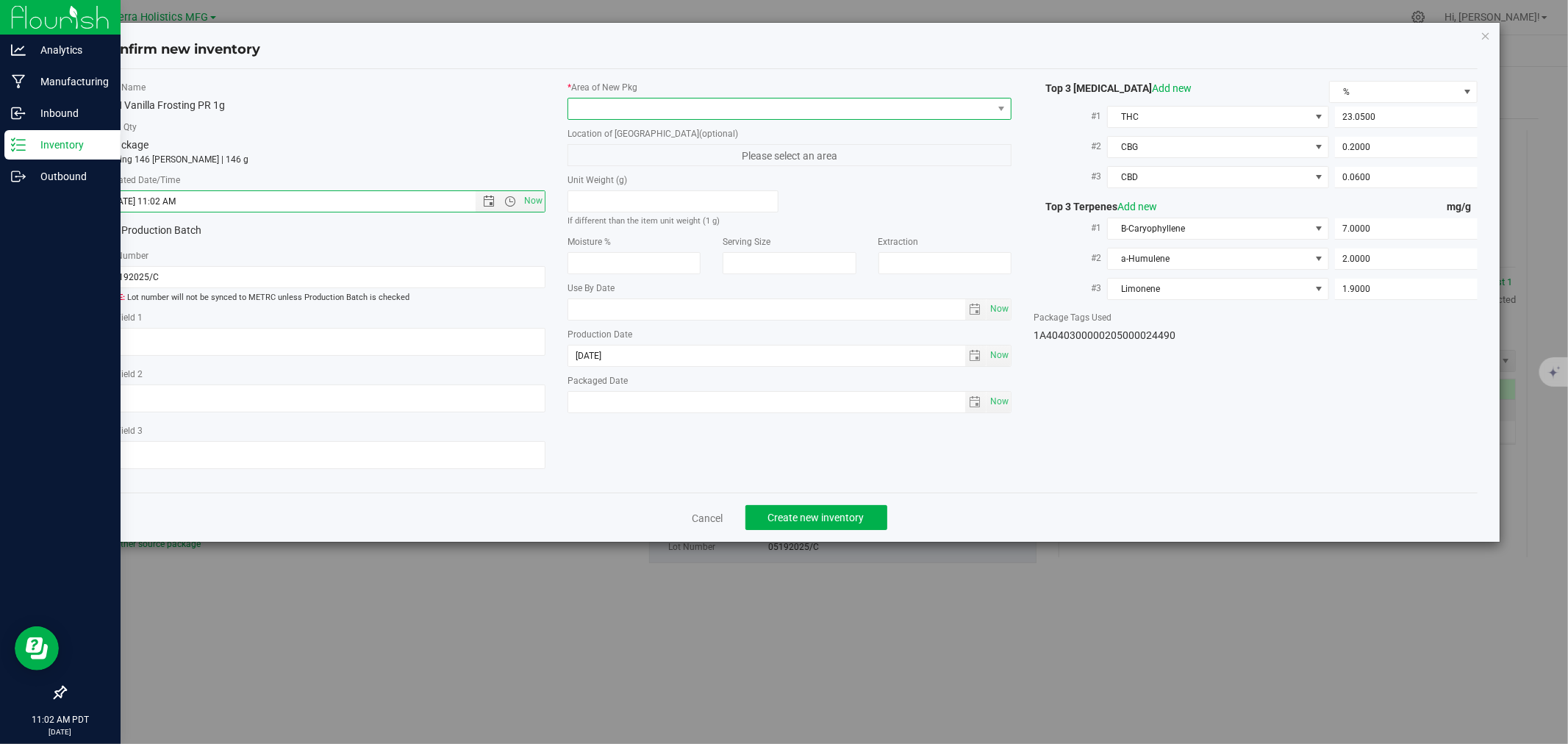
click at [593, 116] on span at bounding box center [780, 108] width 424 height 20
click at [596, 189] on li "Safe Room" at bounding box center [789, 190] width 443 height 20
click at [783, 516] on span "Create new inventory" at bounding box center [816, 517] width 96 height 12
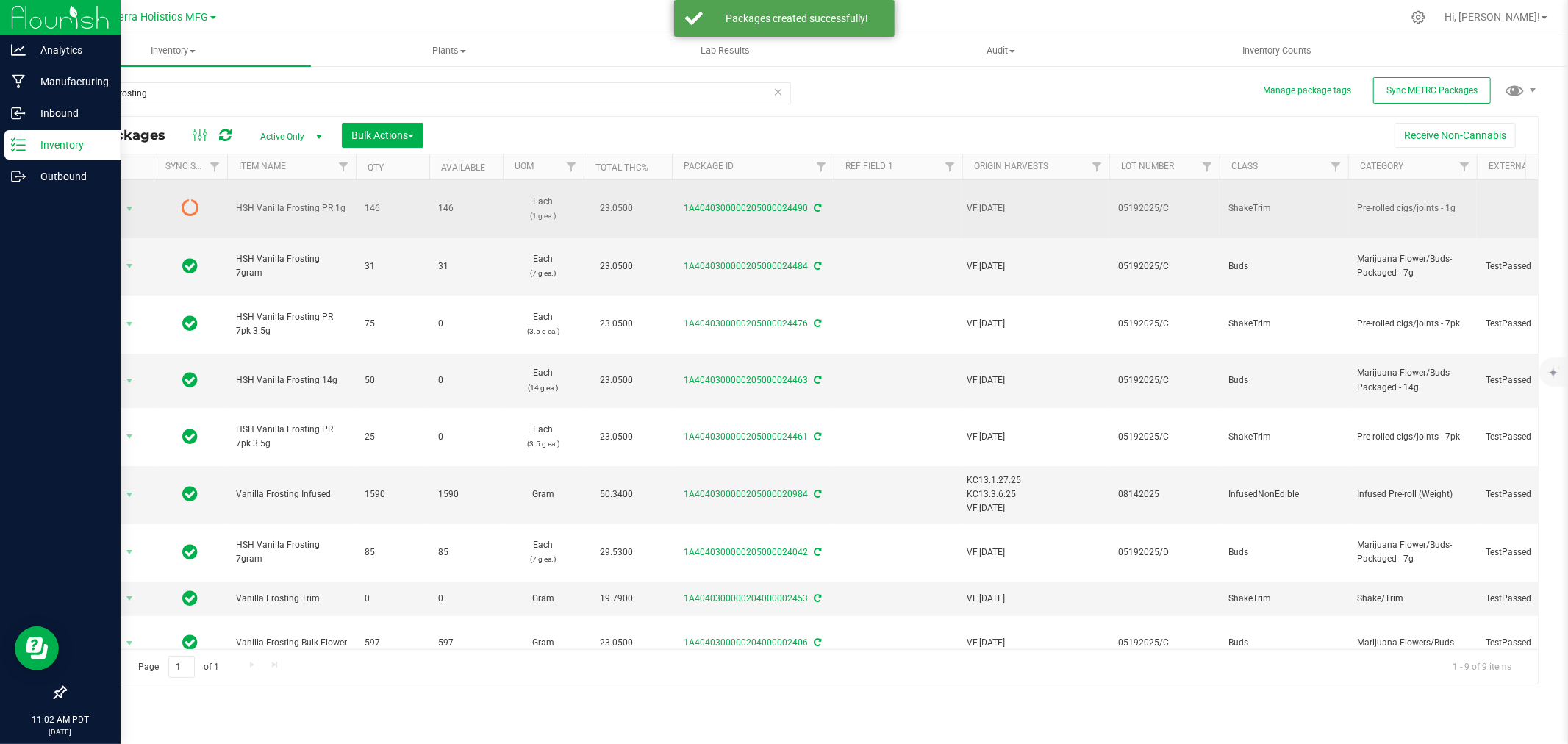
click at [814, 209] on icon at bounding box center [818, 208] width 7 height 9
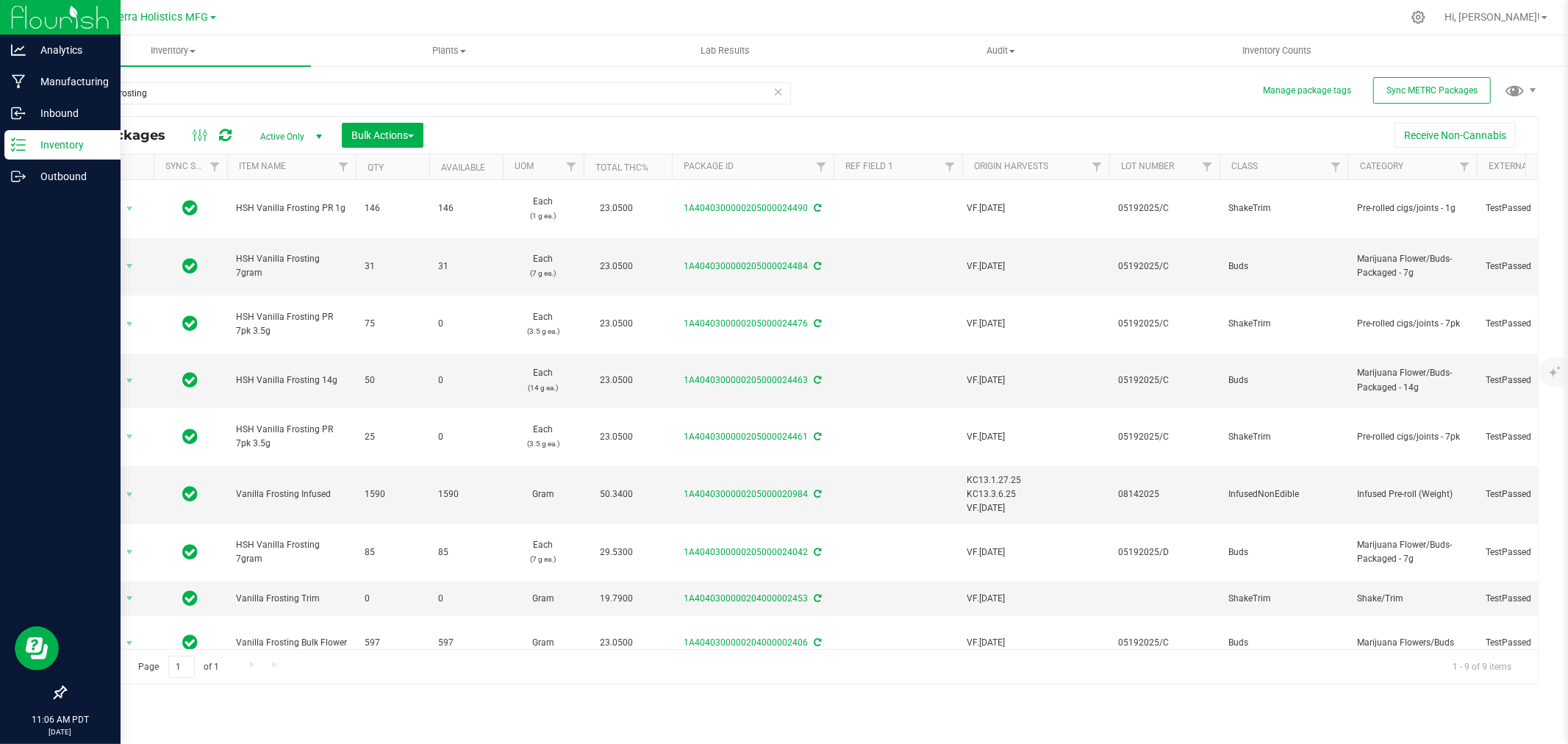
drag, startPoint x: 900, startPoint y: 78, endPoint x: 887, endPoint y: 75, distance: 13.3
click at [900, 78] on div "vanilla frosting All Packages Active Only Active Only Lab Samples Locked All Ex…" at bounding box center [802, 376] width 1474 height 616
click at [865, 11] on div at bounding box center [832, 17] width 1139 height 28
click at [873, 92] on div "vanilla frosting All Packages Active Only Active Only Lab Samples Locked All Ex…" at bounding box center [802, 376] width 1474 height 616
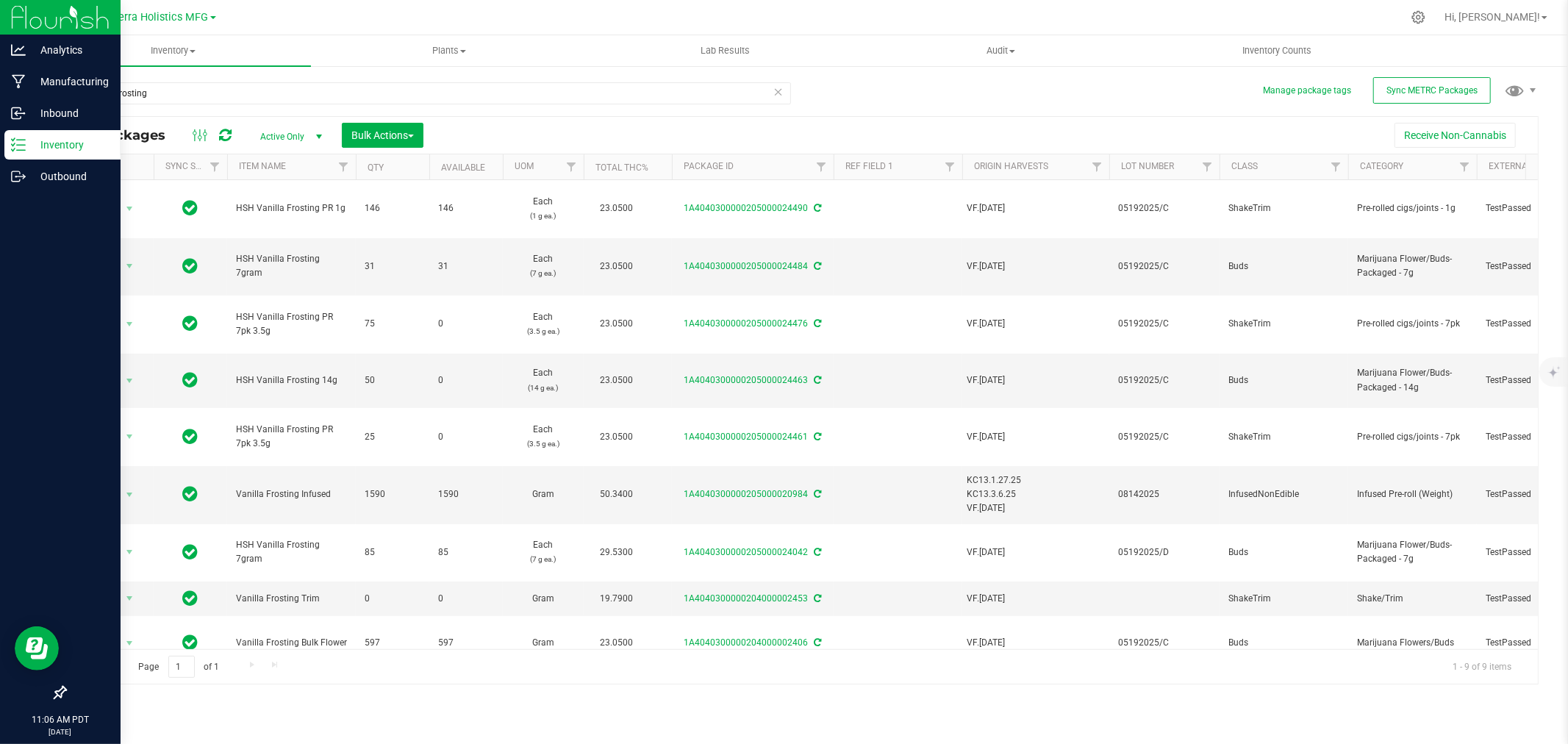
click at [885, 20] on div at bounding box center [832, 17] width 1139 height 28
click at [892, 78] on div "vanilla frosting All Packages Active Only Active Only Lab Samples Locked All Ex…" at bounding box center [802, 376] width 1474 height 616
click at [893, 81] on div "vanilla frosting All Packages Active Only Active Only Lab Samples Locked All Ex…" at bounding box center [802, 376] width 1474 height 616
drag, startPoint x: 1009, startPoint y: 106, endPoint x: 1068, endPoint y: 104, distance: 59.0
click at [1010, 105] on div "vanilla frosting All Packages Active Only Active Only Lab Samples Locked All Ex…" at bounding box center [802, 376] width 1474 height 616
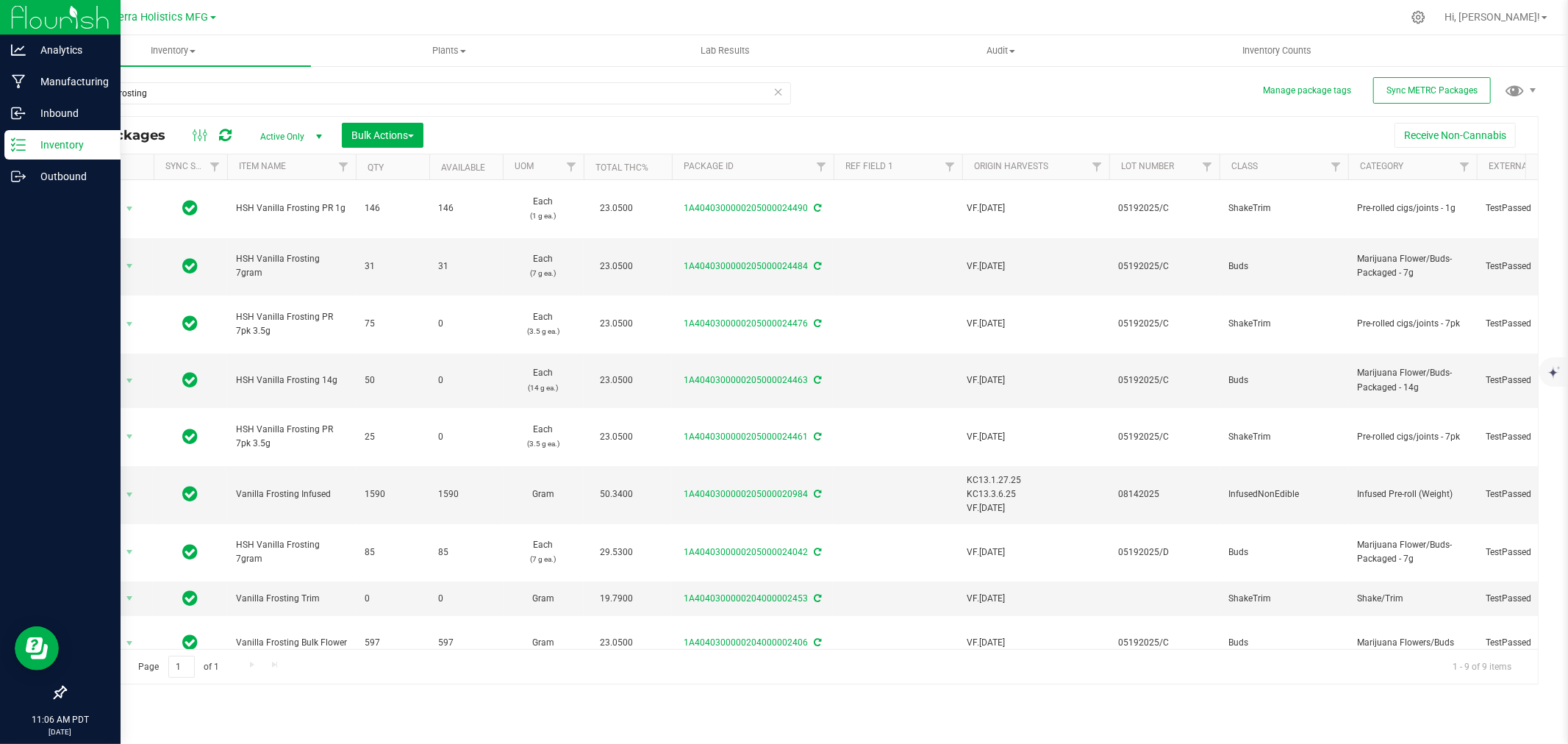
click at [1077, 105] on div "vanilla frosting All Packages Active Only Active Only Lab Samples Locked All Ex…" at bounding box center [802, 376] width 1474 height 616
click at [1012, 115] on div "vanilla frosting All Packages Active Only Active Only Lab Samples Locked All Ex…" at bounding box center [802, 376] width 1474 height 616
click at [915, 101] on div "vanilla frosting All Packages Active Only Active Only Lab Samples Locked All Ex…" at bounding box center [802, 376] width 1474 height 616
click at [915, 97] on div "vanilla frosting All Packages Active Only Active Only Lab Samples Locked All Ex…" at bounding box center [802, 376] width 1474 height 616
click at [924, 87] on div "vanilla frosting All Packages Active Only Active Only Lab Samples Locked All Ex…" at bounding box center [802, 376] width 1474 height 616
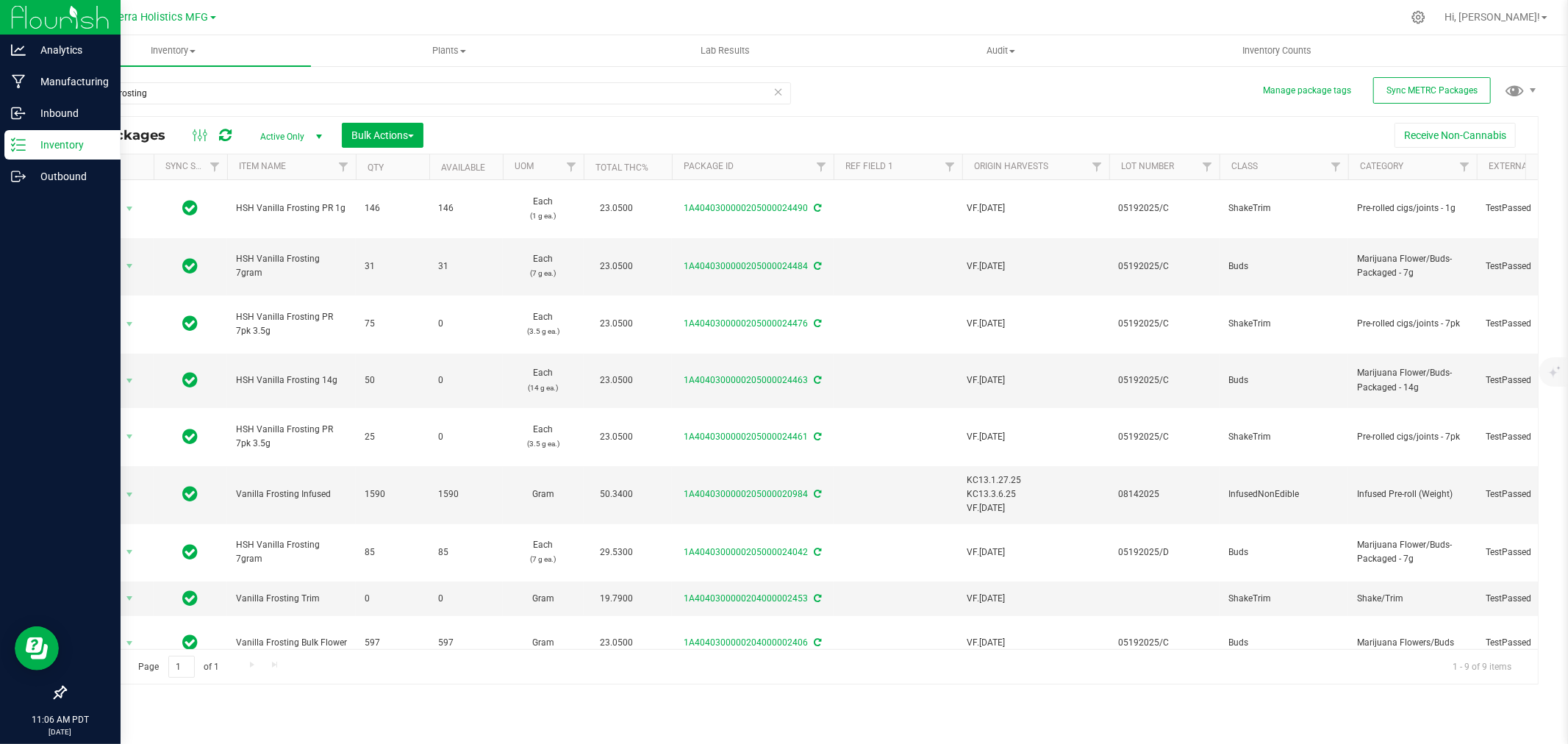
click at [928, 88] on div "vanilla frosting All Packages Active Only Active Only Lab Samples Locked All Ex…" at bounding box center [802, 376] width 1474 height 616
click at [911, 20] on div at bounding box center [832, 17] width 1139 height 28
click at [911, 19] on div at bounding box center [832, 17] width 1139 height 28
click at [915, 22] on div at bounding box center [832, 17] width 1139 height 28
click at [926, 18] on div at bounding box center [832, 17] width 1139 height 28
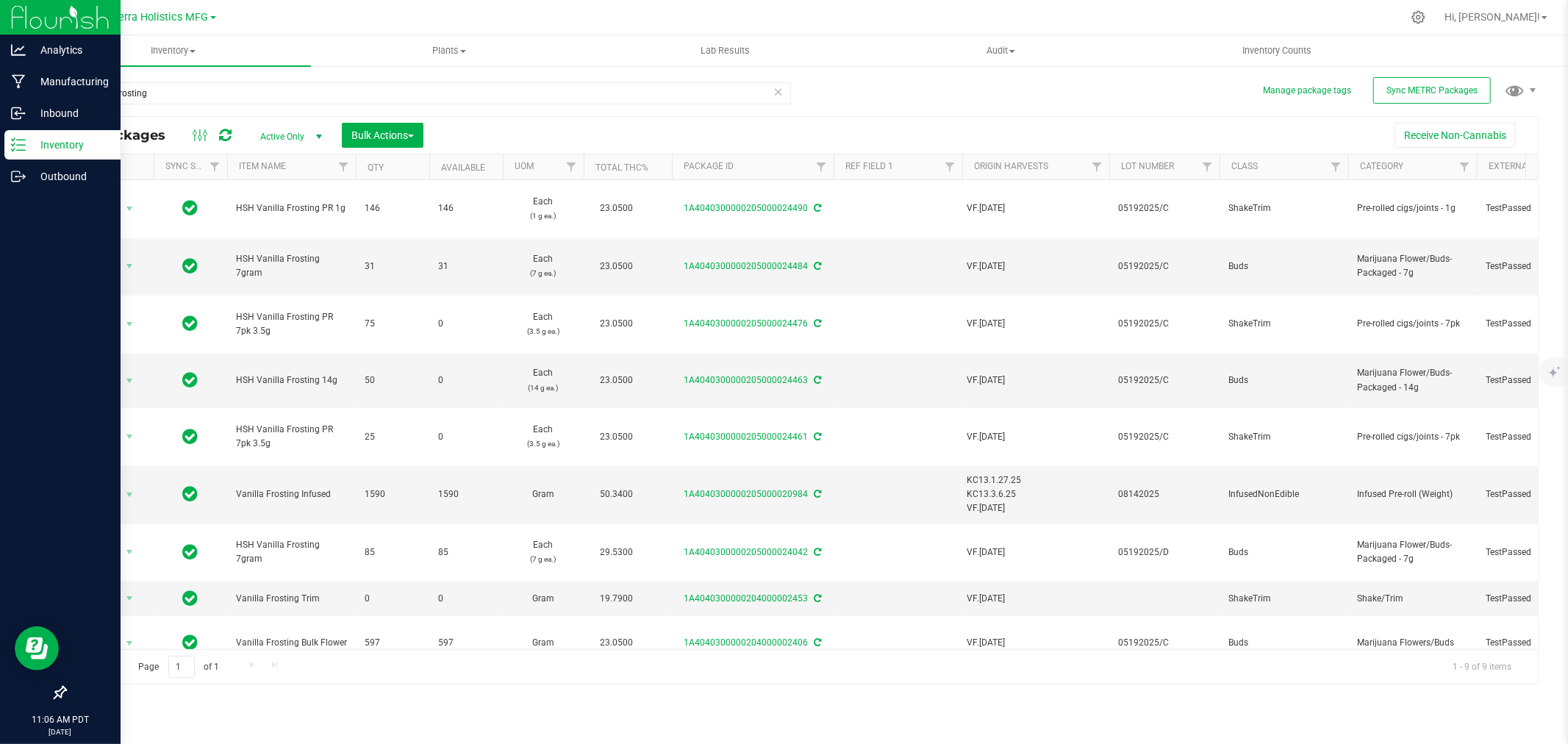
click at [885, 101] on div "vanilla frosting All Packages Active Only Active Only Lab Samples Locked All Ex…" at bounding box center [802, 376] width 1474 height 616
click at [886, 101] on div "vanilla frosting All Packages Active Only Active Only Lab Samples Locked All Ex…" at bounding box center [802, 376] width 1474 height 616
click at [894, 98] on div "vanilla frosting All Packages Active Only Active Only Lab Samples Locked All Ex…" at bounding box center [802, 376] width 1474 height 616
click at [906, 93] on div "vanilla frosting All Packages Active Only Active Only Lab Samples Locked All Ex…" at bounding box center [802, 376] width 1474 height 616
click at [898, 93] on div "vanilla frosting All Packages Active Only Active Only Lab Samples Locked All Ex…" at bounding box center [802, 376] width 1474 height 616
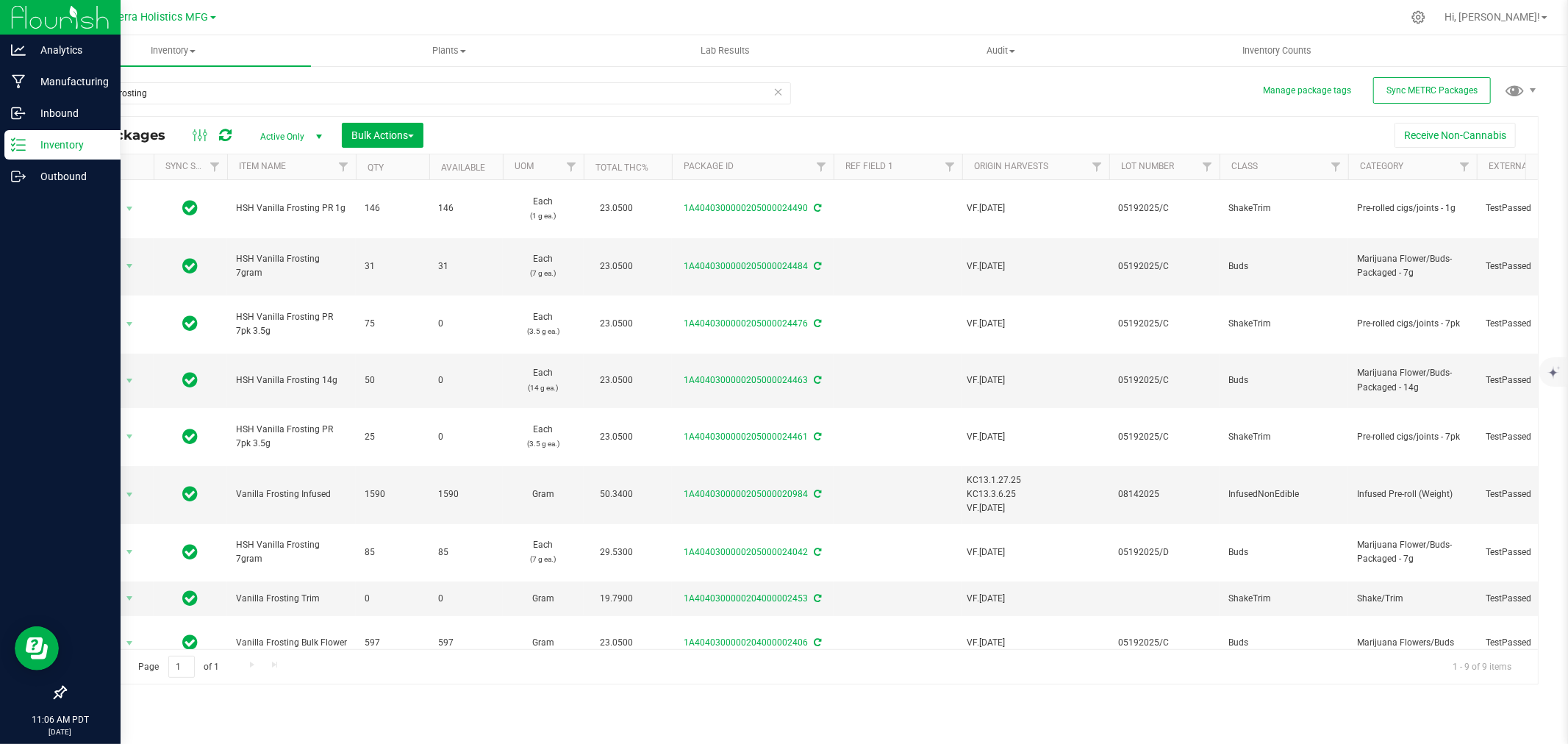
click at [898, 93] on div "vanilla frosting All Packages Active Only Active Only Lab Samples Locked All Ex…" at bounding box center [802, 376] width 1474 height 616
click at [904, 92] on div "vanilla frosting All Packages Active Only Active Only Lab Samples Locked All Ex…" at bounding box center [802, 376] width 1474 height 616
click at [906, 92] on div "vanilla frosting All Packages Active Only Active Only Lab Samples Locked All Ex…" at bounding box center [802, 376] width 1474 height 616
click at [593, 17] on div at bounding box center [832, 17] width 1139 height 28
click at [1295, 42] on uib-tab-heading "Inventory Counts" at bounding box center [1276, 51] width 274 height 29
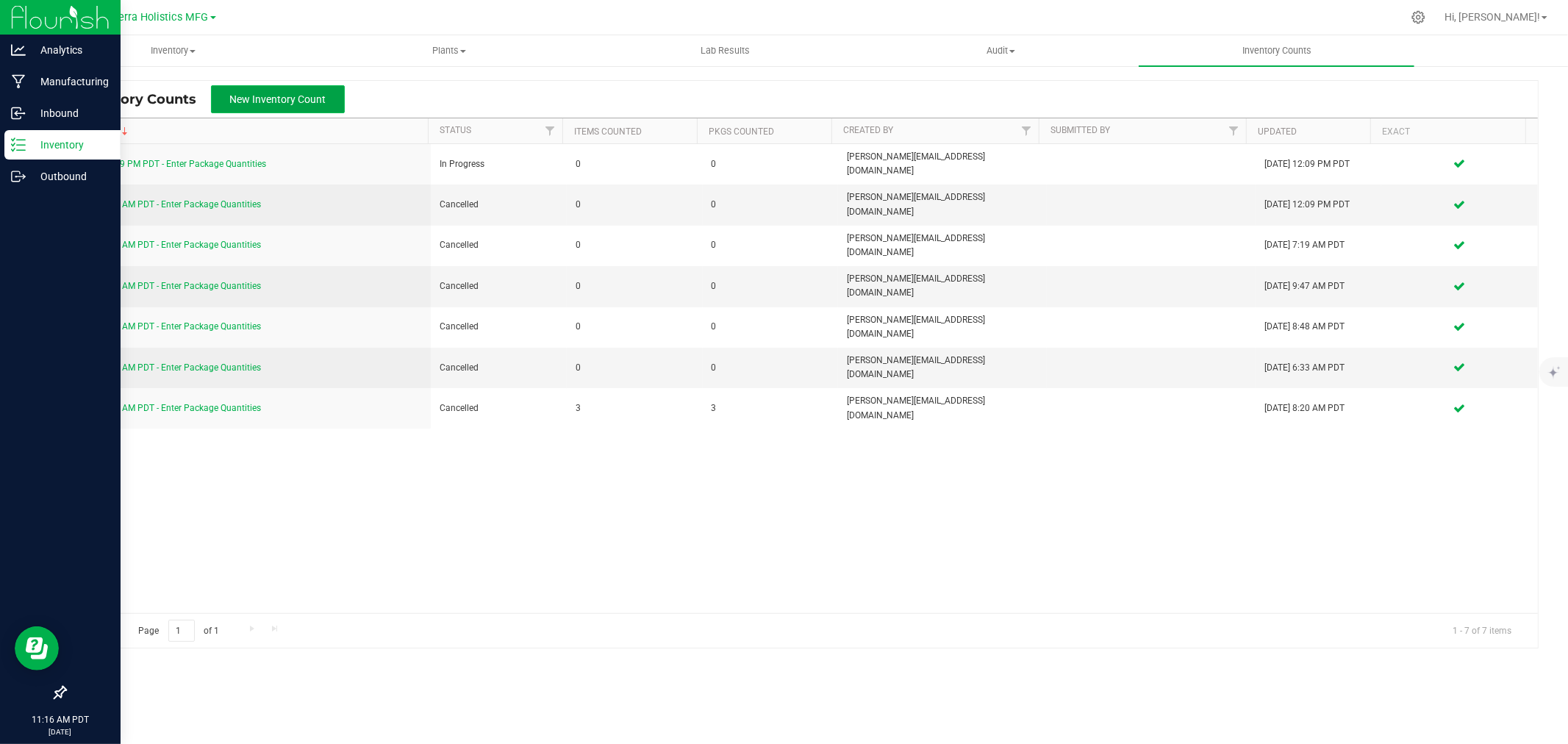
click at [213, 93] on button "New Inventory Count" at bounding box center [277, 99] width 134 height 28
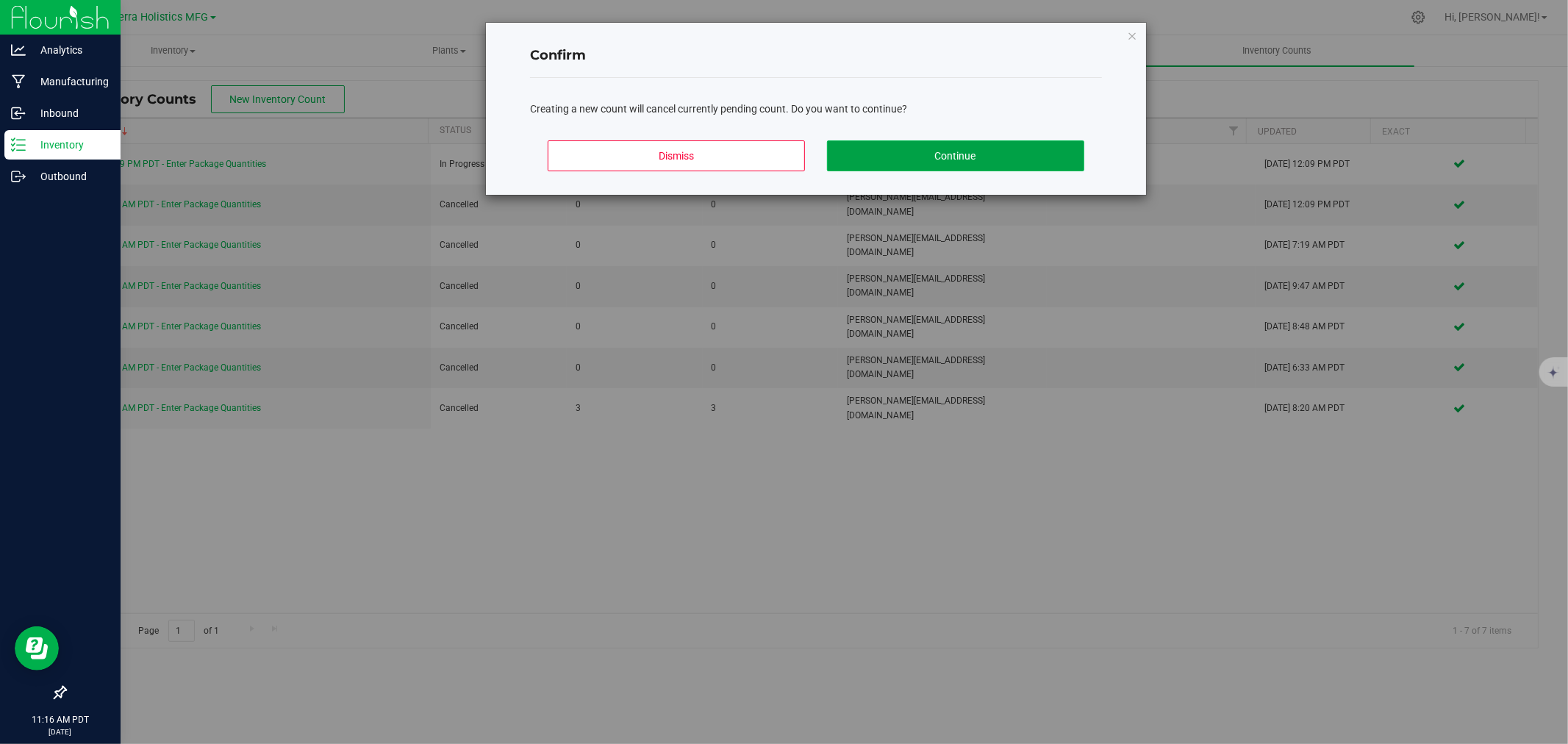
click at [920, 164] on button "Continue" at bounding box center [955, 156] width 257 height 31
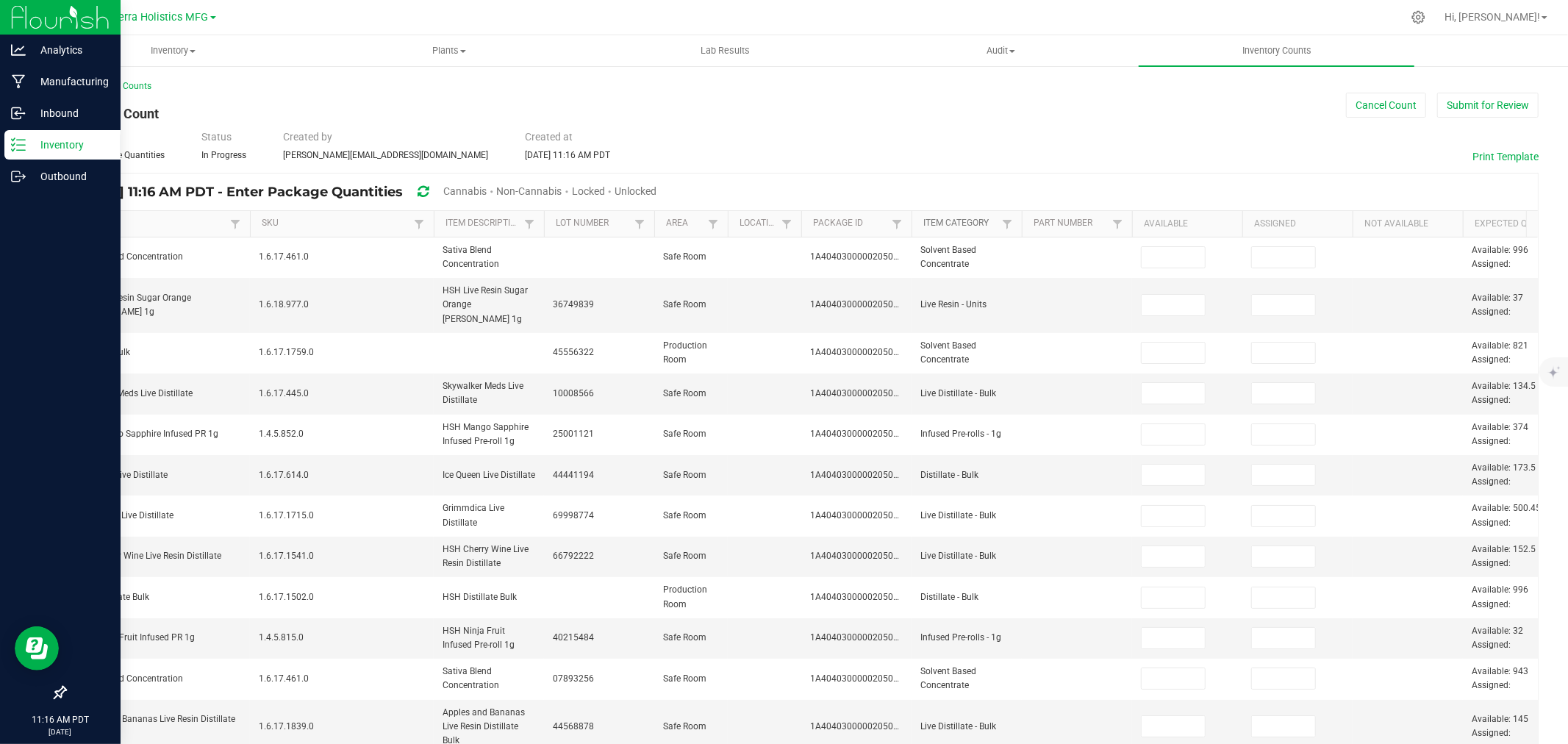
click at [973, 229] on link "Item Category" at bounding box center [961, 223] width 75 height 12
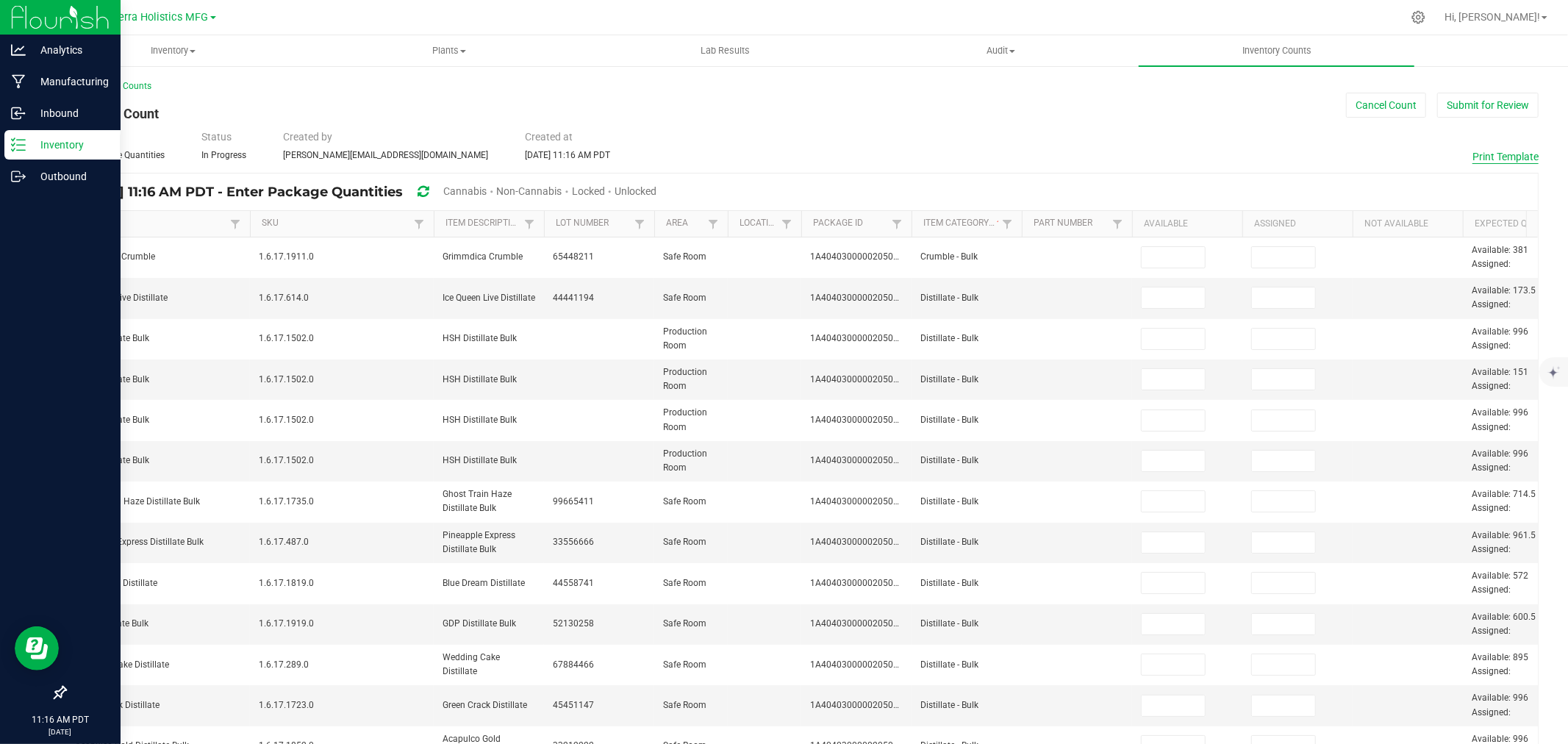
click at [1493, 156] on button "Print Template" at bounding box center [1505, 156] width 66 height 15
click at [70, 136] on p "Inventory" at bounding box center [69, 145] width 88 height 18
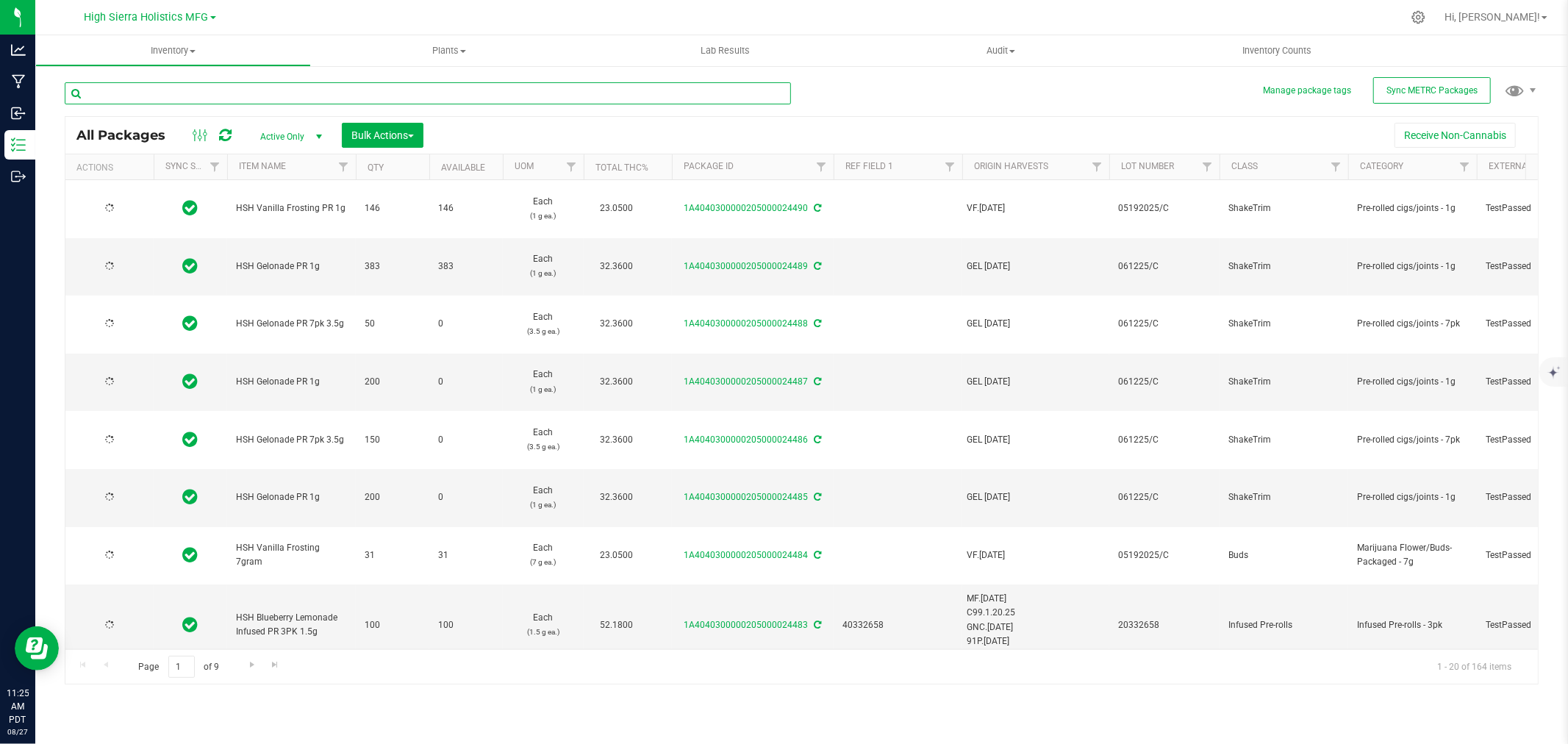
click at [267, 103] on input "text" at bounding box center [428, 93] width 726 height 22
type input "golden sands"
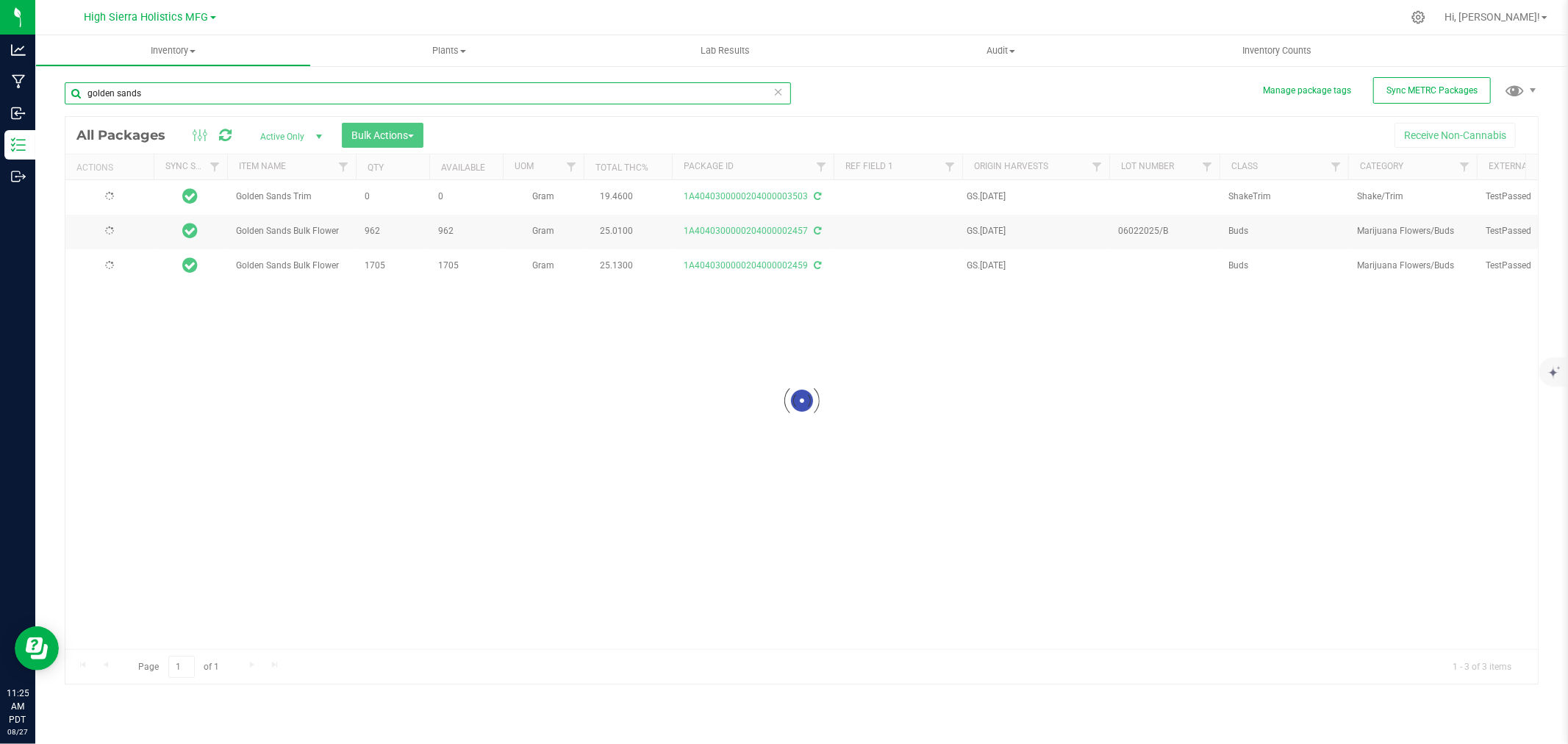
type input "[DATE]"
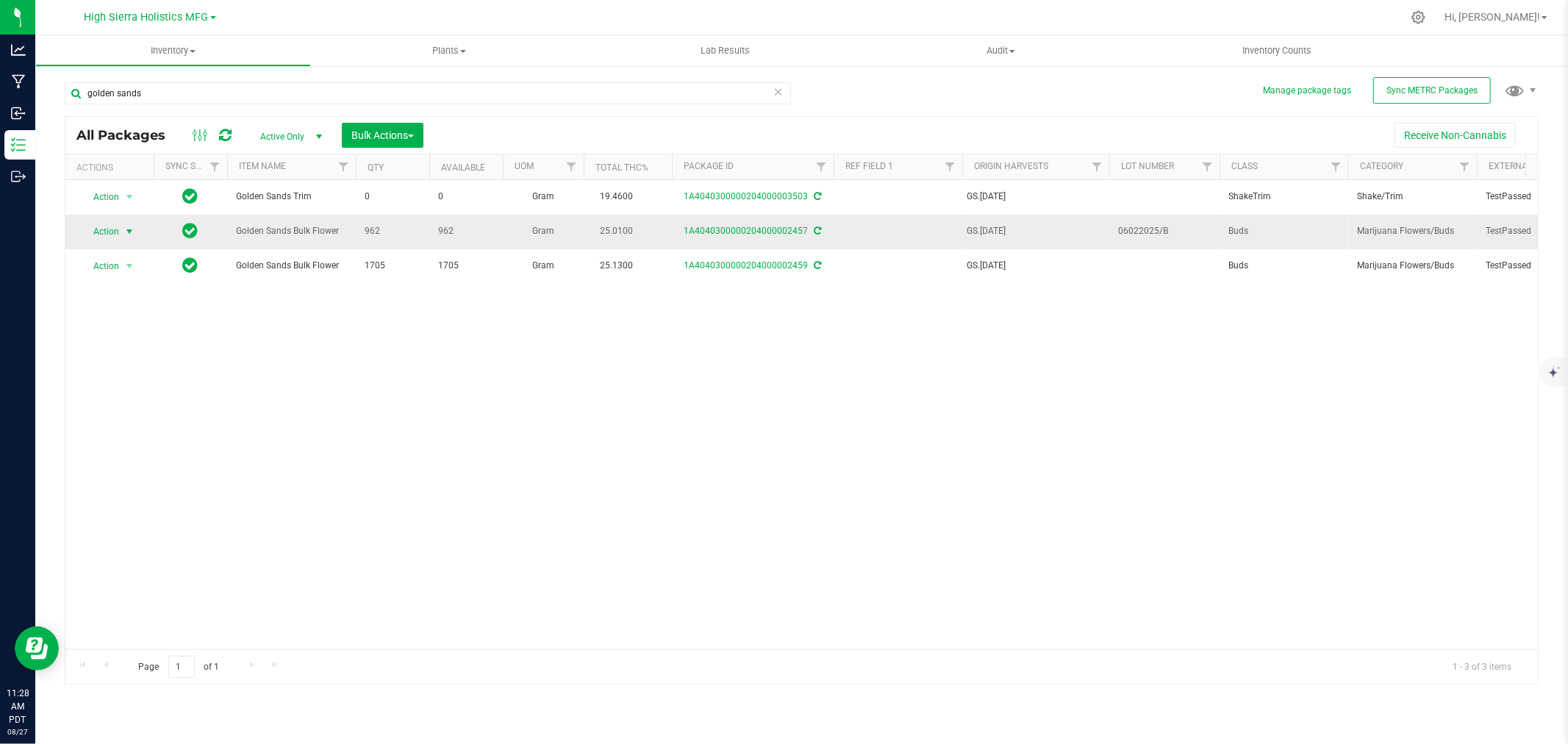
click at [129, 234] on span "select" at bounding box center [129, 231] width 12 height 12
click at [134, 304] on li "Edit attributes" at bounding box center [127, 300] width 92 height 22
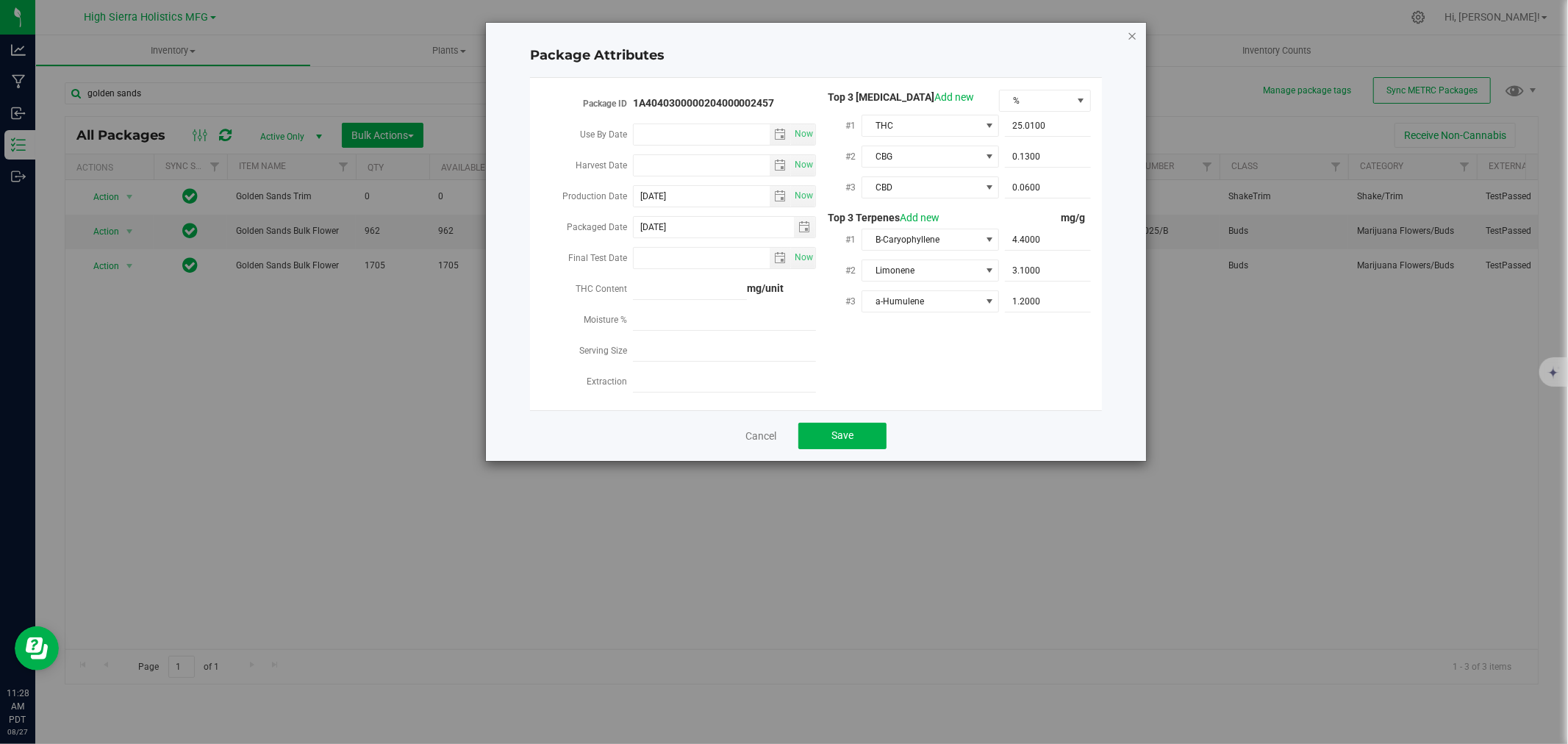
click at [1129, 31] on icon "Close modal" at bounding box center [1132, 36] width 11 height 18
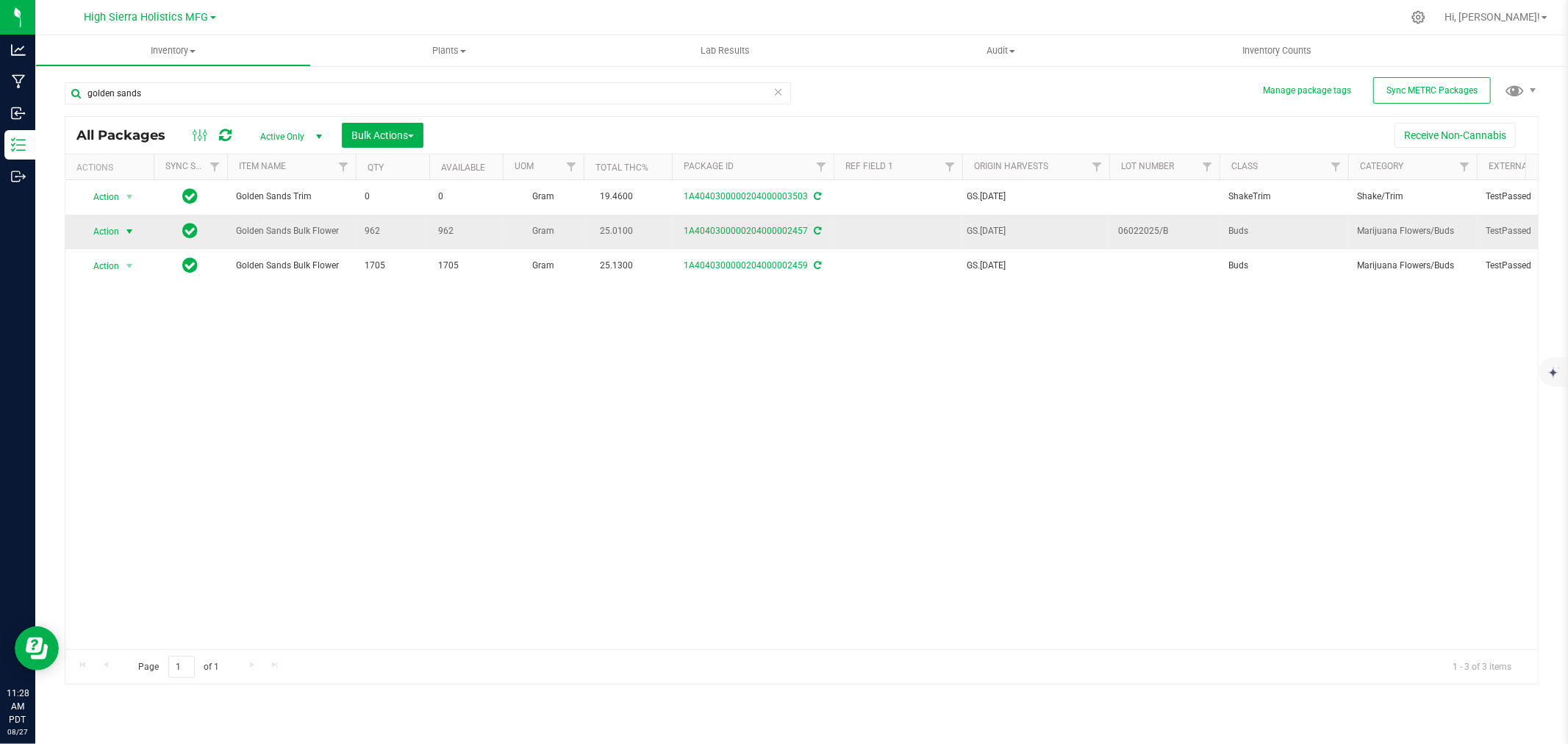
click at [135, 230] on span "select" at bounding box center [129, 231] width 12 height 12
click at [129, 276] on li "Create package" at bounding box center [127, 278] width 92 height 22
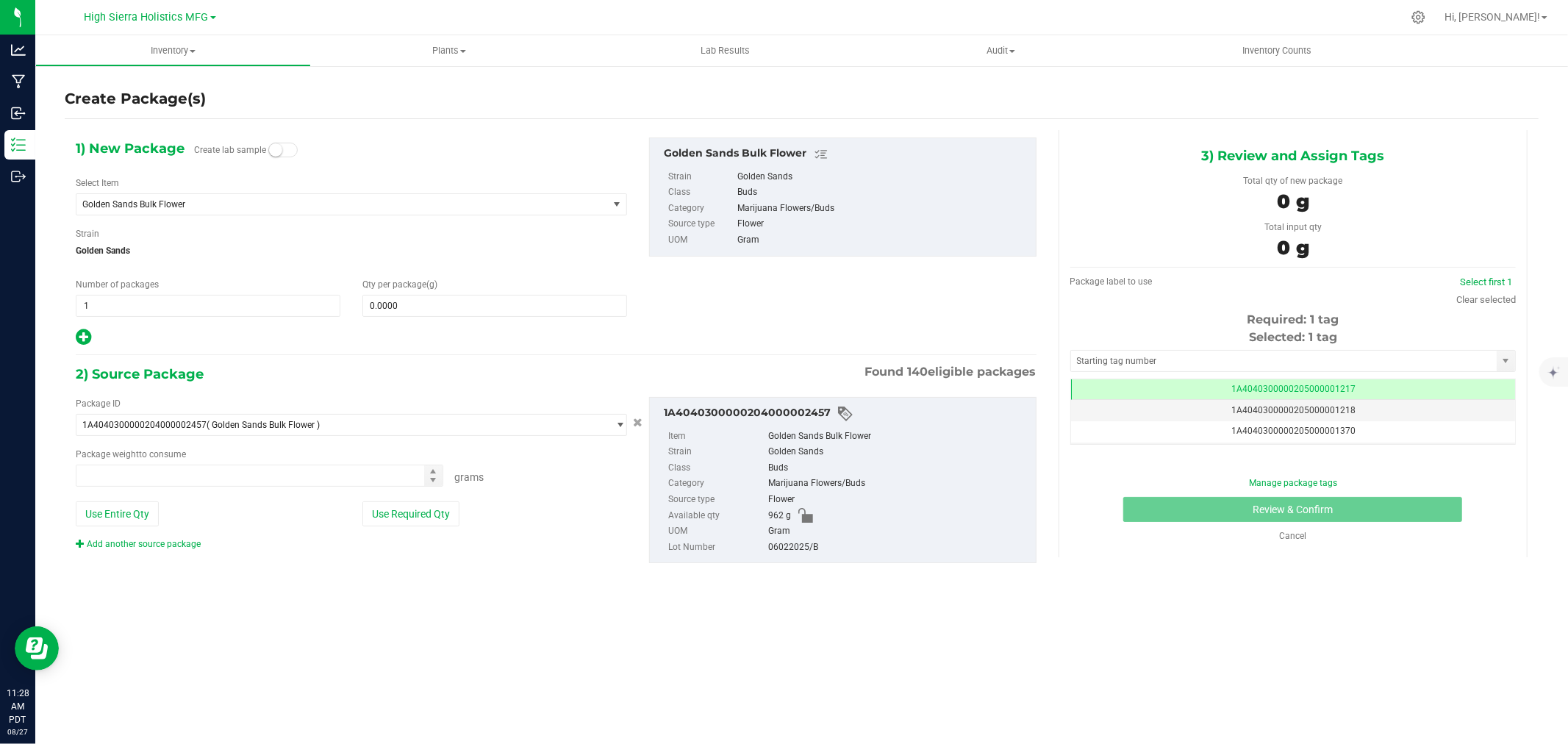
type input "0.0000 g"
click at [186, 206] on span "Golden Sands Bulk Flower" at bounding box center [332, 204] width 499 height 11
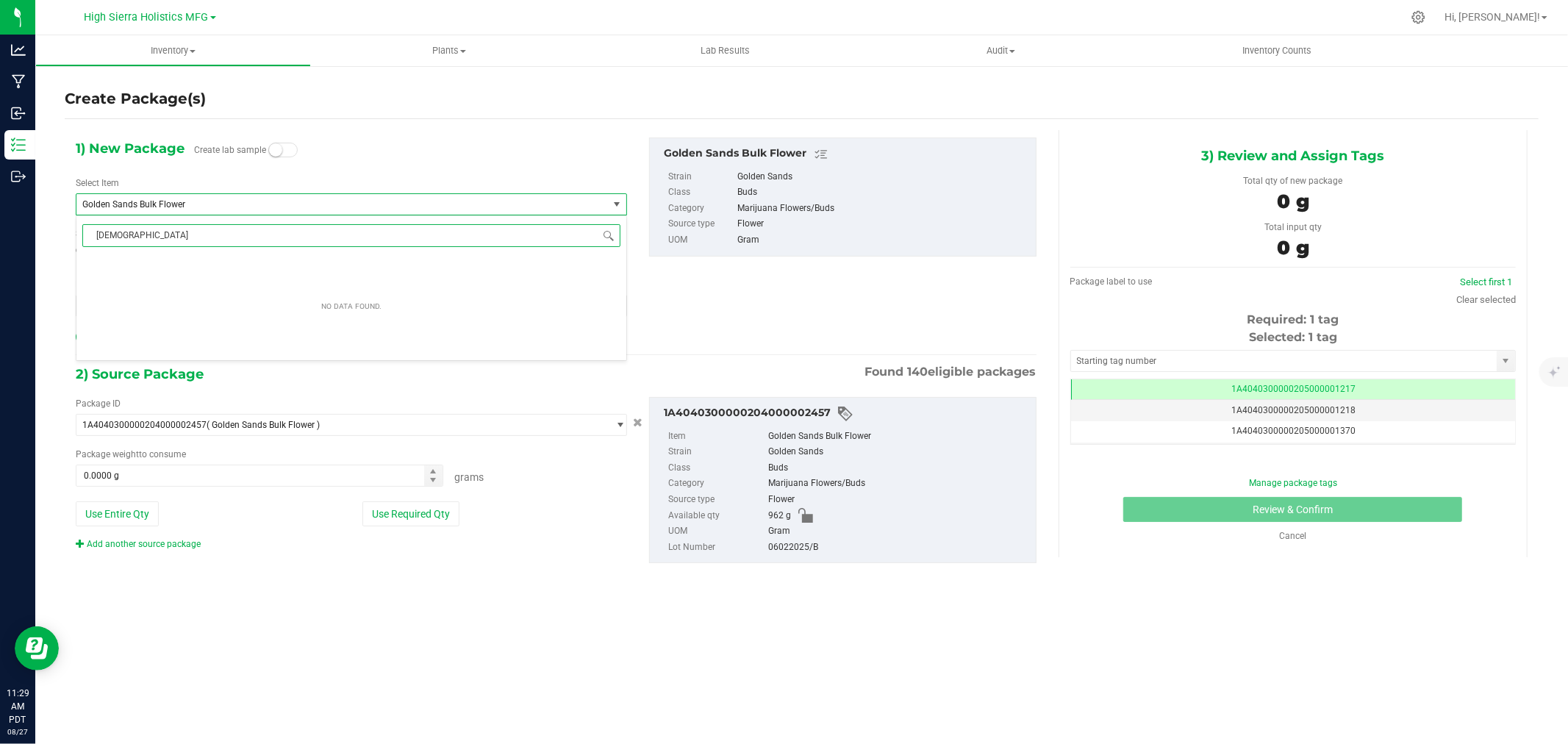
scroll to position [0, 0]
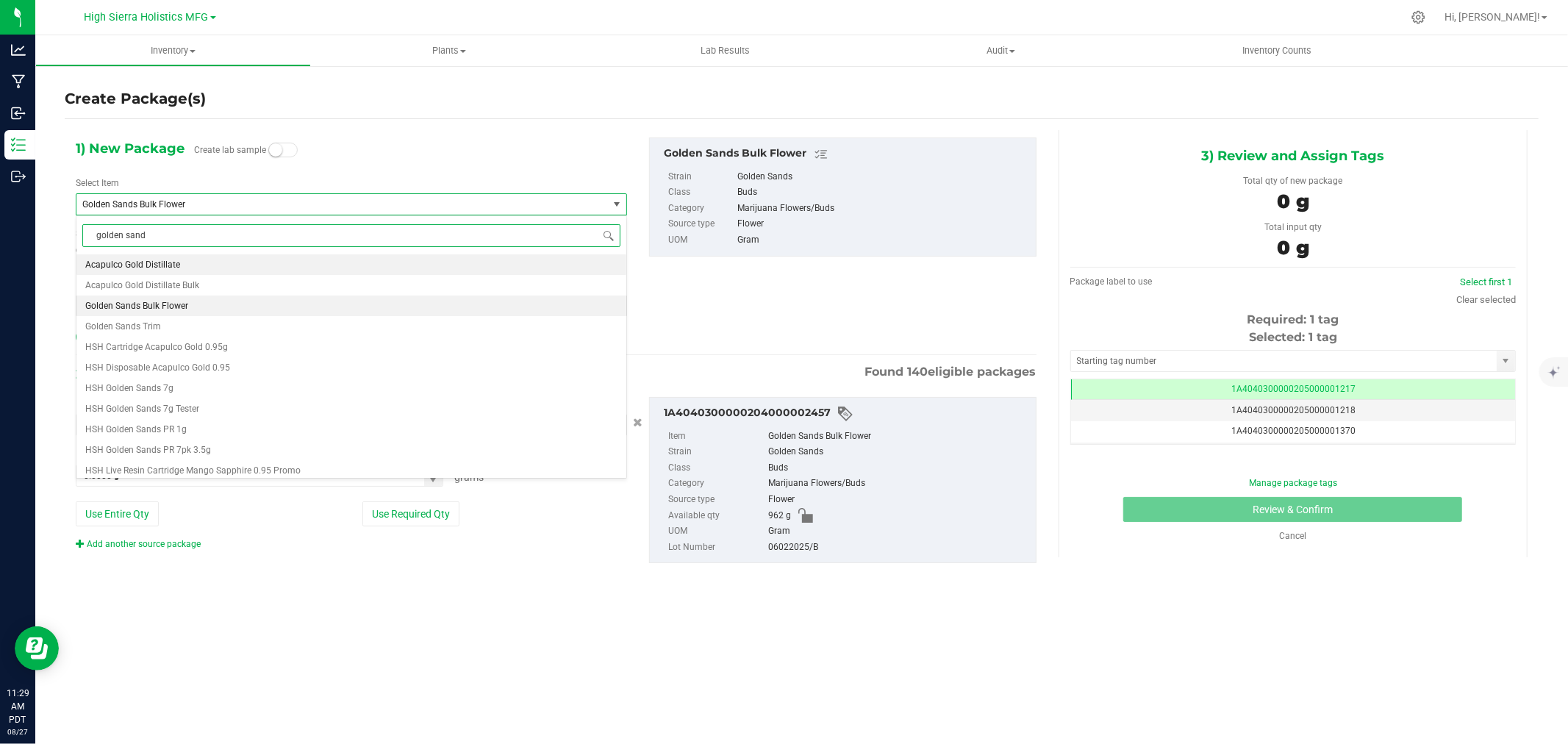
type input "golden sands"
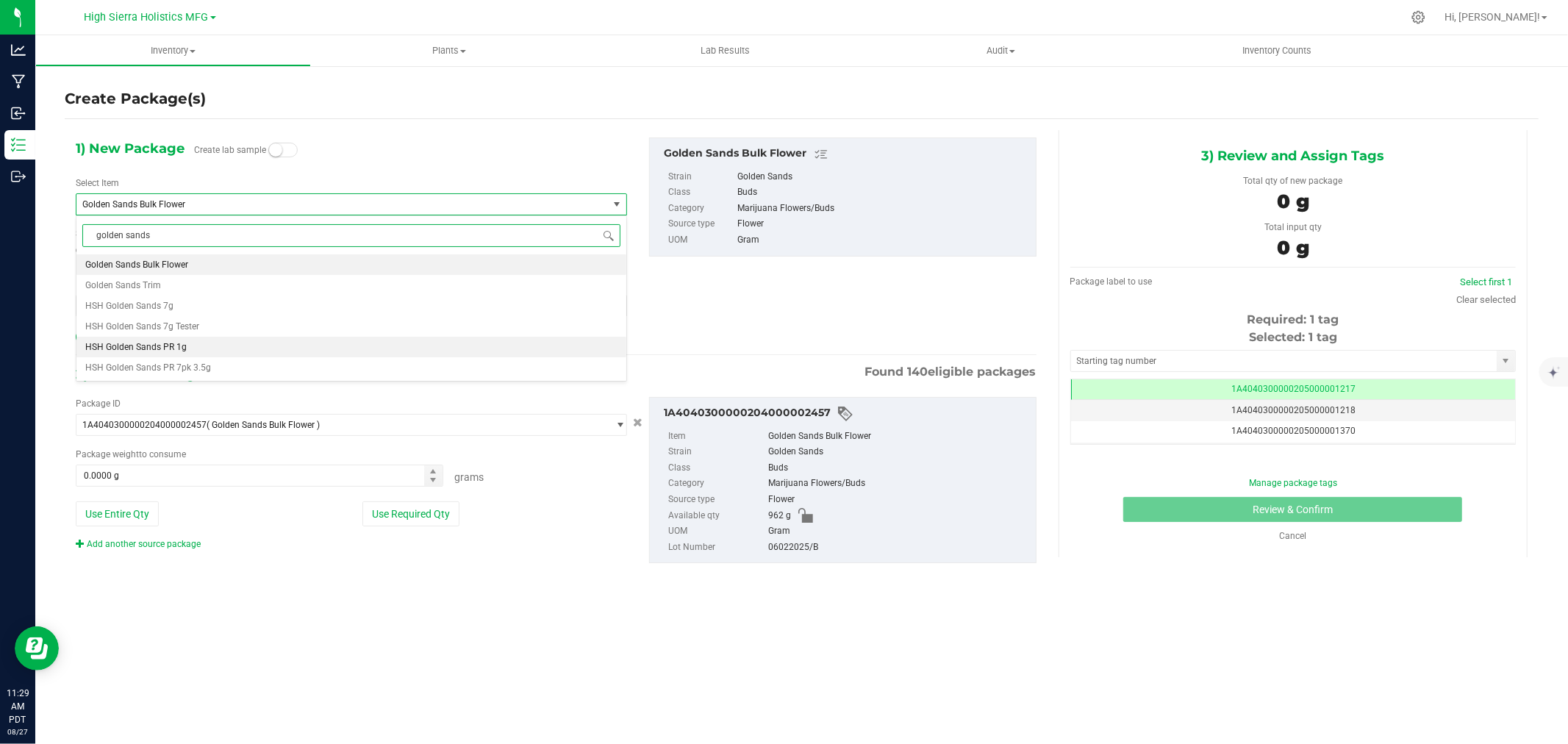
click at [166, 348] on span "HSH Golden Sands PR 1g" at bounding box center [136, 348] width 101 height 11
type input "0"
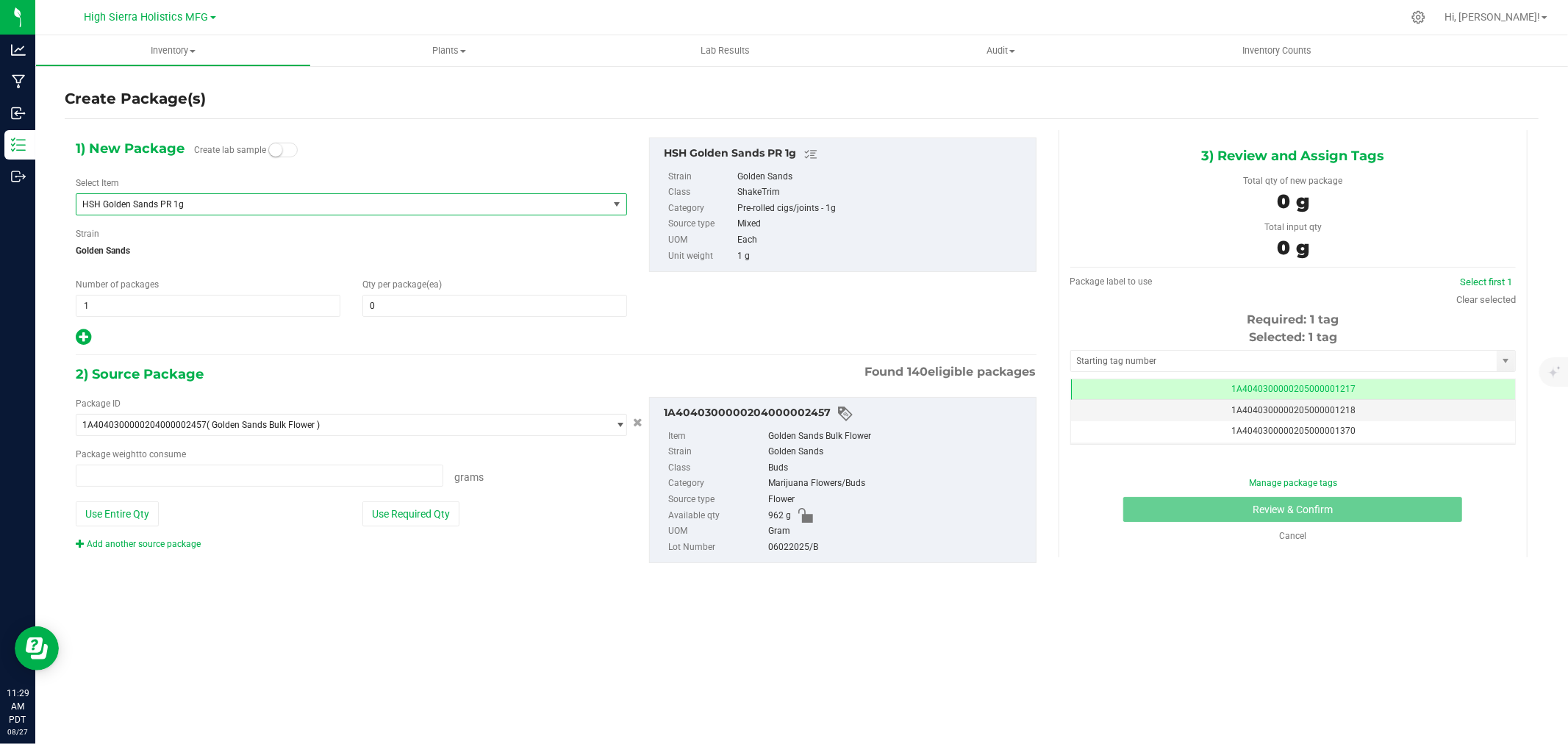
type input "0.0000 g"
click at [459, 307] on span at bounding box center [495, 306] width 265 height 22
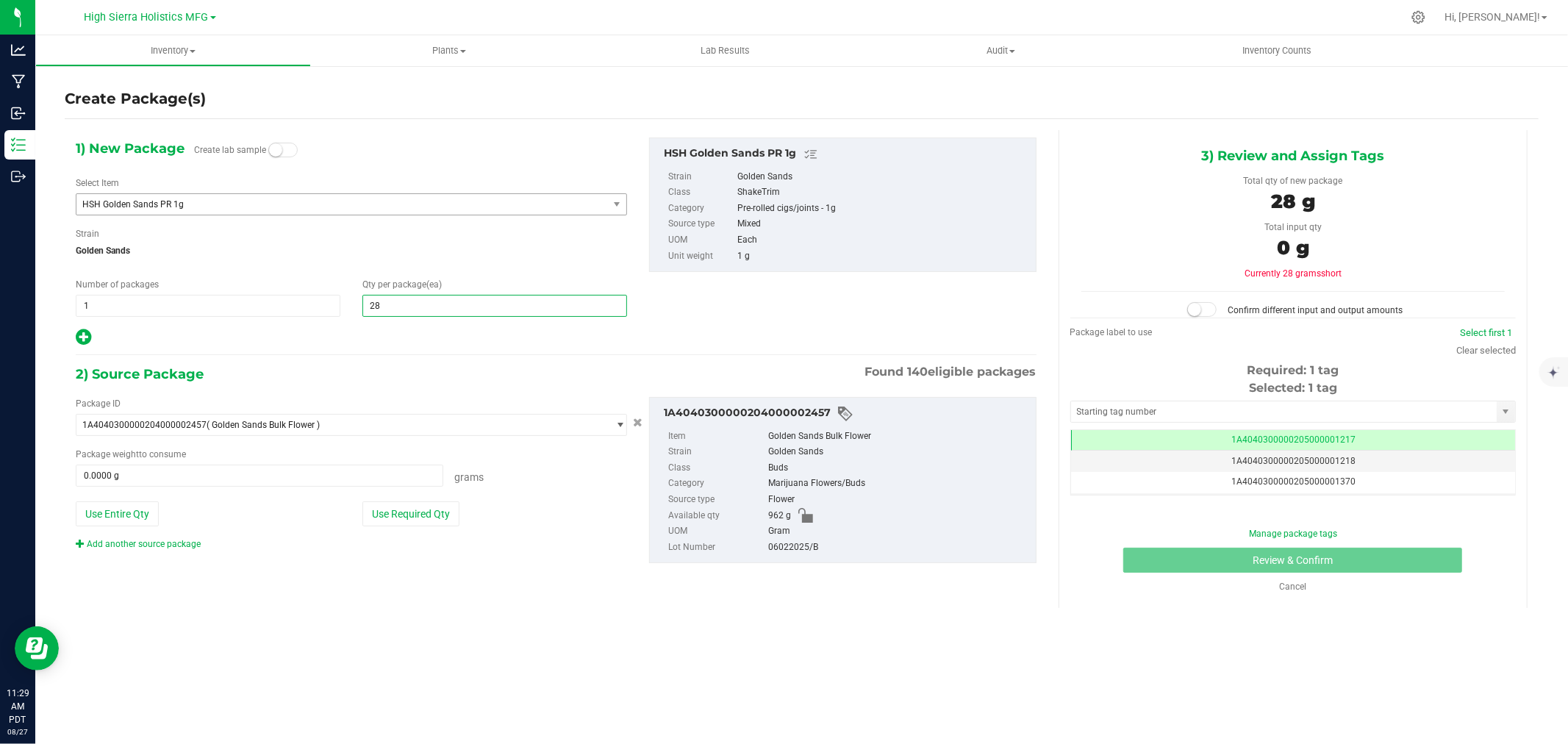
type input "281"
click at [355, 333] on div at bounding box center [351, 338] width 551 height 20
click at [439, 516] on button "Use Required Qty" at bounding box center [411, 514] width 97 height 25
type input "281.0000 g"
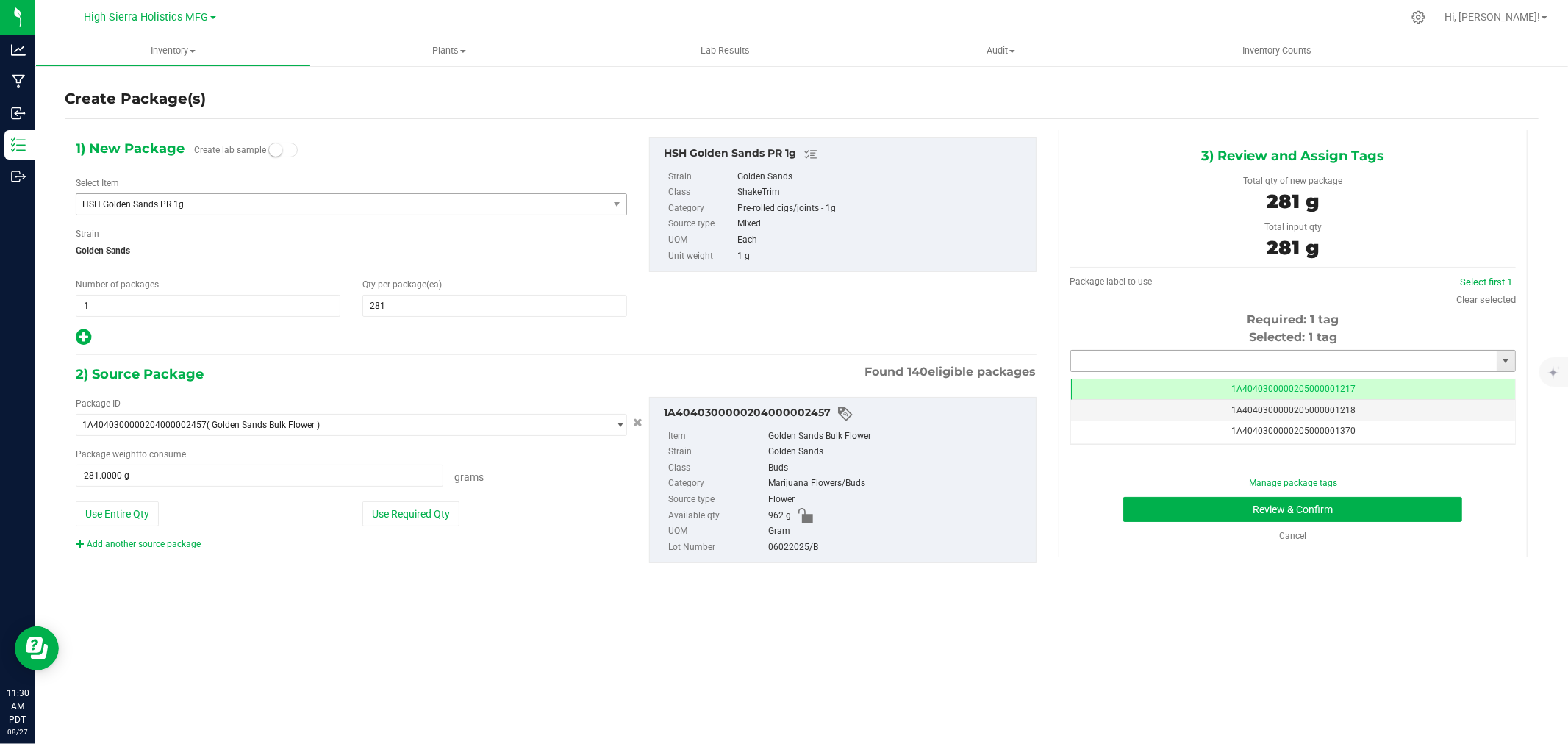
click at [1110, 358] on input "text" at bounding box center [1284, 360] width 426 height 20
click at [1149, 380] on li "1A4040300000205000024491" at bounding box center [1292, 386] width 444 height 22
type input "1A4040300000205000024491"
click at [1214, 502] on button "Review & Confirm" at bounding box center [1292, 509] width 339 height 25
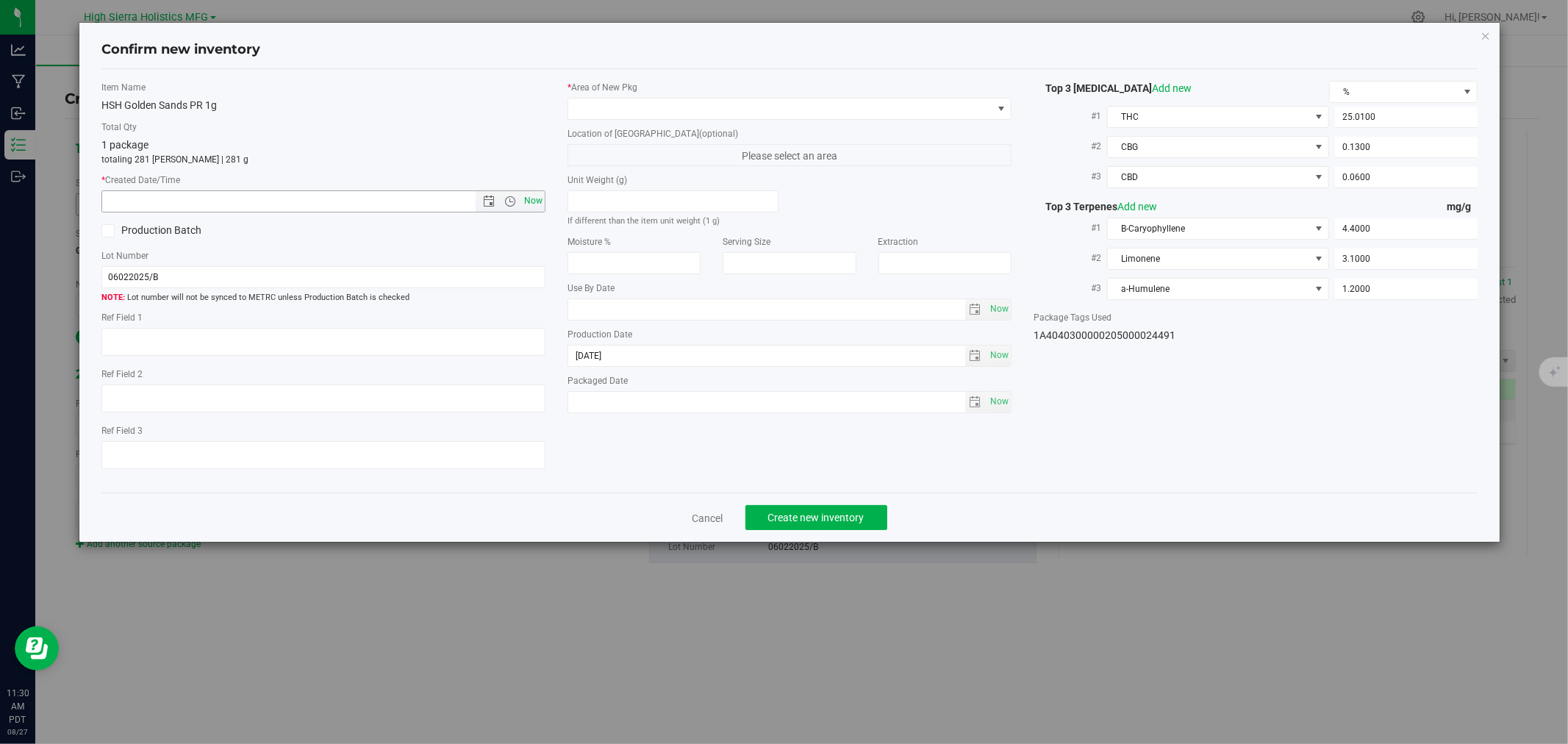
click at [532, 198] on span "Now" at bounding box center [533, 201] width 25 height 21
type input "[DATE] 11:30 AM"
click at [573, 118] on span at bounding box center [780, 108] width 424 height 20
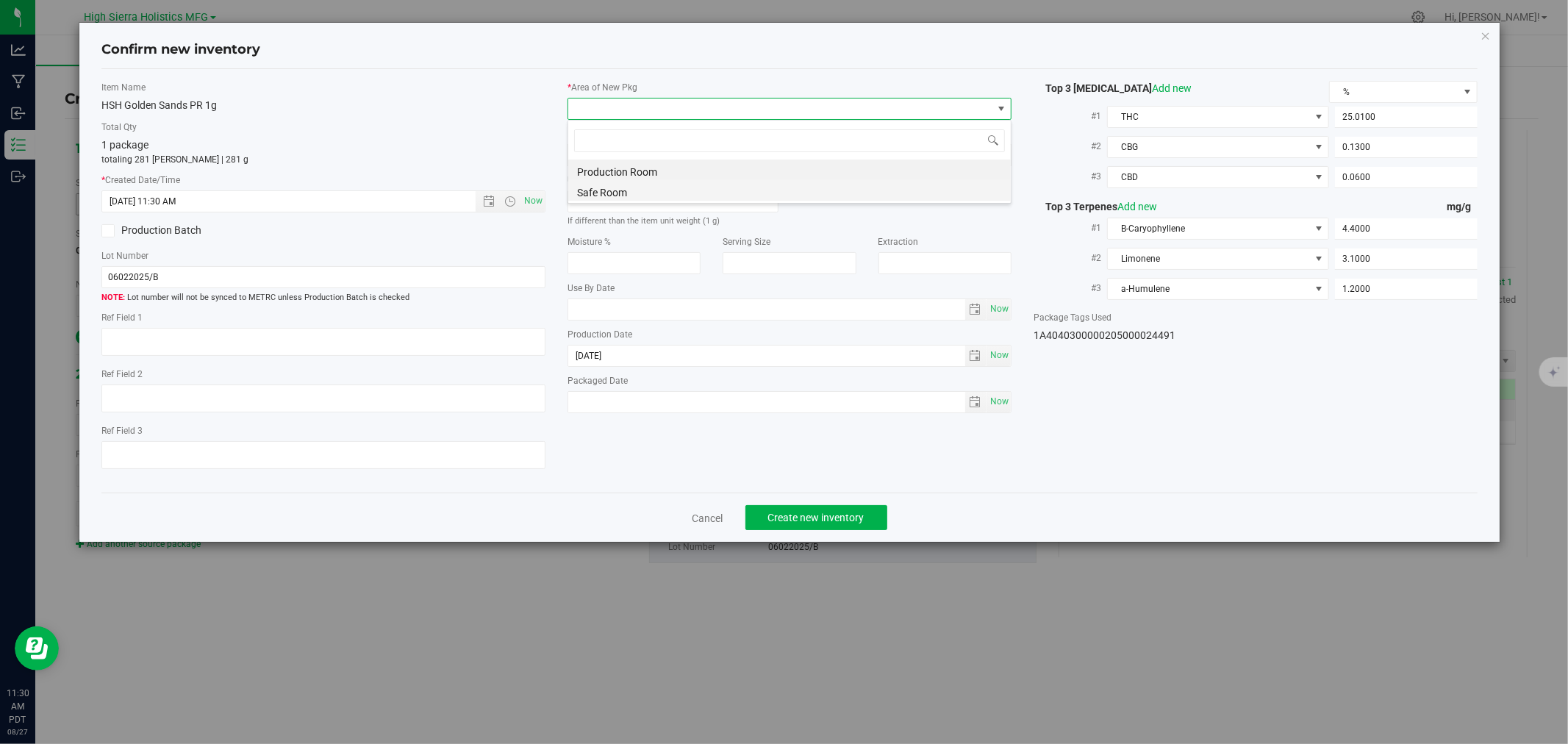
click at [598, 192] on li "Safe Room" at bounding box center [789, 190] width 443 height 20
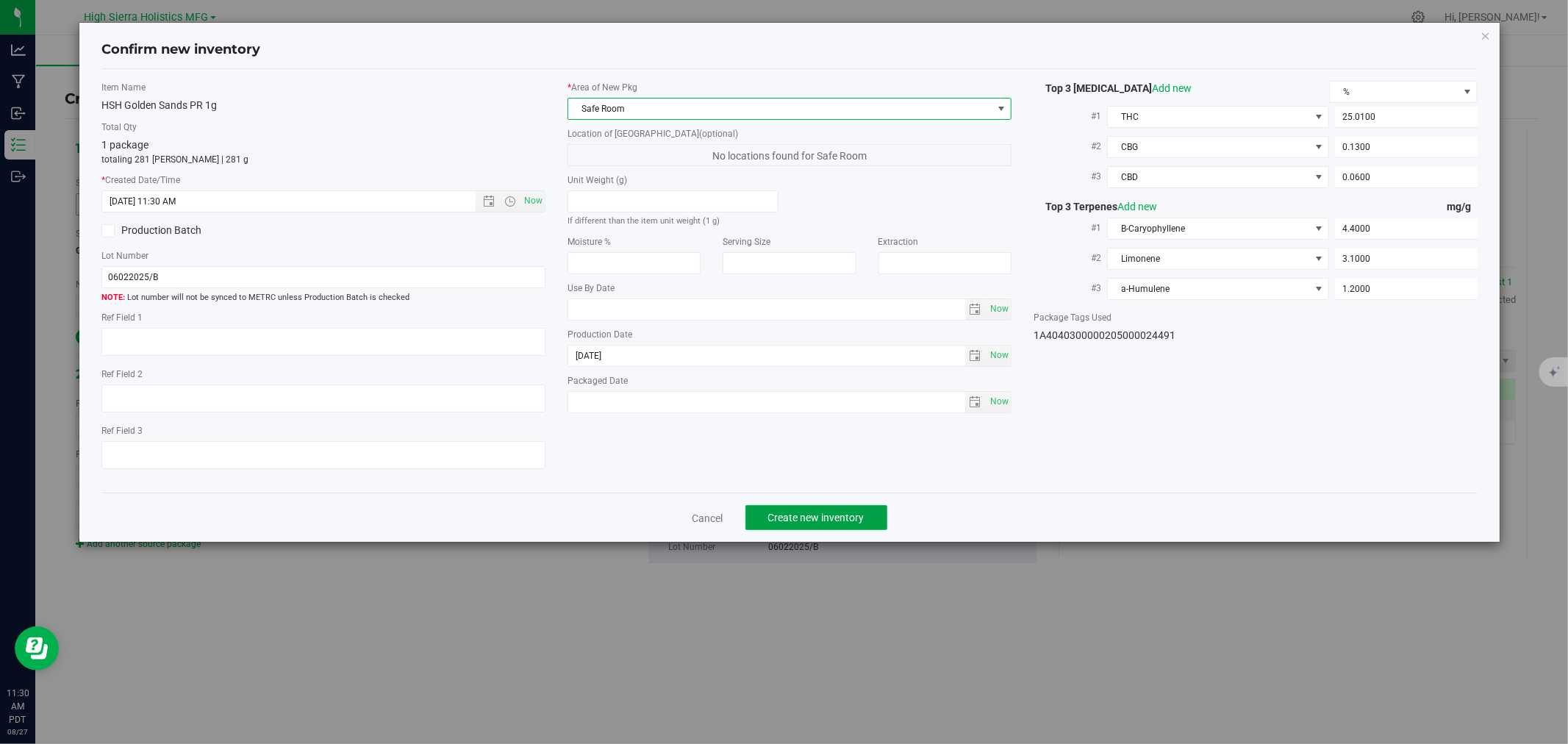
click at [830, 511] on button "Create new inventory" at bounding box center [817, 517] width 142 height 25
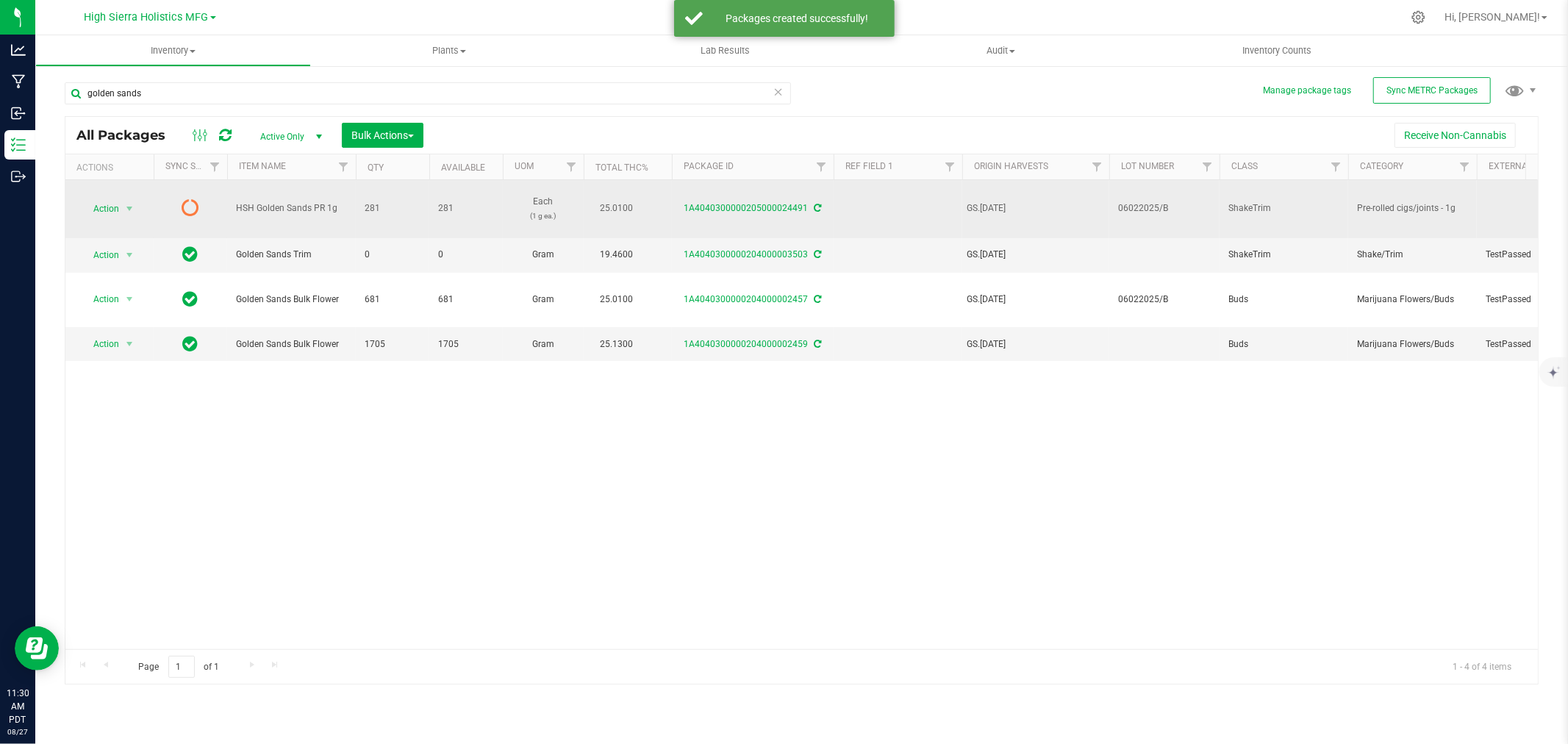
click at [814, 211] on icon at bounding box center [818, 208] width 7 height 9
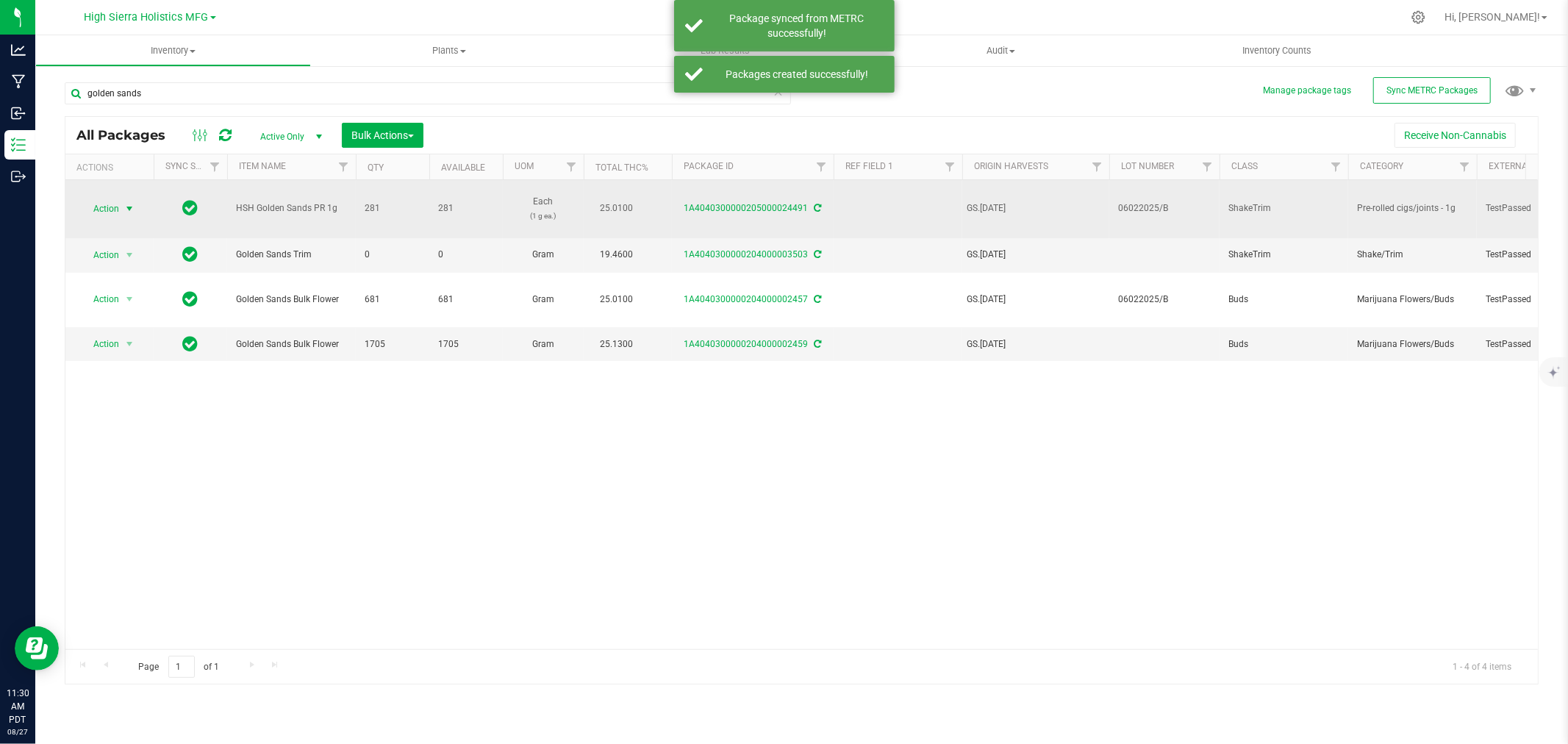
click at [107, 208] on span "Action" at bounding box center [100, 208] width 40 height 20
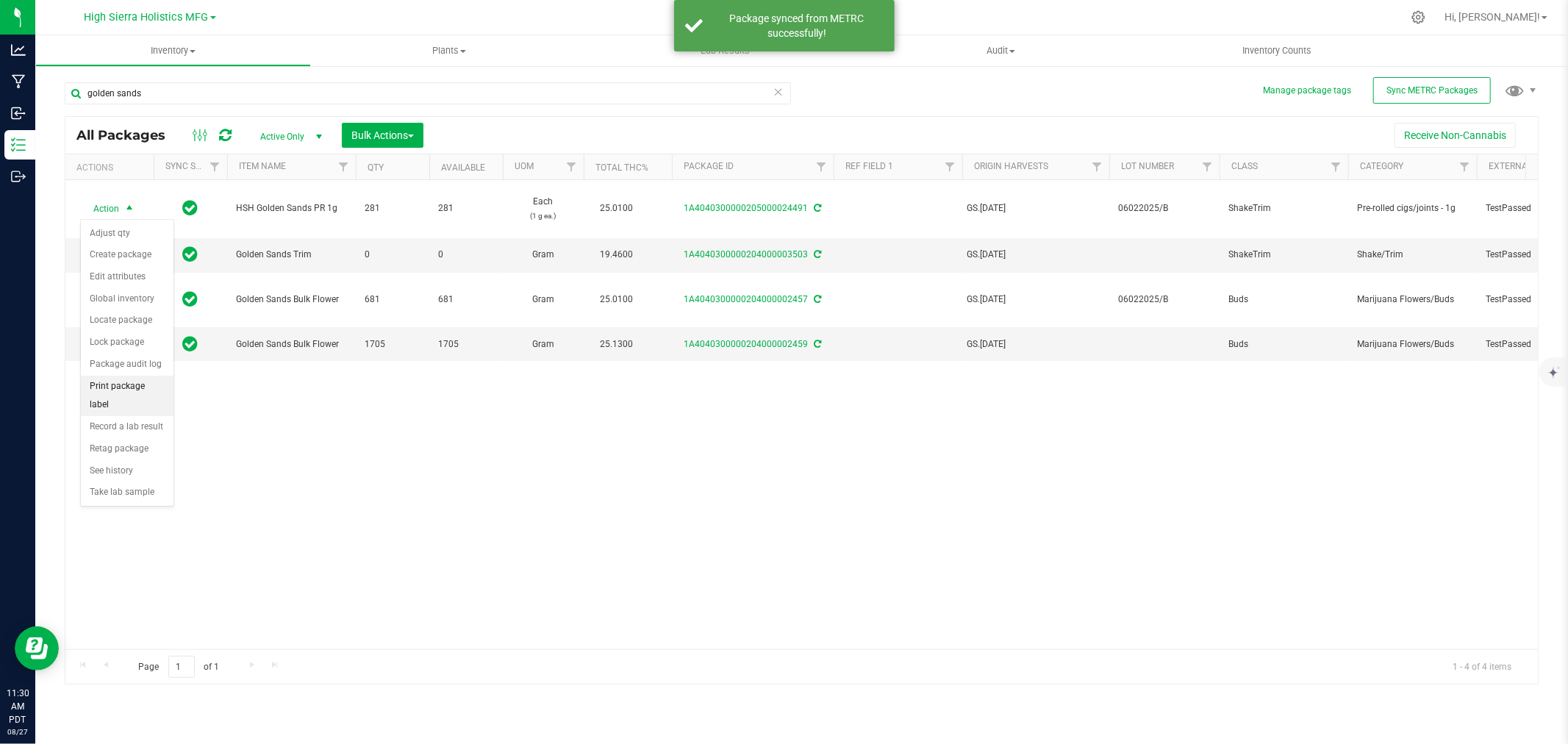
click at [140, 382] on li "Print package label" at bounding box center [127, 396] width 92 height 40
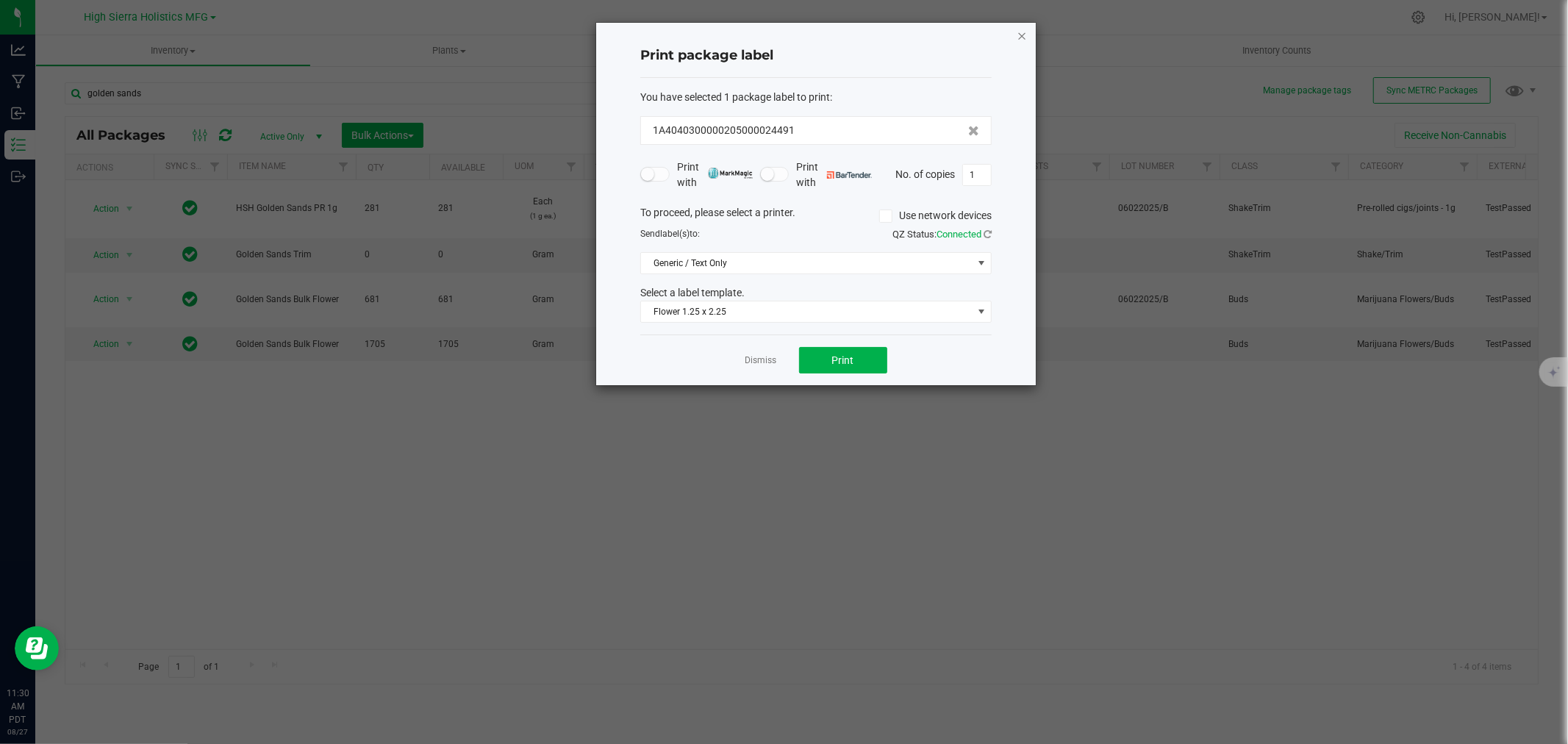
click at [1024, 27] on icon "button" at bounding box center [1022, 36] width 11 height 18
